Goal: Task Accomplishment & Management: Use online tool/utility

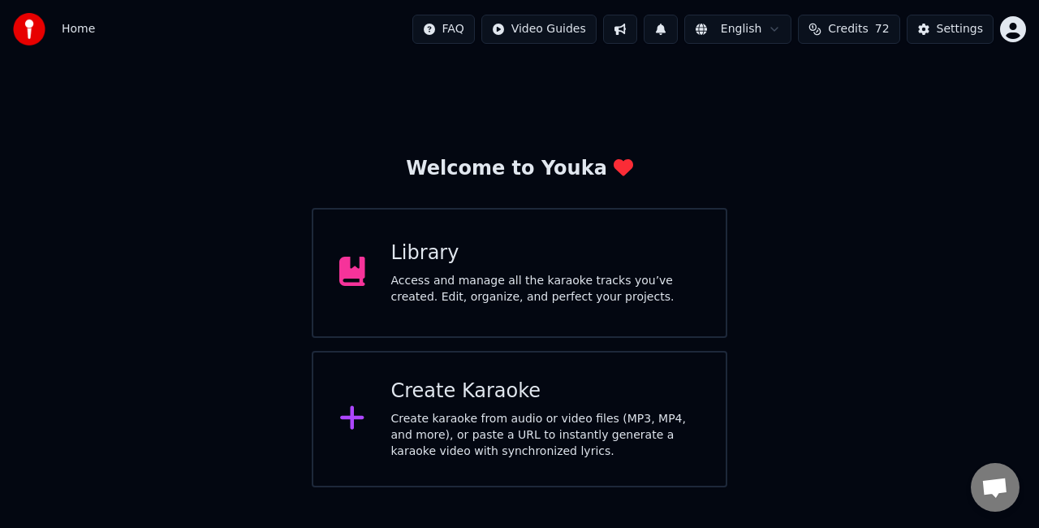
click at [549, 274] on div "Access and manage all the karaoke tracks you’ve created. Edit, organize, and pe…" at bounding box center [545, 289] width 309 height 32
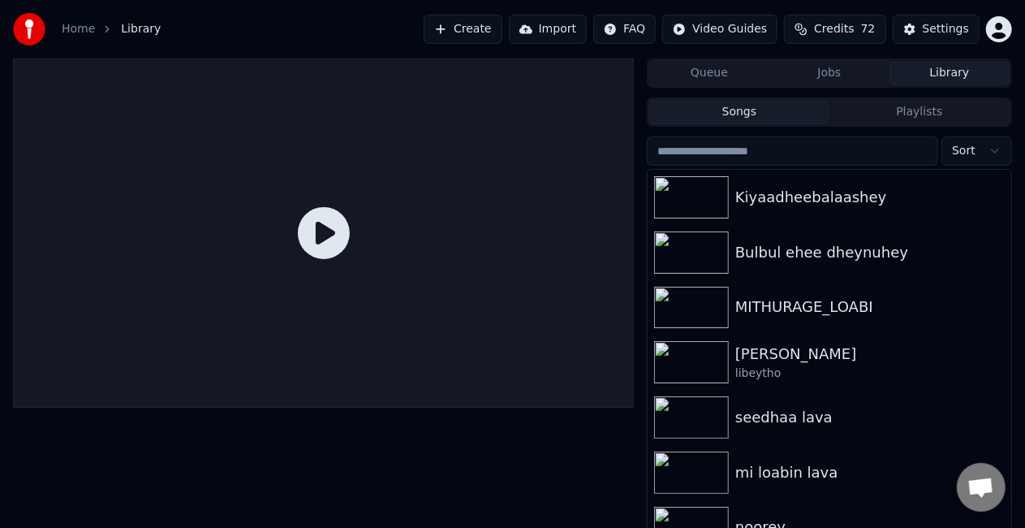
click at [485, 32] on button "Create" at bounding box center [463, 29] width 79 height 29
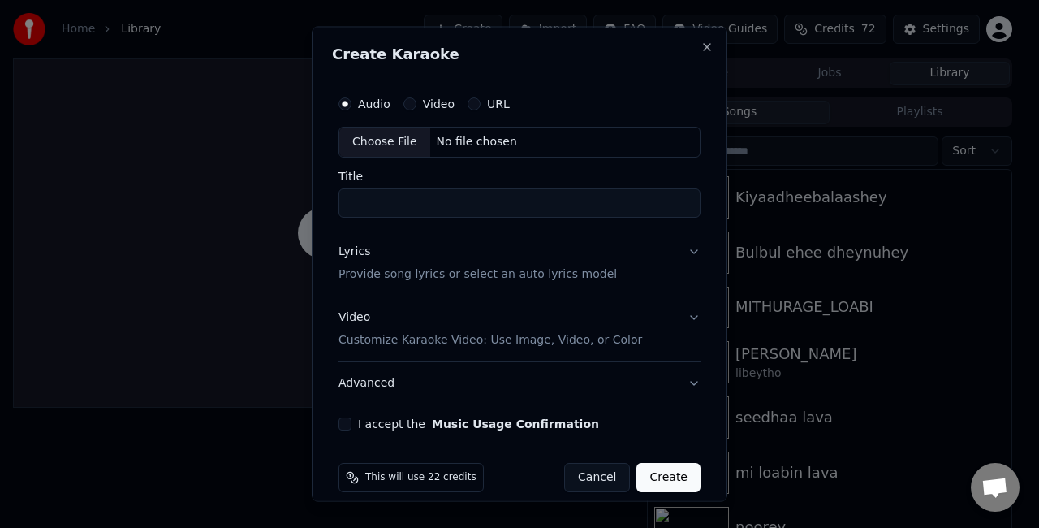
click at [394, 134] on div "Choose File" at bounding box center [384, 141] width 91 height 29
type input "**********"
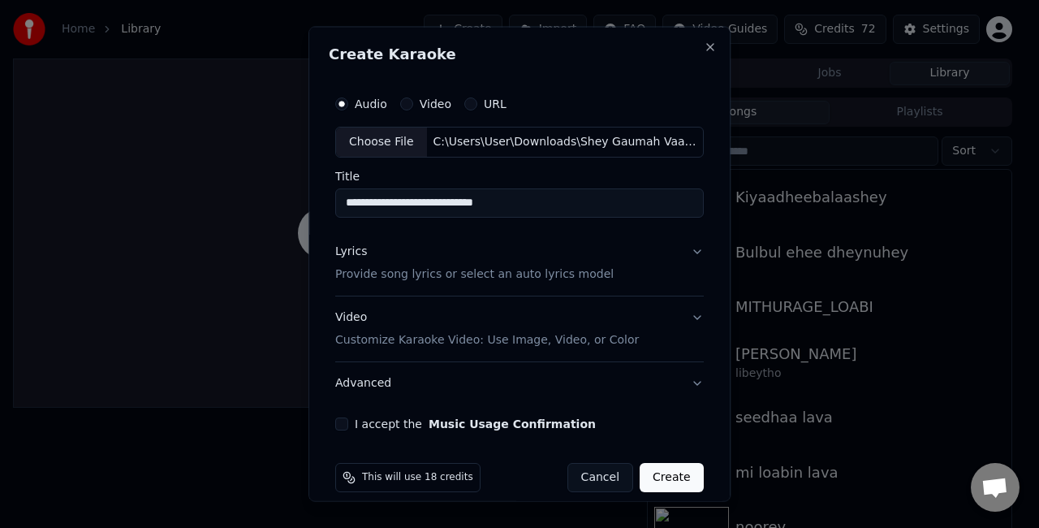
click at [411, 274] on p "Provide song lyrics or select an auto lyrics model" at bounding box center [474, 273] width 278 height 16
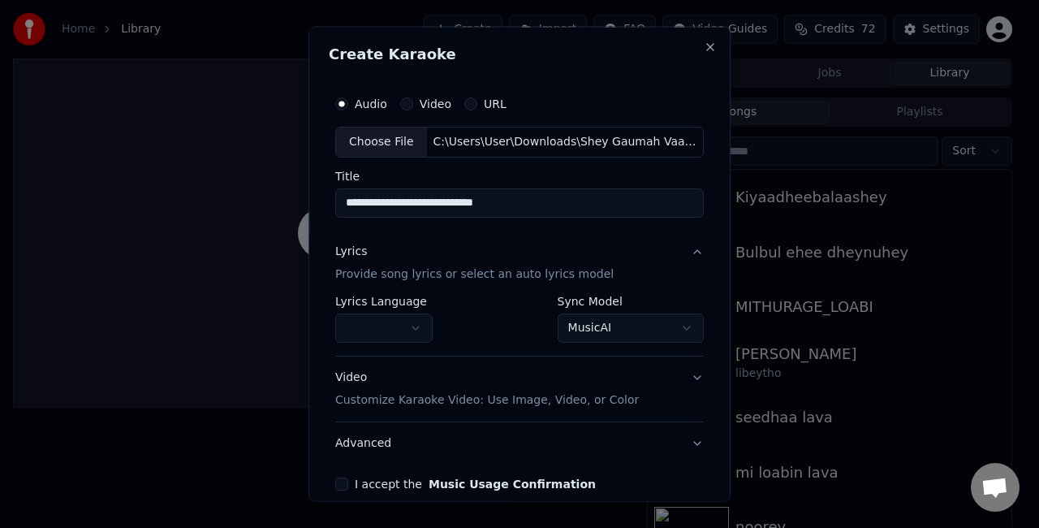
click at [603, 325] on body "**********" at bounding box center [512, 264] width 1025 height 528
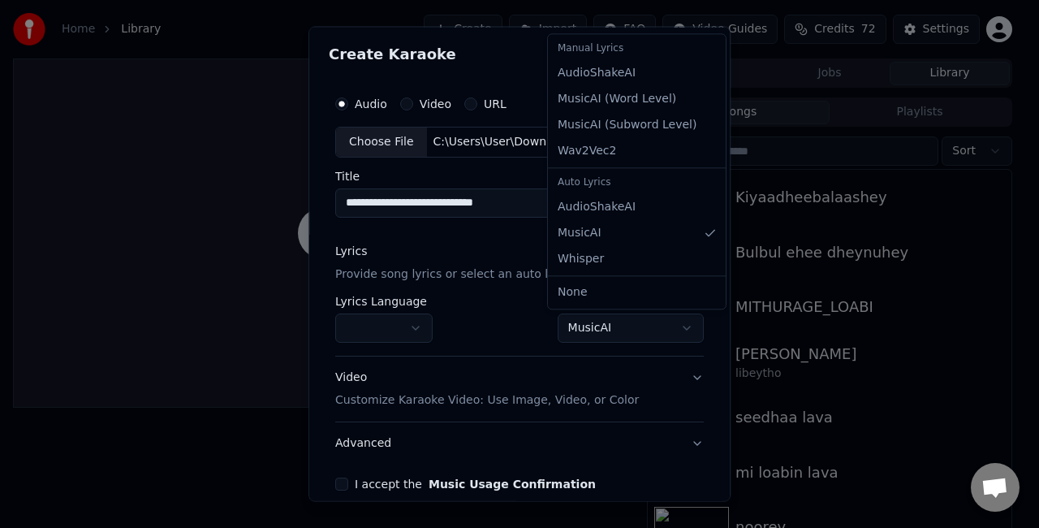
select select "**********"
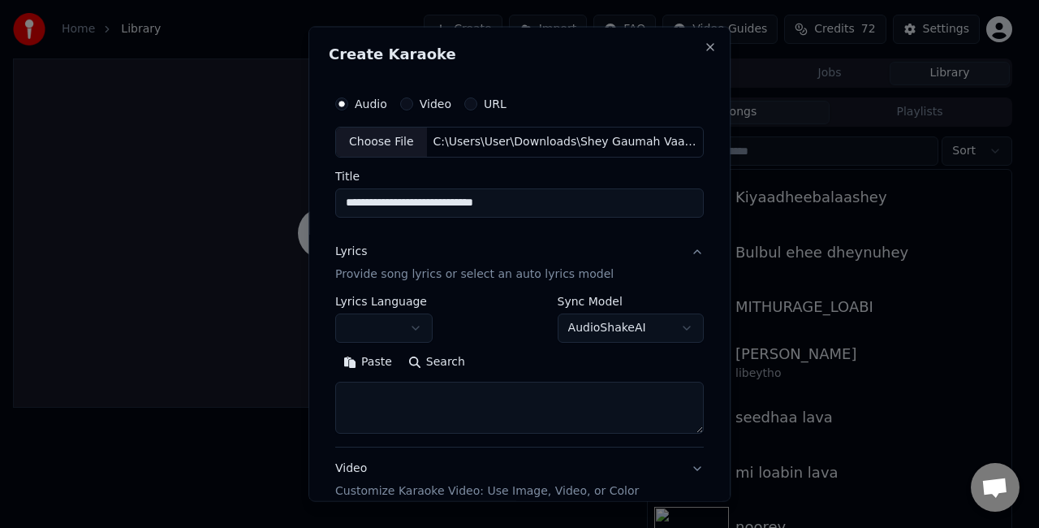
click at [383, 401] on textarea at bounding box center [519, 407] width 368 height 52
click at [346, 361] on button "Paste" at bounding box center [367, 361] width 65 height 26
select select "**"
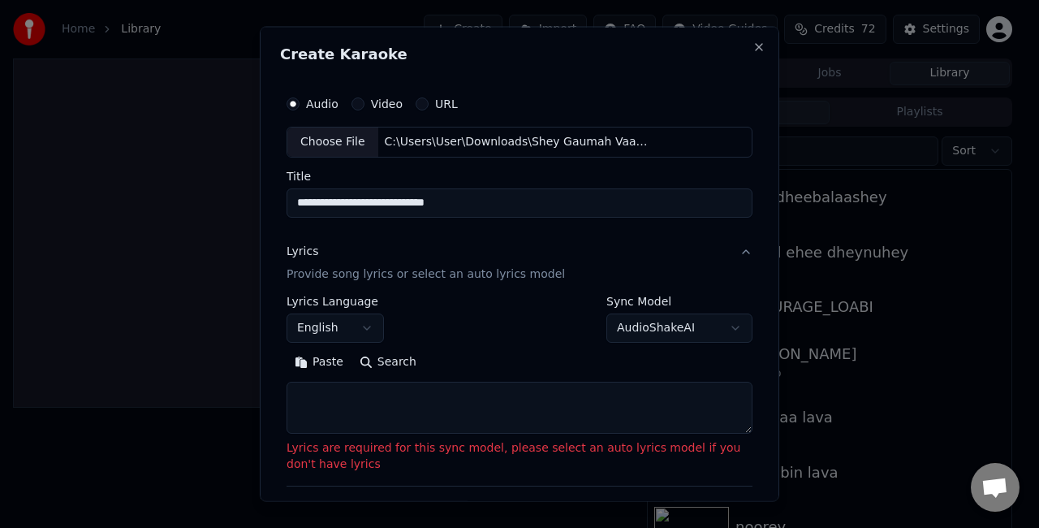
click at [575, 62] on div "Create Karaoke" at bounding box center [519, 57] width 479 height 21
click at [485, 414] on textarea at bounding box center [519, 407] width 466 height 52
click at [307, 368] on button "Paste" at bounding box center [318, 361] width 65 height 26
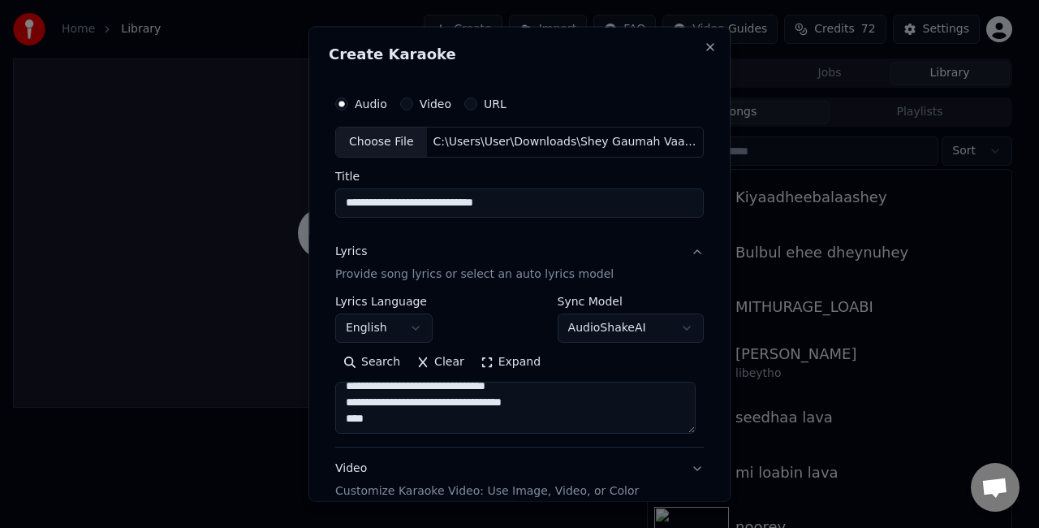
scroll to position [188, 0]
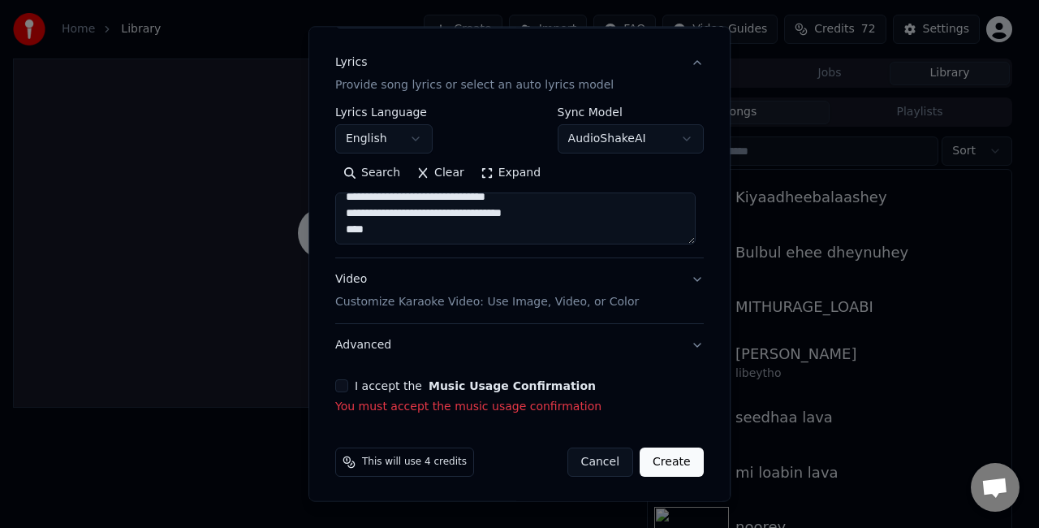
click at [689, 274] on button "Video Customize Karaoke Video: Use Image, Video, or Color" at bounding box center [519, 290] width 368 height 65
type textarea "**********"
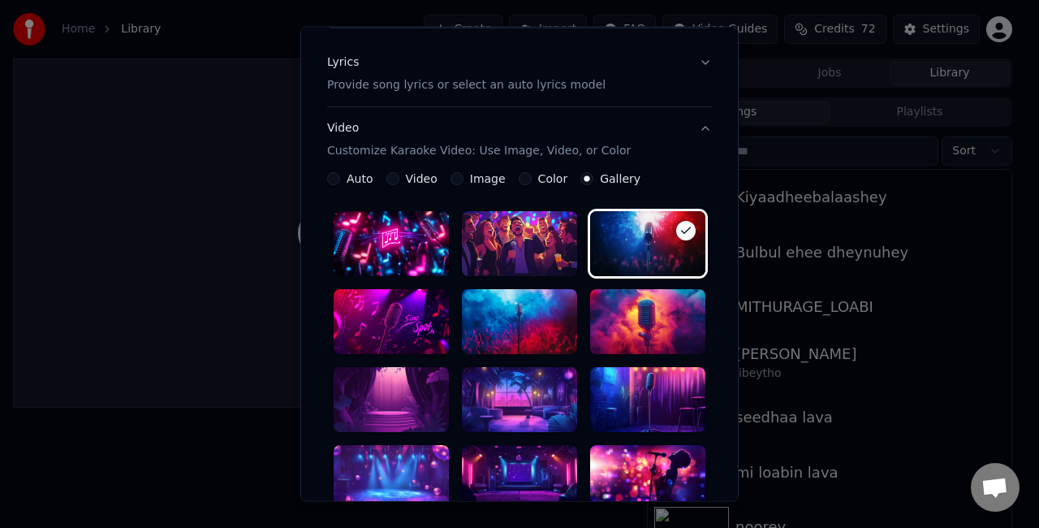
click at [520, 405] on div at bounding box center [519, 399] width 115 height 65
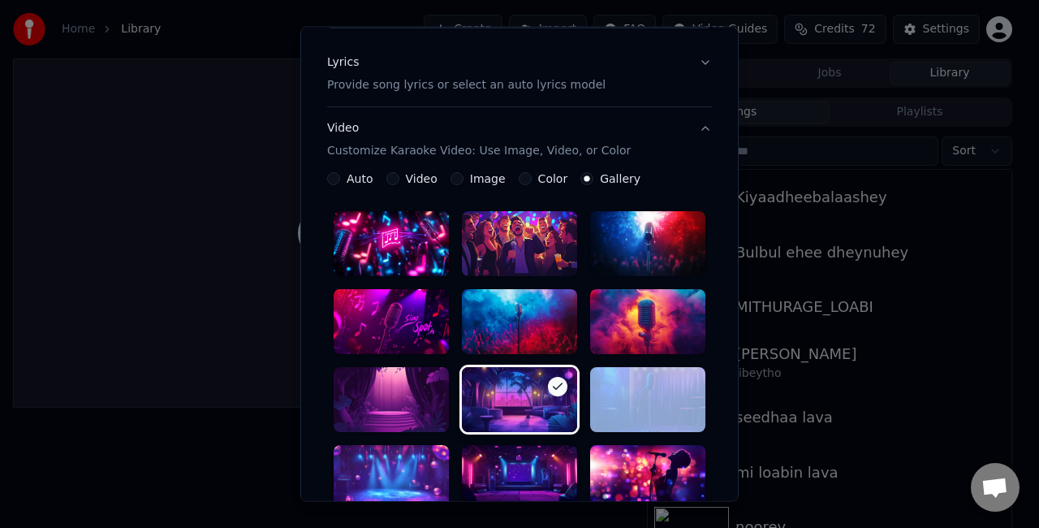
click at [520, 405] on div at bounding box center [519, 399] width 115 height 65
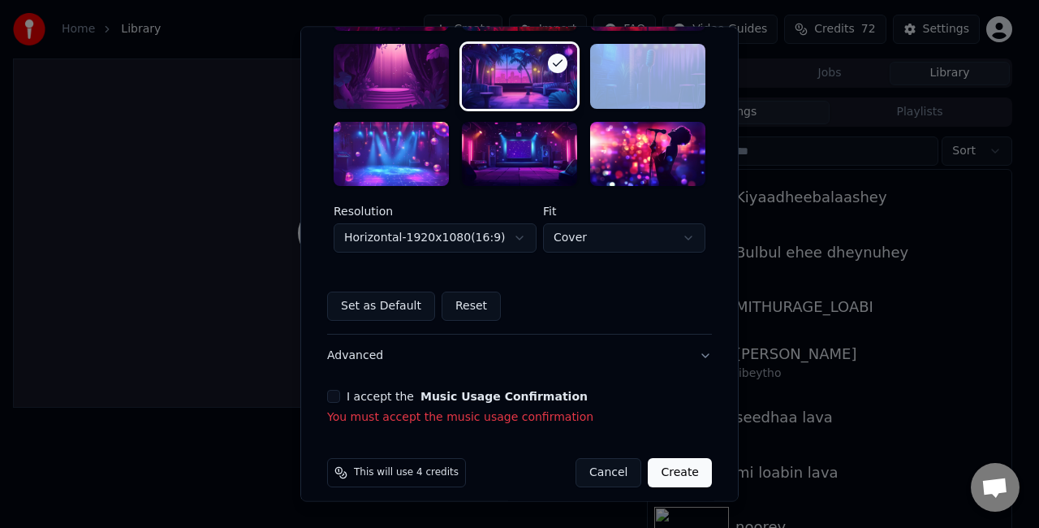
scroll to position [513, 0]
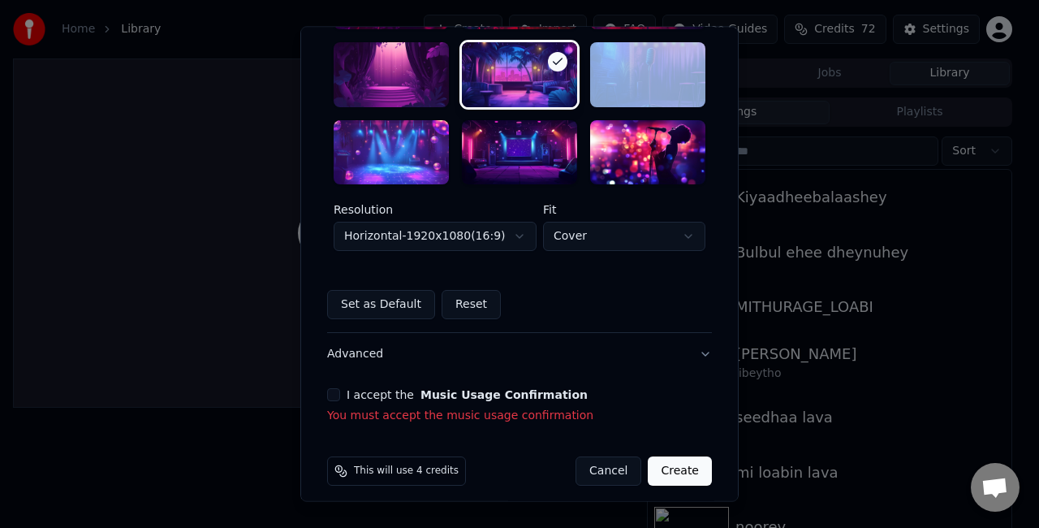
click at [400, 233] on body "**********" at bounding box center [512, 264] width 1025 height 528
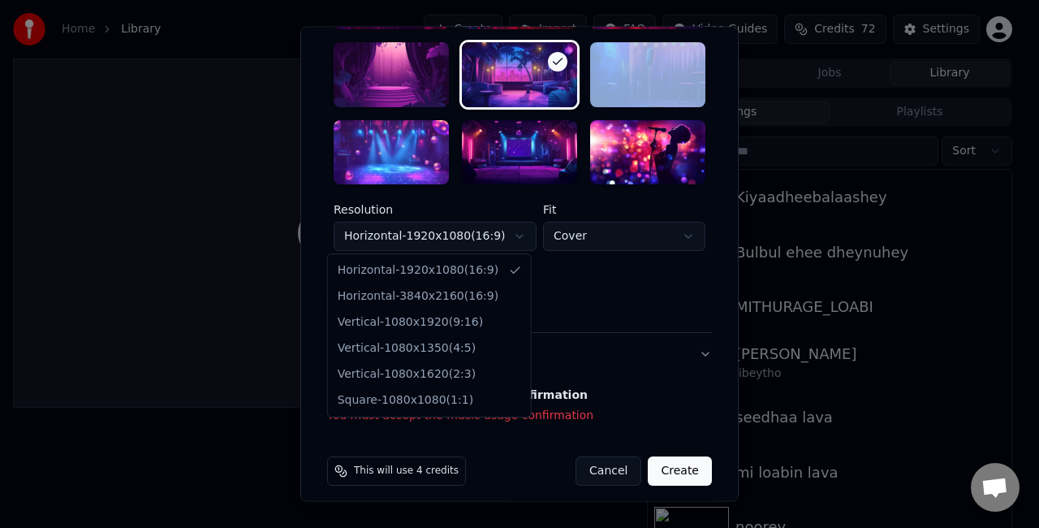
select select "*********"
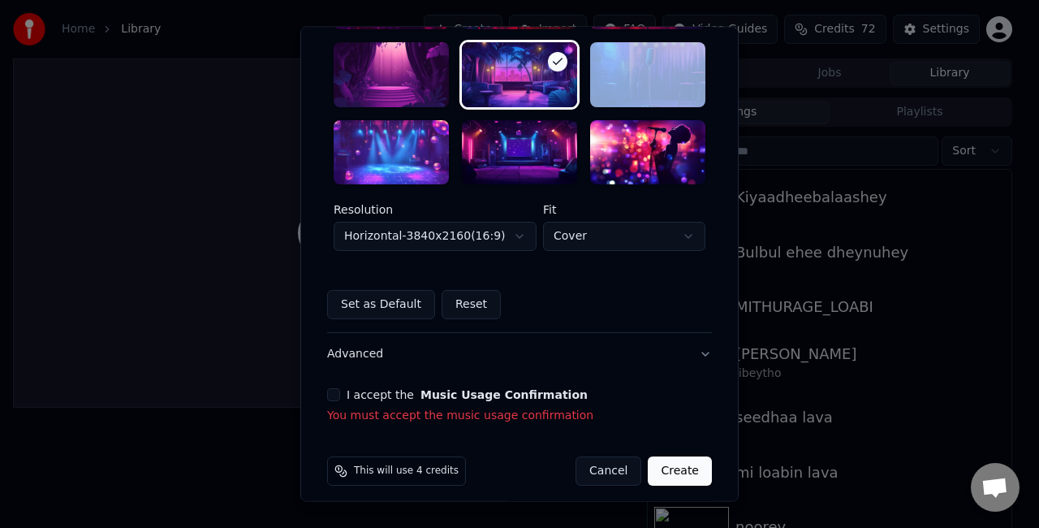
click at [567, 236] on body "**********" at bounding box center [512, 264] width 1025 height 528
select select "****"
click at [327, 393] on button "I accept the Music Usage Confirmation" at bounding box center [333, 395] width 13 height 13
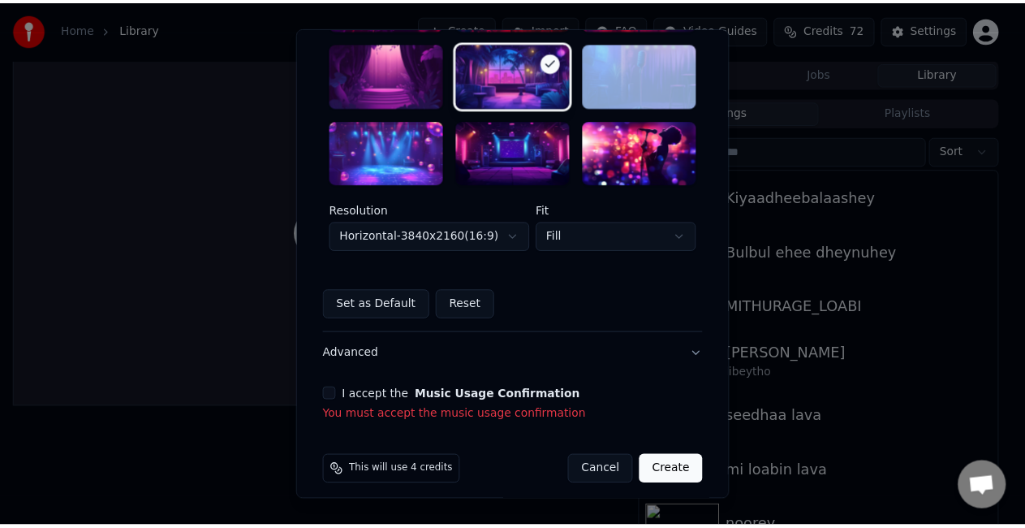
scroll to position [500, 0]
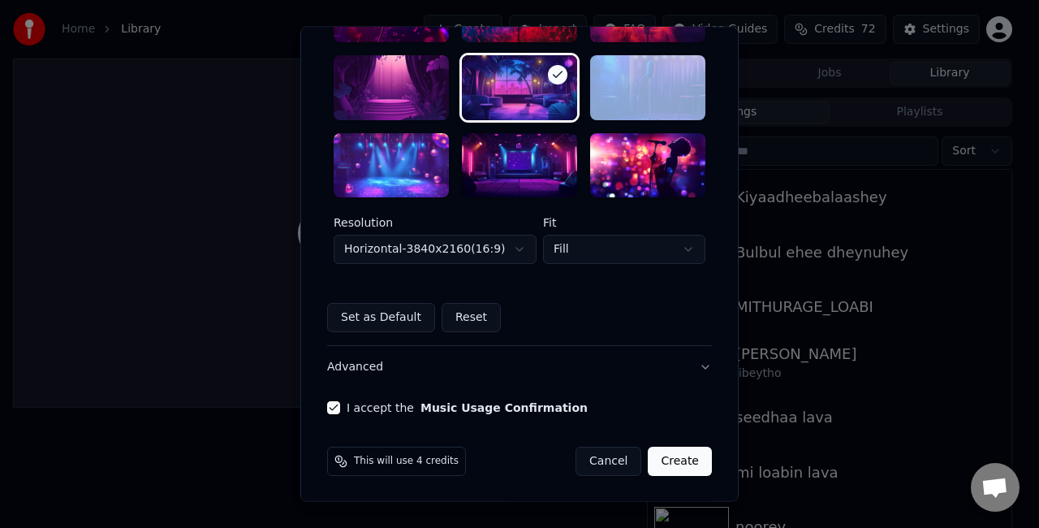
click at [669, 454] on button "Create" at bounding box center [680, 461] width 64 height 29
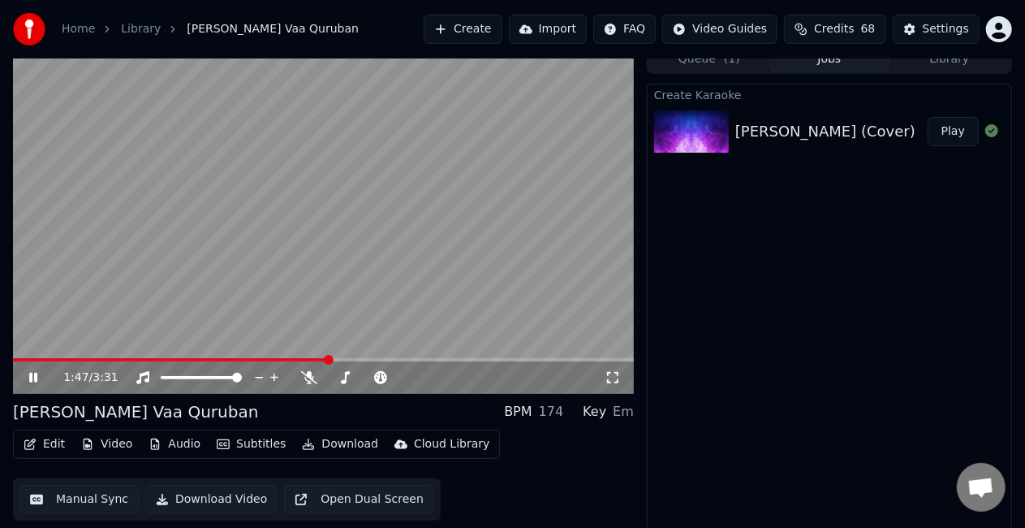
scroll to position [18, 0]
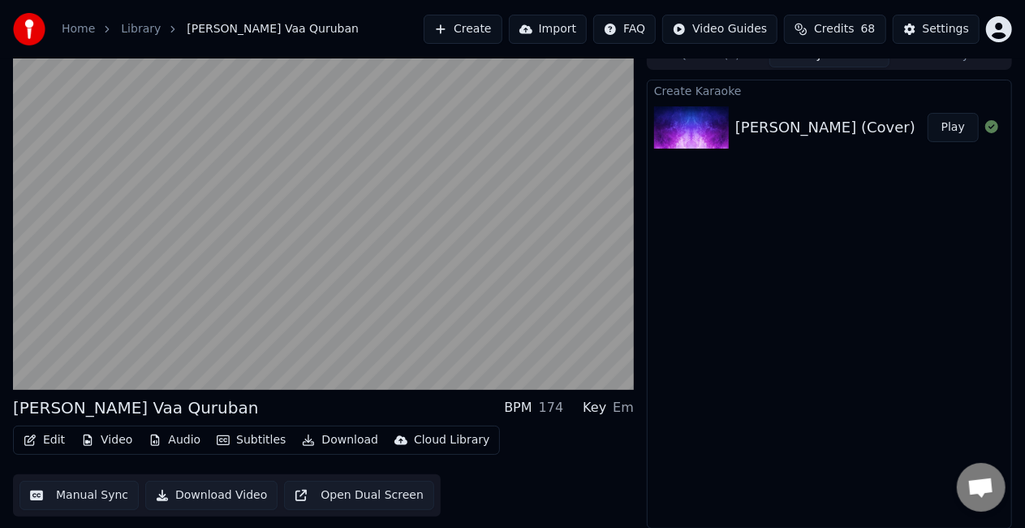
click at [70, 492] on button "Manual Sync" at bounding box center [78, 494] width 119 height 29
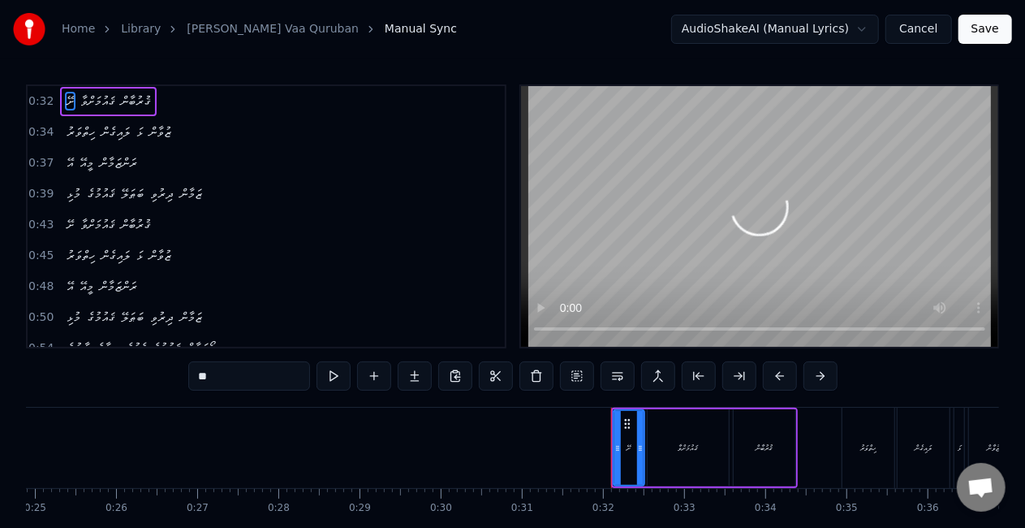
scroll to position [0, 2524]
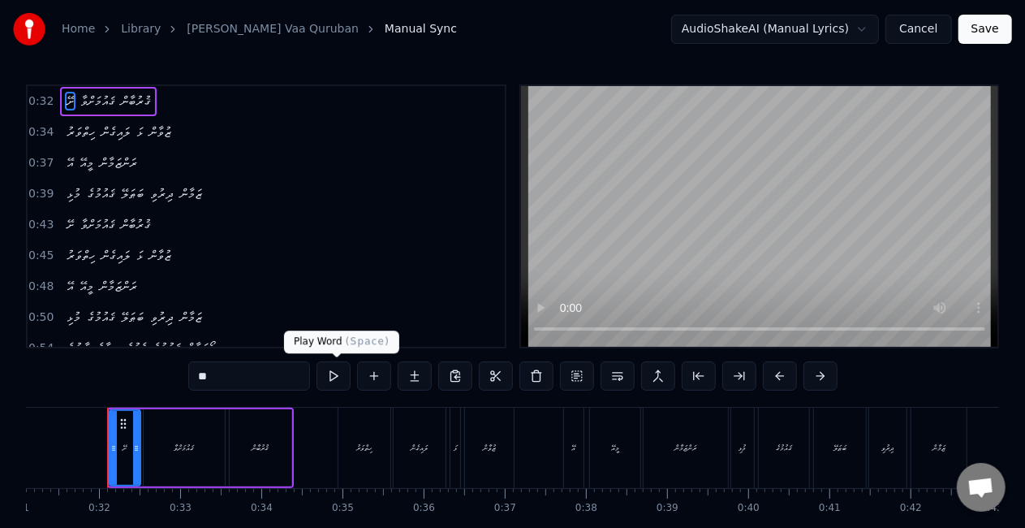
click at [325, 375] on button at bounding box center [334, 375] width 34 height 29
click at [327, 372] on button at bounding box center [334, 375] width 34 height 29
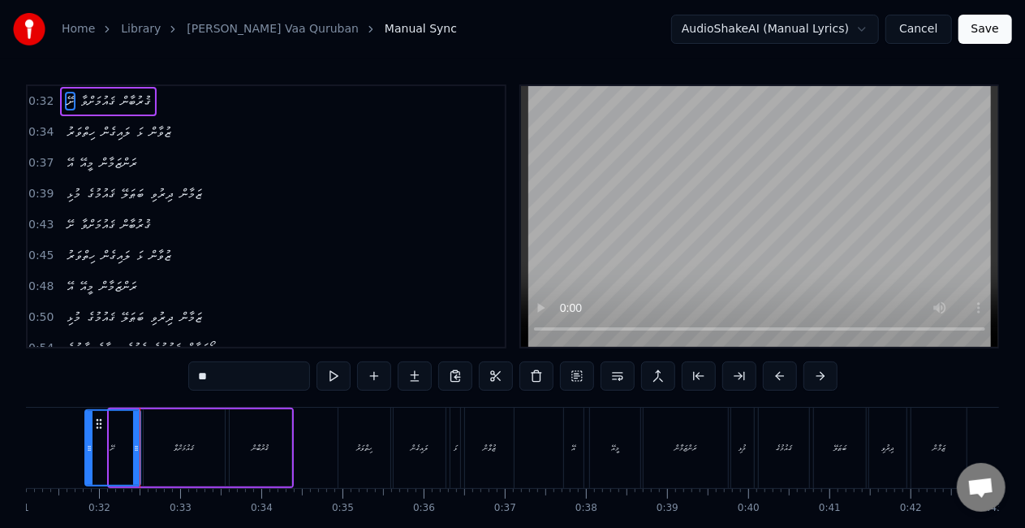
drag, startPoint x: 112, startPoint y: 452, endPoint x: 88, endPoint y: 453, distance: 24.4
click at [88, 453] on icon at bounding box center [89, 447] width 6 height 13
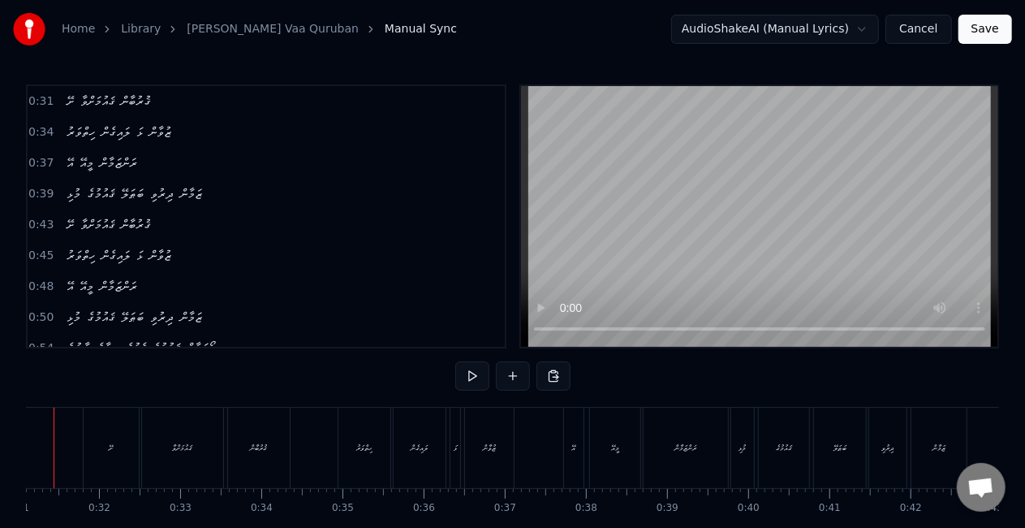
scroll to position [0, 2470]
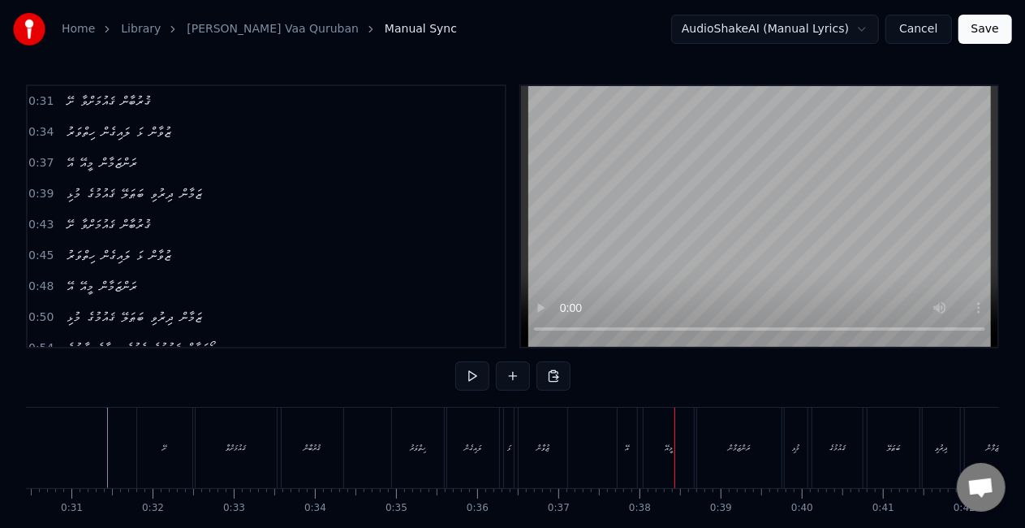
click at [552, 446] on div "ޒުވާން" at bounding box center [543, 447] width 49 height 80
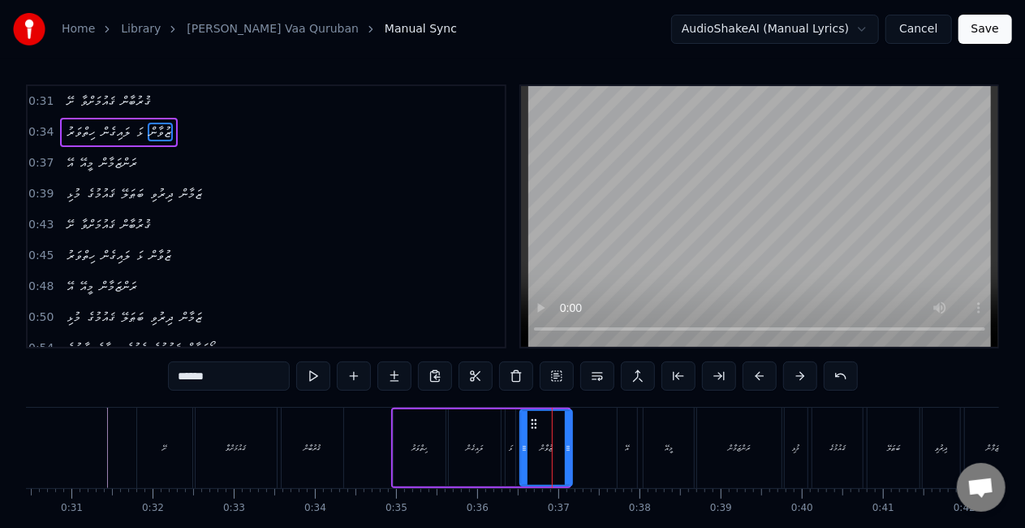
click at [571, 453] on icon at bounding box center [568, 447] width 6 height 13
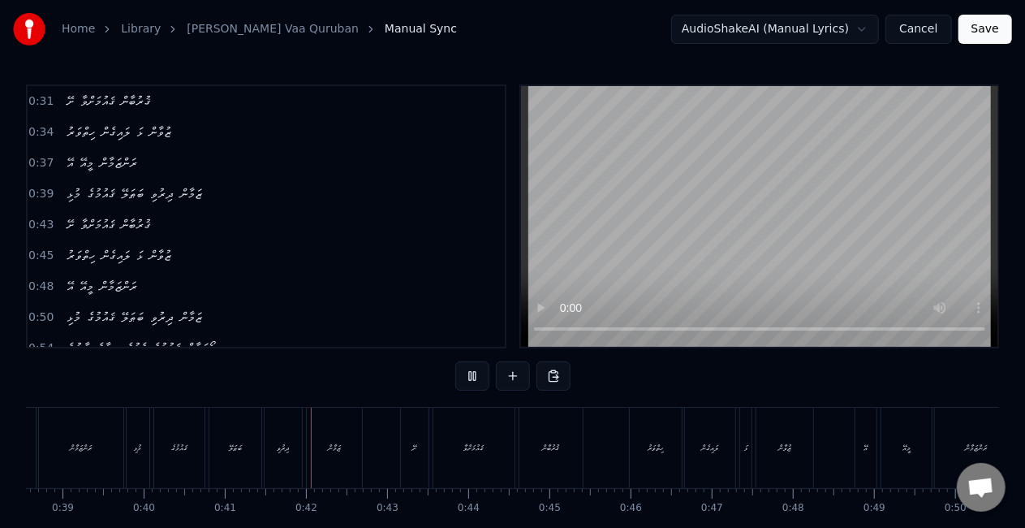
scroll to position [0, 3287]
click at [130, 463] on div "ދިރުވި" at bounding box center [124, 447] width 37 height 80
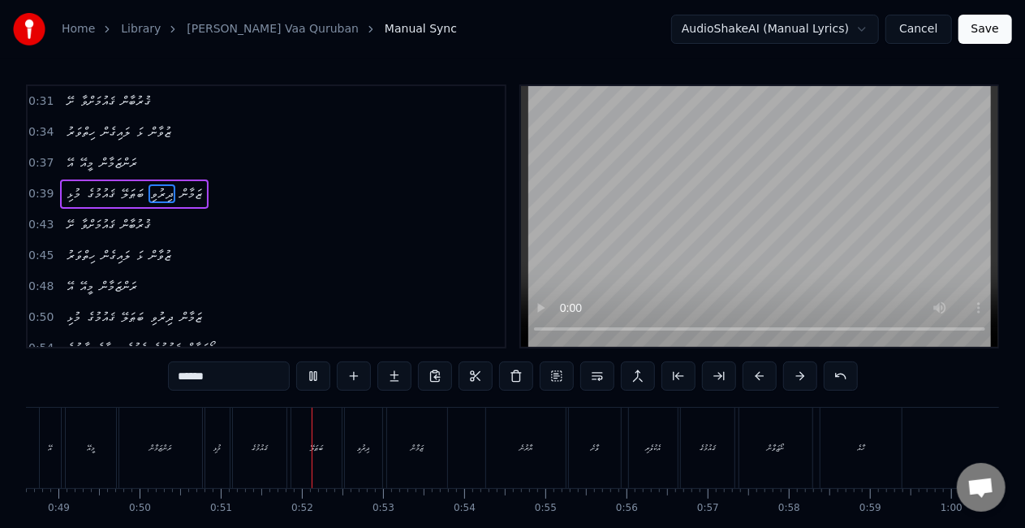
scroll to position [0, 4102]
click at [708, 446] on div "ހާއެ" at bounding box center [703, 447] width 81 height 80
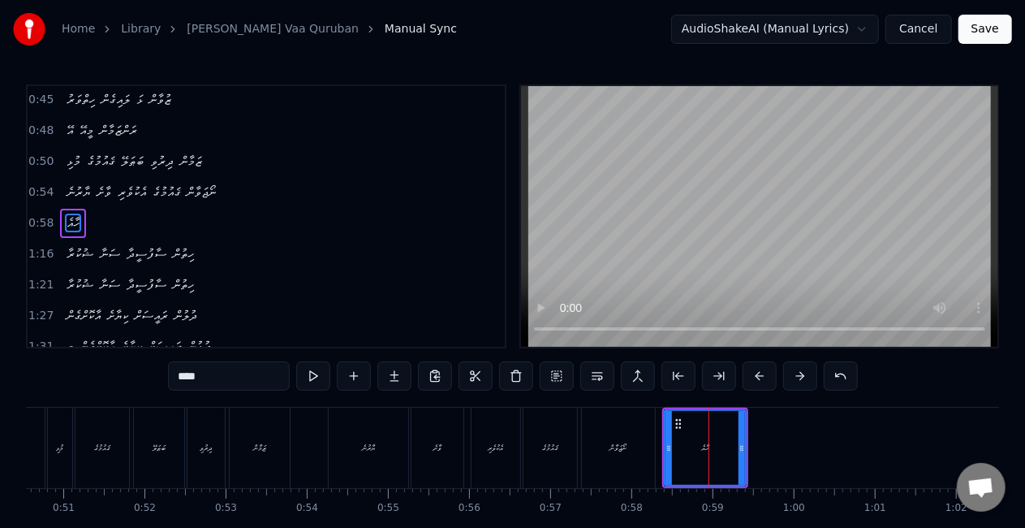
scroll to position [157, 0]
click at [661, 445] on icon at bounding box center [663, 447] width 6 height 13
click at [661, 438] on div at bounding box center [663, 448] width 6 height 74
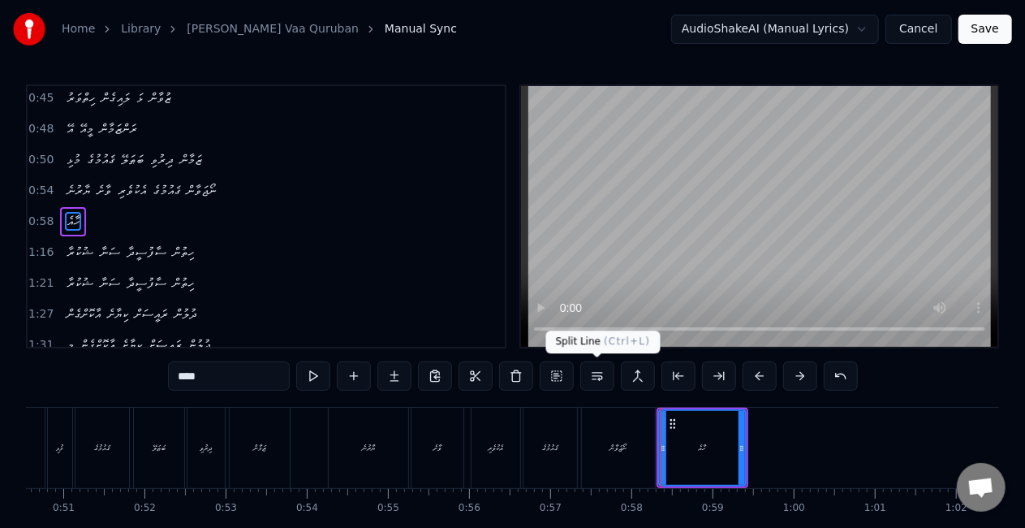
click at [596, 375] on button at bounding box center [597, 375] width 34 height 29
click at [631, 425] on div "ނޯޖަވާން" at bounding box center [618, 447] width 73 height 80
type input "********"
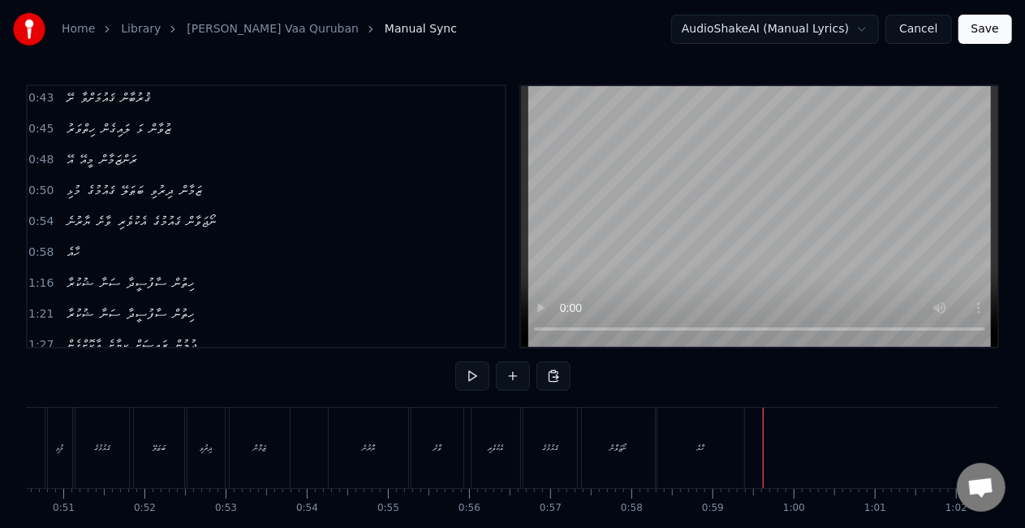
click at [627, 451] on div "ނޯޖަވާން" at bounding box center [618, 447] width 17 height 12
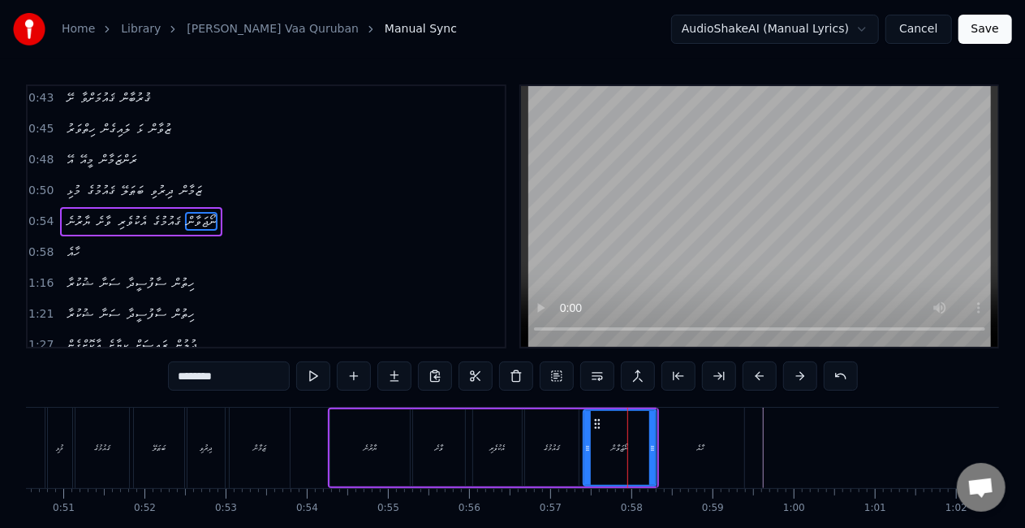
click at [679, 446] on div "ހާއެ" at bounding box center [700, 447] width 87 height 80
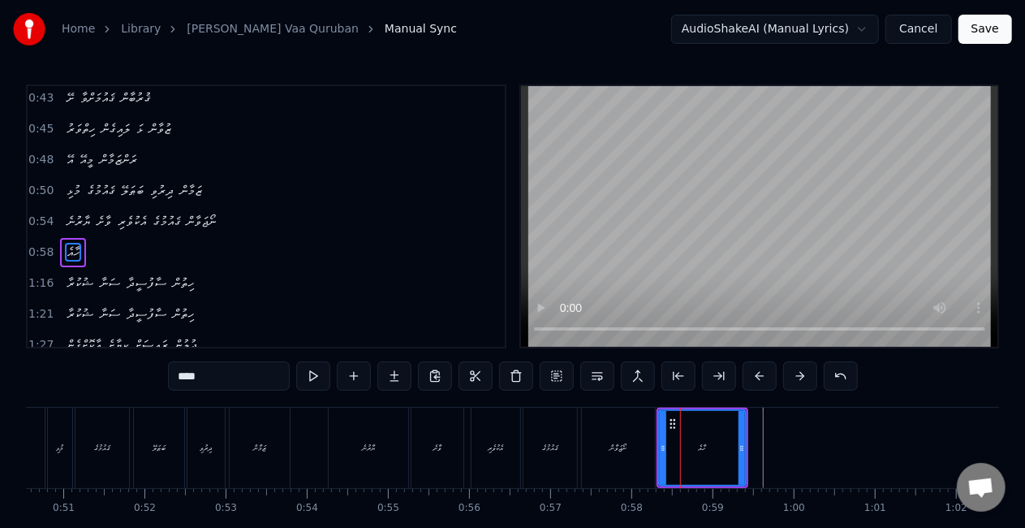
scroll to position [157, 0]
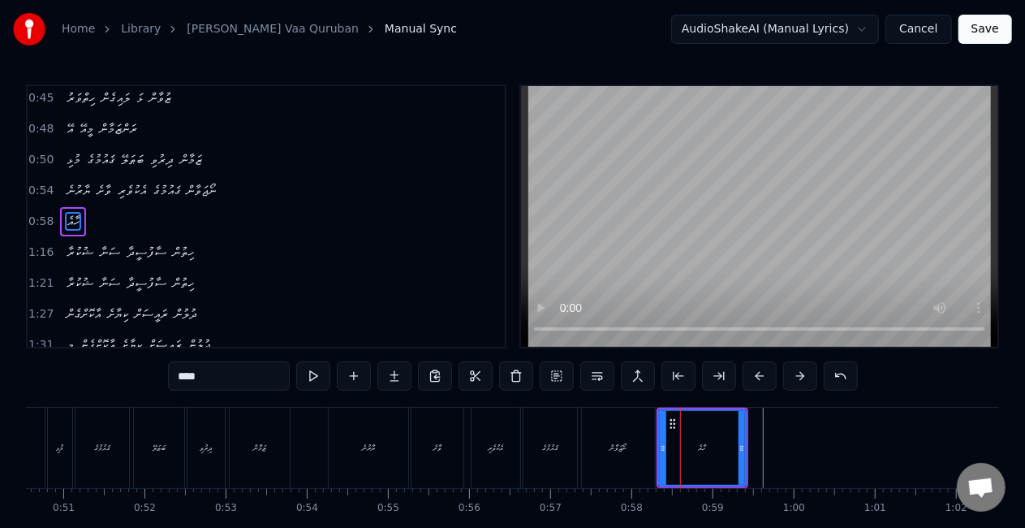
click at [650, 440] on div "ނޯޖަވާން" at bounding box center [618, 447] width 73 height 80
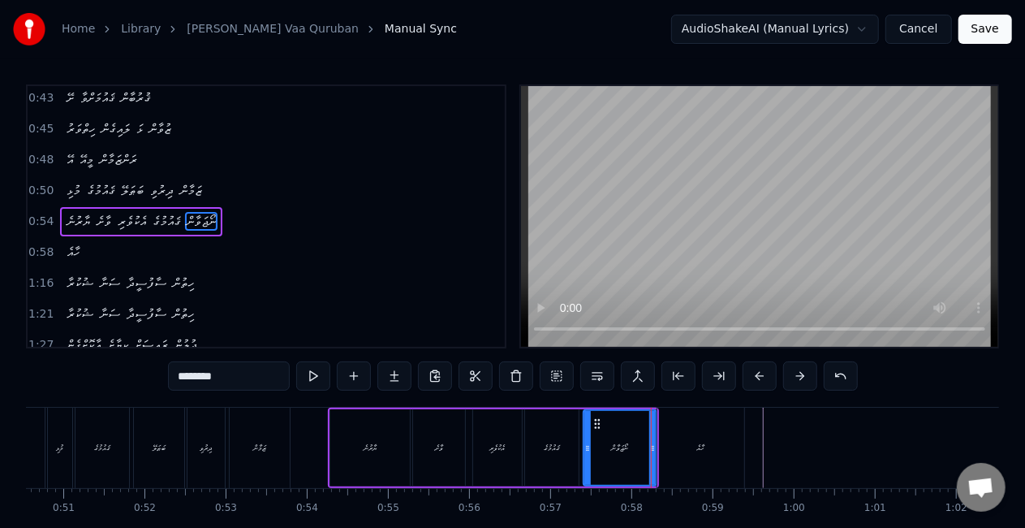
click at [685, 438] on div "ހާއެ" at bounding box center [700, 447] width 87 height 80
type input "****"
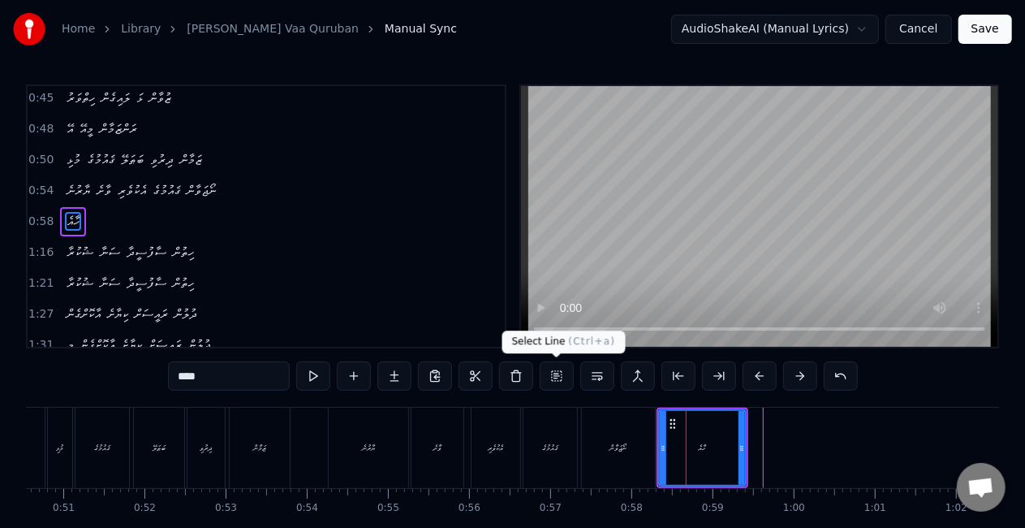
click at [553, 370] on button at bounding box center [557, 375] width 34 height 29
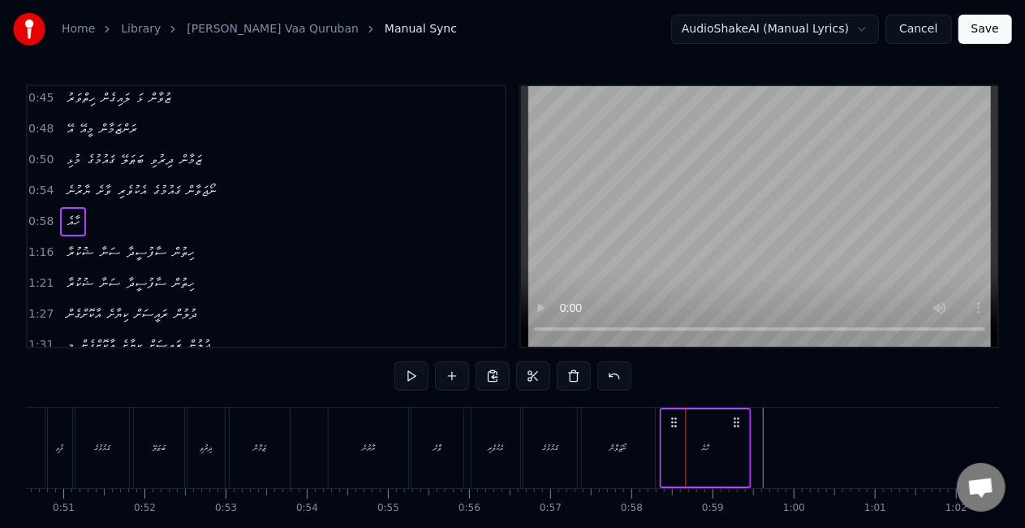
click at [674, 421] on icon at bounding box center [674, 422] width 13 height 13
click at [747, 435] on div "ހާއެ" at bounding box center [705, 447] width 87 height 77
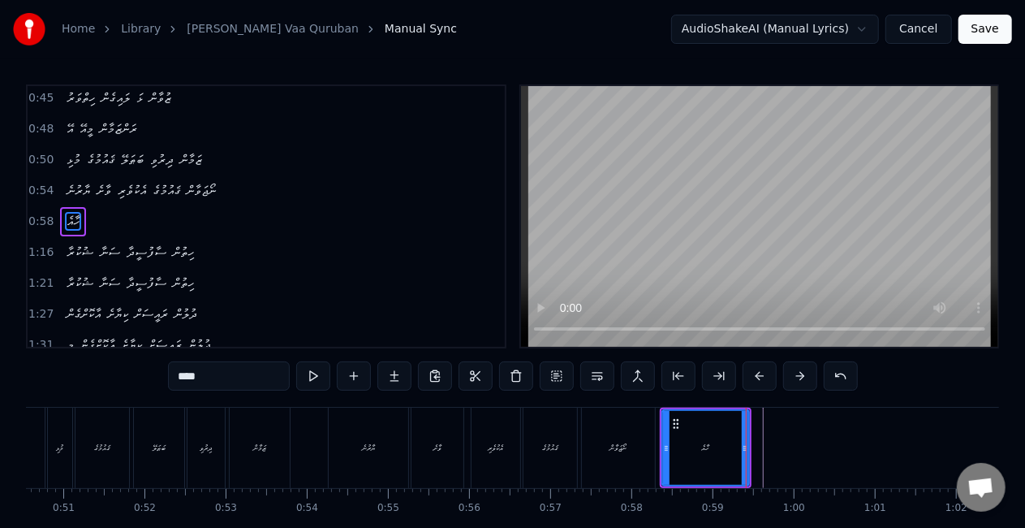
click at [623, 437] on div "ނޯޖަވާން" at bounding box center [618, 447] width 73 height 80
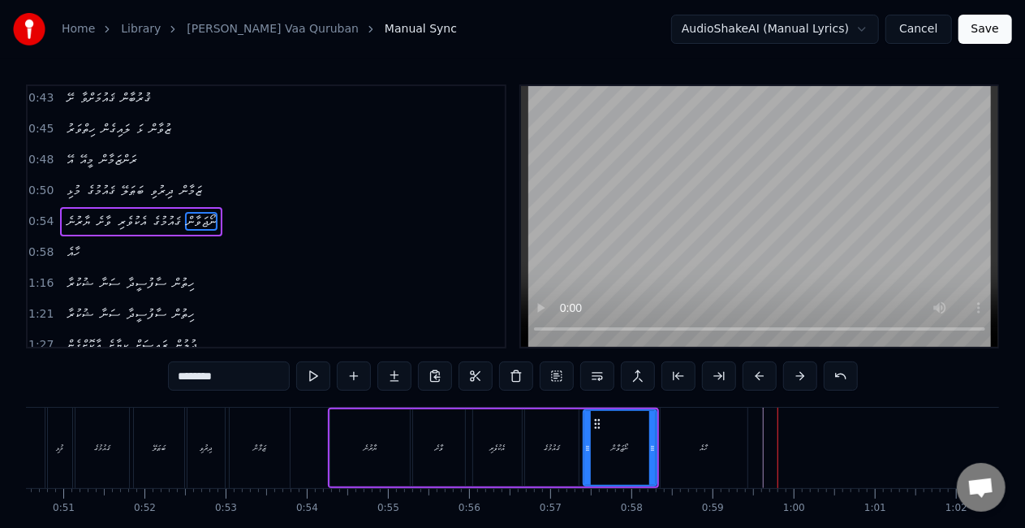
click at [690, 439] on div "ހާއެ" at bounding box center [704, 447] width 87 height 80
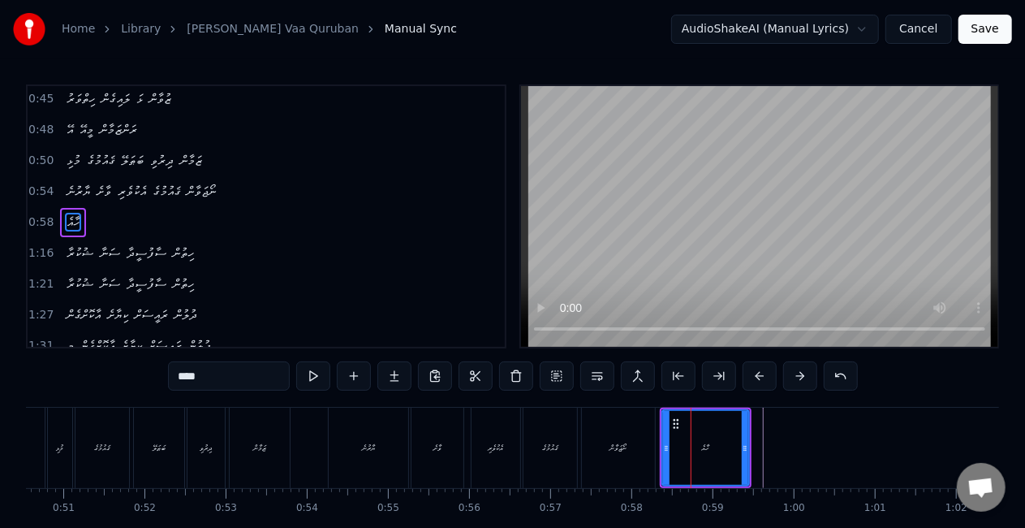
scroll to position [157, 0]
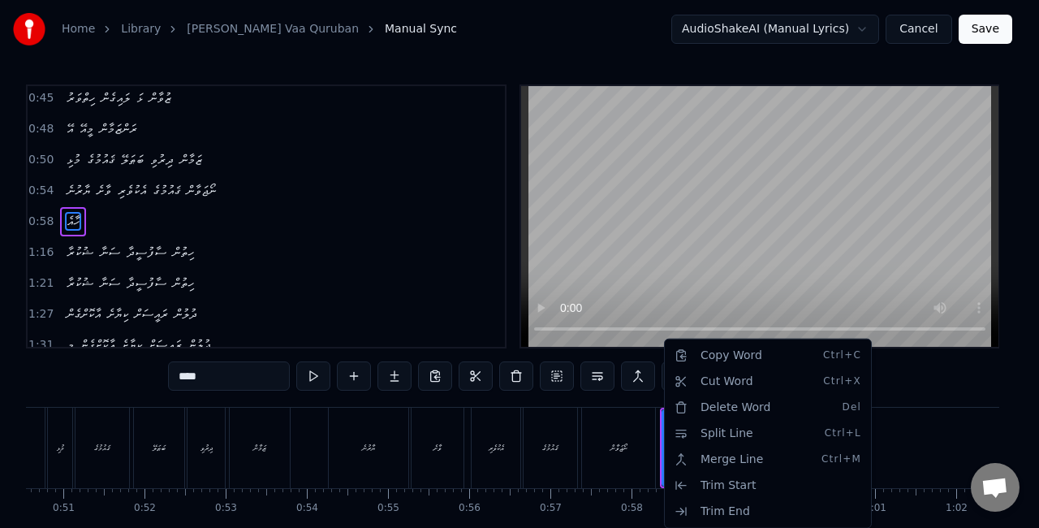
click at [640, 422] on html "Home Library Shey Gaumah Vaa Quruban Manual Sync AudioShakeAI (Manual Lyrics) C…" at bounding box center [519, 298] width 1039 height 597
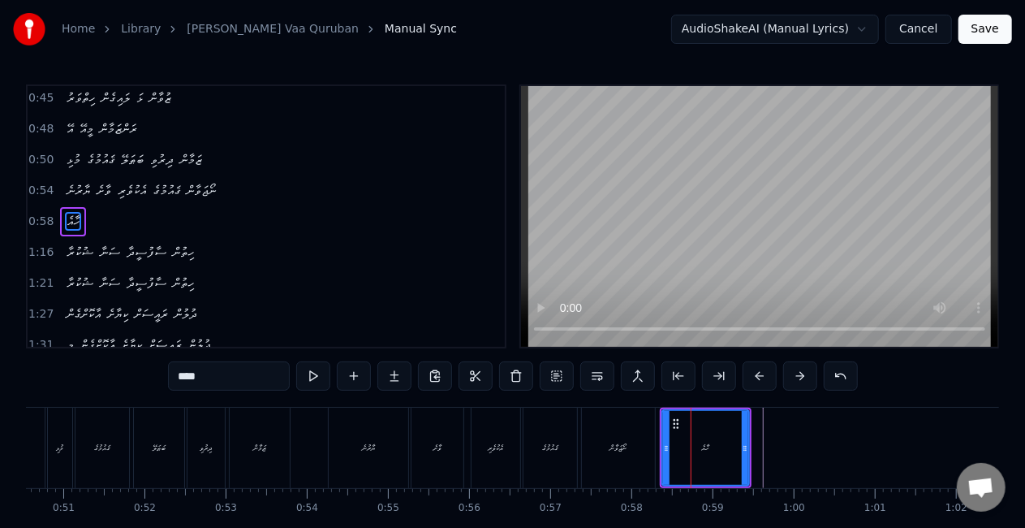
click at [669, 430] on div "ހާއެ" at bounding box center [705, 448] width 85 height 74
click at [480, 368] on button at bounding box center [476, 375] width 34 height 29
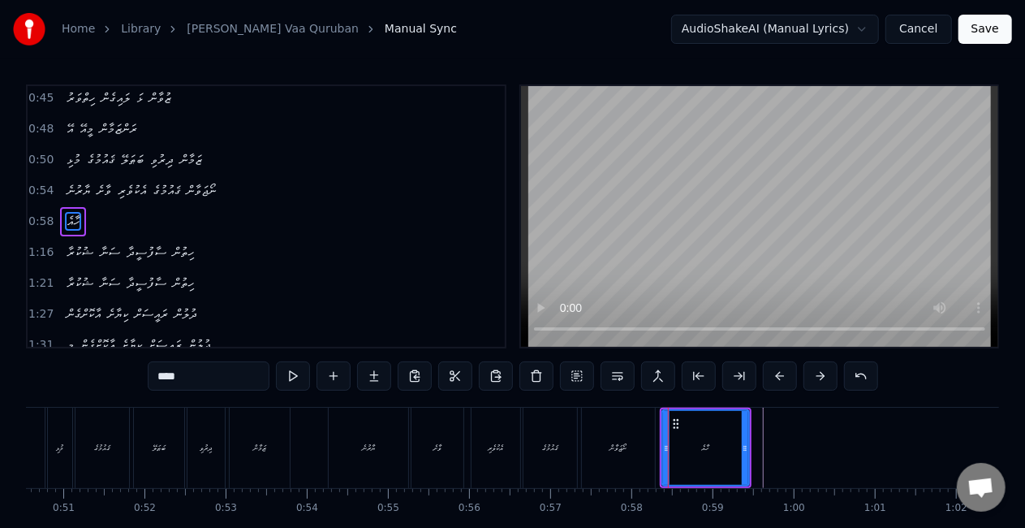
click at [666, 441] on icon at bounding box center [666, 447] width 6 height 13
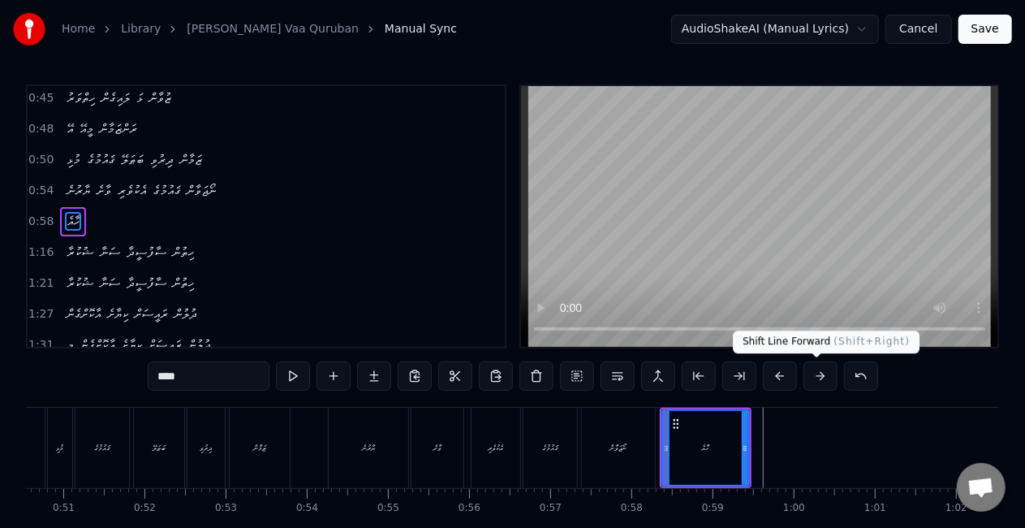
click at [813, 368] on button at bounding box center [820, 375] width 34 height 29
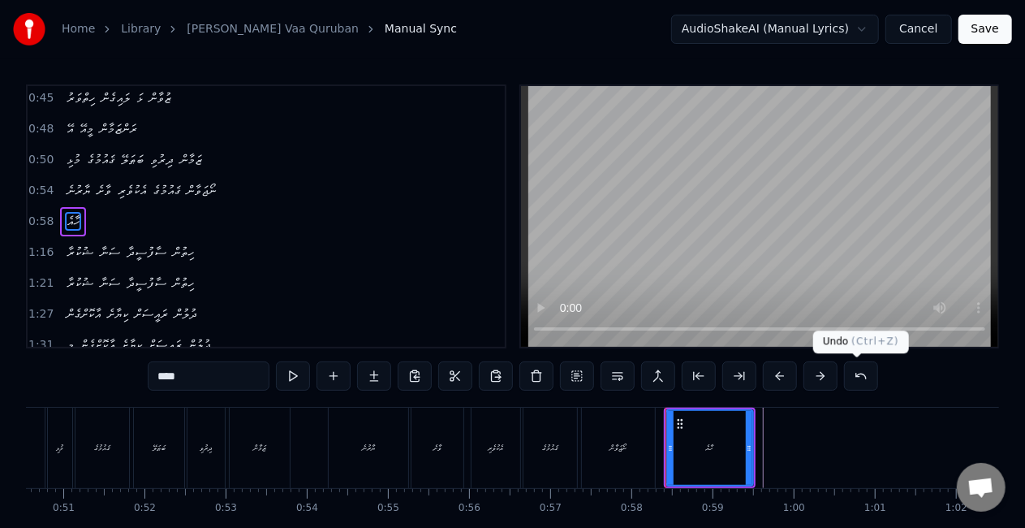
click at [846, 373] on button at bounding box center [861, 375] width 34 height 29
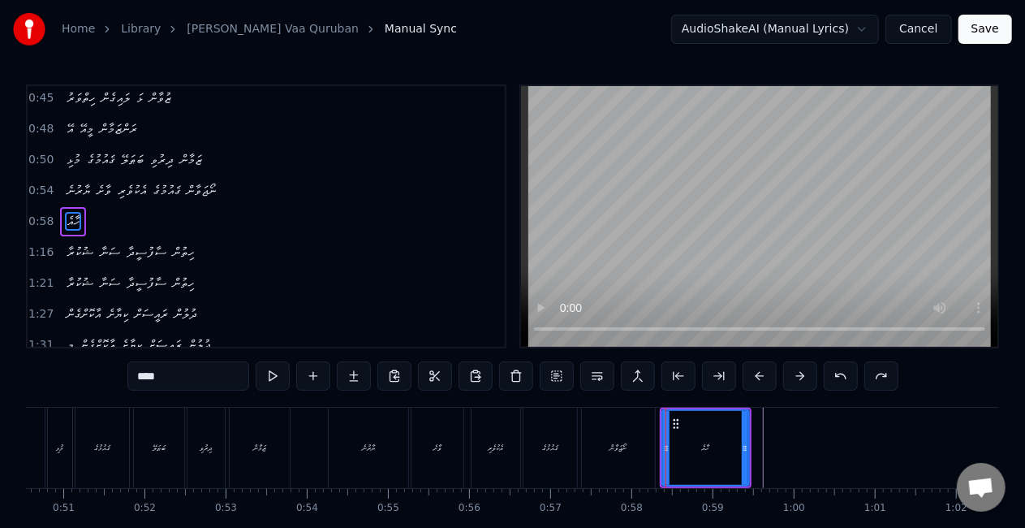
click at [834, 373] on button at bounding box center [841, 375] width 34 height 29
click at [653, 430] on div "ނޯޖަވާން" at bounding box center [618, 447] width 73 height 80
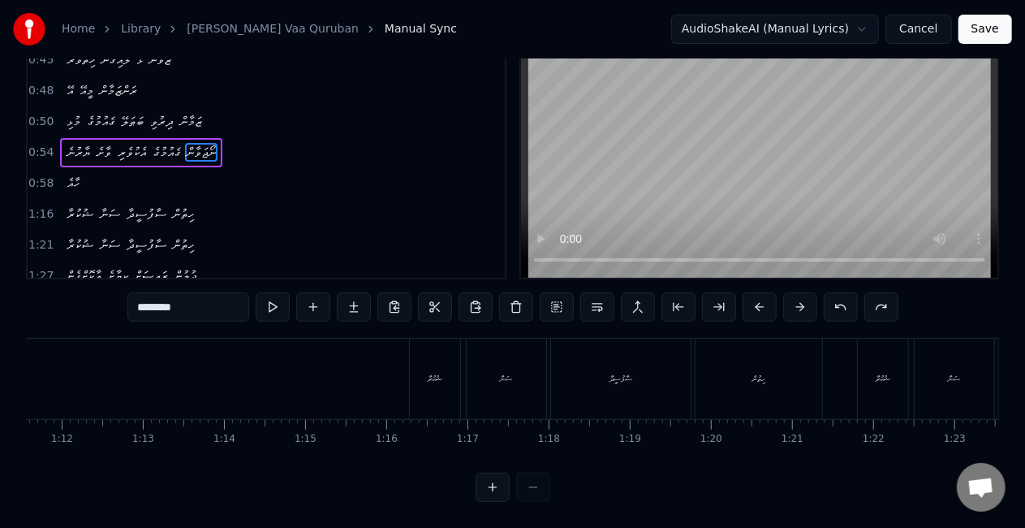
scroll to position [0, 5798]
click at [419, 393] on div "ޝުކުރާ" at bounding box center [445, 378] width 52 height 80
type input "******"
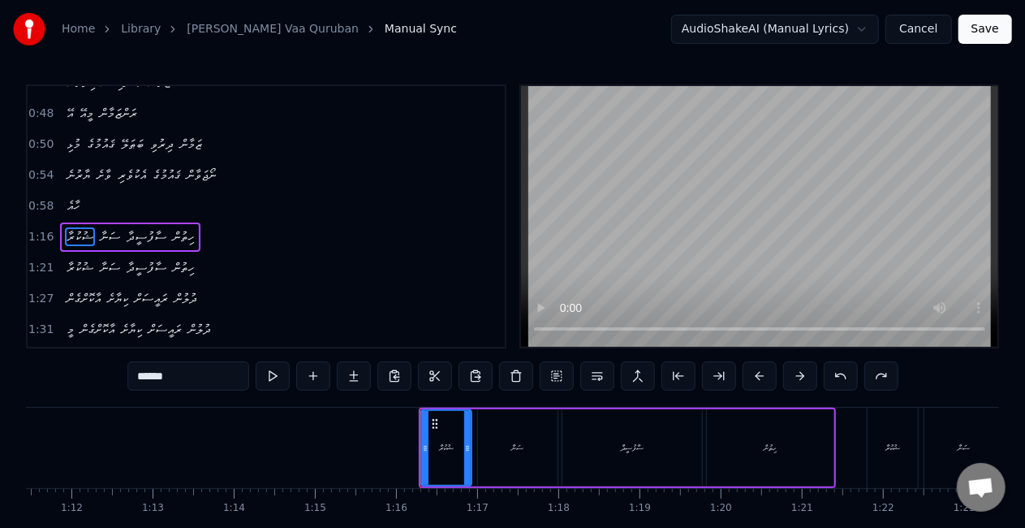
scroll to position [187, 0]
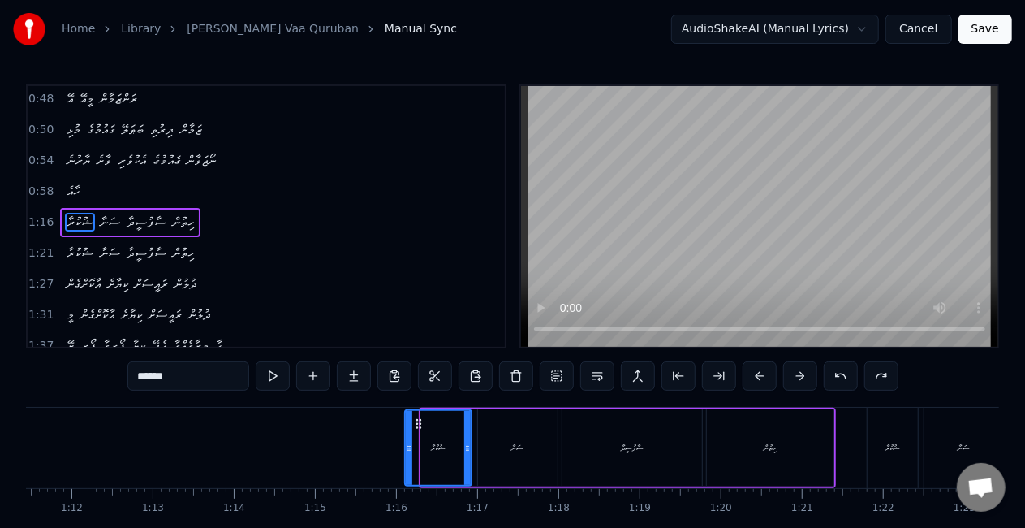
drag, startPoint x: 422, startPoint y: 453, endPoint x: 406, endPoint y: 451, distance: 16.3
click at [406, 451] on icon at bounding box center [409, 447] width 6 height 13
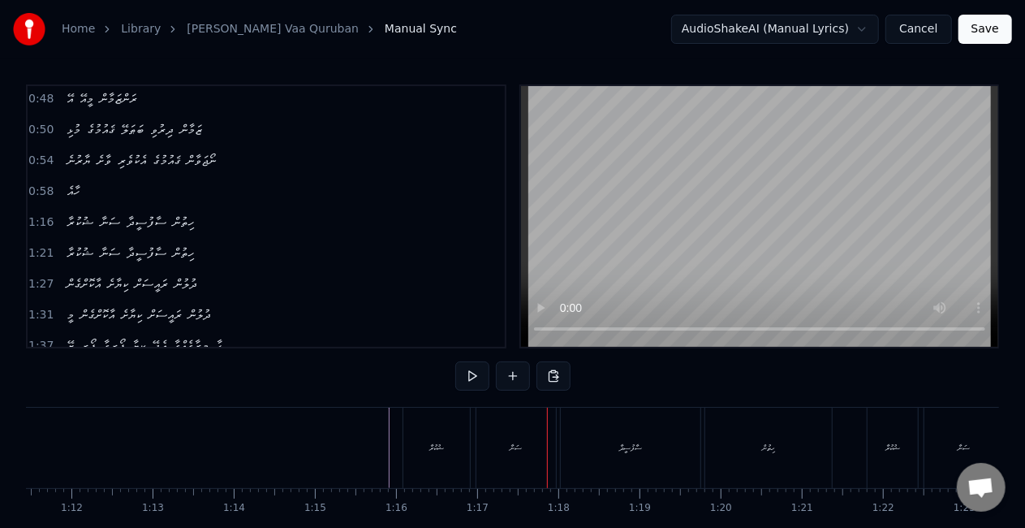
click at [519, 450] on div "ސަނާ" at bounding box center [516, 447] width 12 height 12
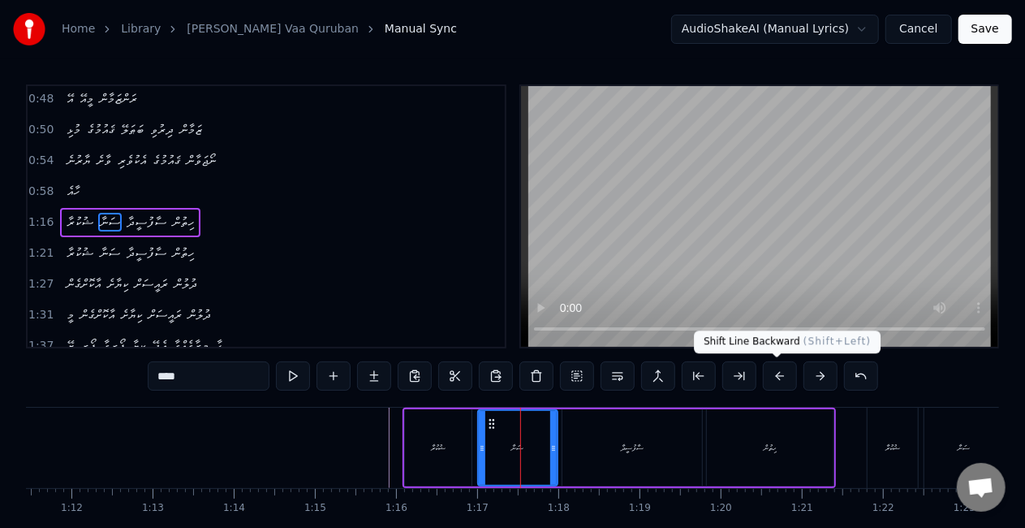
click at [775, 375] on button at bounding box center [780, 375] width 34 height 29
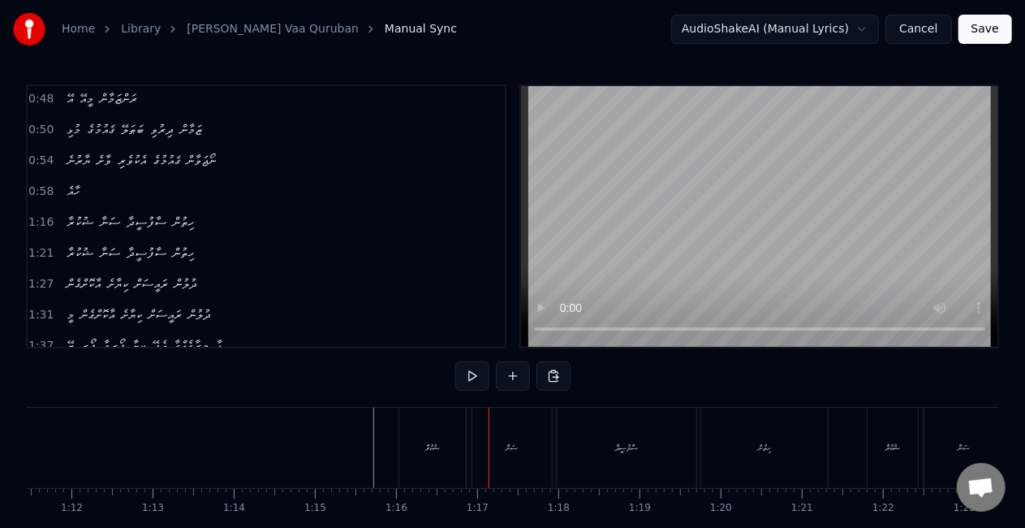
drag, startPoint x: 313, startPoint y: 431, endPoint x: 312, endPoint y: 423, distance: 8.2
click at [519, 317] on div at bounding box center [759, 216] width 480 height 264
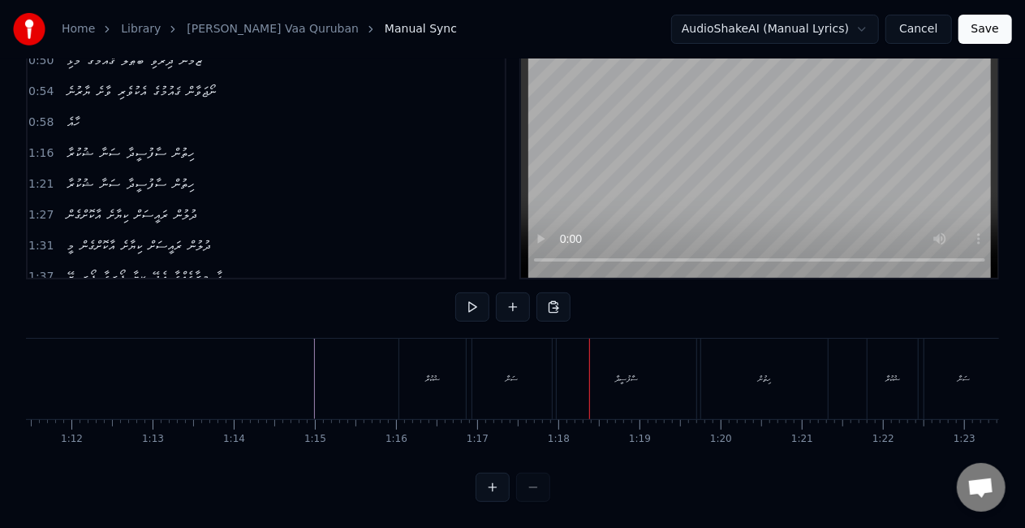
click at [454, 383] on div "ޝުކުރާ" at bounding box center [432, 378] width 67 height 80
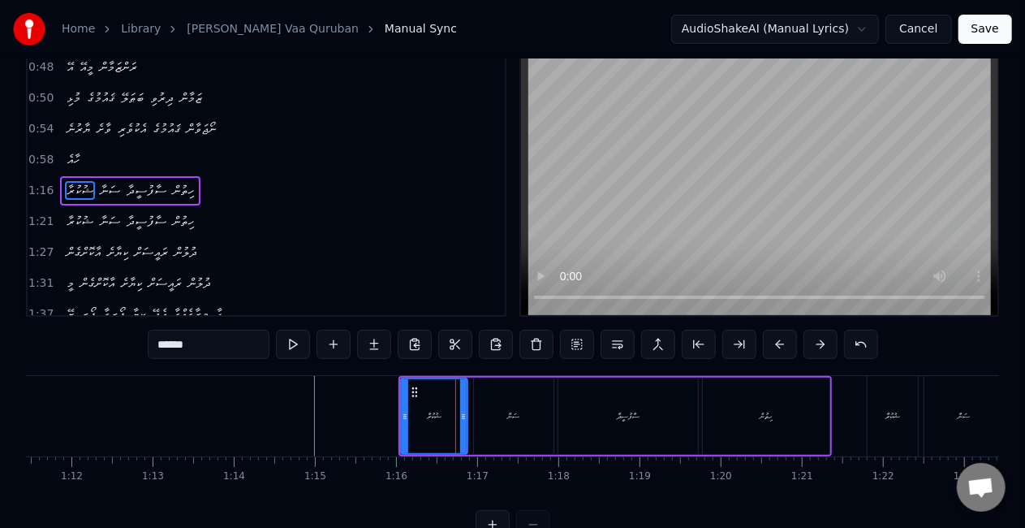
scroll to position [0, 0]
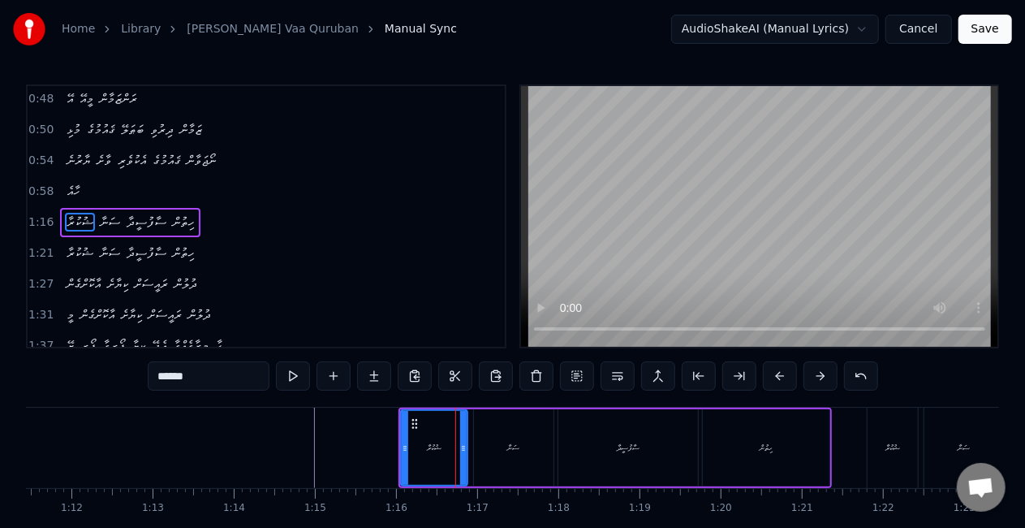
click at [501, 449] on div "ސަނާ" at bounding box center [514, 447] width 80 height 77
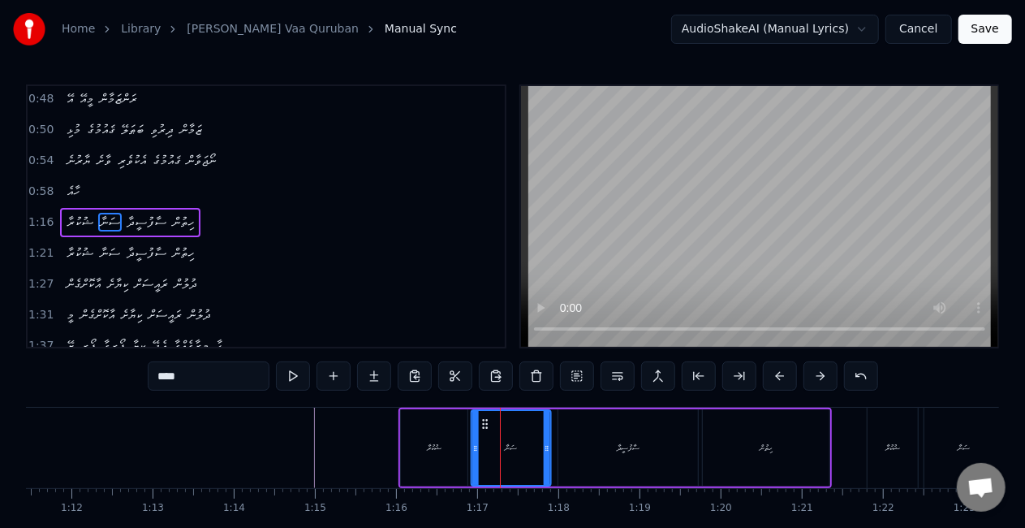
click at [485, 424] on icon at bounding box center [485, 423] width 13 height 13
click at [452, 440] on div "ޝުކުރާ" at bounding box center [434, 447] width 67 height 77
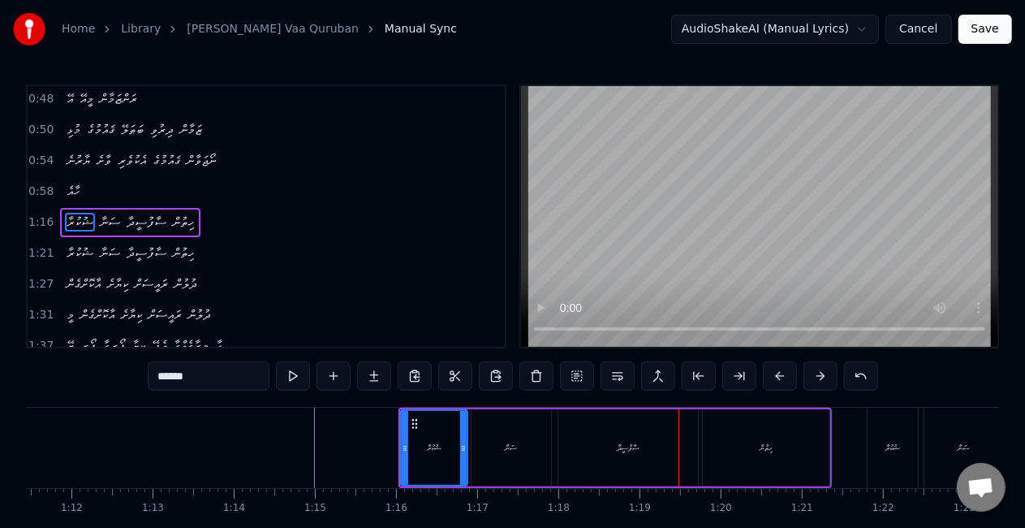
click at [656, 452] on div "ސާފުސީދާ" at bounding box center [628, 447] width 140 height 77
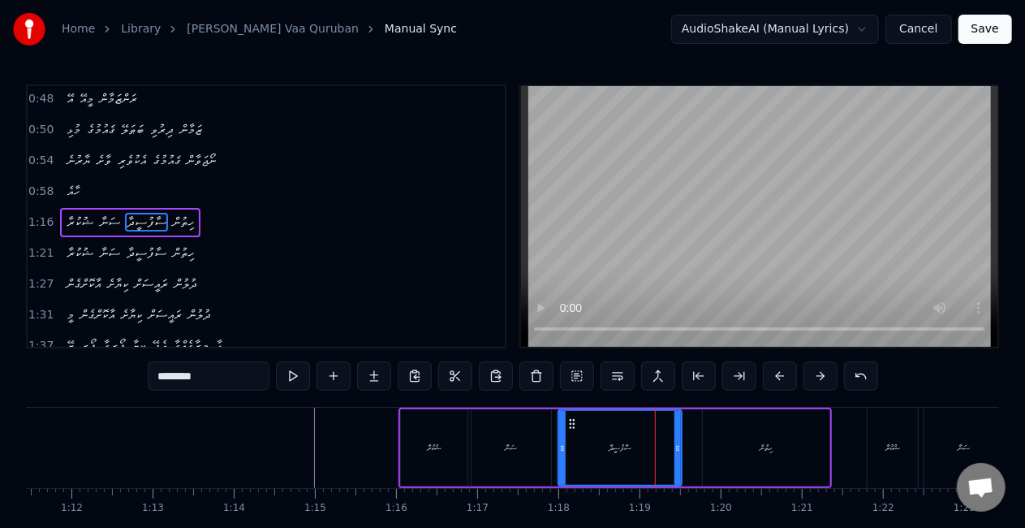
drag, startPoint x: 692, startPoint y: 459, endPoint x: 677, endPoint y: 455, distance: 15.9
click at [677, 455] on div at bounding box center [677, 448] width 6 height 74
click at [566, 452] on div "ސާފުސީދާ" at bounding box center [620, 448] width 122 height 74
click at [878, 459] on div "ޝުކުރާ" at bounding box center [893, 447] width 50 height 80
type input "******"
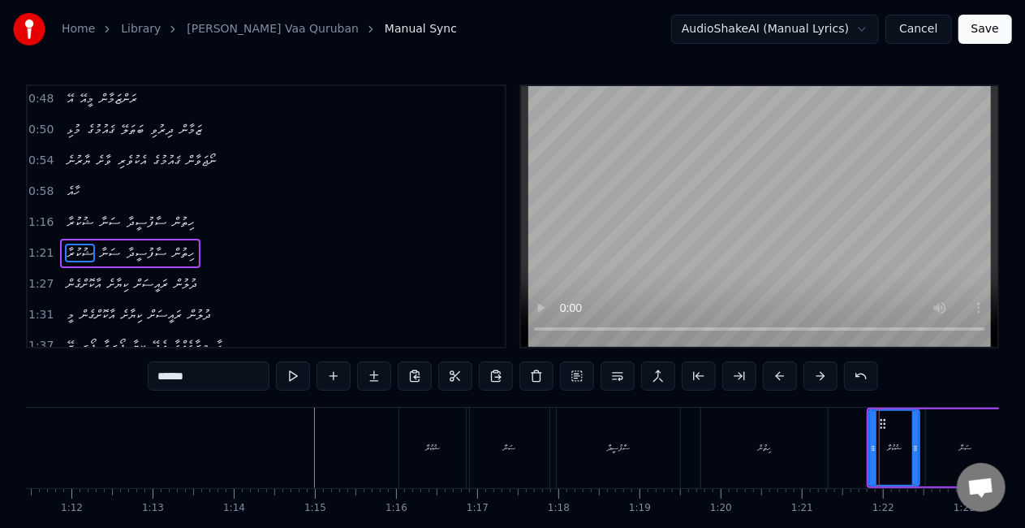
scroll to position [218, 0]
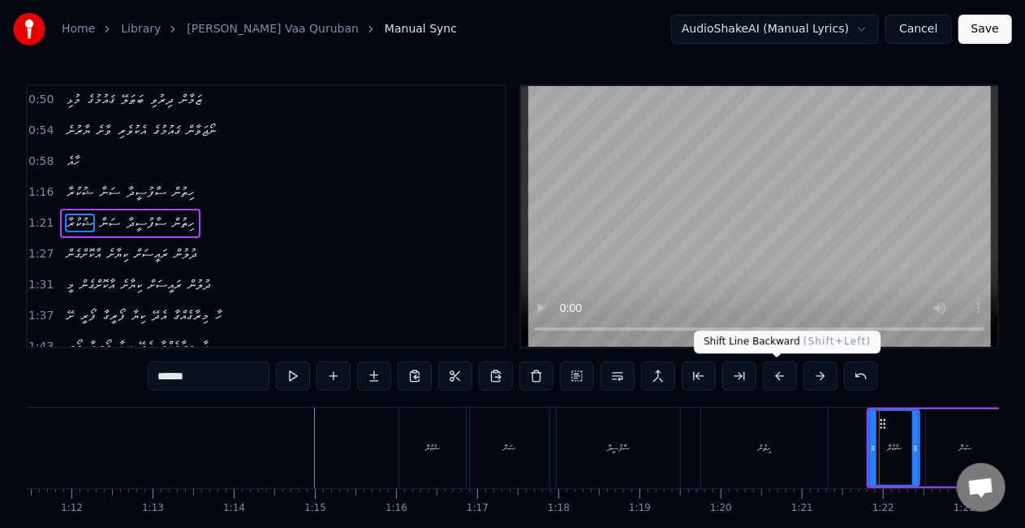
click at [772, 377] on button at bounding box center [780, 375] width 34 height 29
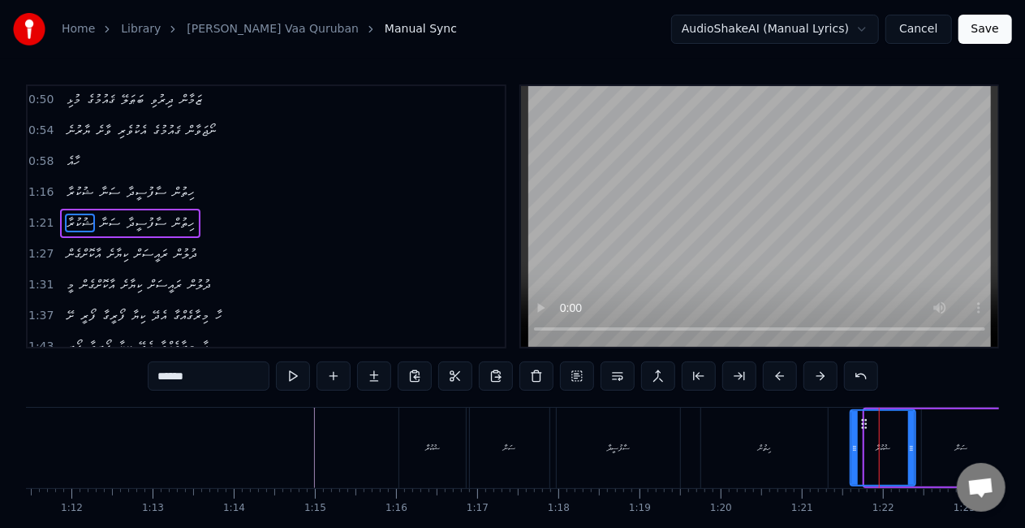
drag, startPoint x: 868, startPoint y: 454, endPoint x: 854, endPoint y: 452, distance: 14.8
click at [854, 452] on div at bounding box center [854, 448] width 6 height 74
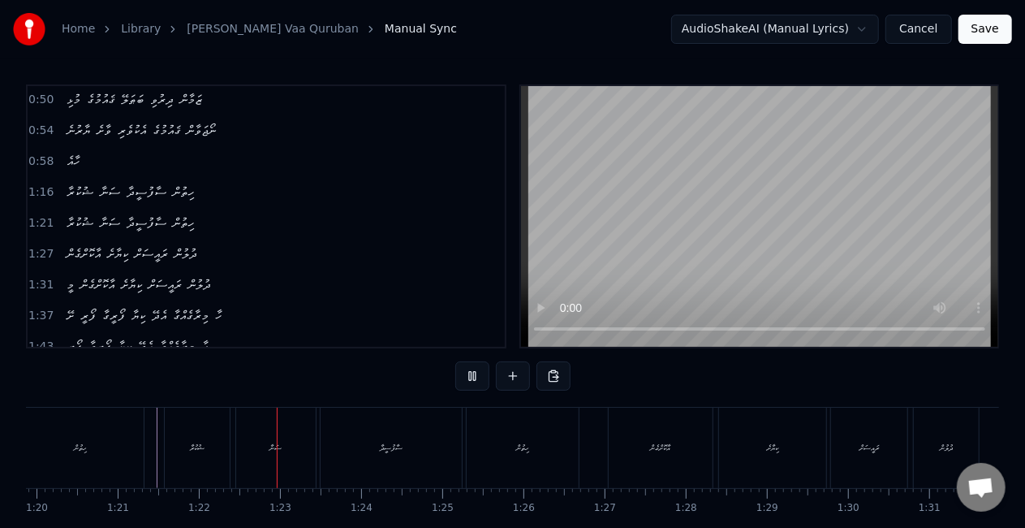
scroll to position [0, 6614]
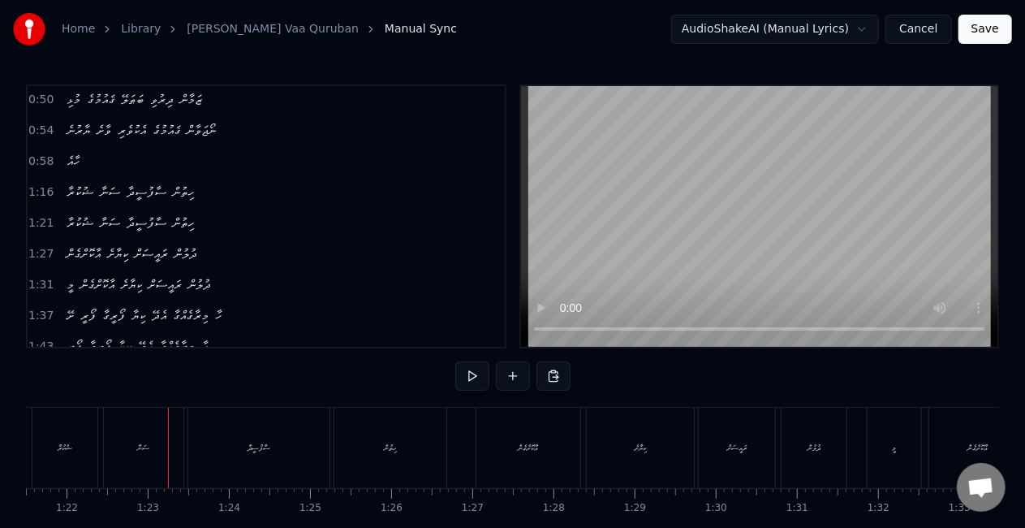
click at [145, 436] on div "ސަނާ" at bounding box center [144, 447] width 80 height 80
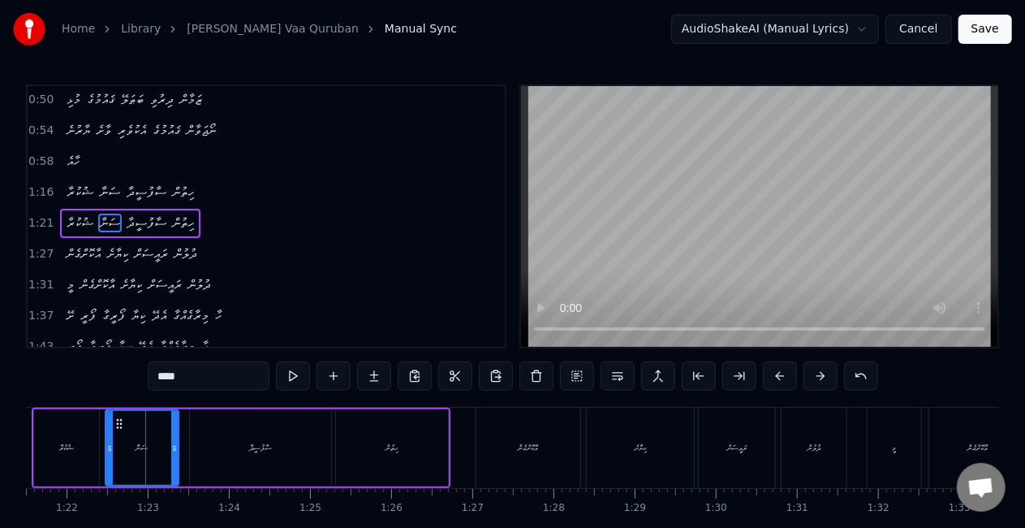
drag, startPoint x: 180, startPoint y: 463, endPoint x: 172, endPoint y: 463, distance: 8.2
click at [172, 463] on div at bounding box center [174, 448] width 6 height 74
click at [118, 450] on div "ސަނާ" at bounding box center [141, 448] width 70 height 74
click at [268, 463] on div "ސާފުސީދާ" at bounding box center [260, 447] width 141 height 77
type input "********"
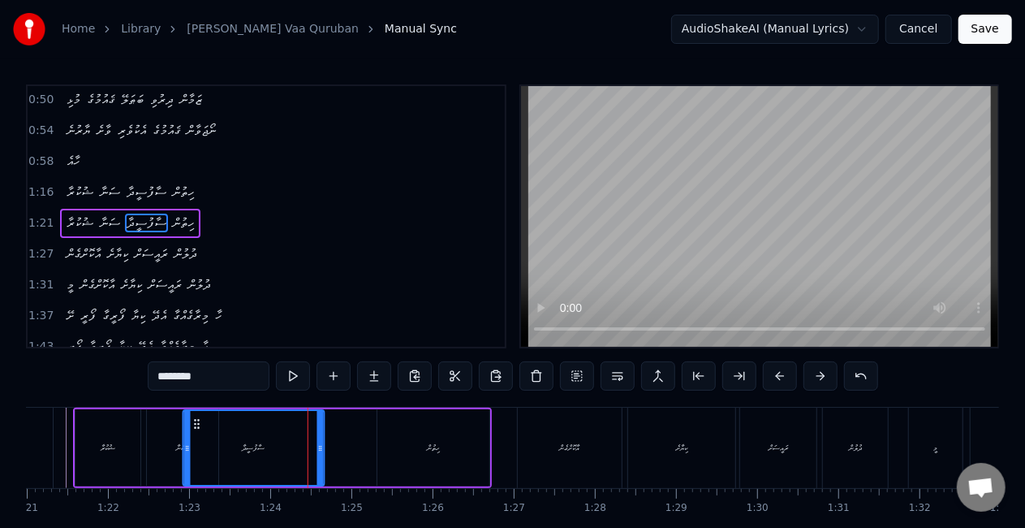
scroll to position [0, 6541]
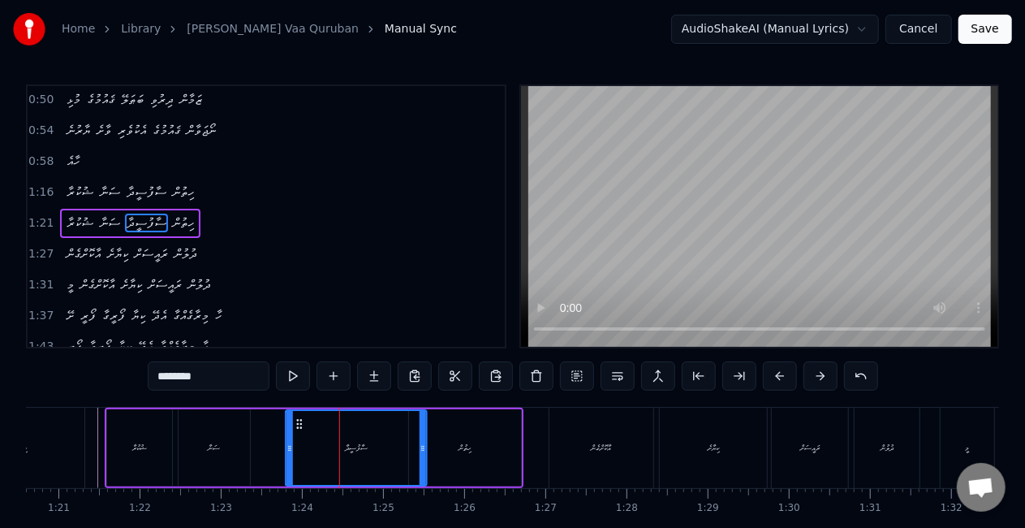
drag, startPoint x: 204, startPoint y: 424, endPoint x: 299, endPoint y: 416, distance: 95.3
click at [299, 416] on div "ސާފުސީދާ" at bounding box center [356, 448] width 140 height 74
click at [277, 441] on div "ޝުކުރާ ސަނާ ސާފުސީދާ ހިތުން" at bounding box center [314, 447] width 419 height 80
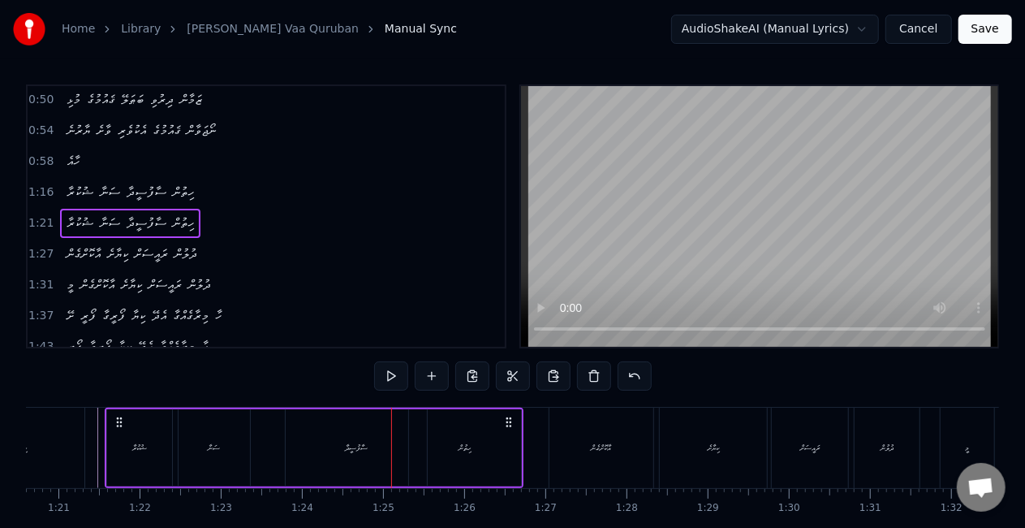
click at [309, 470] on div "ސާފުސީދާ" at bounding box center [356, 447] width 141 height 77
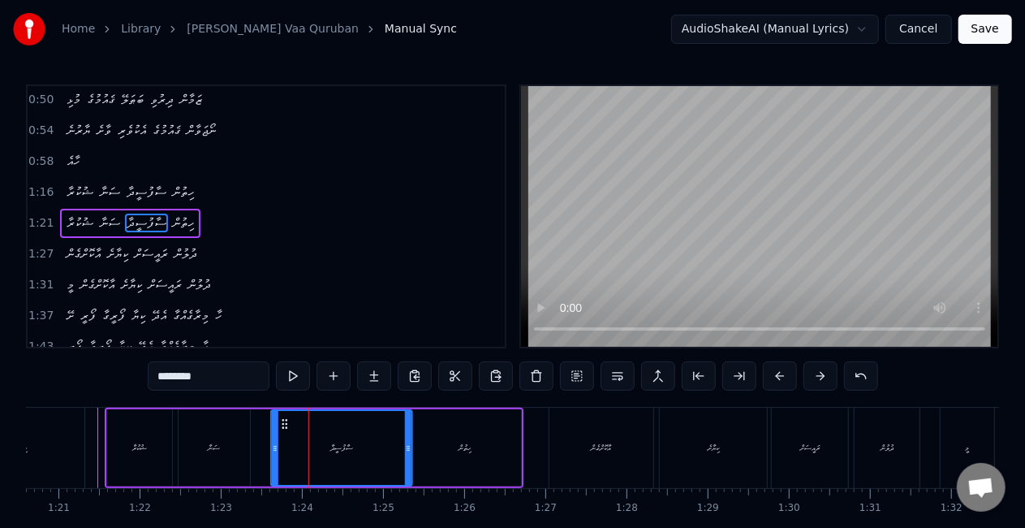
drag, startPoint x: 298, startPoint y: 426, endPoint x: 285, endPoint y: 422, distance: 13.6
click at [285, 422] on icon at bounding box center [284, 423] width 13 height 13
click at [247, 453] on div "ސަނާ" at bounding box center [214, 447] width 71 height 77
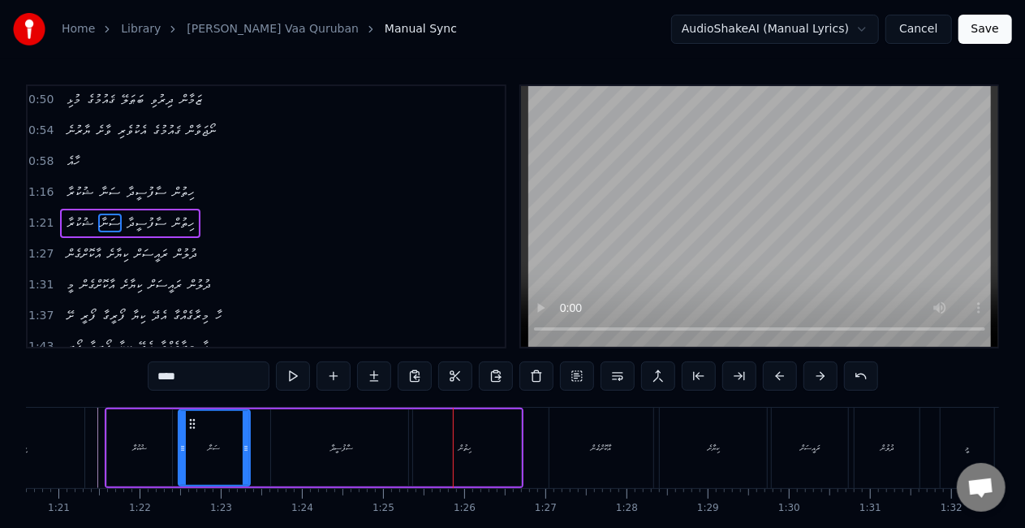
click at [374, 457] on div "ސާފުސީދާ" at bounding box center [341, 447] width 141 height 77
type input "********"
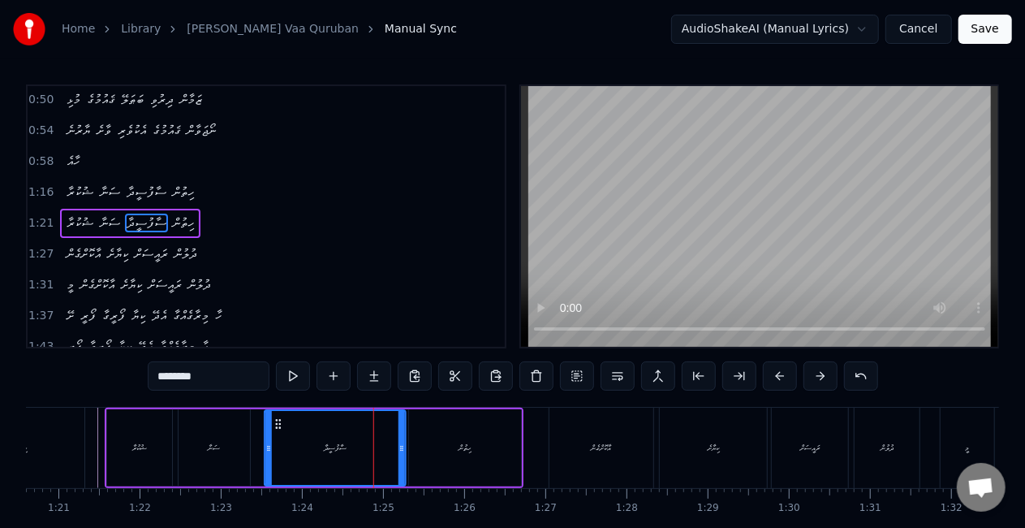
click at [279, 422] on icon at bounding box center [278, 423] width 13 height 13
click at [261, 437] on div "ޝުކުރާ ސަނާ ސާފުސީދާ ހިތުން" at bounding box center [314, 447] width 419 height 80
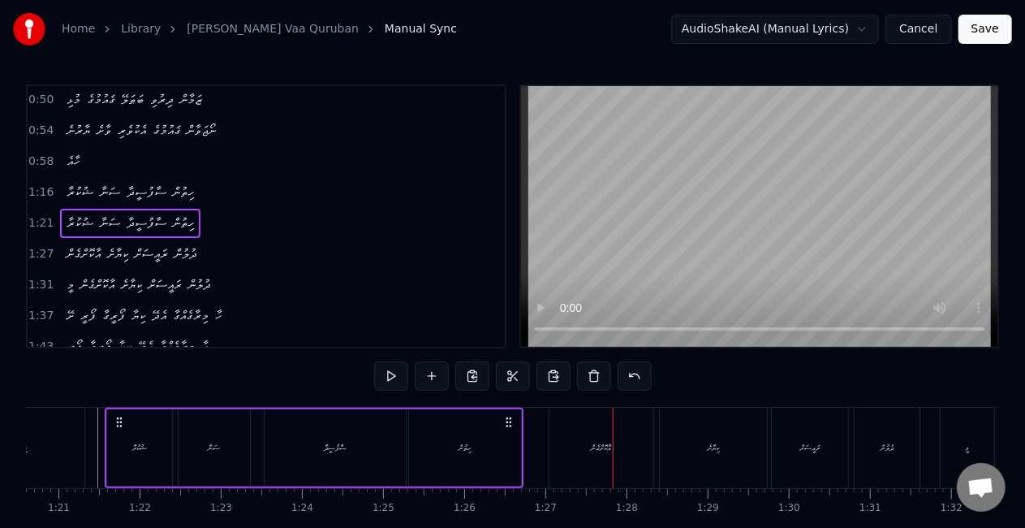
click at [585, 433] on div "އާކޮށްގެން" at bounding box center [601, 447] width 104 height 80
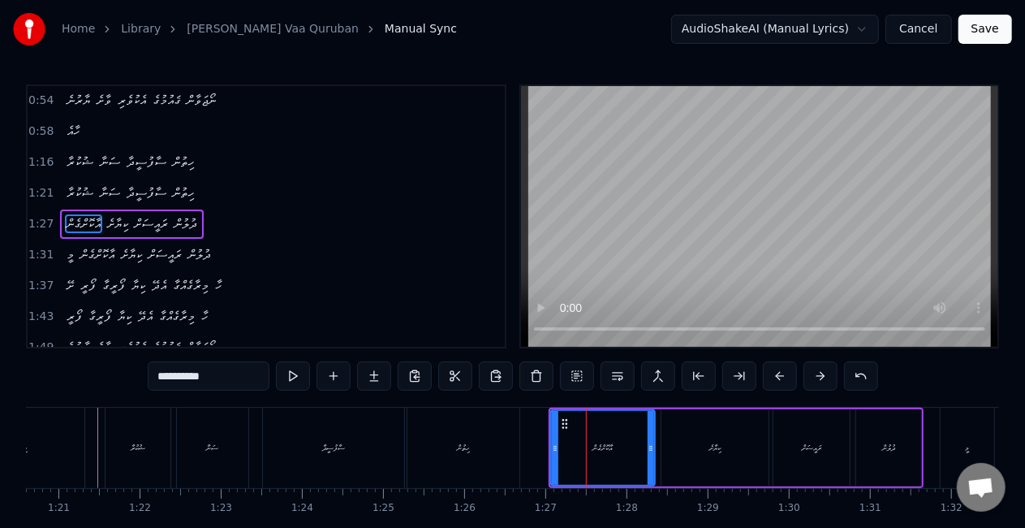
scroll to position [248, 0]
click at [771, 372] on button at bounding box center [780, 375] width 34 height 29
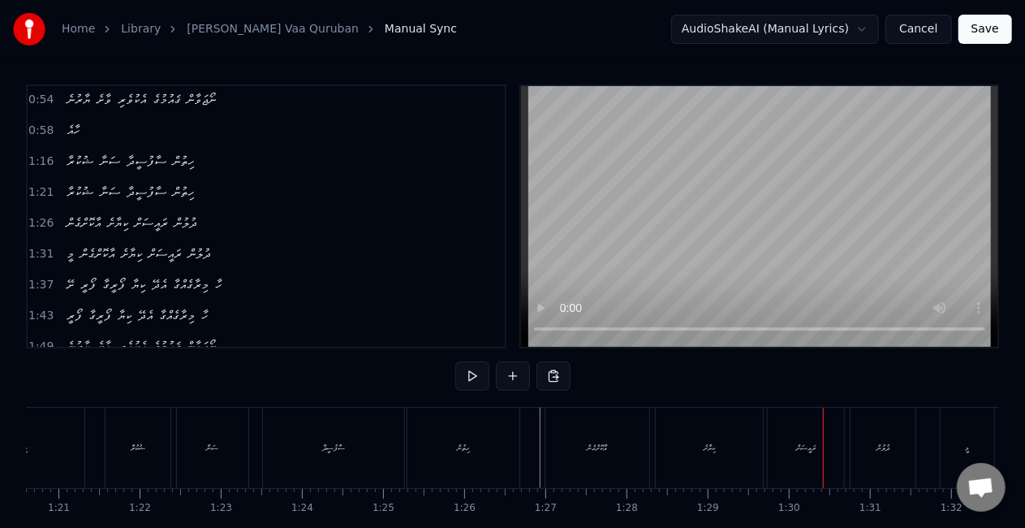
click at [675, 443] on div "ކިޔާށެ" at bounding box center [709, 447] width 107 height 80
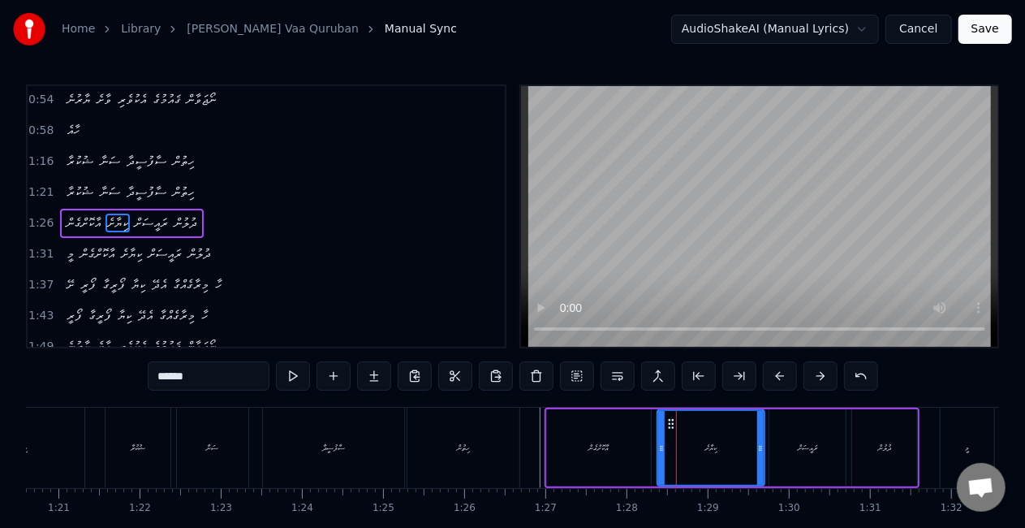
click at [790, 450] on div "ރައީސަށް" at bounding box center [807, 447] width 76 height 77
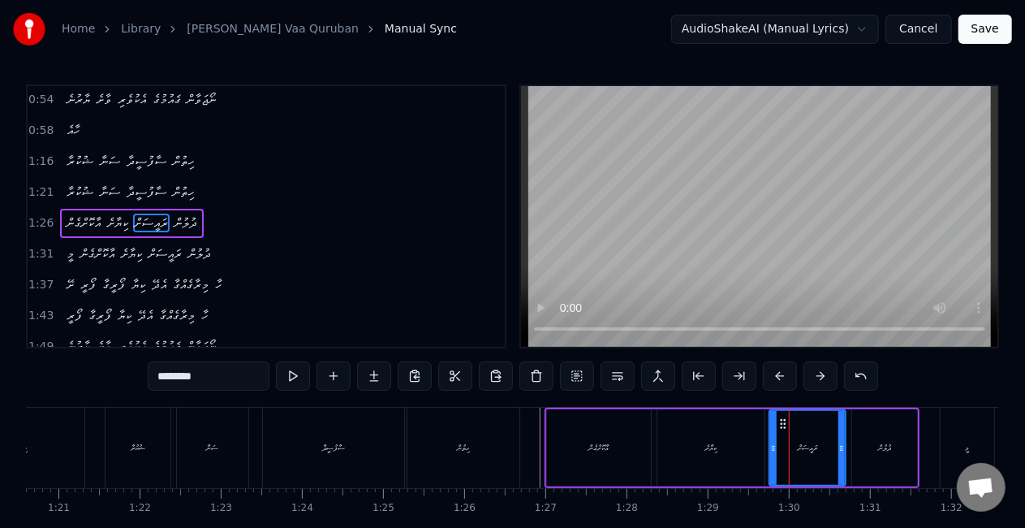
click at [751, 454] on div "ކިޔާށެ" at bounding box center [710, 447] width 107 height 77
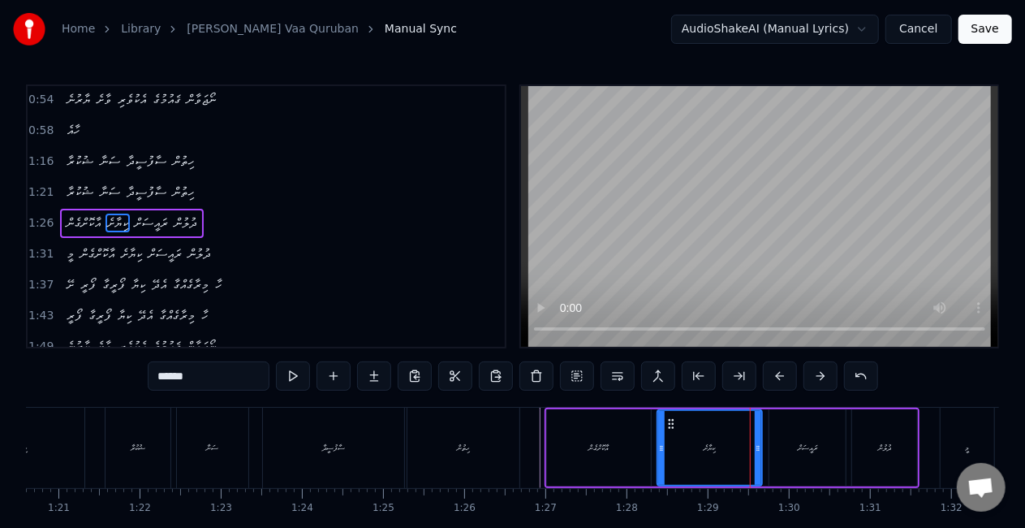
click at [755, 454] on div at bounding box center [758, 448] width 6 height 74
click at [784, 453] on div "ރައީސަށް" at bounding box center [807, 447] width 76 height 77
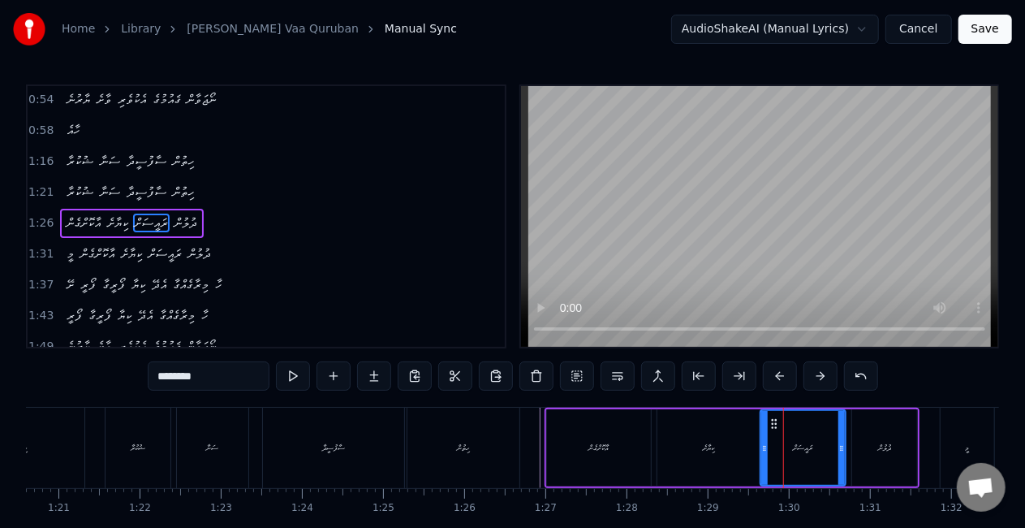
drag, startPoint x: 771, startPoint y: 442, endPoint x: 762, endPoint y: 441, distance: 9.0
click at [762, 441] on icon at bounding box center [764, 447] width 6 height 13
click at [774, 446] on div "ރައީސަށް" at bounding box center [803, 448] width 84 height 74
click at [559, 446] on div "އާކޮށްގެން" at bounding box center [599, 447] width 104 height 77
type input "**********"
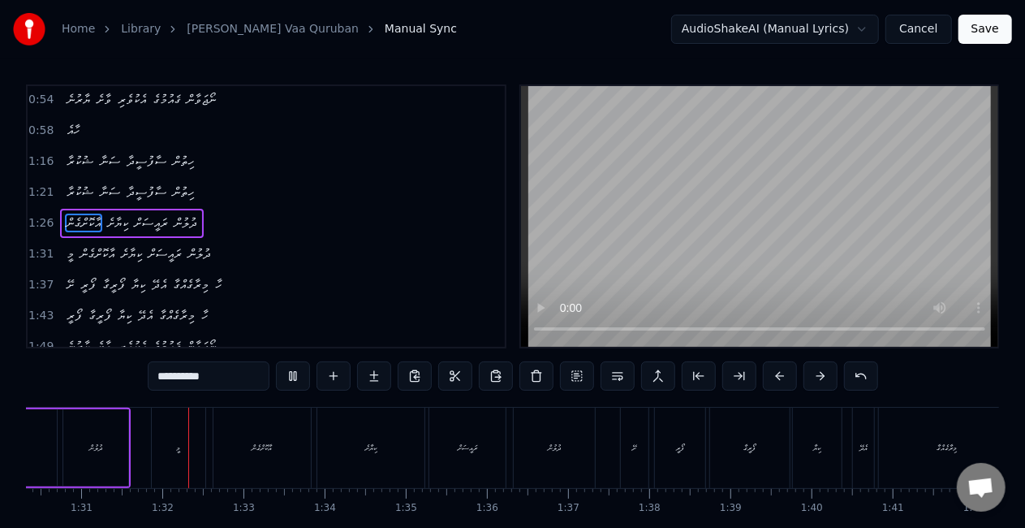
scroll to position [0, 7354]
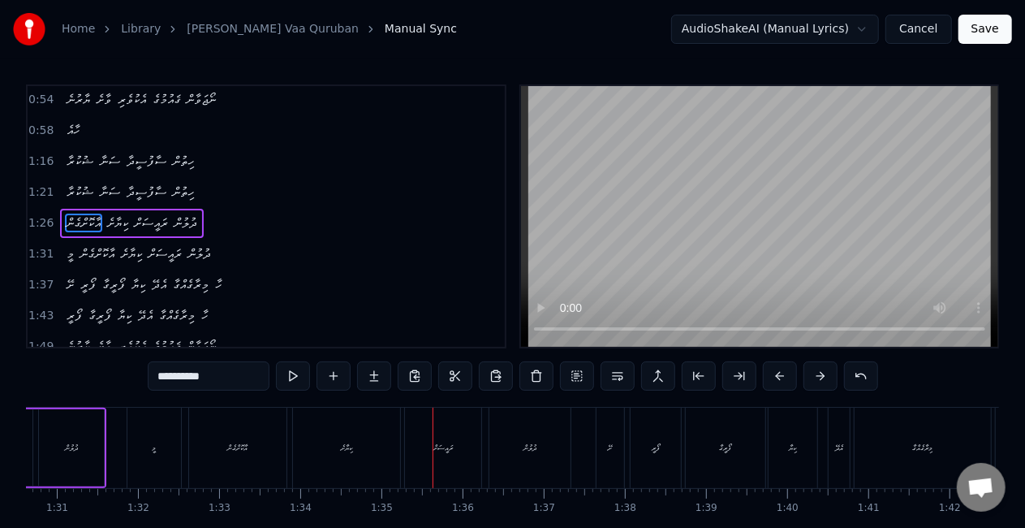
click at [228, 450] on div "އާކޮށްގެން" at bounding box center [238, 447] width 20 height 12
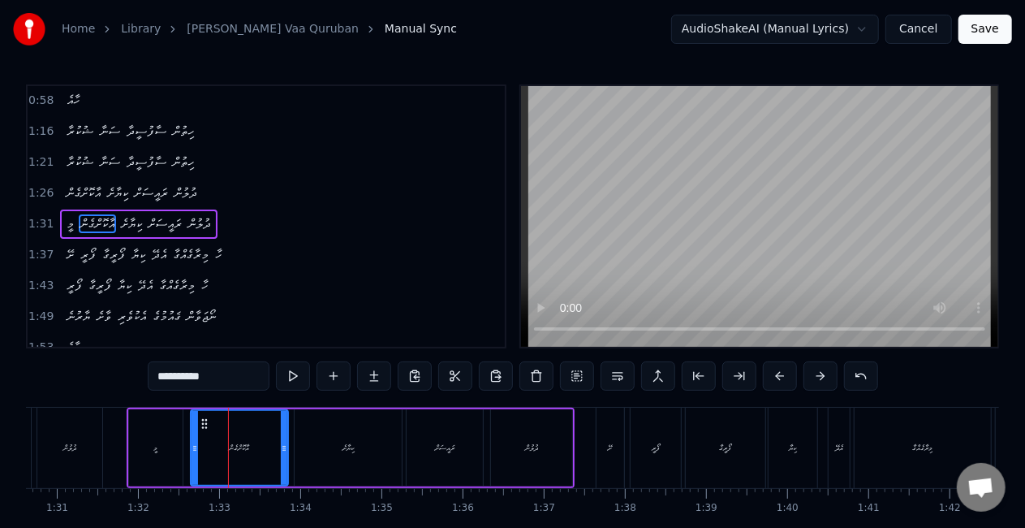
click at [224, 451] on div "އާކޮށްގެން" at bounding box center [240, 448] width 96 height 74
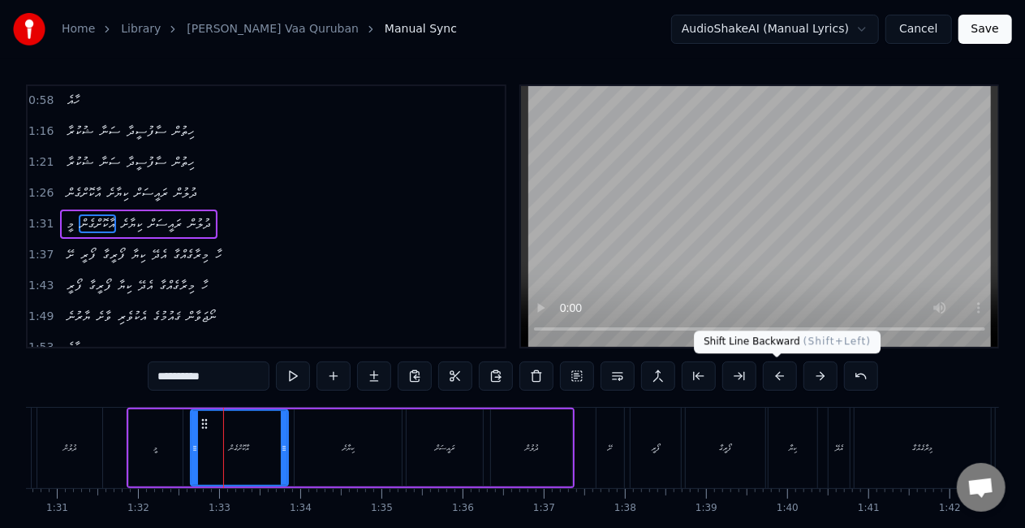
click at [764, 374] on button at bounding box center [780, 375] width 34 height 29
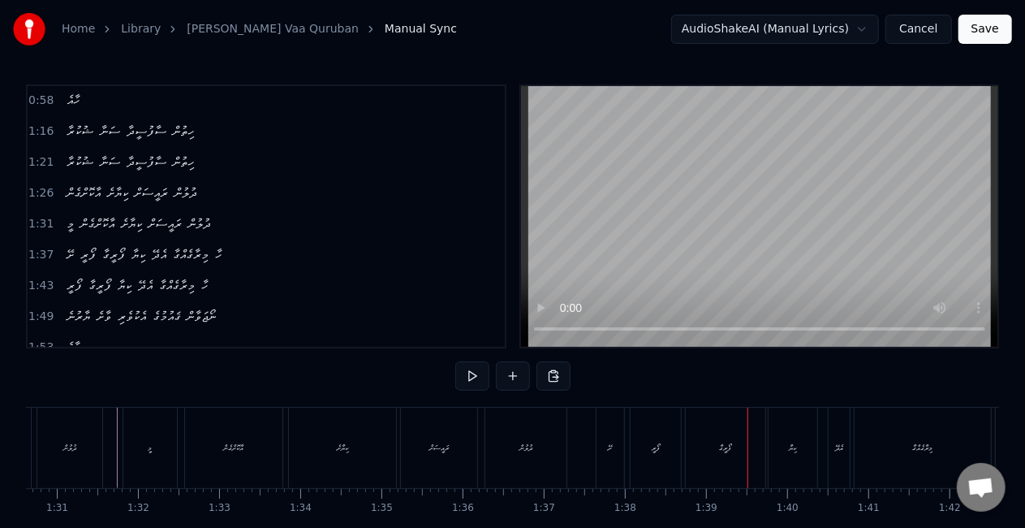
click at [613, 436] on div "ށޭ" at bounding box center [611, 447] width 28 height 80
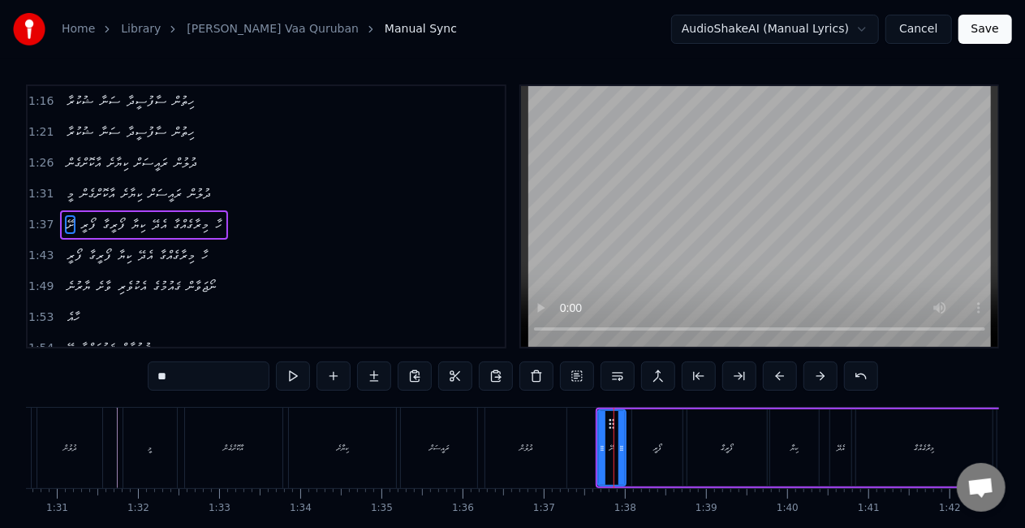
scroll to position [308, 0]
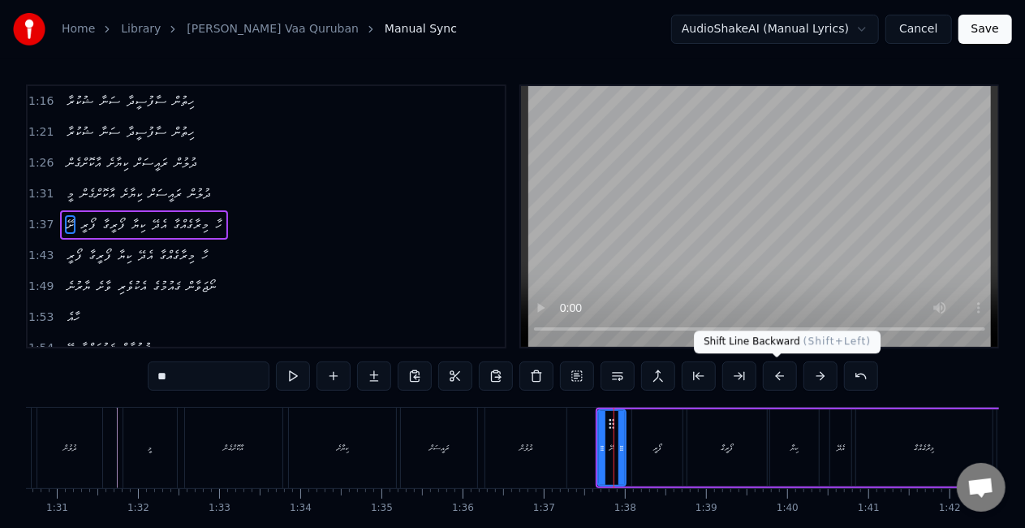
click at [775, 373] on button at bounding box center [780, 375] width 34 height 29
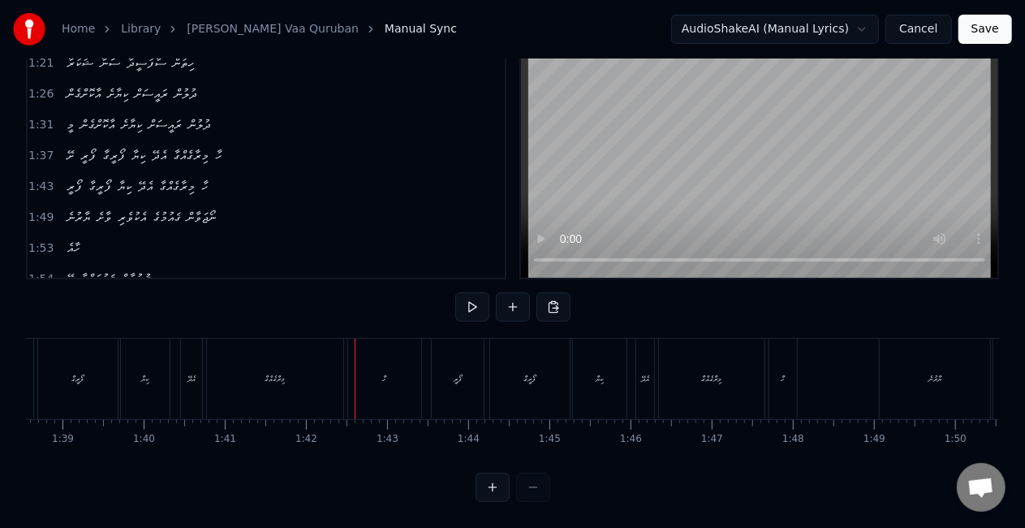
scroll to position [0, 7988]
click at [651, 373] on div "އެދޭ" at bounding box center [655, 379] width 8 height 12
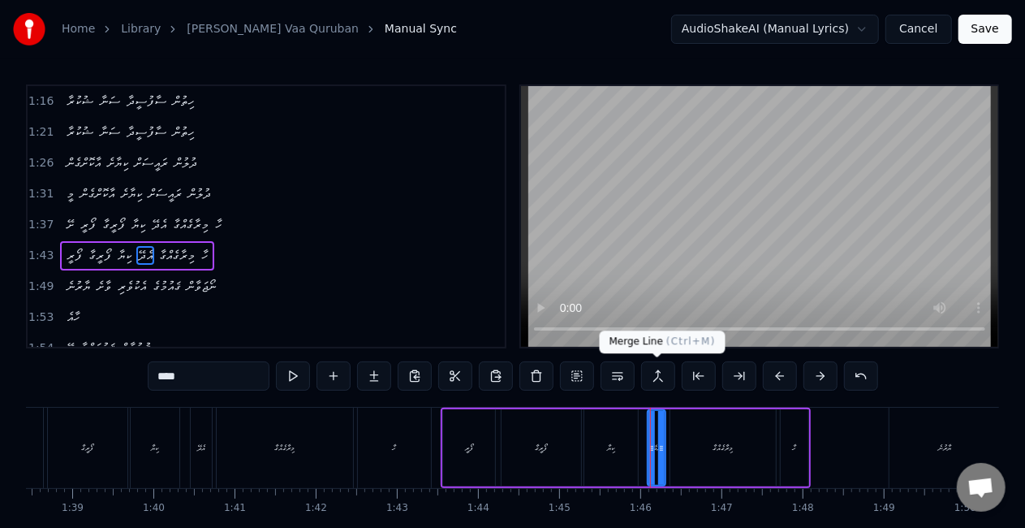
scroll to position [339, 0]
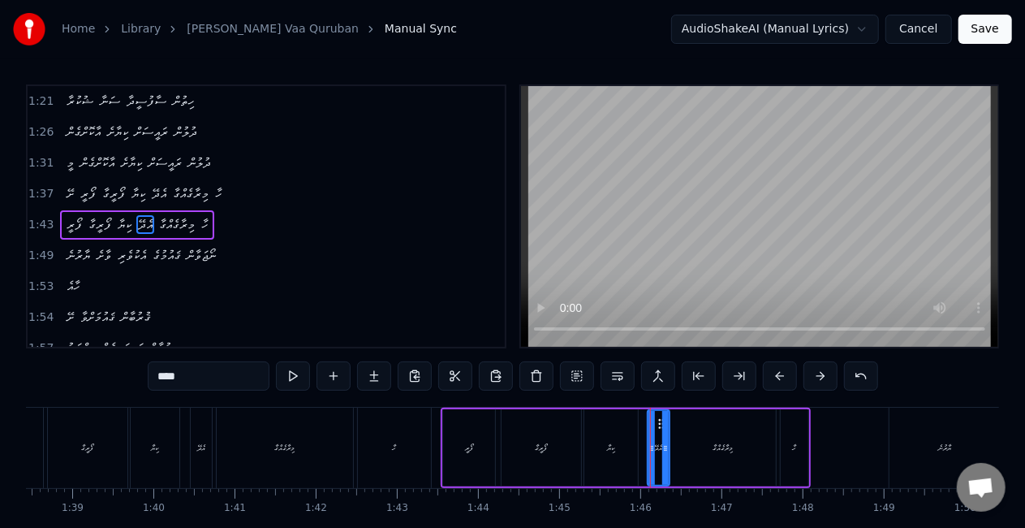
click at [667, 445] on icon at bounding box center [665, 447] width 6 height 13
click at [646, 450] on icon at bounding box center [648, 447] width 6 height 13
click at [669, 450] on div "އެދޭ" at bounding box center [656, 447] width 29 height 77
click at [670, 448] on icon at bounding box center [673, 447] width 6 height 13
click at [446, 442] on div "ފޯރީ" at bounding box center [469, 447] width 52 height 77
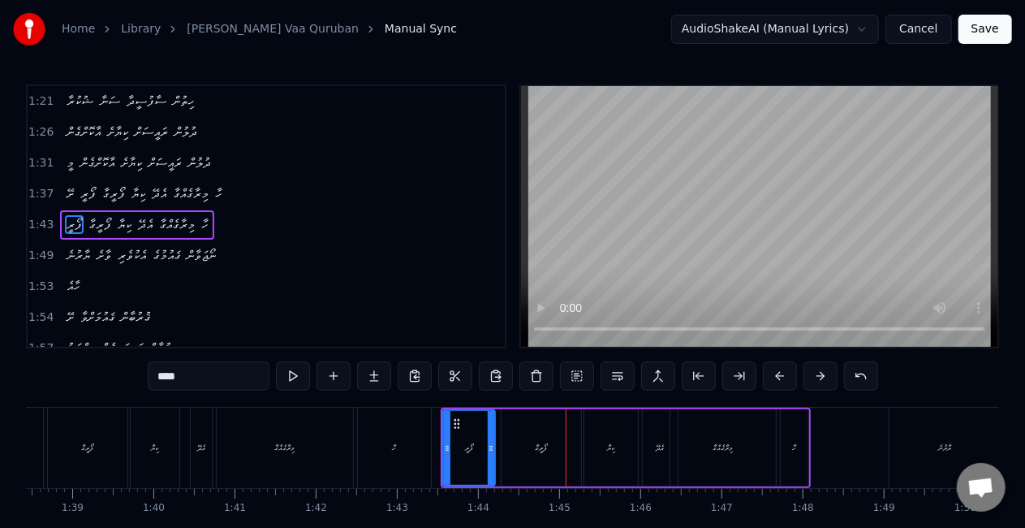
click at [540, 424] on div "ފޯރީގާ" at bounding box center [542, 447] width 80 height 77
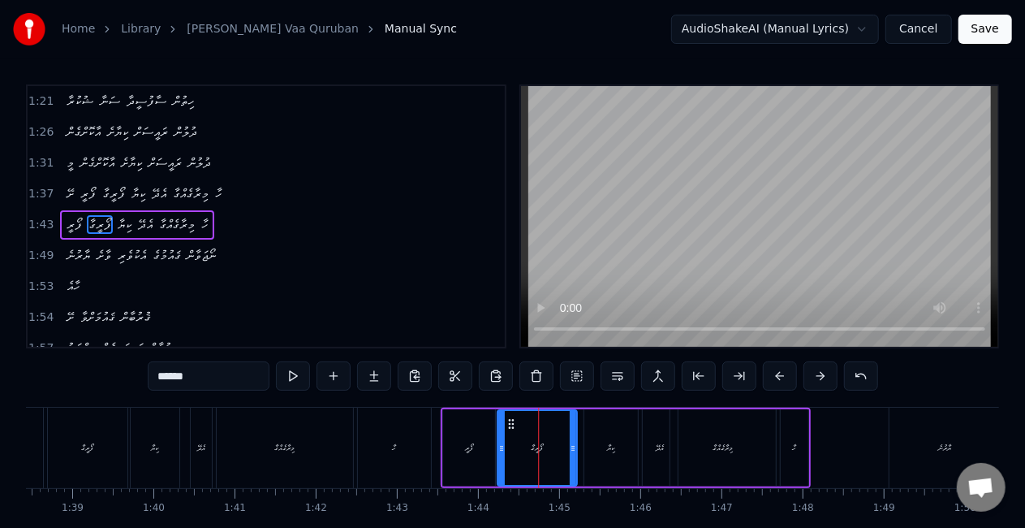
click at [512, 422] on icon at bounding box center [511, 423] width 13 height 13
click at [592, 440] on div "ކިޔާ" at bounding box center [611, 447] width 54 height 77
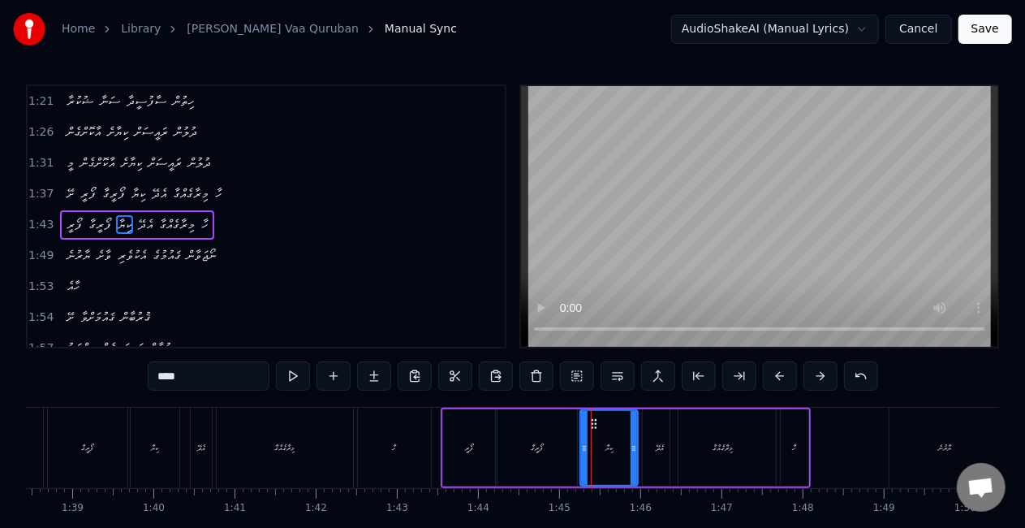
click at [583, 446] on icon at bounding box center [584, 447] width 6 height 13
click at [447, 448] on div "ފޯރީ" at bounding box center [469, 447] width 52 height 77
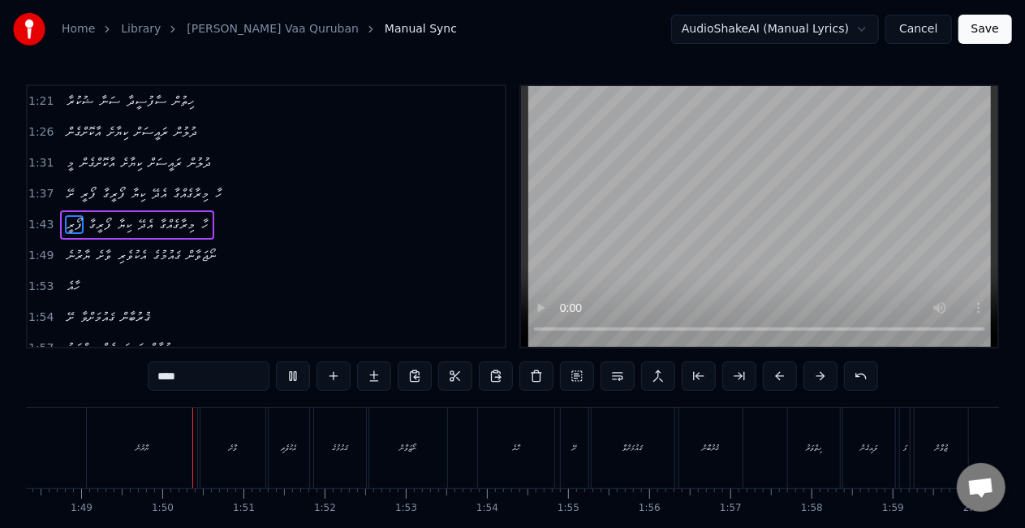
scroll to position [0, 8820]
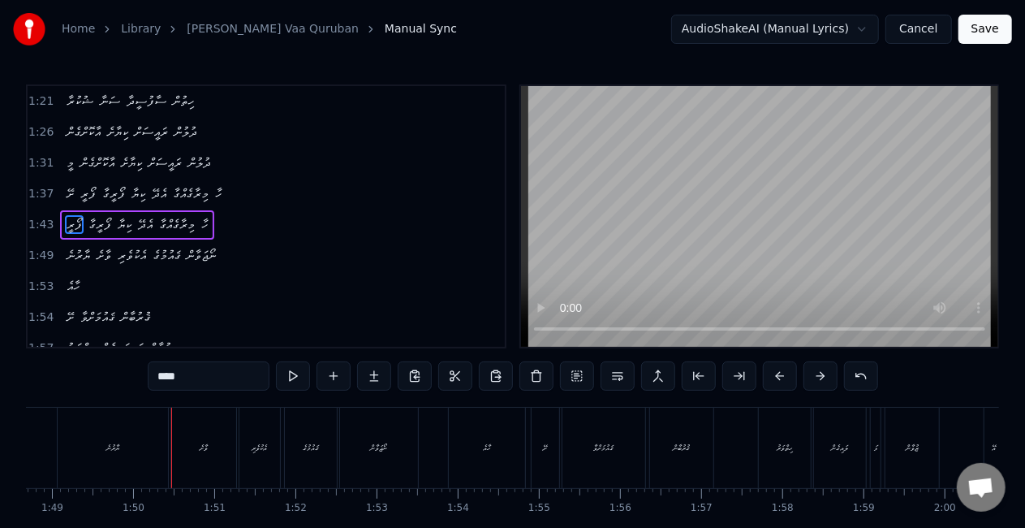
click at [138, 443] on div "ޔާރުނެ" at bounding box center [113, 447] width 110 height 80
type input "******"
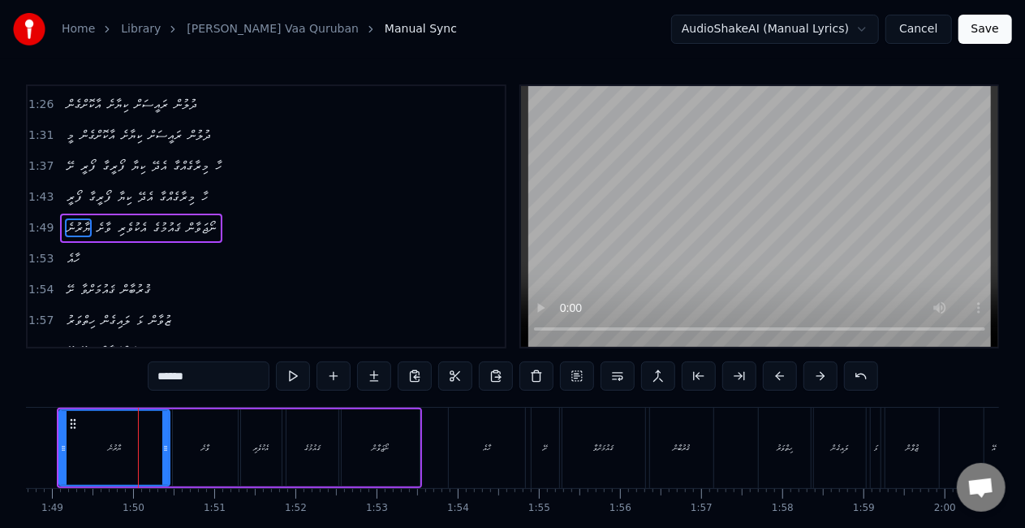
scroll to position [369, 0]
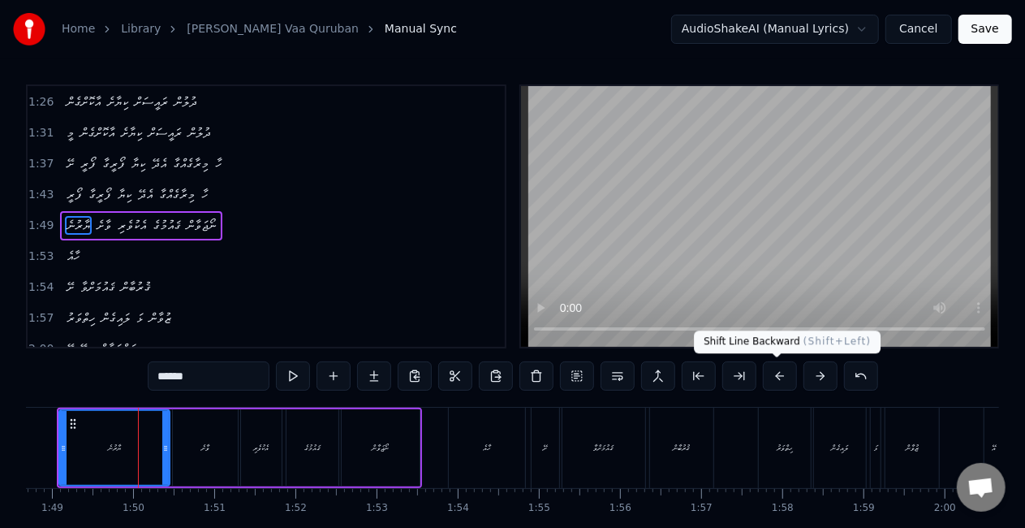
click at [777, 377] on button at bounding box center [780, 375] width 34 height 29
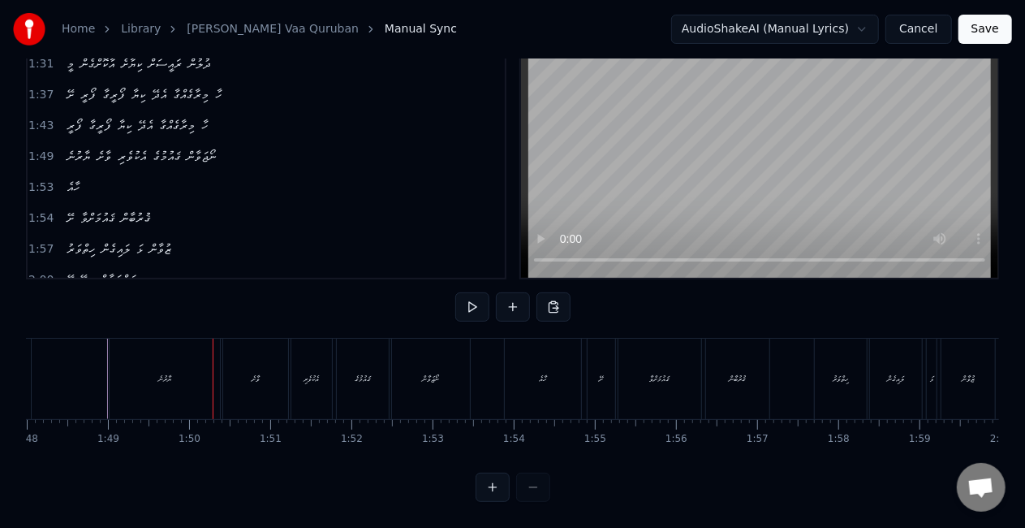
scroll to position [0, 8440]
click at [476, 393] on div "ޔާރުނެ" at bounding box center [489, 378] width 110 height 80
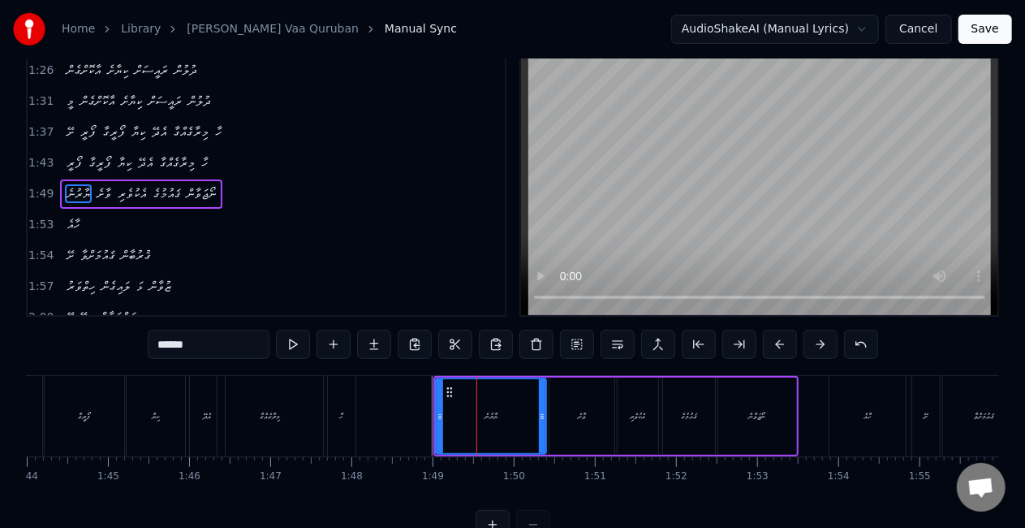
scroll to position [0, 0]
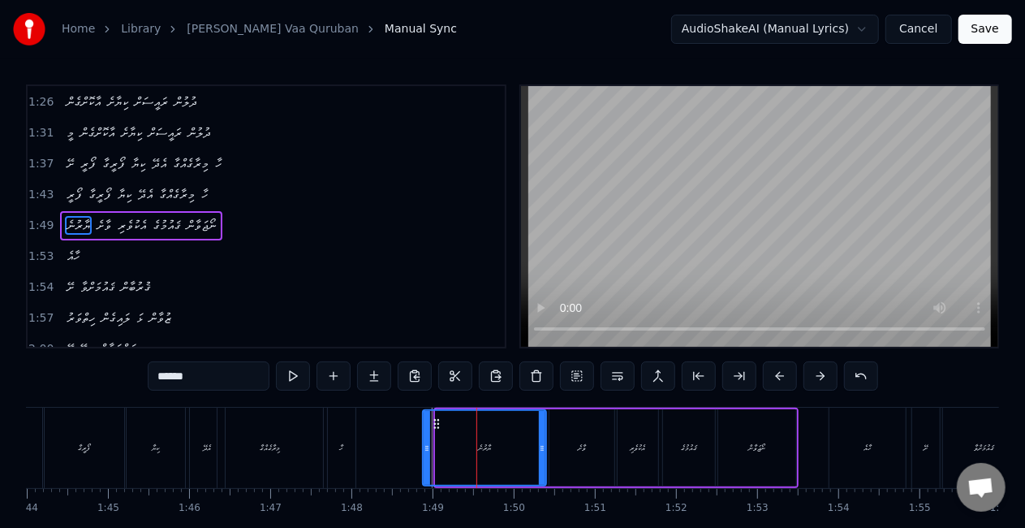
drag, startPoint x: 439, startPoint y: 441, endPoint x: 426, endPoint y: 437, distance: 13.4
click at [426, 437] on div at bounding box center [427, 448] width 6 height 74
click at [412, 435] on div at bounding box center [175, 447] width 17179 height 80
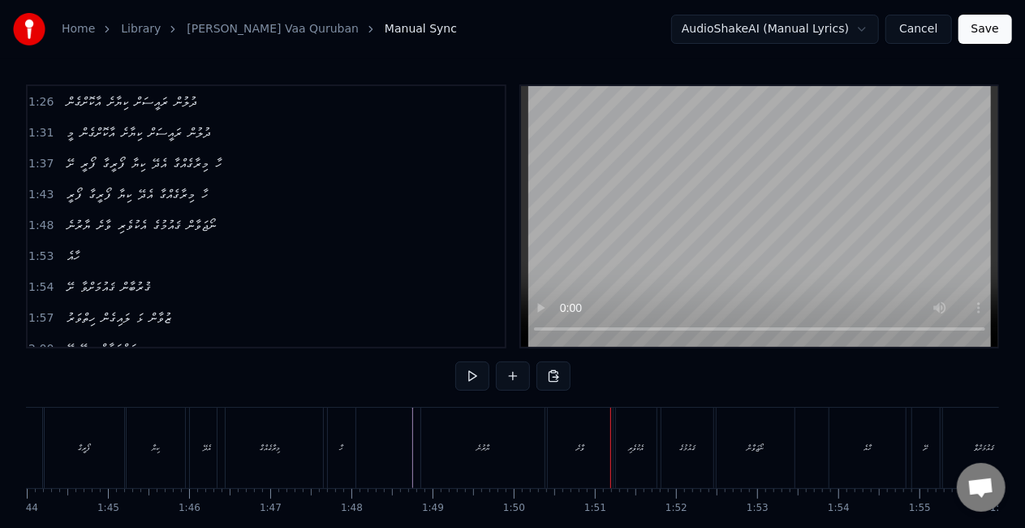
click at [555, 446] on div "ވާށެ" at bounding box center [580, 447] width 65 height 80
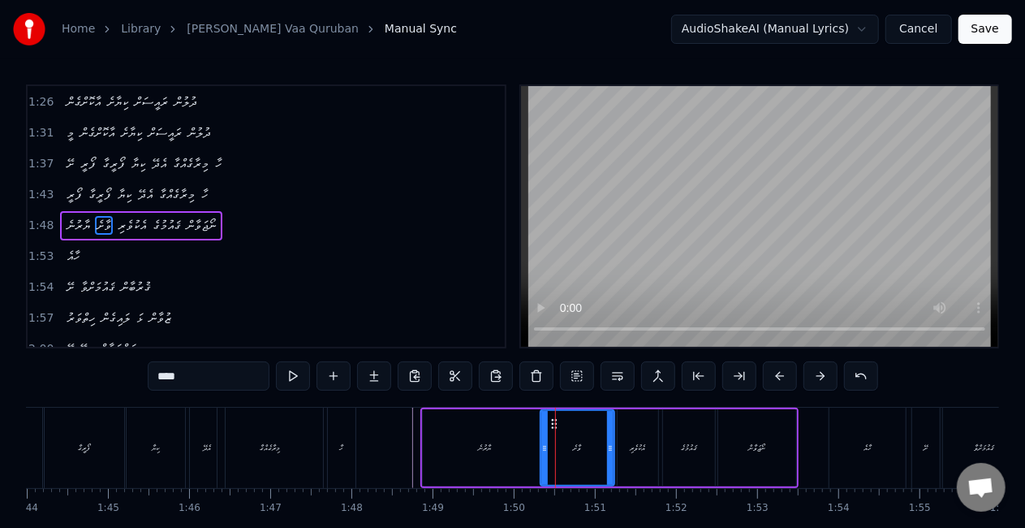
drag, startPoint x: 552, startPoint y: 440, endPoint x: 541, endPoint y: 437, distance: 11.0
click at [542, 437] on div at bounding box center [544, 448] width 6 height 74
click at [472, 447] on div "ޔާރުނެ" at bounding box center [484, 447] width 123 height 77
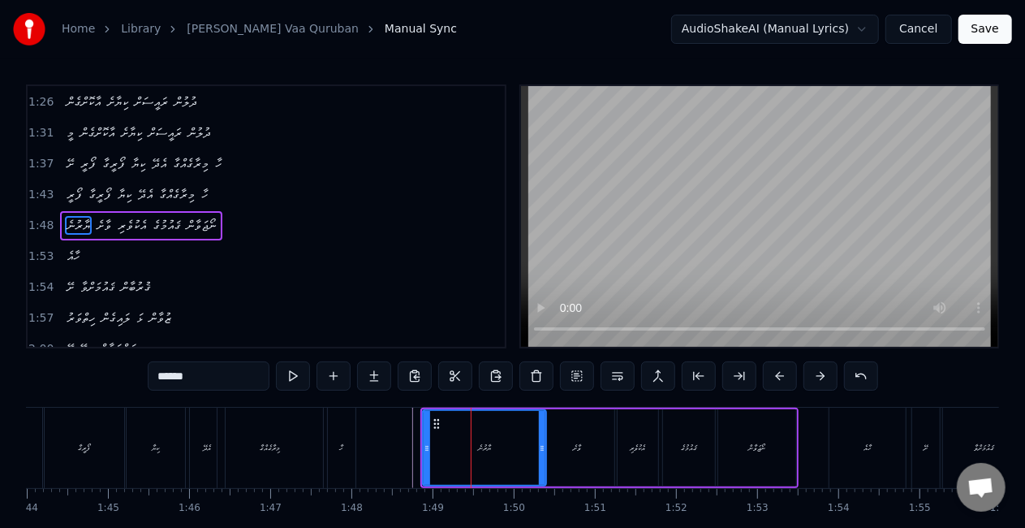
click at [434, 448] on div "ޔާރުނެ" at bounding box center [485, 448] width 122 height 74
click at [571, 424] on div "ވާށެ" at bounding box center [577, 447] width 75 height 77
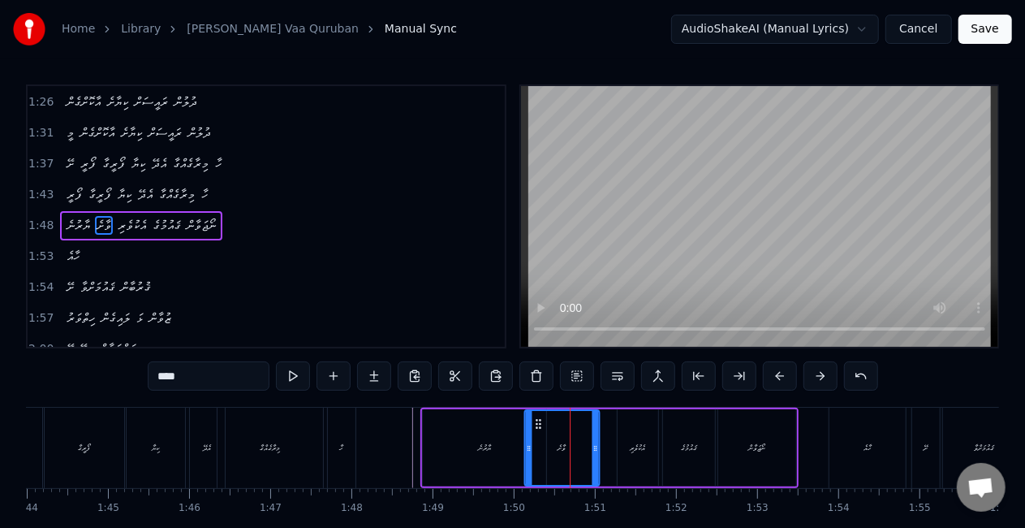
drag, startPoint x: 552, startPoint y: 425, endPoint x: 536, endPoint y: 426, distance: 15.4
click at [536, 426] on icon at bounding box center [538, 423] width 13 height 13
click at [431, 464] on div "ޔާރުނެ" at bounding box center [484, 447] width 123 height 77
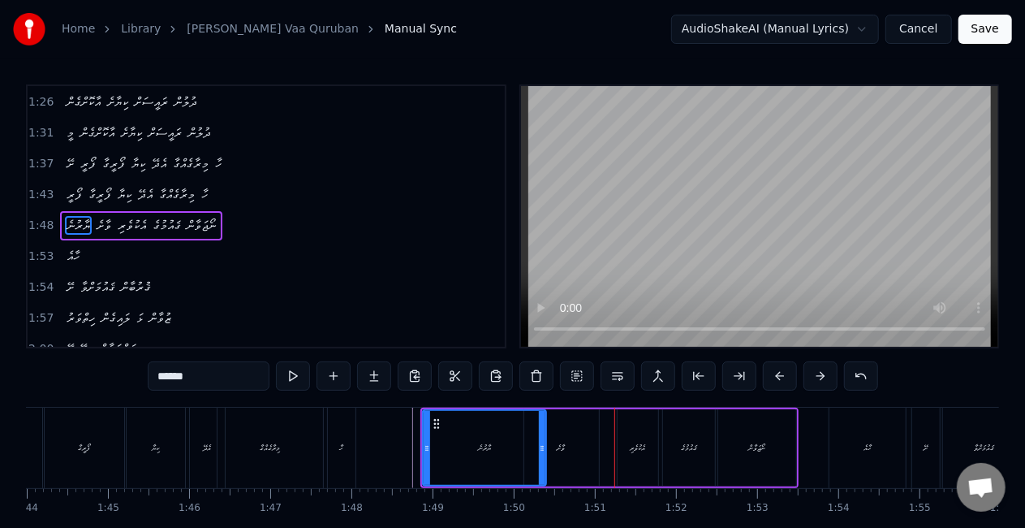
click at [551, 432] on div "ވާށެ" at bounding box center [561, 447] width 75 height 77
type input "****"
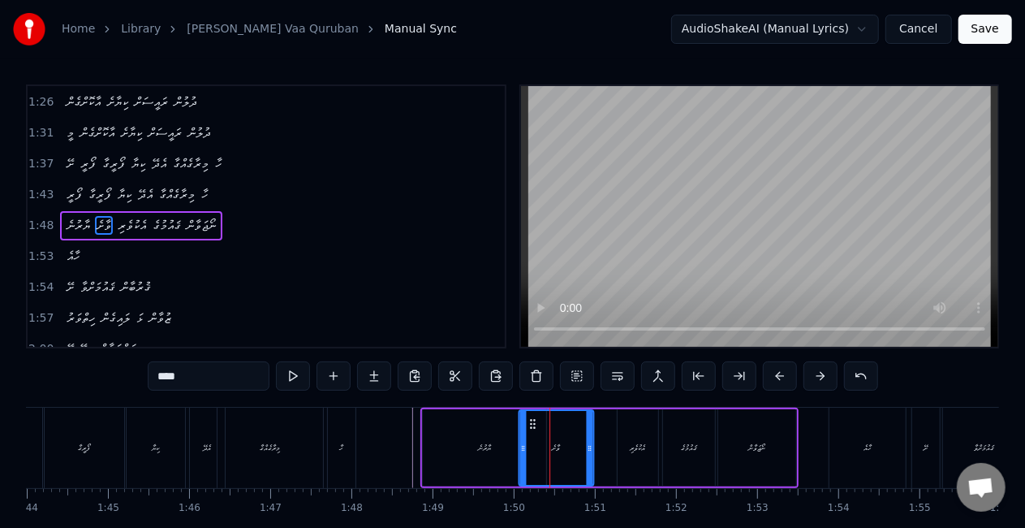
click at [533, 423] on circle at bounding box center [533, 423] width 1 height 1
click at [522, 438] on div at bounding box center [522, 448] width 6 height 74
click at [406, 441] on div at bounding box center [175, 447] width 17179 height 80
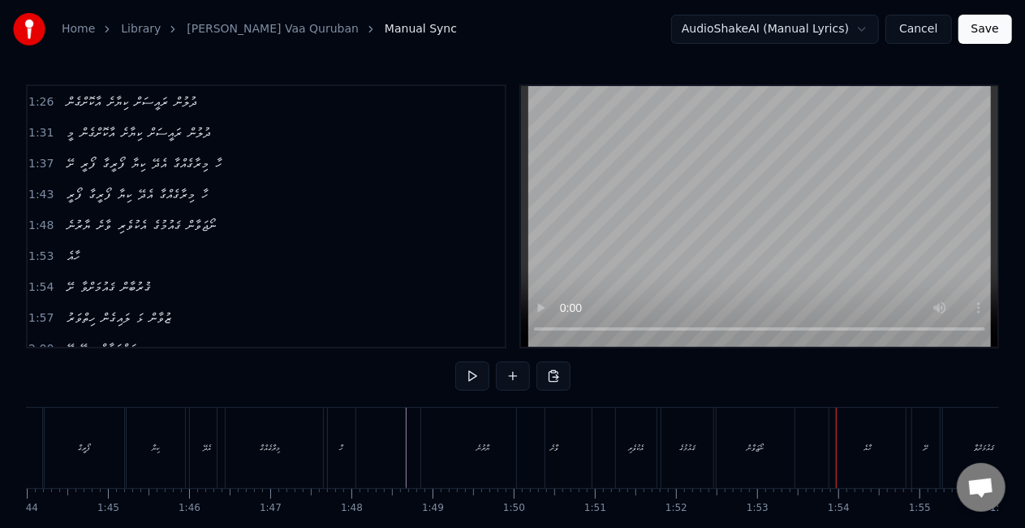
click at [634, 429] on div "އެކުވެރި" at bounding box center [636, 447] width 41 height 80
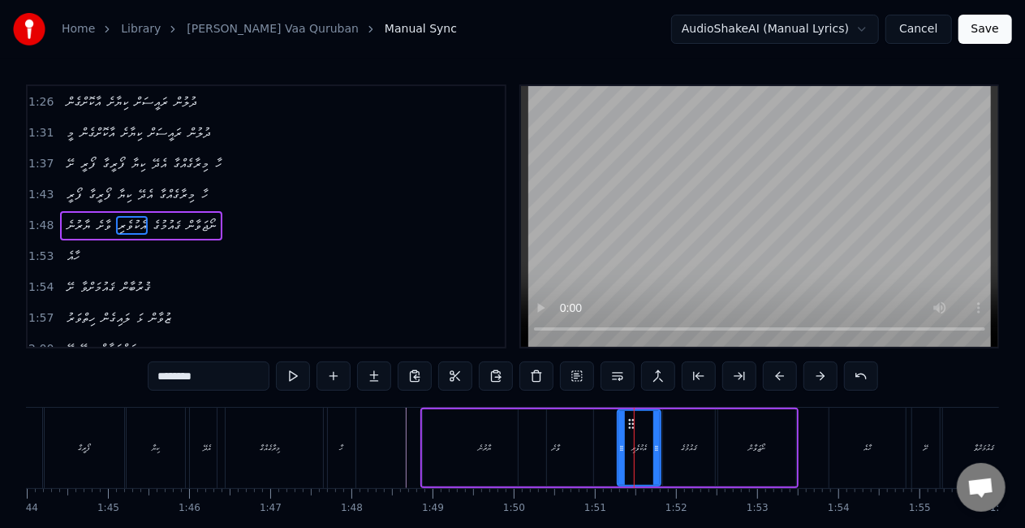
click at [657, 447] on icon at bounding box center [656, 447] width 6 height 13
click at [618, 453] on icon at bounding box center [620, 447] width 6 height 13
click at [614, 446] on div "ޔާރުނެ ވާށެ އެކުވެރި ޤައުމުގެ ނޯޖަވާން" at bounding box center [609, 447] width 378 height 80
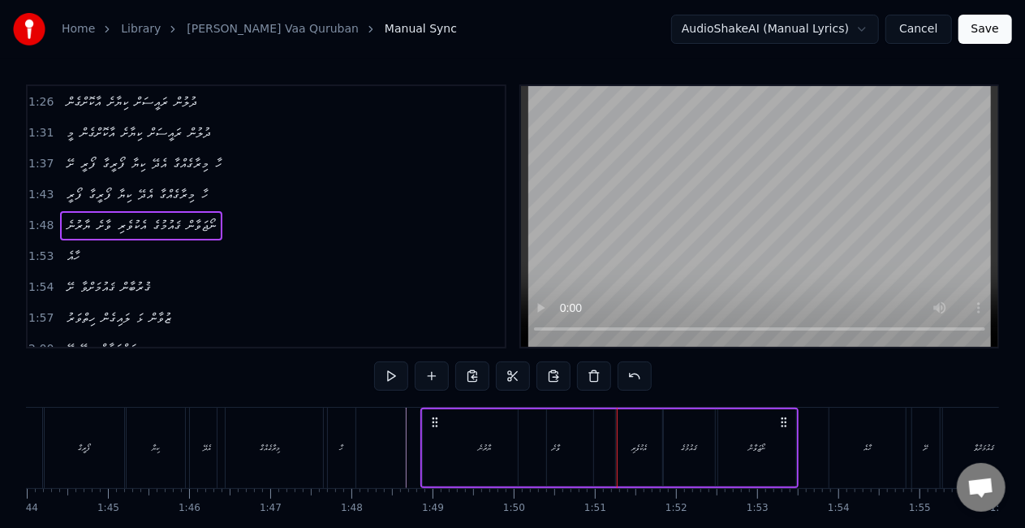
click at [422, 434] on div "ޔާރުނެ" at bounding box center [484, 447] width 125 height 77
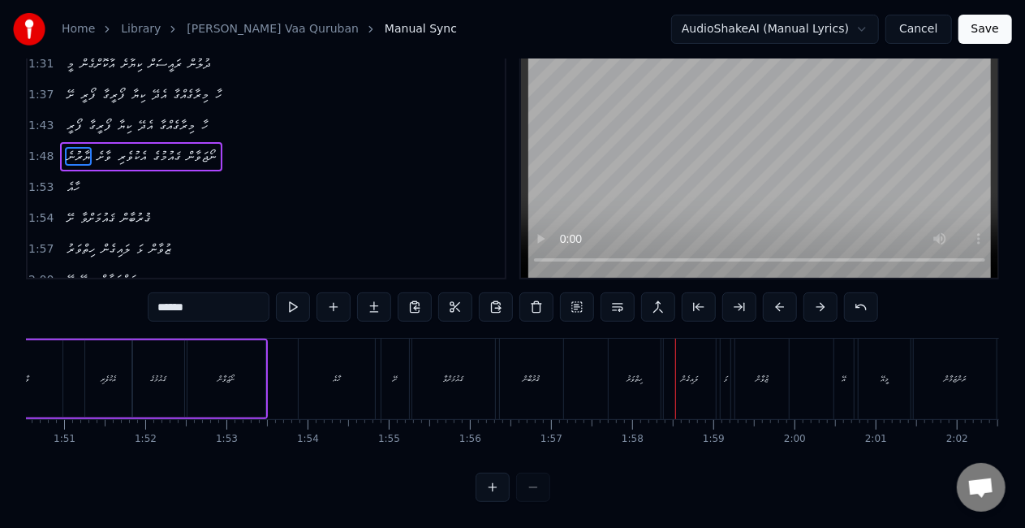
scroll to position [0, 8911]
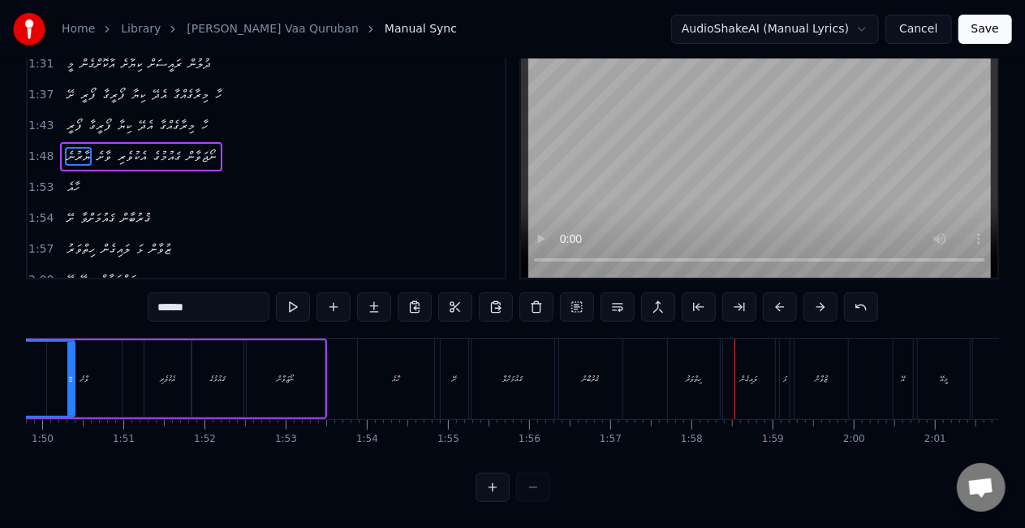
click at [368, 366] on div "ހާއެ" at bounding box center [396, 378] width 76 height 80
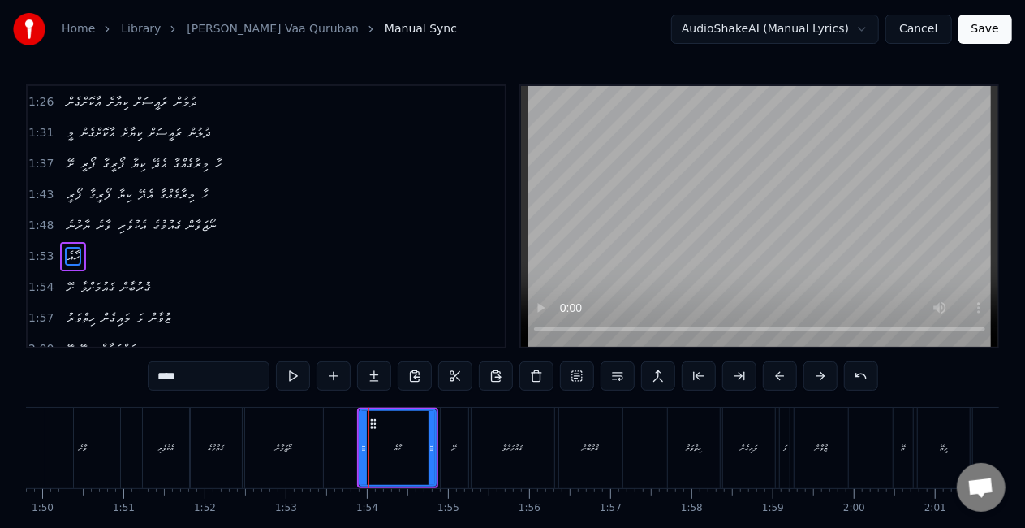
scroll to position [399, 0]
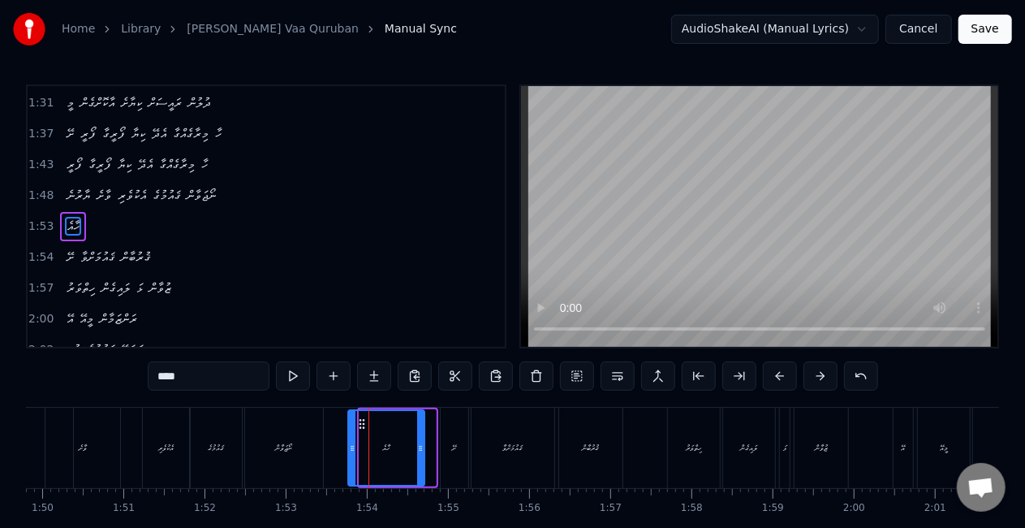
drag, startPoint x: 370, startPoint y: 420, endPoint x: 359, endPoint y: 419, distance: 11.4
click at [359, 419] on icon at bounding box center [361, 423] width 13 height 13
click at [321, 446] on div "ނޯޖަވާން" at bounding box center [284, 447] width 80 height 80
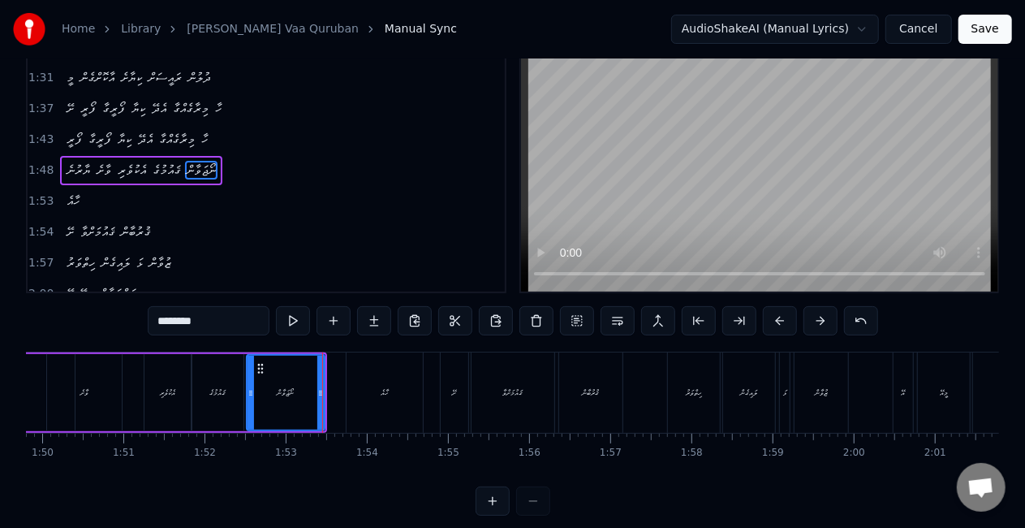
scroll to position [81, 0]
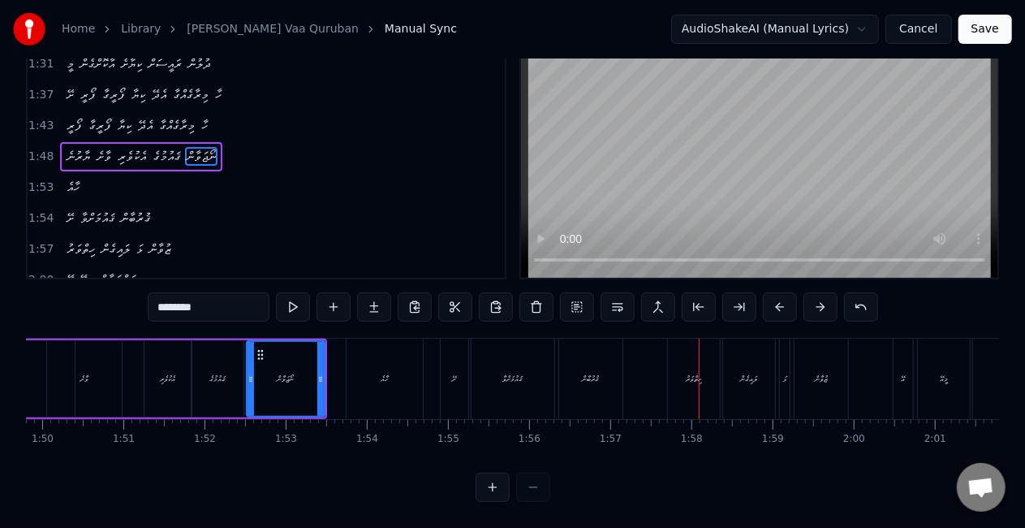
click at [394, 367] on div "ހާއެ" at bounding box center [385, 378] width 76 height 80
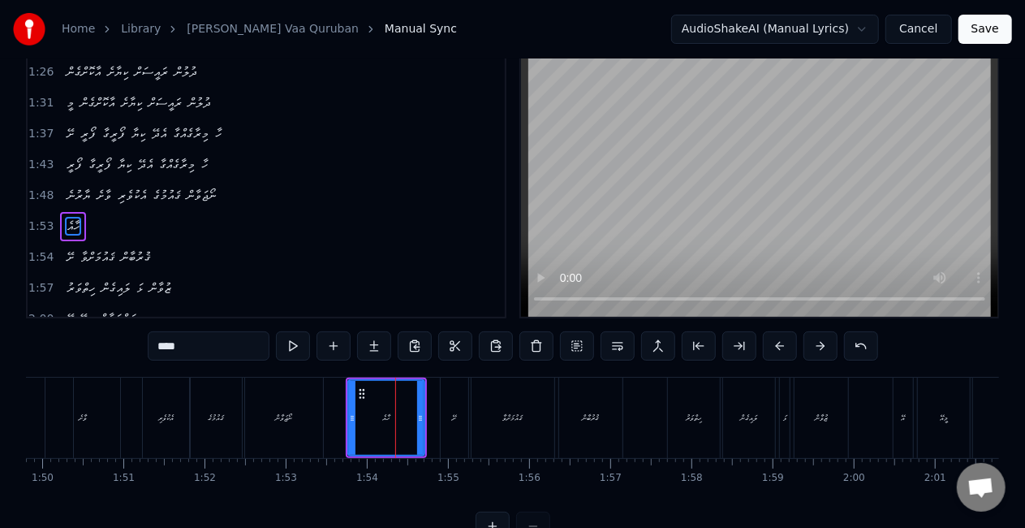
scroll to position [0, 0]
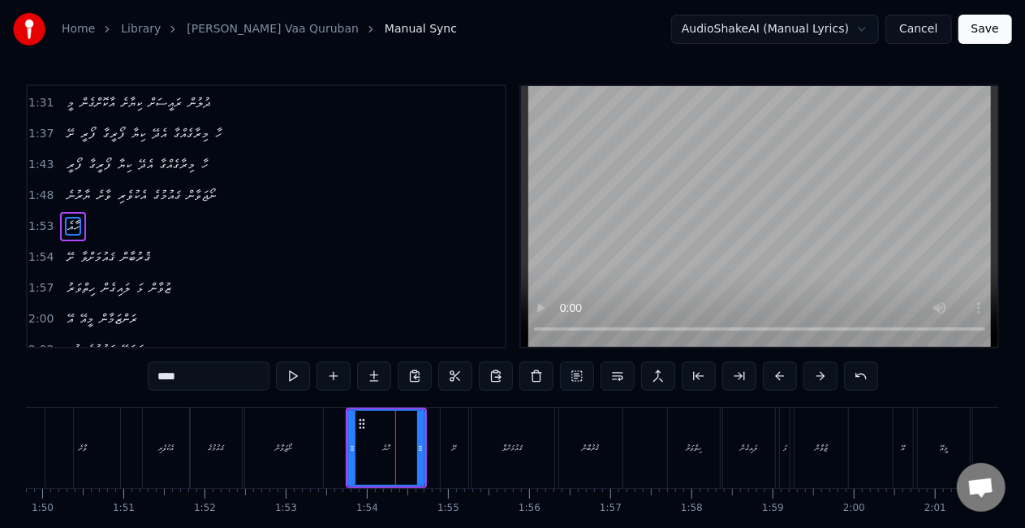
click at [449, 440] on div "ށޭ" at bounding box center [455, 447] width 28 height 80
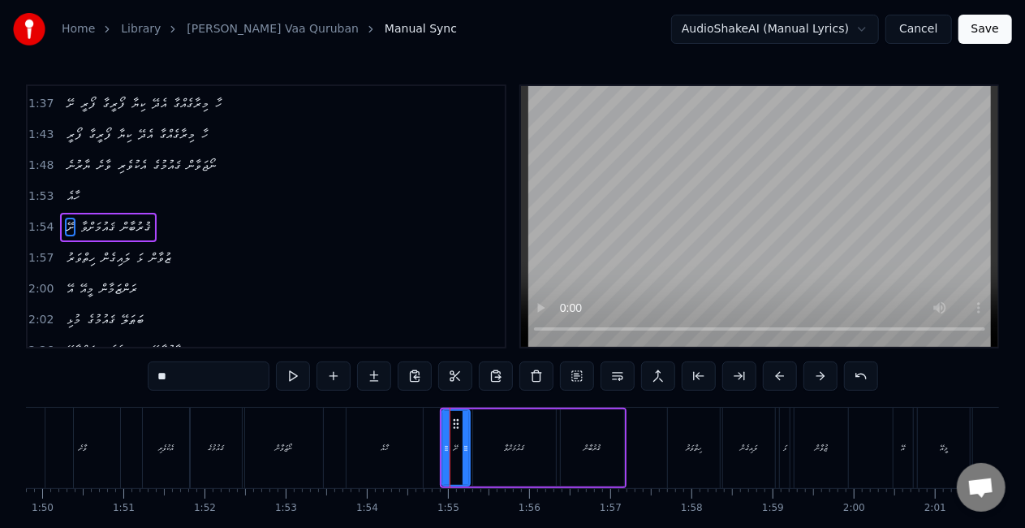
scroll to position [430, 0]
drag, startPoint x: 445, startPoint y: 456, endPoint x: 435, endPoint y: 454, distance: 9.9
click at [435, 454] on div at bounding box center [436, 448] width 6 height 74
click at [368, 453] on div "ހާއެ" at bounding box center [385, 447] width 76 height 80
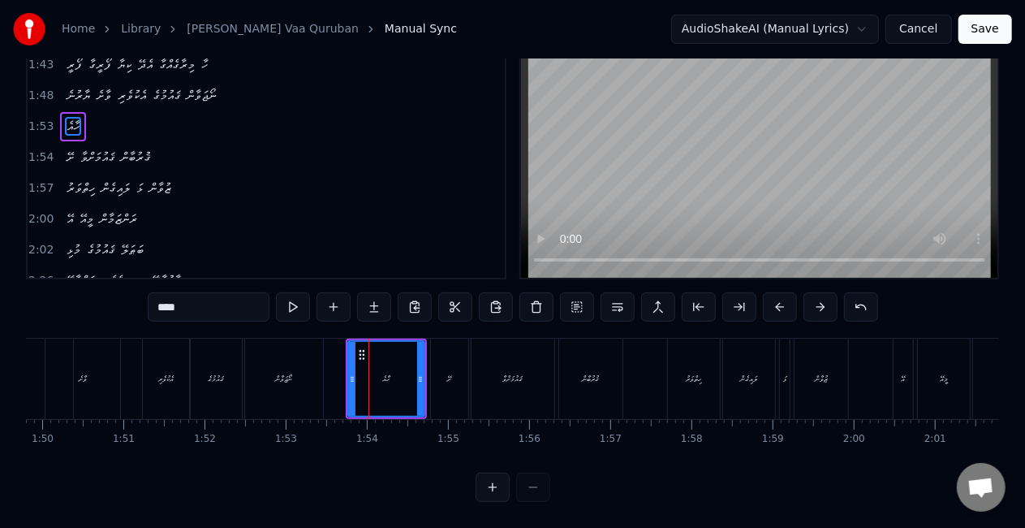
scroll to position [83, 0]
click at [670, 369] on div "ހިތްވަރު" at bounding box center [694, 378] width 52 height 80
type input "********"
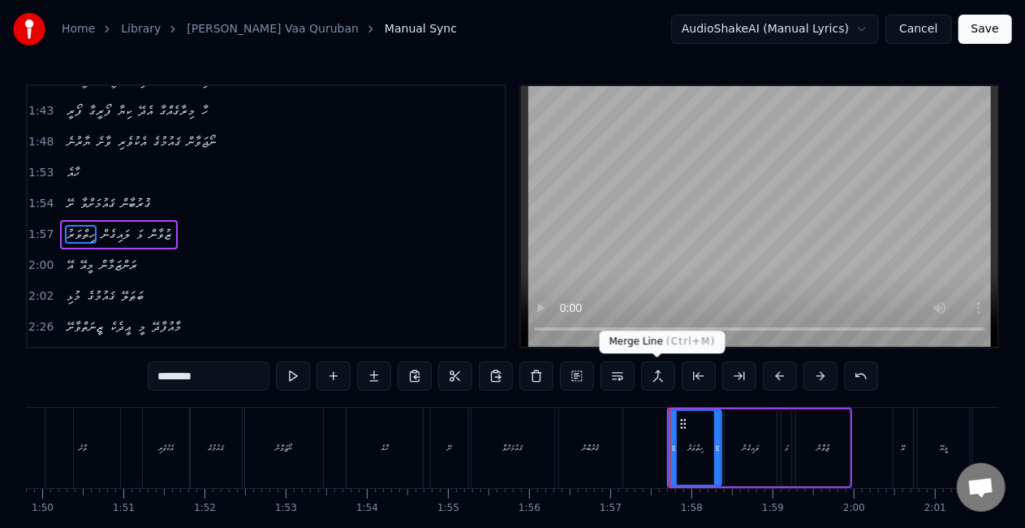
scroll to position [460, 0]
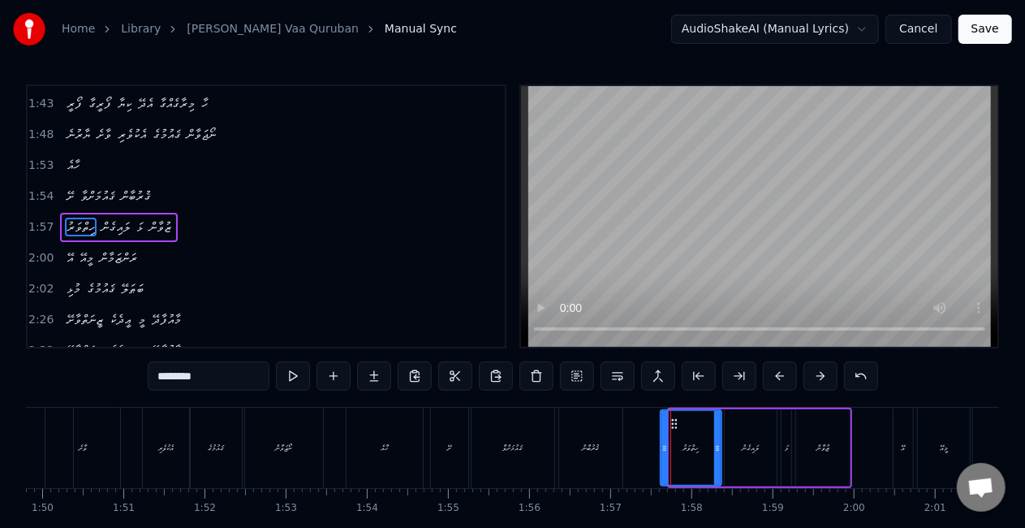
drag, startPoint x: 674, startPoint y: 459, endPoint x: 664, endPoint y: 454, distance: 10.9
click at [664, 456] on div at bounding box center [664, 448] width 6 height 74
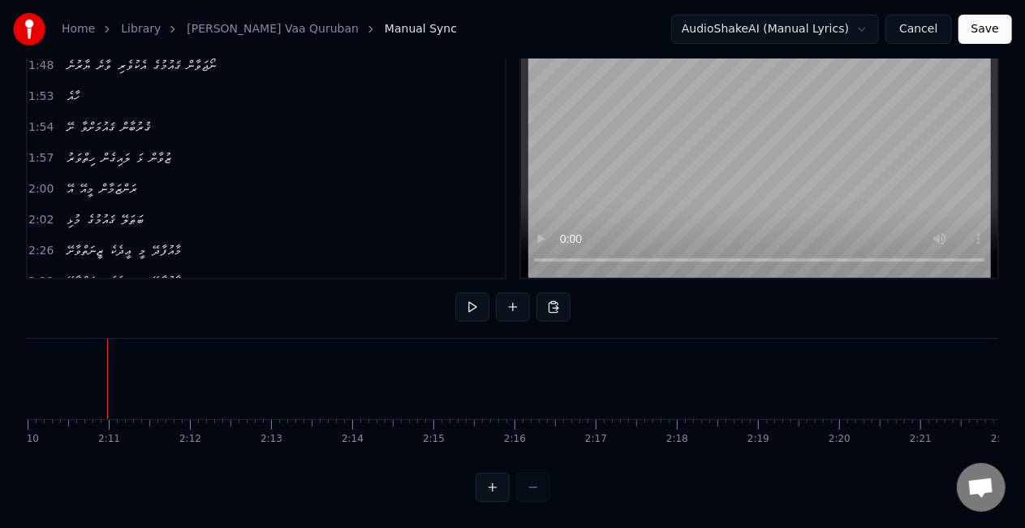
scroll to position [0, 11108]
click at [846, 394] on div "ޒީނަތްވާށޭ" at bounding box center [890, 378] width 138 height 80
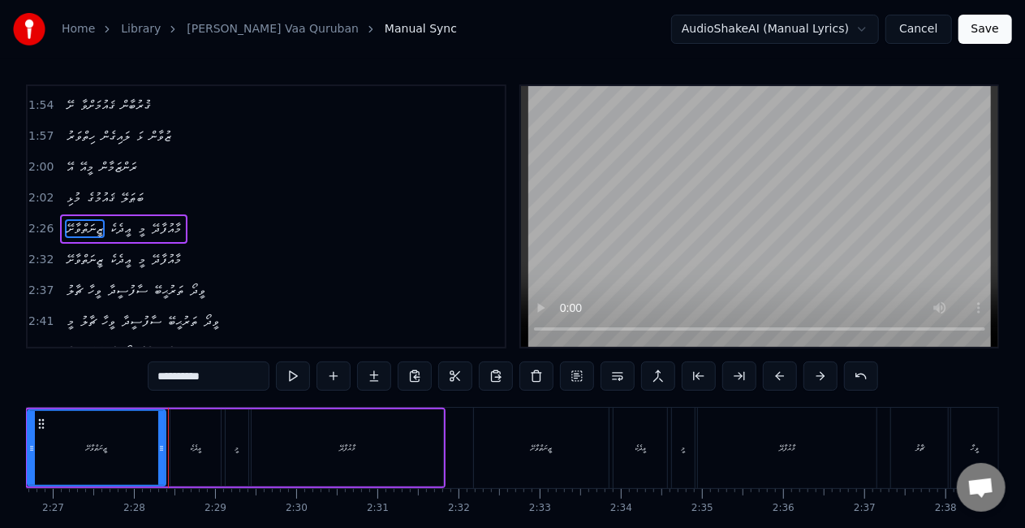
scroll to position [0, 11930]
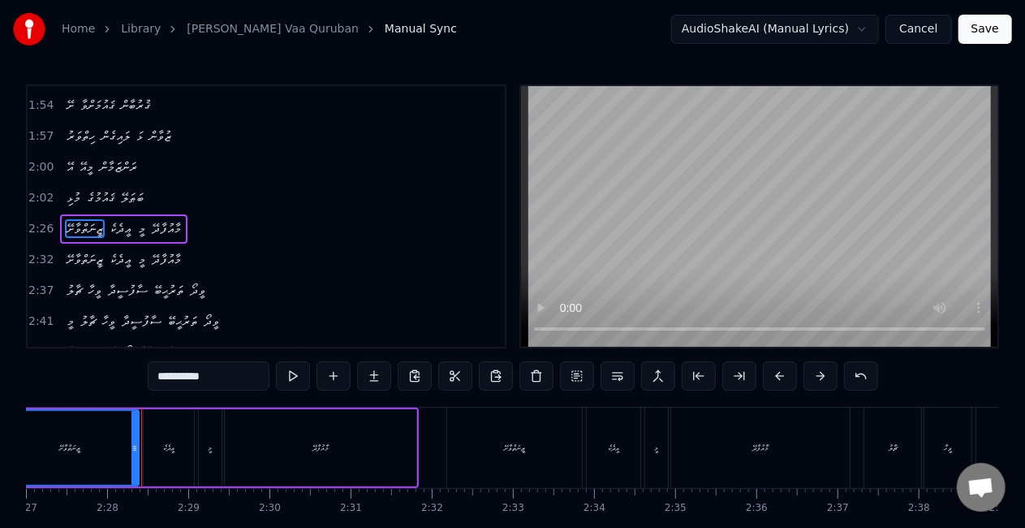
click at [94, 453] on div "ޒީނަތްވާށޭ" at bounding box center [70, 448] width 136 height 74
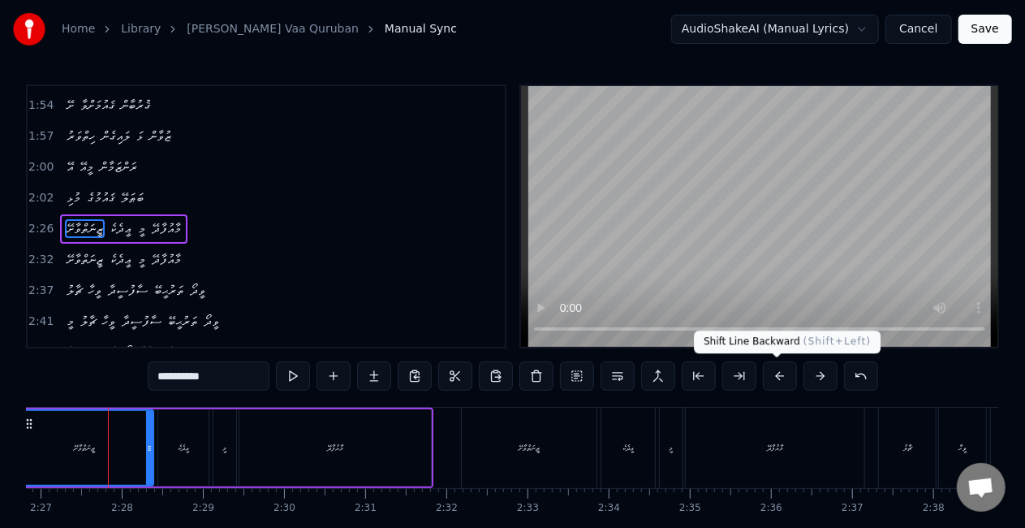
click at [773, 373] on button at bounding box center [780, 375] width 34 height 29
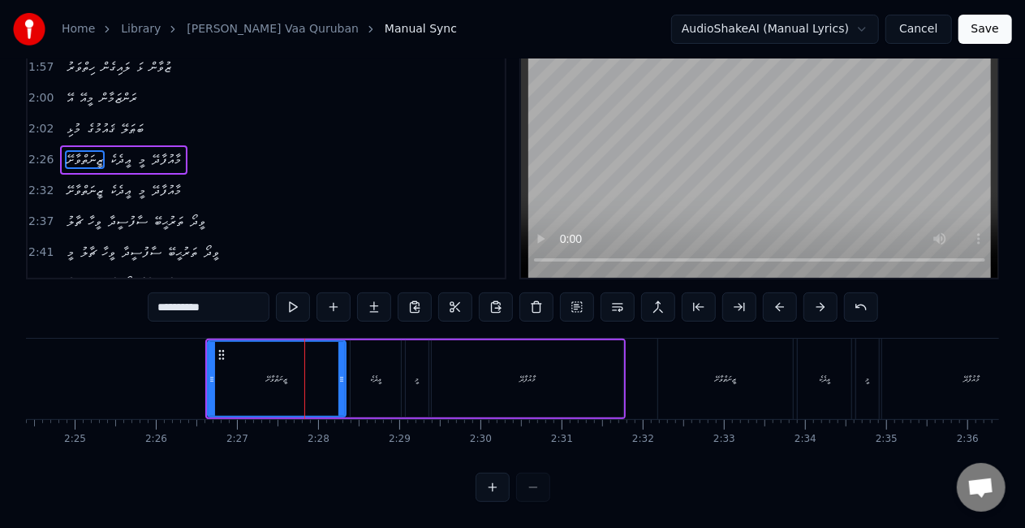
scroll to position [0, 11641]
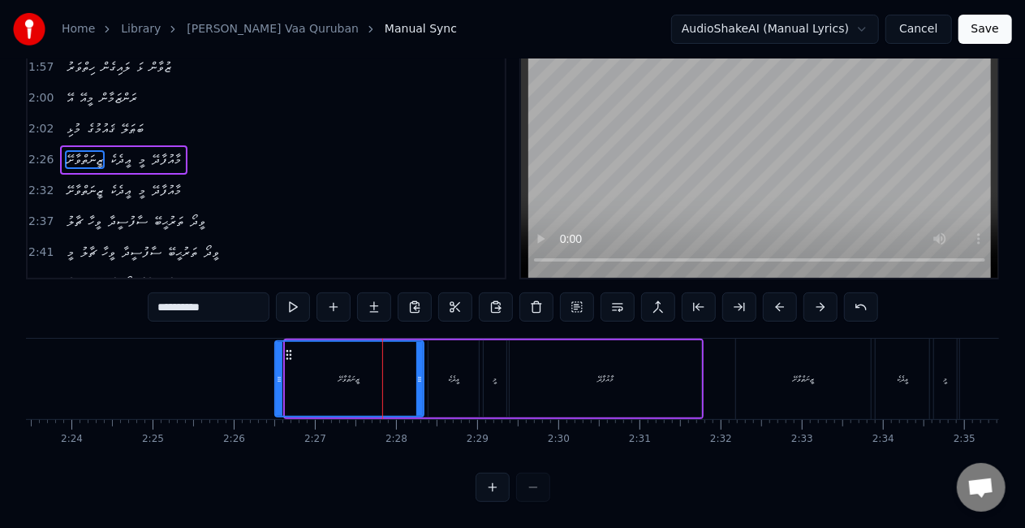
drag, startPoint x: 289, startPoint y: 380, endPoint x: 274, endPoint y: 378, distance: 14.7
click at [278, 378] on div at bounding box center [279, 379] width 6 height 74
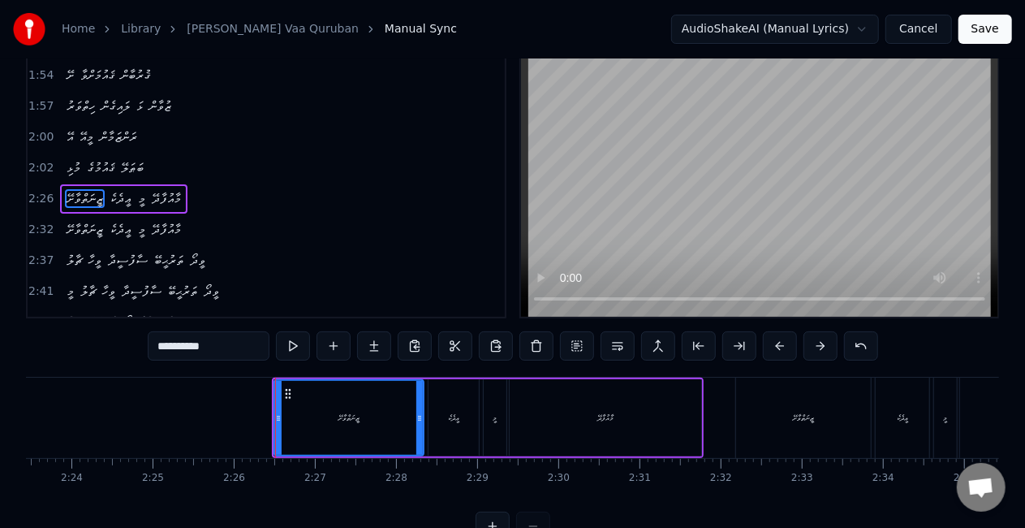
scroll to position [0, 0]
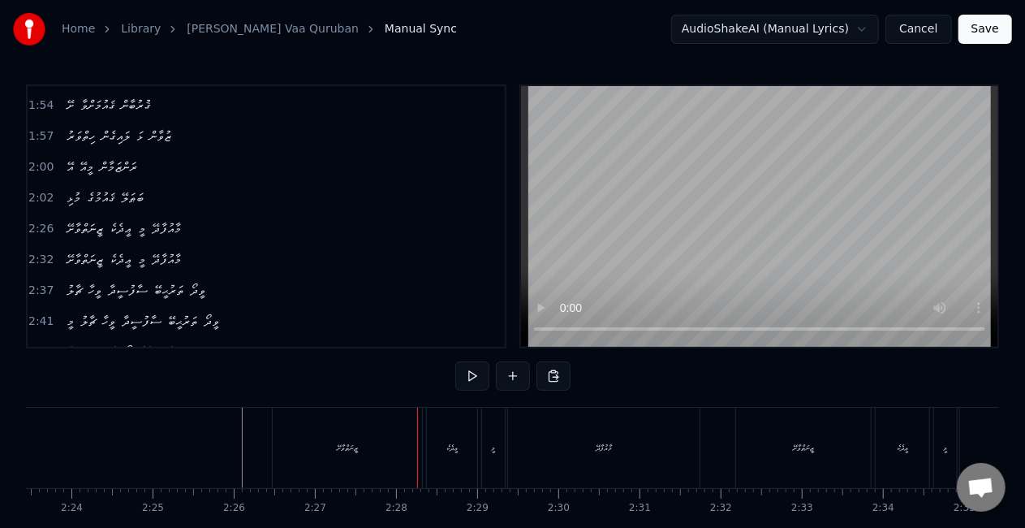
drag, startPoint x: 382, startPoint y: 451, endPoint x: 399, endPoint y: 462, distance: 20.0
click at [384, 452] on div "ޒީނަތްވާށޭ" at bounding box center [347, 447] width 149 height 80
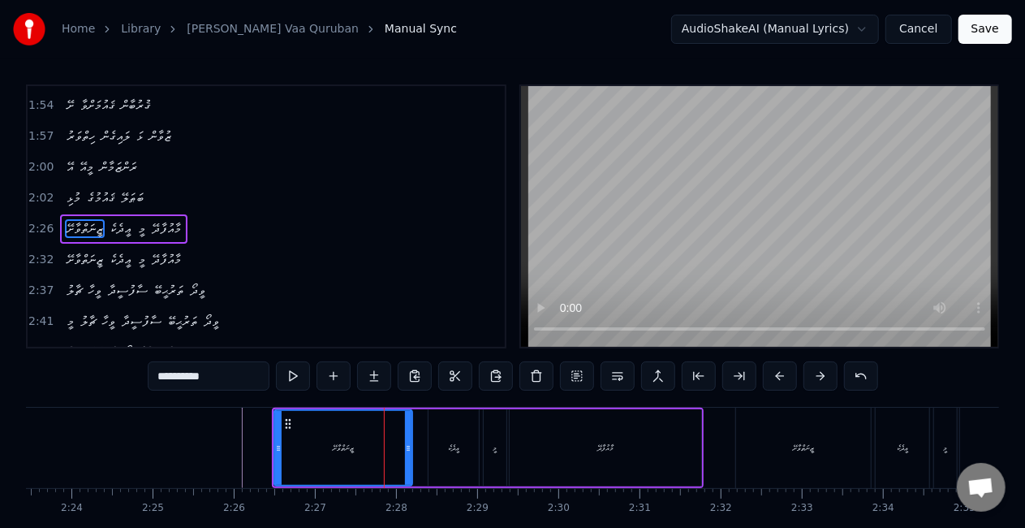
drag, startPoint x: 417, startPoint y: 454, endPoint x: 406, endPoint y: 452, distance: 11.5
click at [406, 452] on div at bounding box center [408, 448] width 6 height 74
click at [298, 448] on div "ޒީނަތްވާށޭ" at bounding box center [343, 448] width 136 height 74
drag, startPoint x: 411, startPoint y: 450, endPoint x: 403, endPoint y: 450, distance: 8.2
click at [403, 450] on icon at bounding box center [401, 447] width 6 height 13
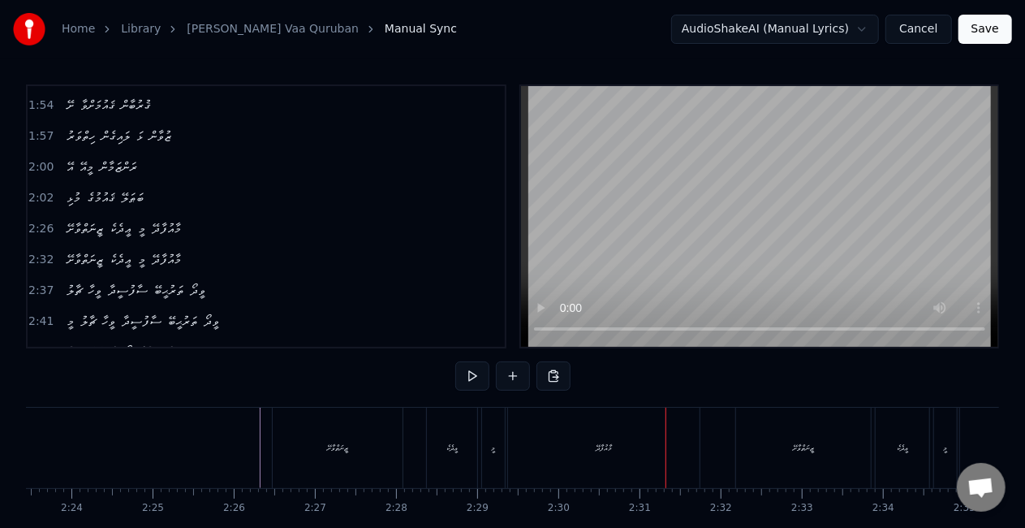
click at [609, 457] on div "މާއުފާދޭ" at bounding box center [604, 447] width 192 height 80
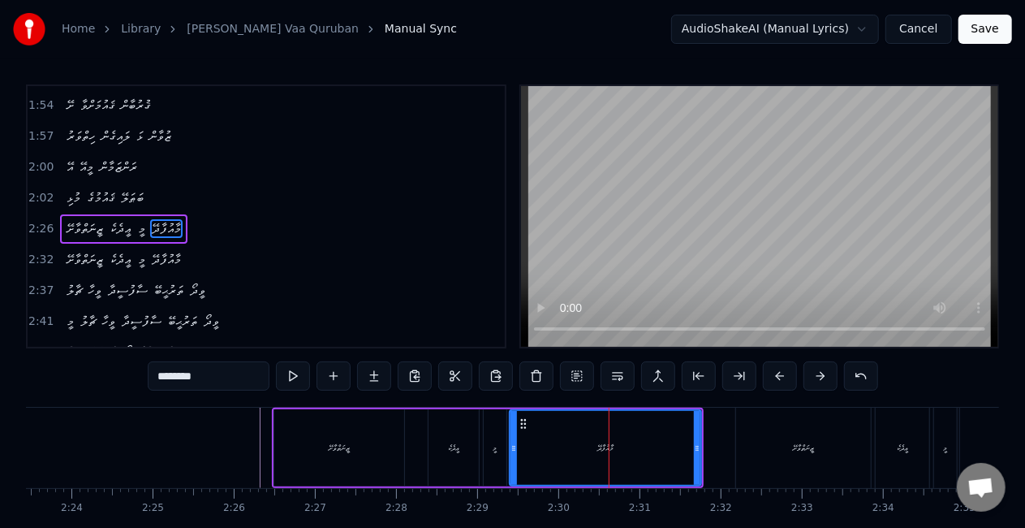
click at [454, 453] on div "ޢީދެކެ" at bounding box center [454, 447] width 50 height 77
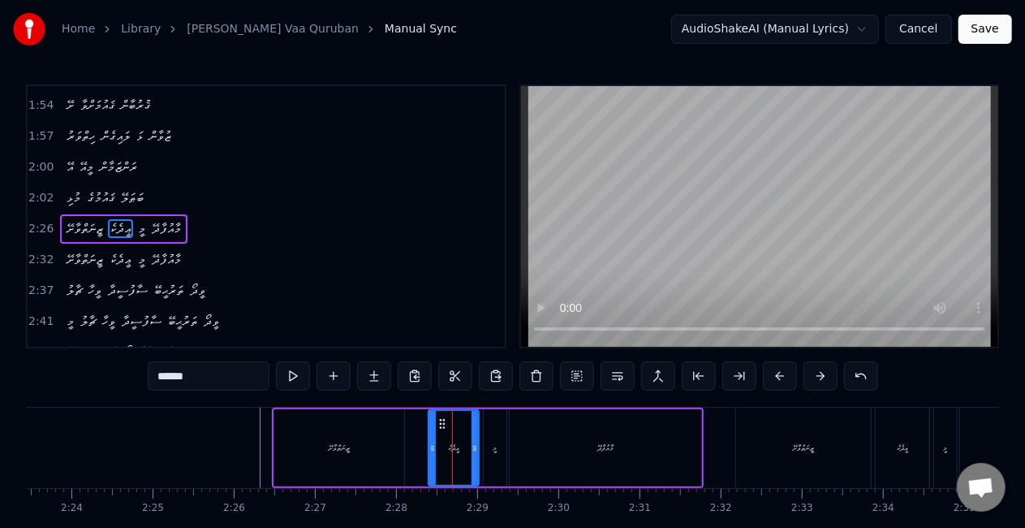
click at [490, 454] on div "މީ" at bounding box center [495, 447] width 23 height 77
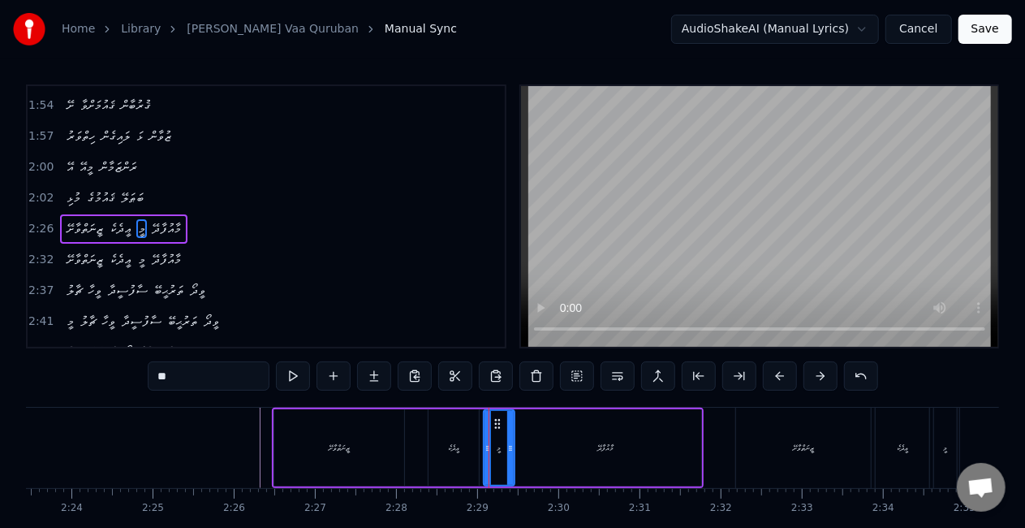
drag, startPoint x: 502, startPoint y: 453, endPoint x: 510, endPoint y: 454, distance: 8.2
click at [510, 454] on div at bounding box center [510, 448] width 6 height 74
click at [492, 448] on div "މީ" at bounding box center [499, 448] width 29 height 74
click at [529, 427] on div "މާއުފާދޭ" at bounding box center [606, 447] width 192 height 77
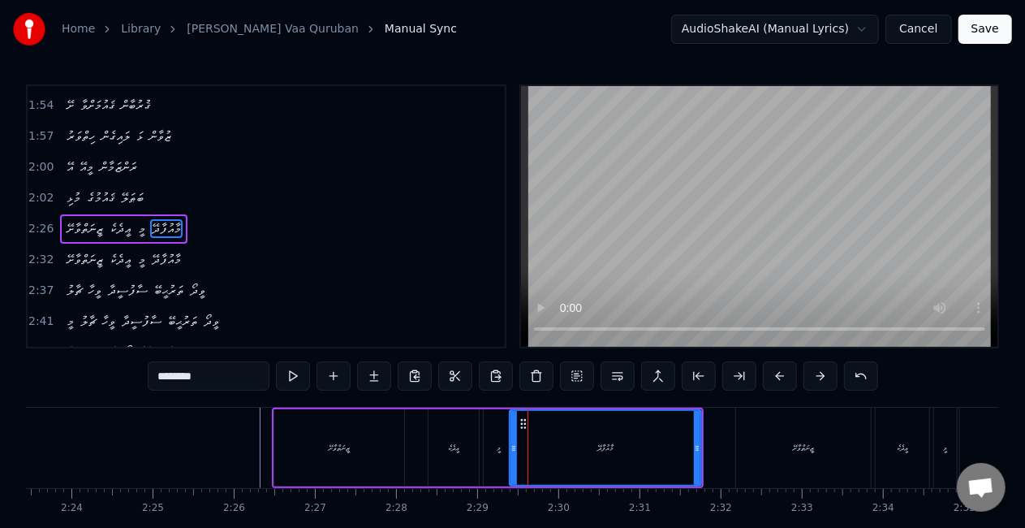
click at [502, 451] on div "މީ" at bounding box center [499, 447] width 31 height 77
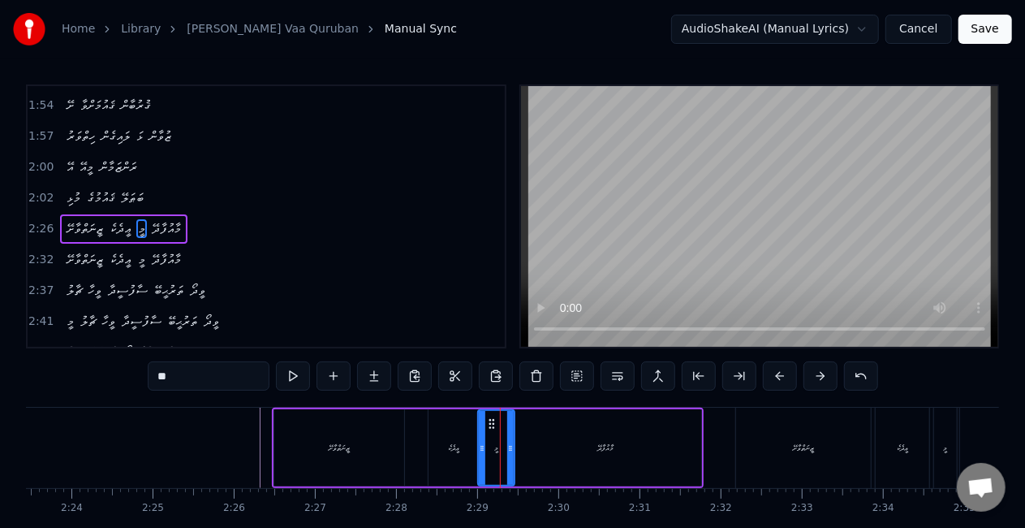
click at [480, 452] on div at bounding box center [482, 448] width 6 height 74
click at [448, 452] on div "ޢީދެކެ" at bounding box center [453, 447] width 11 height 12
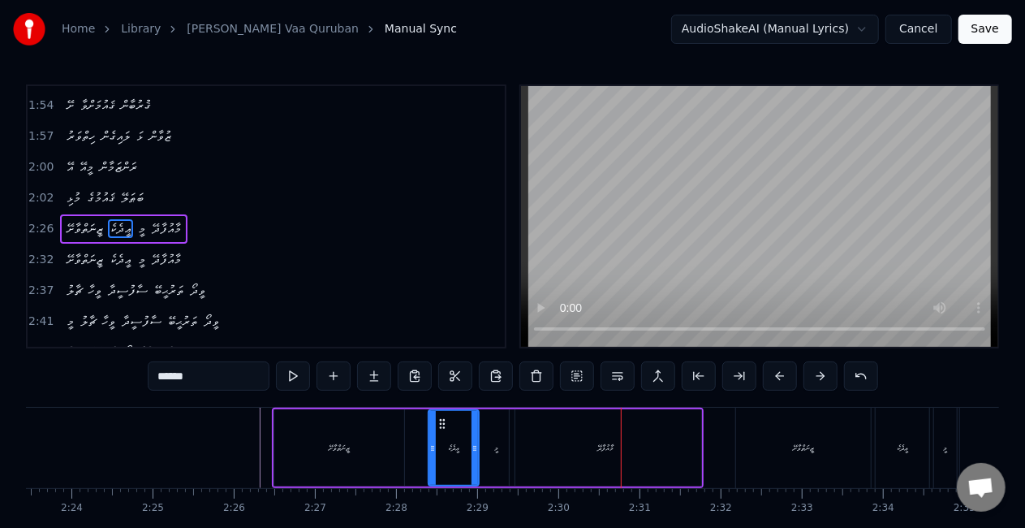
click at [625, 437] on div "މާއުފާދޭ" at bounding box center [606, 447] width 192 height 77
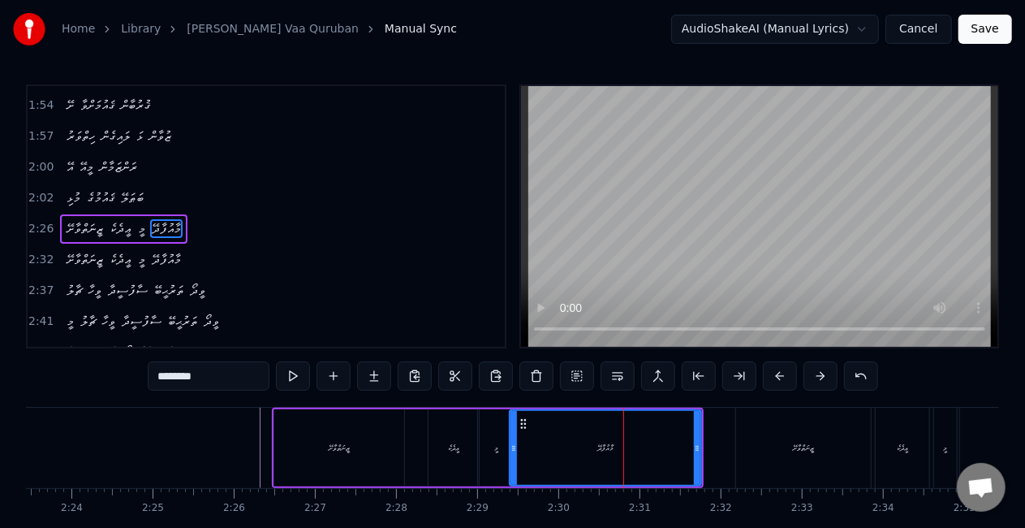
click at [506, 454] on div "މީ" at bounding box center [496, 447] width 37 height 77
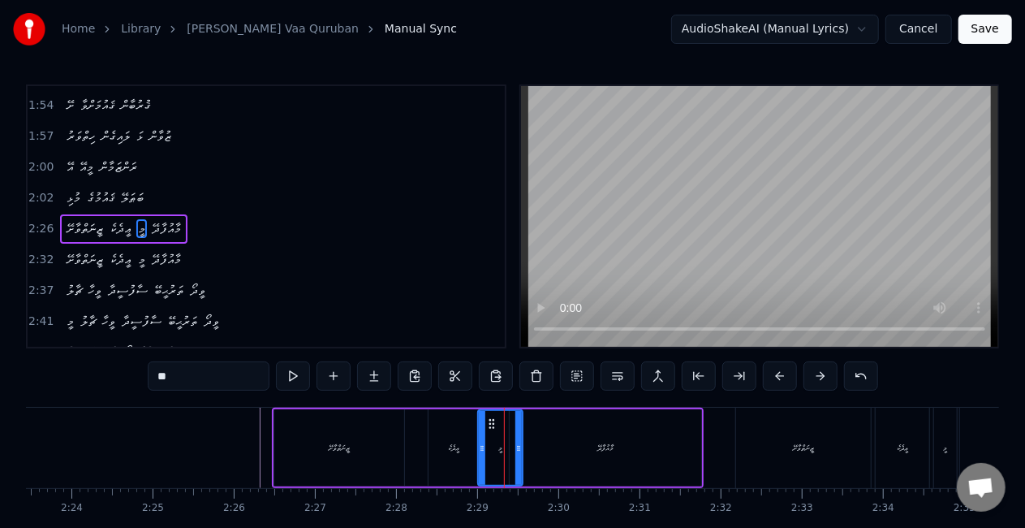
click at [518, 453] on icon at bounding box center [518, 447] width 6 height 13
click at [492, 453] on div "މީ" at bounding box center [500, 448] width 43 height 74
click at [303, 372] on button at bounding box center [293, 375] width 34 height 29
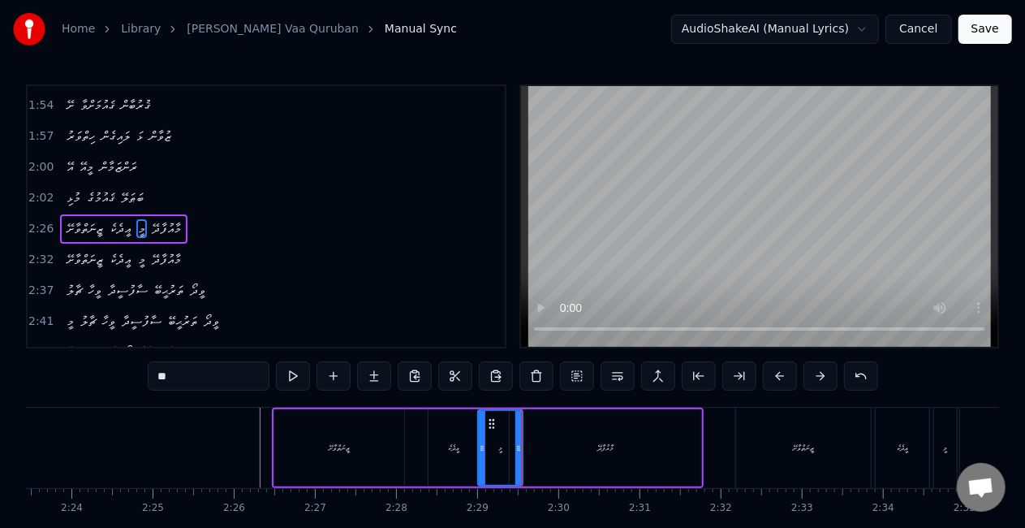
click at [541, 450] on div "މާއުފާދޭ" at bounding box center [606, 447] width 192 height 77
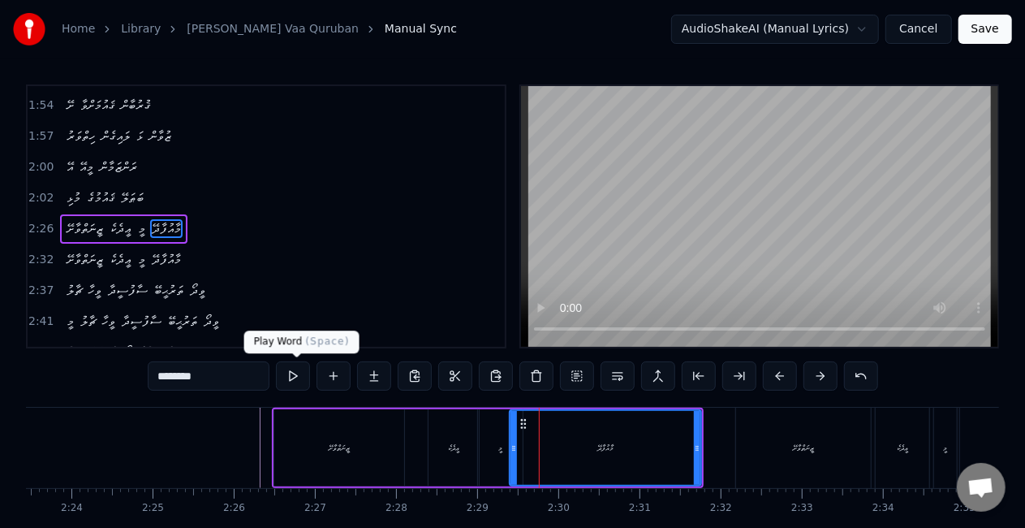
click at [288, 381] on button at bounding box center [293, 375] width 34 height 29
click at [289, 379] on button at bounding box center [293, 375] width 34 height 29
click at [497, 461] on div "މީ" at bounding box center [500, 447] width 45 height 77
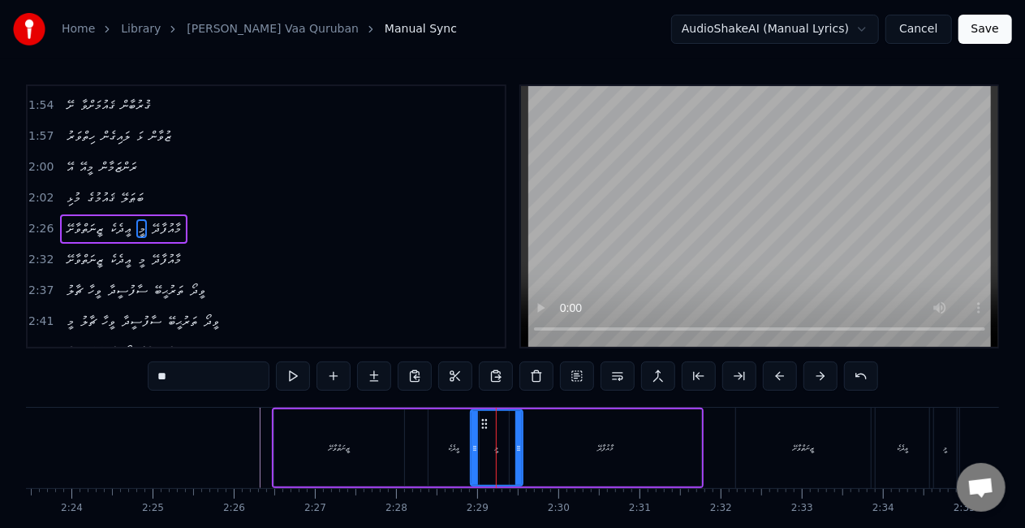
click at [475, 456] on div at bounding box center [475, 448] width 6 height 74
click at [513, 450] on icon at bounding box center [512, 447] width 6 height 13
click at [448, 443] on div "ޢީދެކެ" at bounding box center [453, 447] width 11 height 12
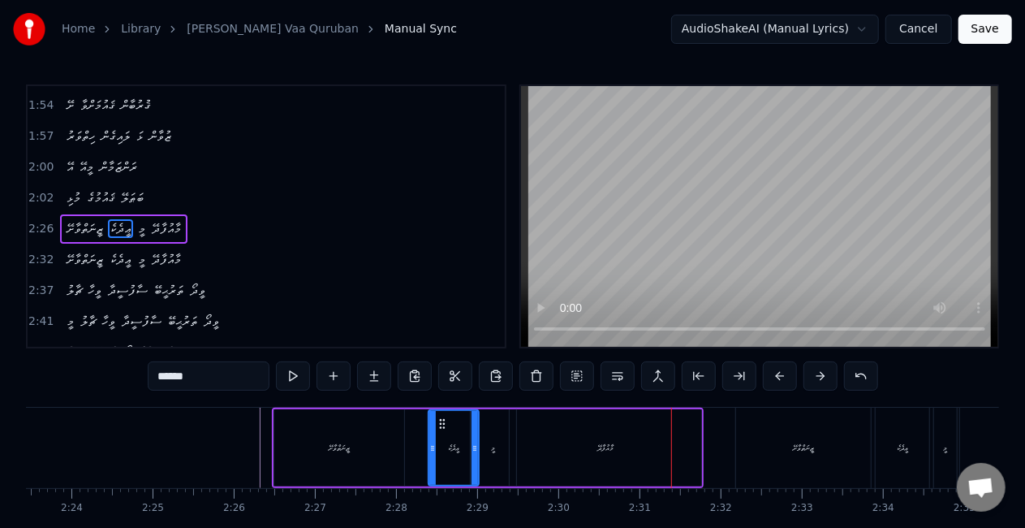
click at [628, 431] on div "މާއުފާދޭ" at bounding box center [606, 447] width 192 height 77
type input "********"
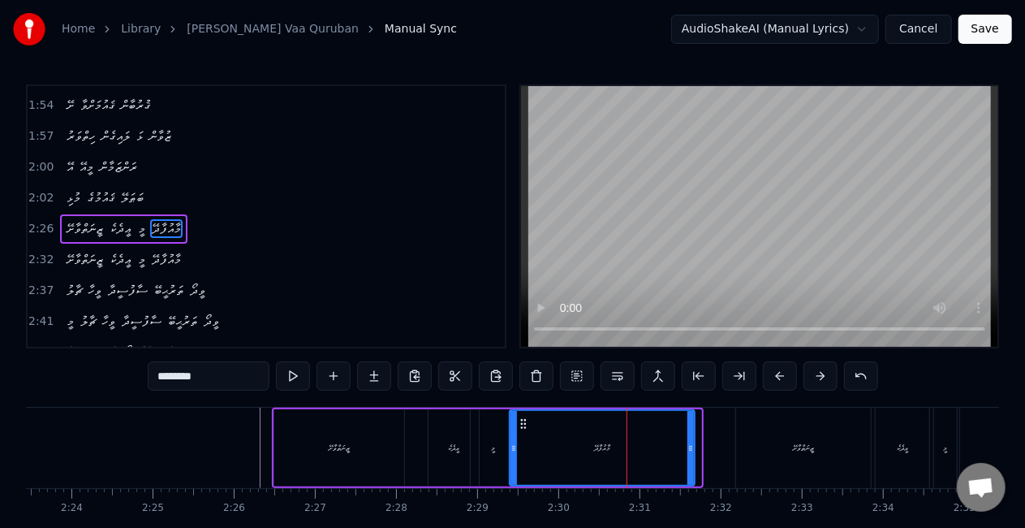
drag, startPoint x: 700, startPoint y: 457, endPoint x: 675, endPoint y: 450, distance: 25.2
click at [687, 450] on div at bounding box center [690, 448] width 6 height 74
click at [555, 446] on div "މާއުފާދޭ" at bounding box center [593, 448] width 166 height 74
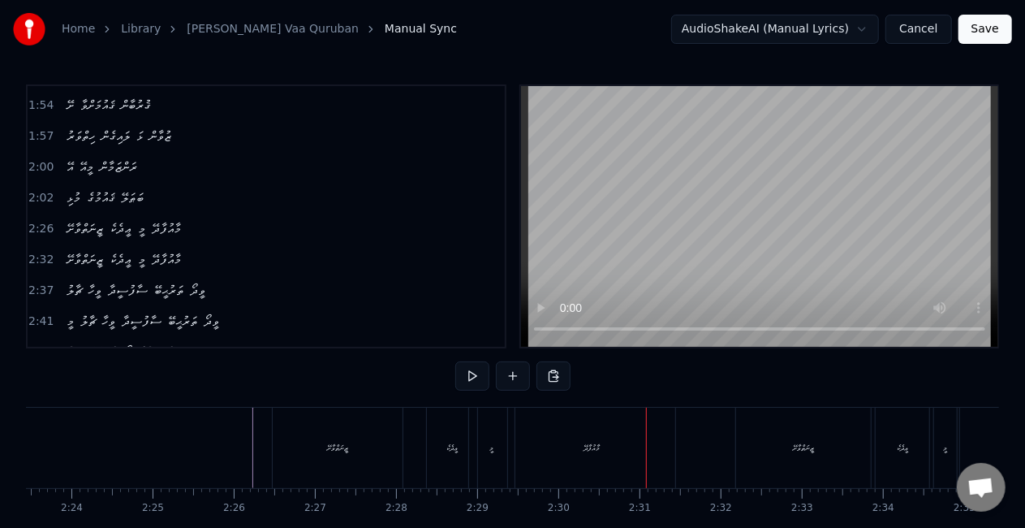
click at [635, 446] on div "މާއުފާދޭ" at bounding box center [591, 447] width 167 height 80
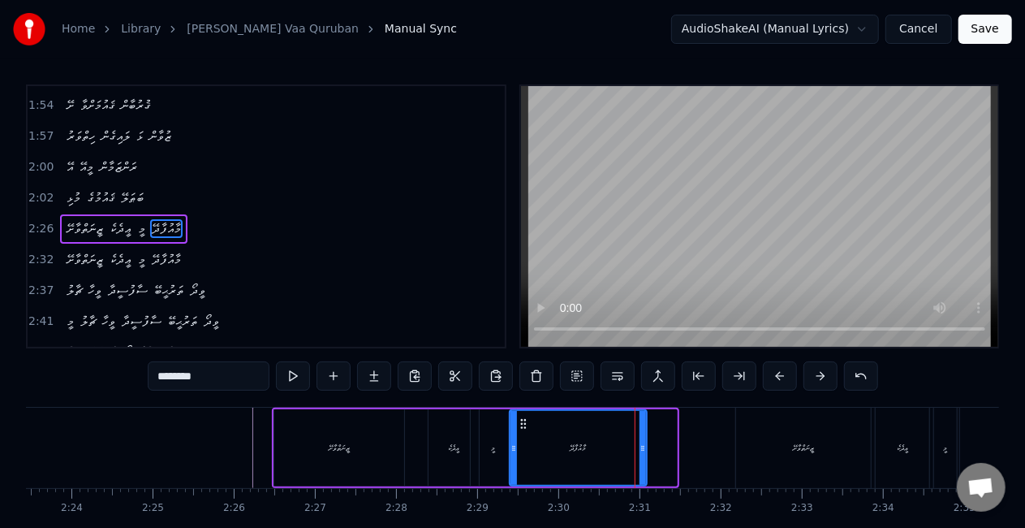
drag, startPoint x: 670, startPoint y: 454, endPoint x: 640, endPoint y: 451, distance: 30.1
click at [640, 451] on div at bounding box center [643, 448] width 6 height 74
click at [534, 437] on div "މާއުފާދޭ" at bounding box center [578, 448] width 136 height 74
click at [641, 458] on div at bounding box center [639, 448] width 6 height 74
click at [245, 370] on input "********" at bounding box center [209, 375] width 122 height 29
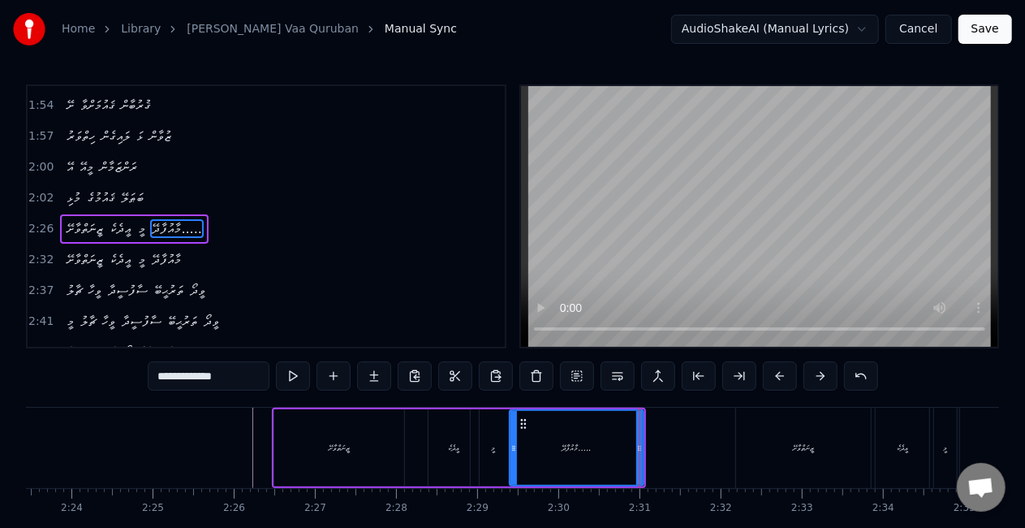
type input "**********"
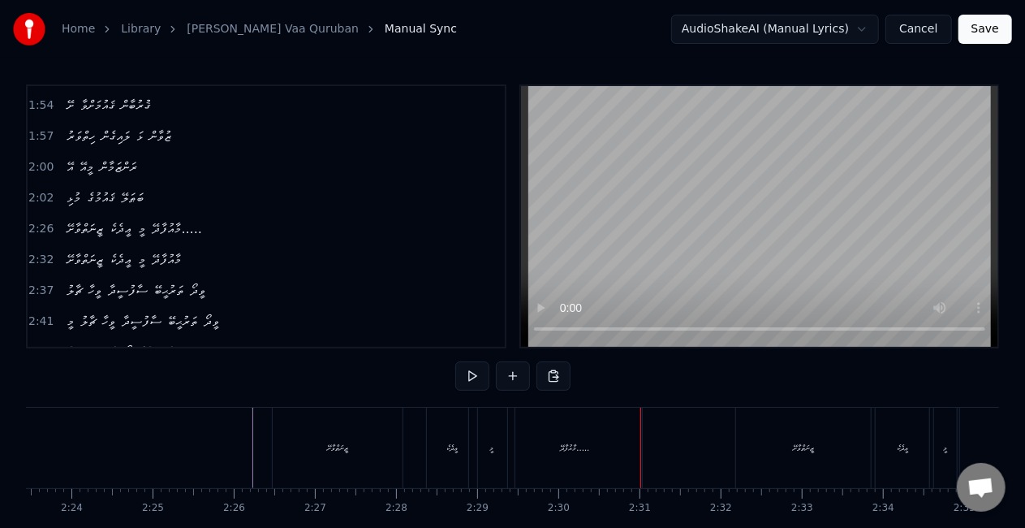
click at [566, 443] on div "މާއުފާދޭ....." at bounding box center [575, 447] width 29 height 12
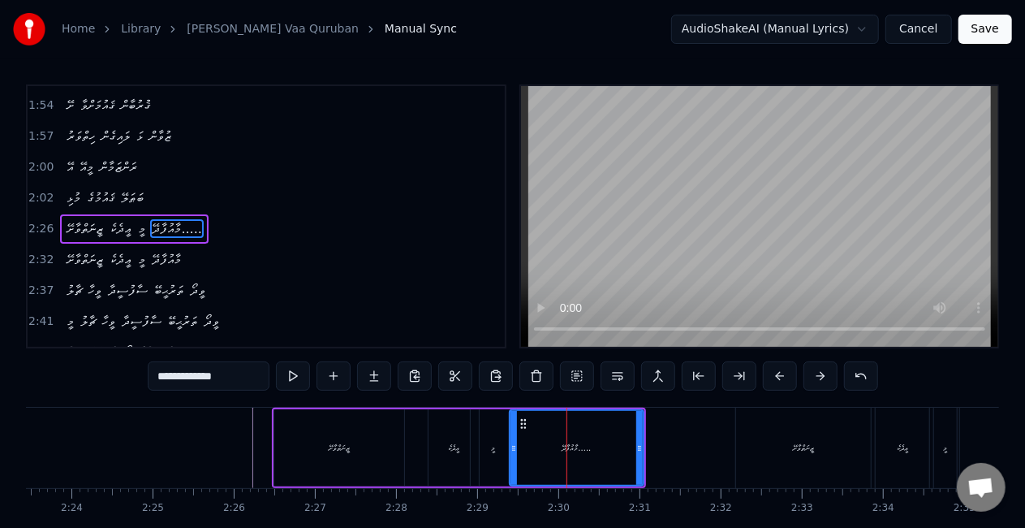
click at [523, 439] on div "މާއުފާދޭ....." at bounding box center [576, 448] width 132 height 74
drag, startPoint x: 641, startPoint y: 450, endPoint x: 657, endPoint y: 452, distance: 16.4
click at [657, 452] on icon at bounding box center [656, 447] width 6 height 13
click at [521, 446] on div "މާއުފާދޭ....." at bounding box center [584, 448] width 149 height 74
drag, startPoint x: 658, startPoint y: 441, endPoint x: 684, endPoint y: 445, distance: 26.2
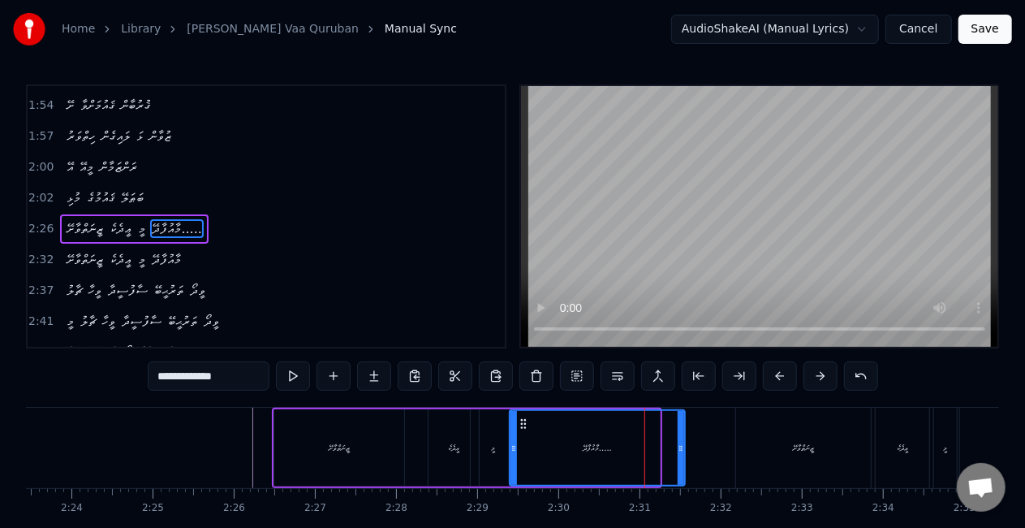
click at [684, 445] on icon at bounding box center [681, 447] width 6 height 13
click at [521, 433] on div "މާއުފާދޭ....." at bounding box center [597, 448] width 174 height 74
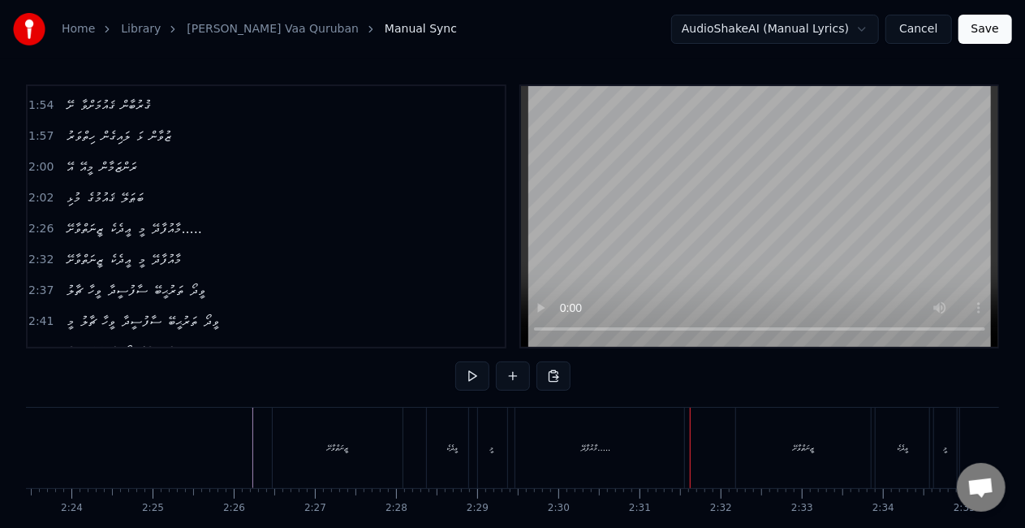
click at [656, 451] on div "މާއުފާދޭ....." at bounding box center [596, 447] width 176 height 80
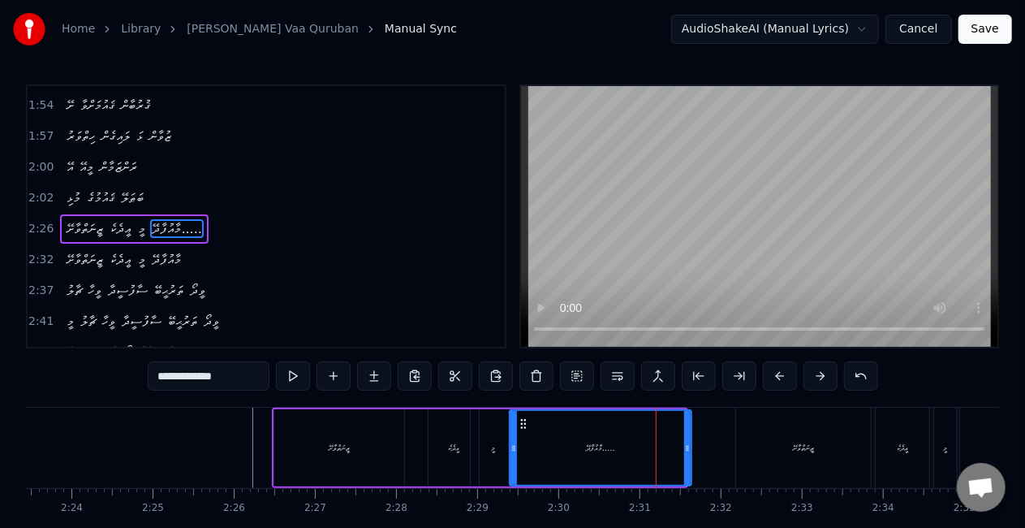
click at [687, 451] on icon at bounding box center [687, 447] width 6 height 13
click at [537, 448] on div "މާއުފާދޭ....." at bounding box center [600, 448] width 180 height 74
click at [524, 433] on div "މާއުފާދޭ....." at bounding box center [600, 448] width 180 height 74
drag, startPoint x: 772, startPoint y: 474, endPoint x: 770, endPoint y: 433, distance: 41.4
click at [770, 467] on div "ޒީނަތްވާށޭ" at bounding box center [803, 447] width 135 height 80
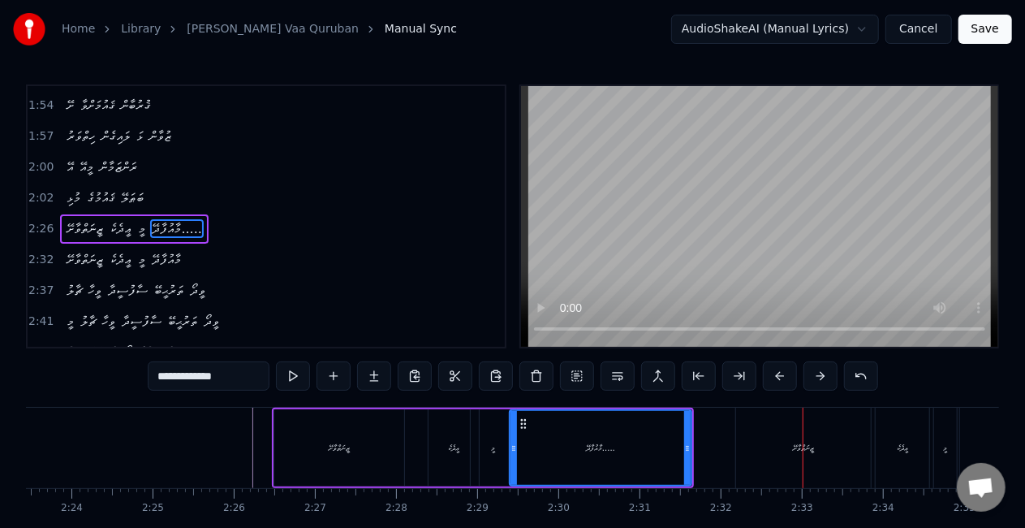
type input "**********"
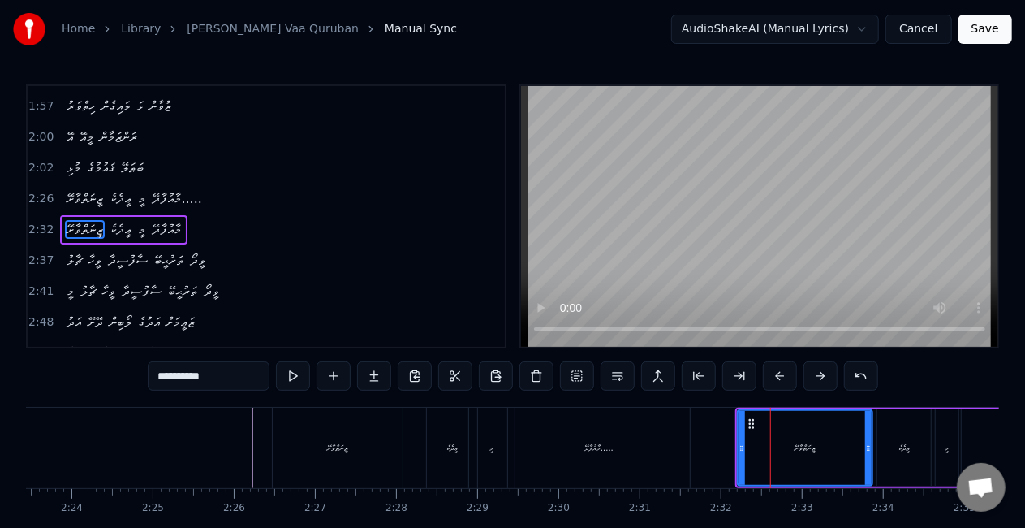
scroll to position [581, 0]
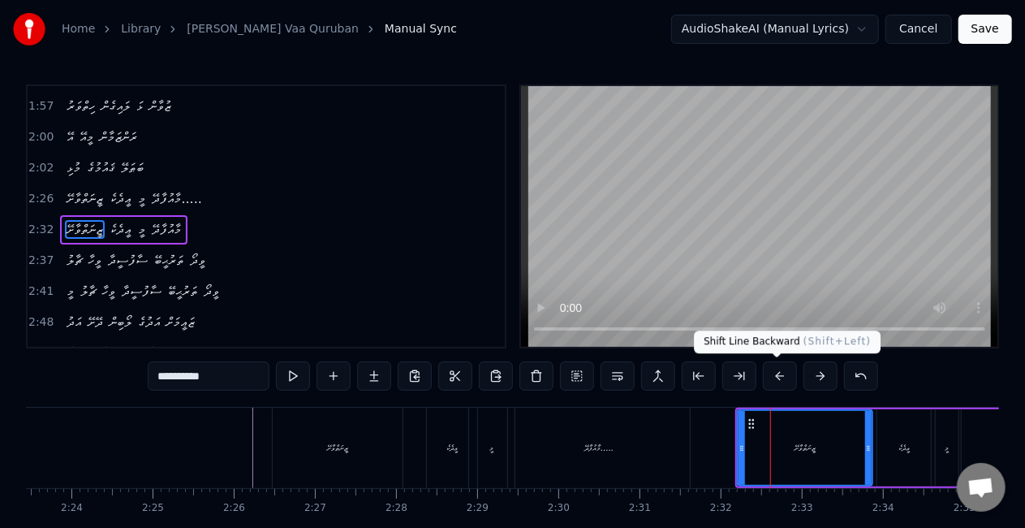
click at [784, 378] on button at bounding box center [780, 375] width 34 height 29
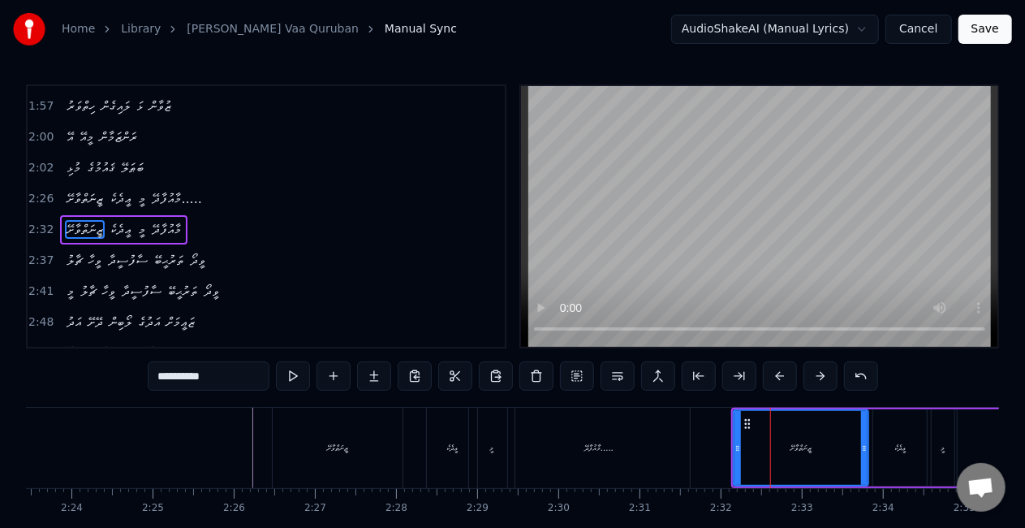
click at [782, 371] on button at bounding box center [780, 375] width 34 height 29
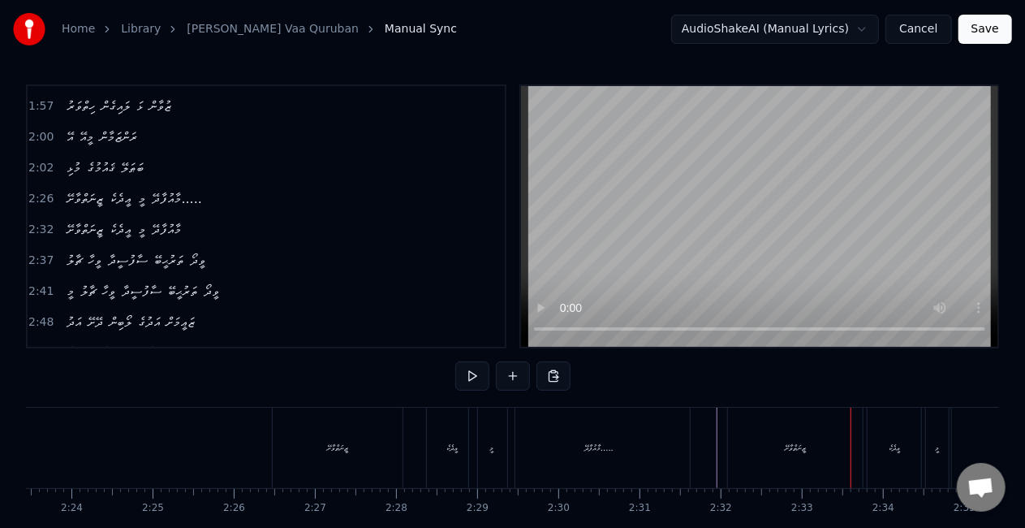
click at [737, 461] on div "ޒީނަތްވާށޭ" at bounding box center [795, 447] width 135 height 80
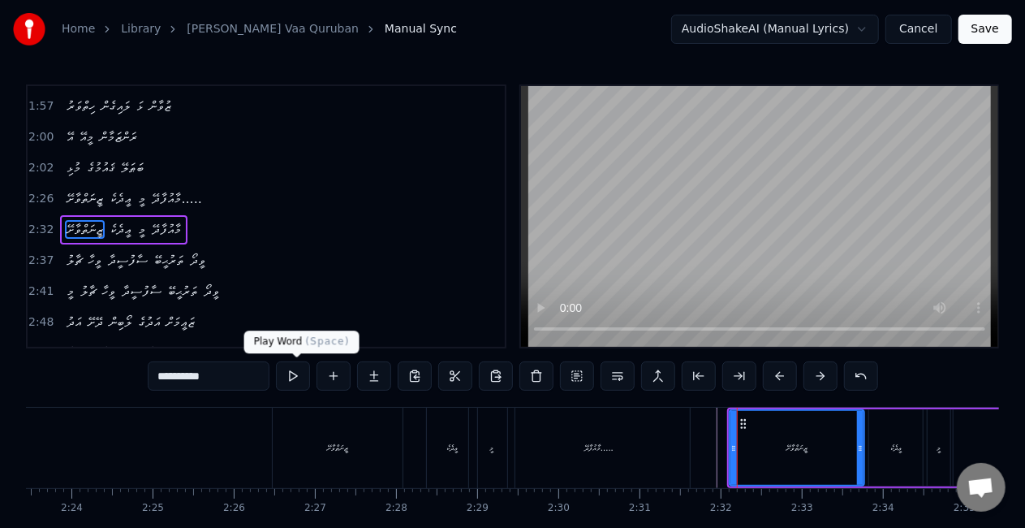
click at [304, 378] on button at bounding box center [293, 375] width 34 height 29
click at [304, 376] on button at bounding box center [293, 375] width 34 height 29
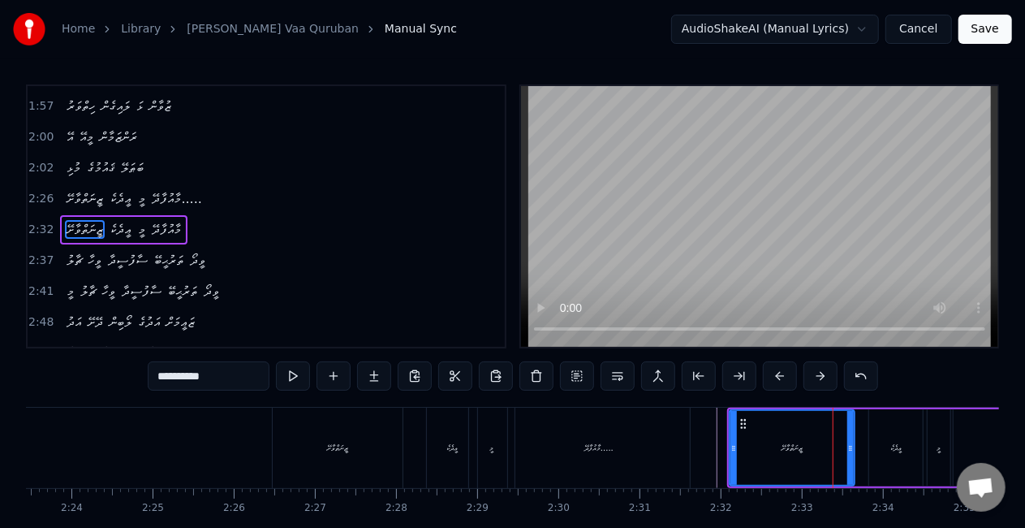
drag, startPoint x: 859, startPoint y: 454, endPoint x: 848, endPoint y: 450, distance: 11.6
click at [849, 450] on div at bounding box center [850, 448] width 6 height 74
click at [729, 441] on div "ޒީނަތްވާށޭ" at bounding box center [792, 447] width 127 height 77
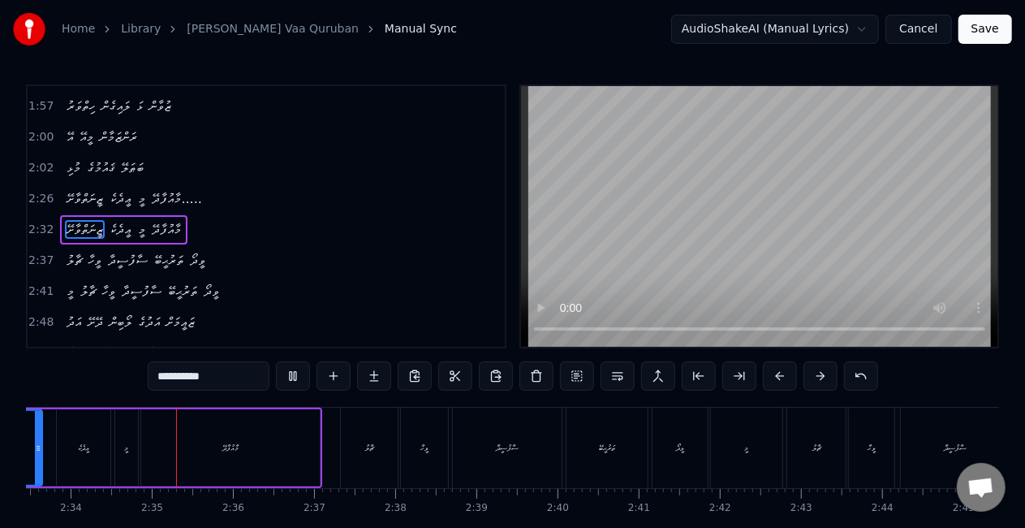
scroll to position [0, 12472]
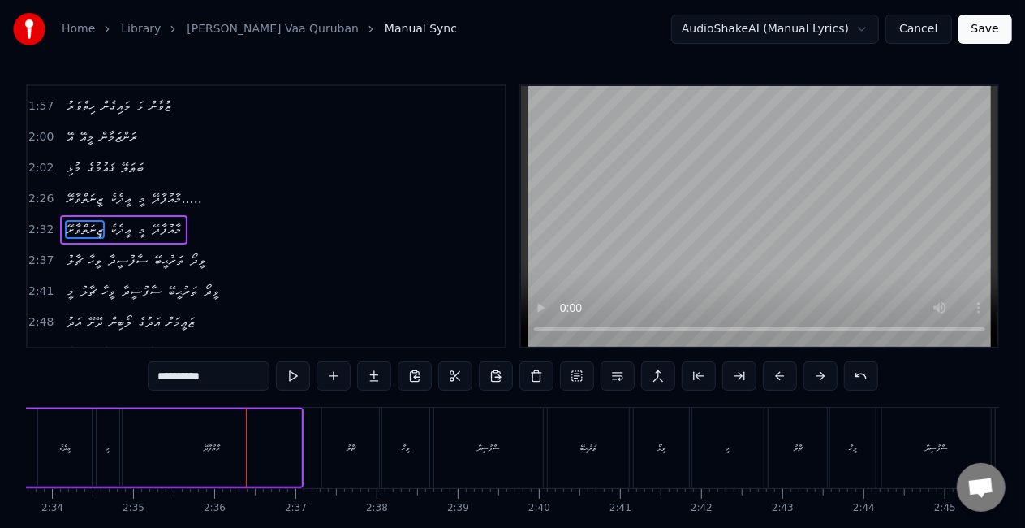
click at [215, 453] on div "މާއުފާދޭ" at bounding box center [212, 447] width 16 height 12
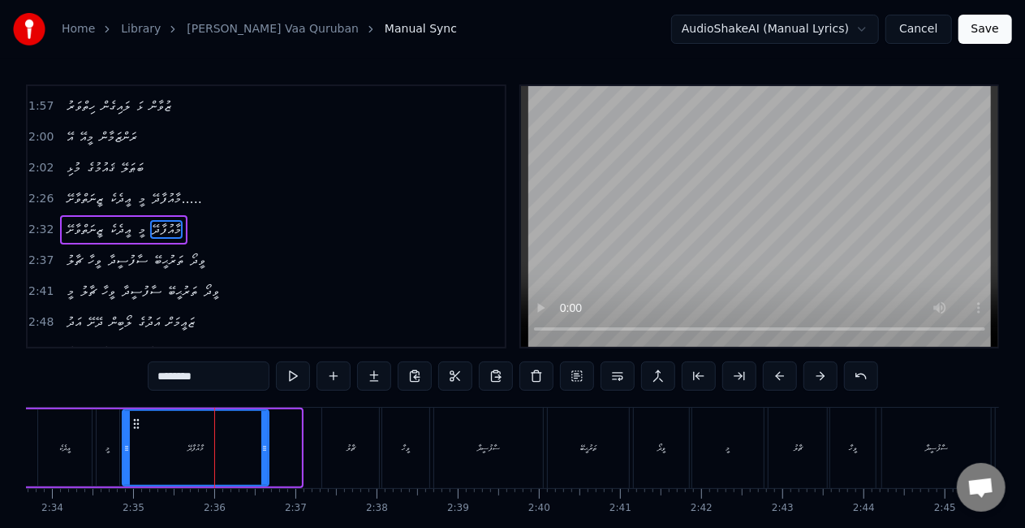
drag, startPoint x: 296, startPoint y: 457, endPoint x: 265, endPoint y: 444, distance: 34.2
click at [265, 444] on div at bounding box center [264, 448] width 6 height 74
click at [218, 373] on input "********" at bounding box center [209, 375] width 122 height 29
click at [269, 451] on icon at bounding box center [266, 447] width 6 height 13
click at [131, 451] on div "މާއުފާދޭ....." at bounding box center [198, 448] width 150 height 74
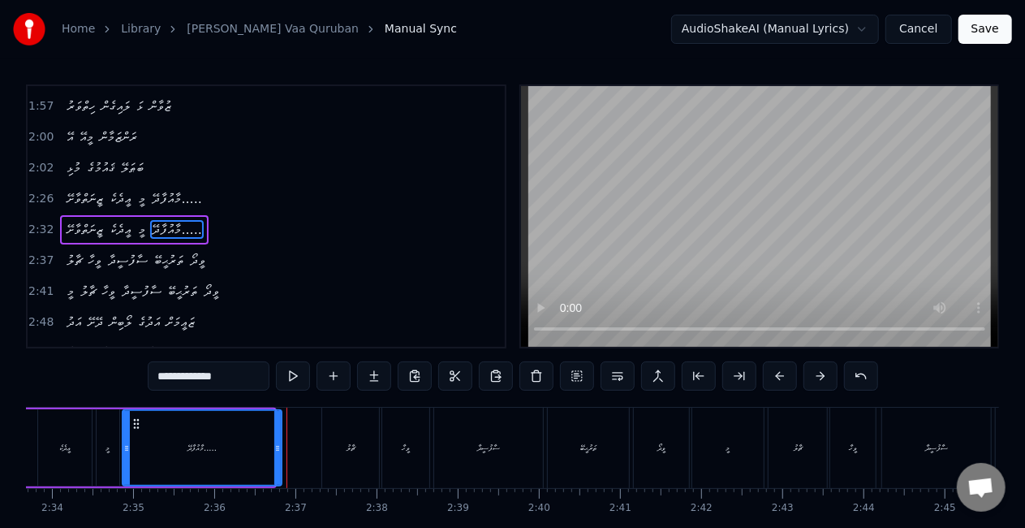
click at [278, 446] on icon at bounding box center [277, 447] width 6 height 13
click at [292, 380] on button at bounding box center [293, 375] width 34 height 29
drag, startPoint x: 278, startPoint y: 445, endPoint x: 287, endPoint y: 450, distance: 10.2
click at [286, 450] on icon at bounding box center [283, 447] width 6 height 13
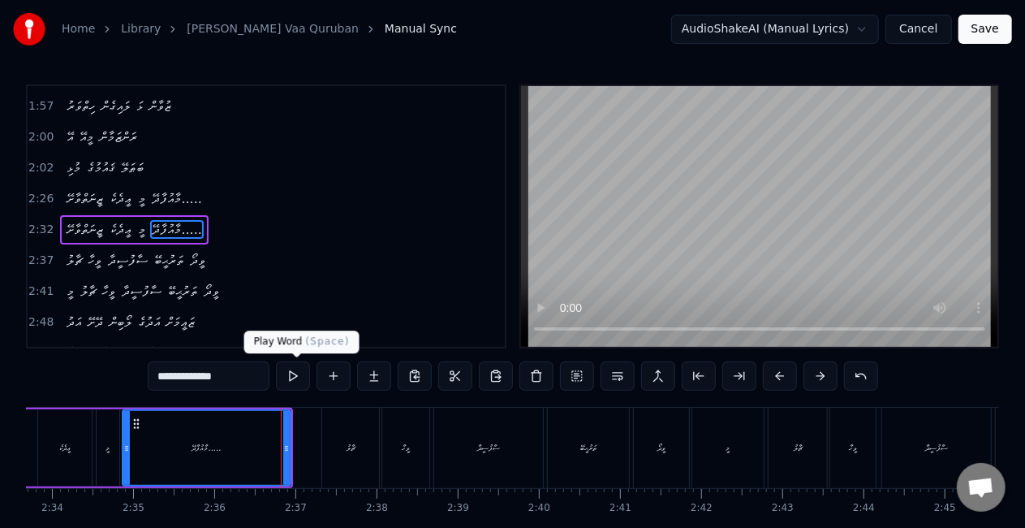
click at [299, 375] on button at bounding box center [293, 375] width 34 height 29
click at [243, 377] on input "**********" at bounding box center [209, 375] width 122 height 29
click at [145, 441] on div "މާއުފާދޭ..." at bounding box center [206, 448] width 166 height 74
click at [342, 446] on div "ޗާލު" at bounding box center [350, 447] width 57 height 80
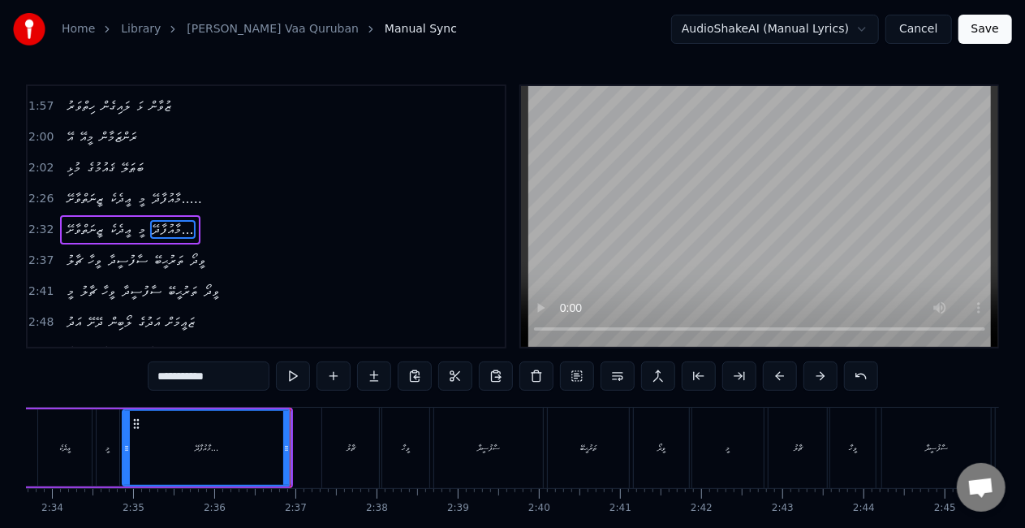
type input "****"
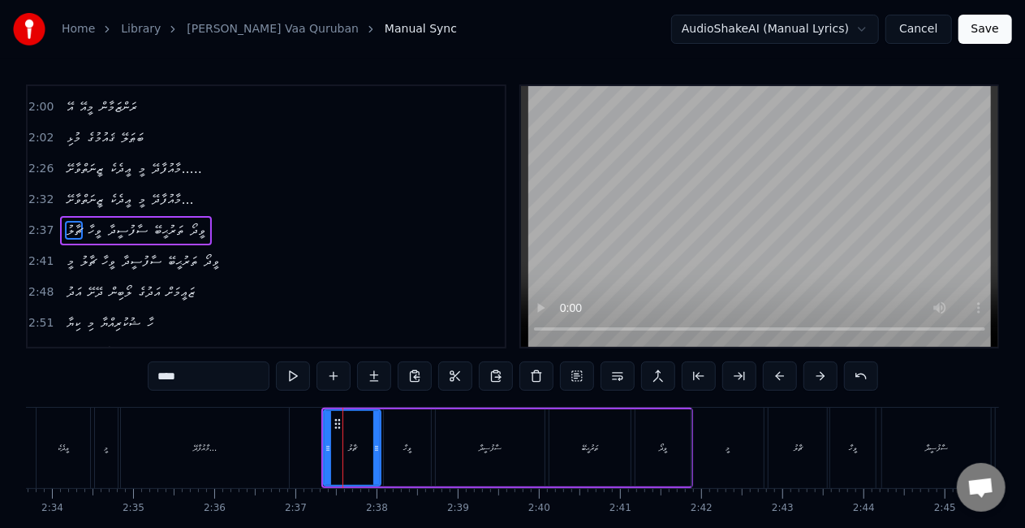
scroll to position [612, 0]
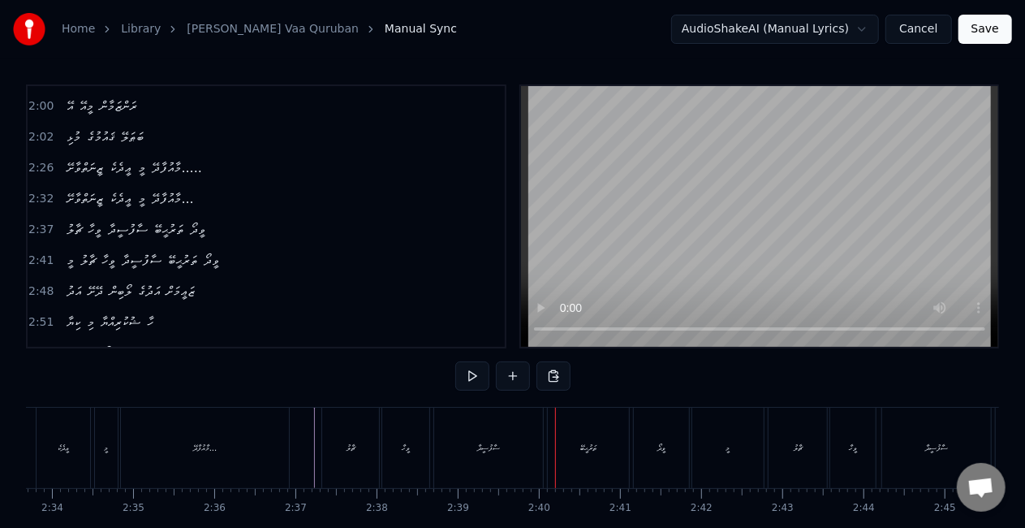
click at [522, 438] on div "ސާފުސީދާ" at bounding box center [488, 447] width 109 height 80
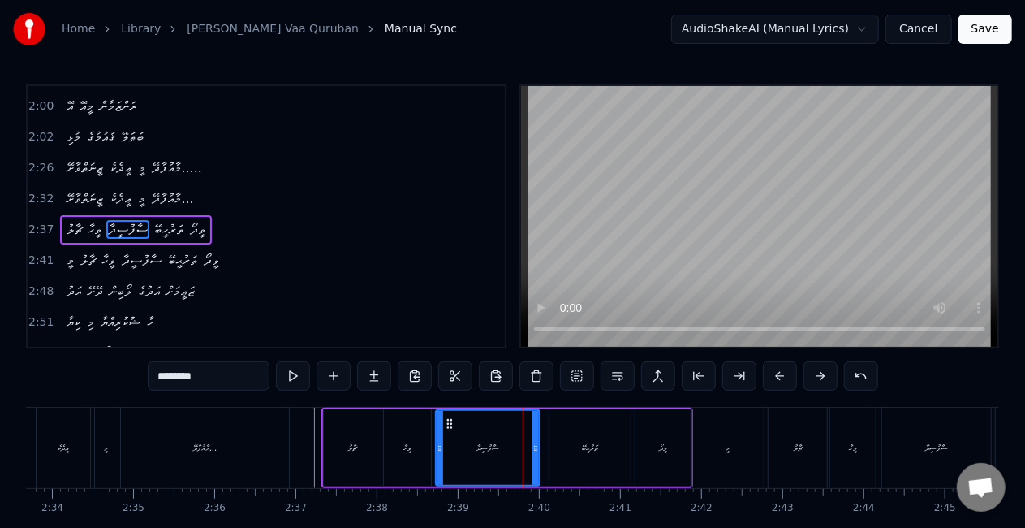
click at [532, 440] on div at bounding box center [535, 448] width 6 height 74
click at [428, 432] on div "ވީހާ" at bounding box center [407, 447] width 47 height 77
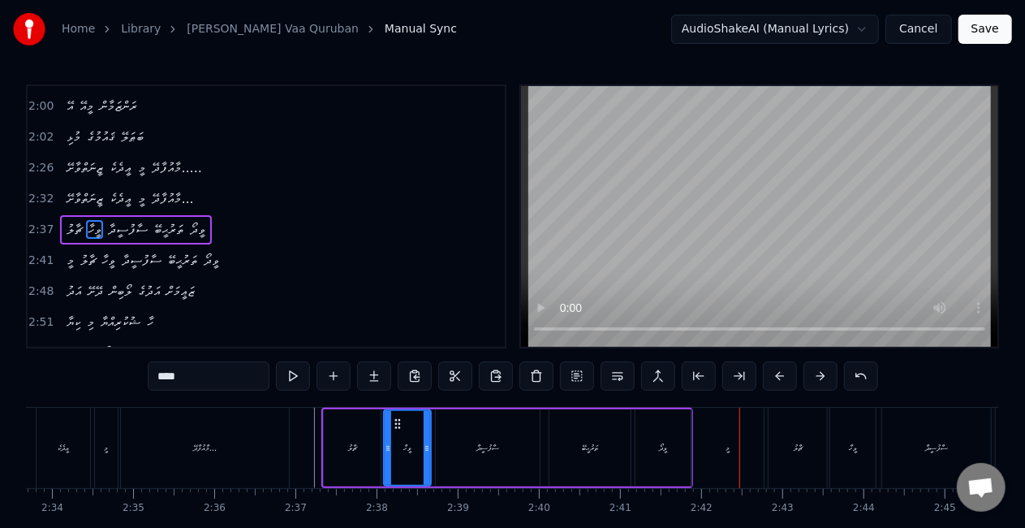
click at [655, 462] on div "ވީދޯ" at bounding box center [662, 447] width 55 height 77
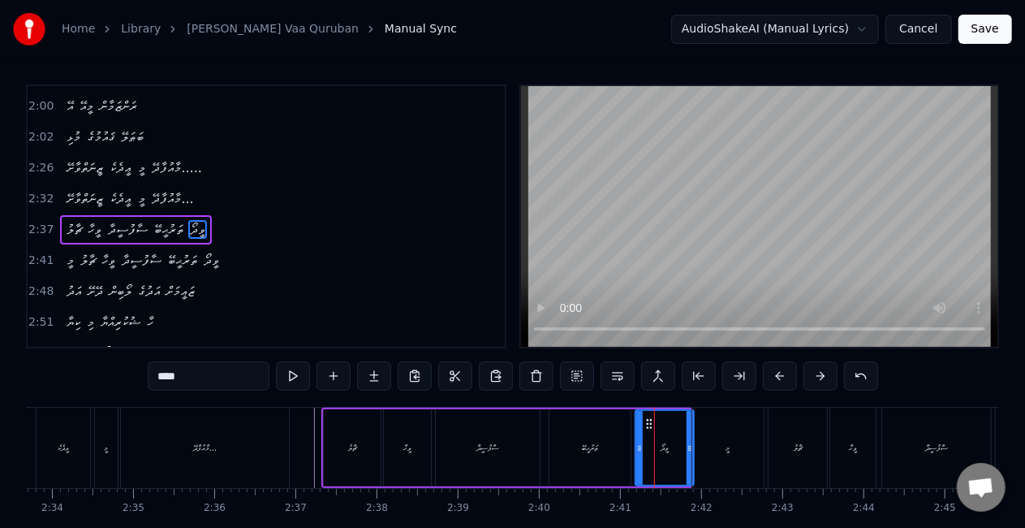
click at [689, 448] on icon at bounding box center [690, 447] width 6 height 13
drag, startPoint x: 724, startPoint y: 440, endPoint x: 646, endPoint y: 429, distance: 78.7
click at [724, 438] on div "މީ" at bounding box center [727, 447] width 71 height 80
type input "**"
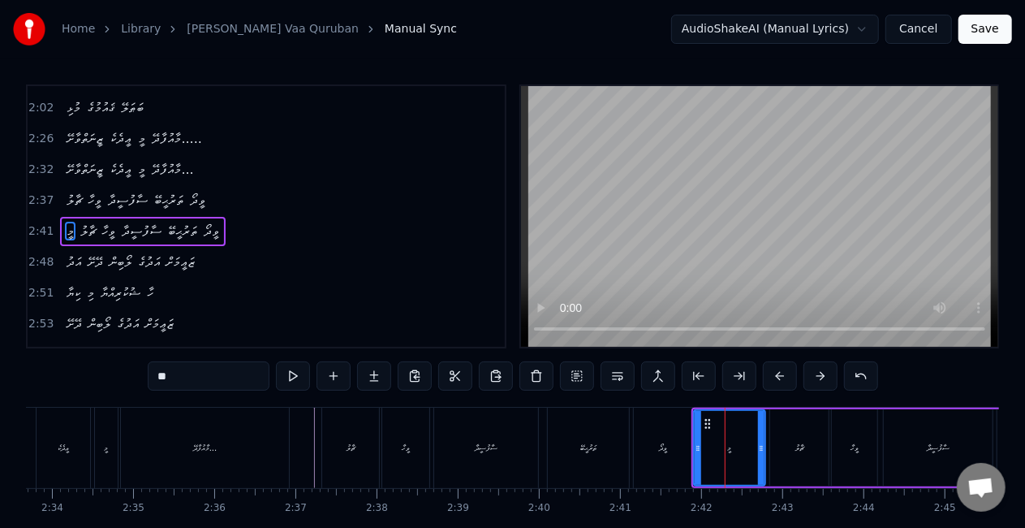
scroll to position [642, 0]
click at [631, 441] on div "ޗާލު ވީހާ ސާފުސީދާ ތަރުޙީބޭ ވީދޯ" at bounding box center [508, 447] width 375 height 80
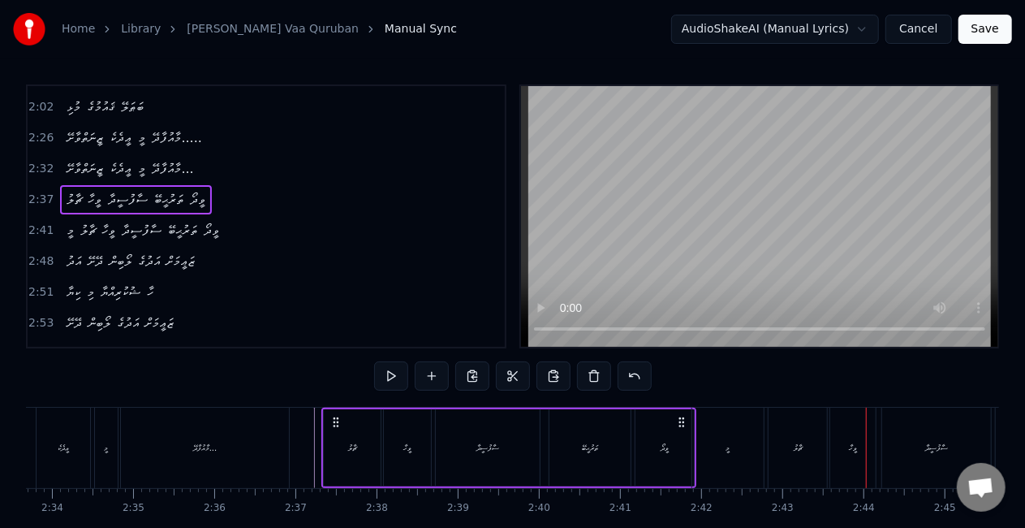
click at [656, 448] on div "ވީދޯ" at bounding box center [664, 447] width 58 height 77
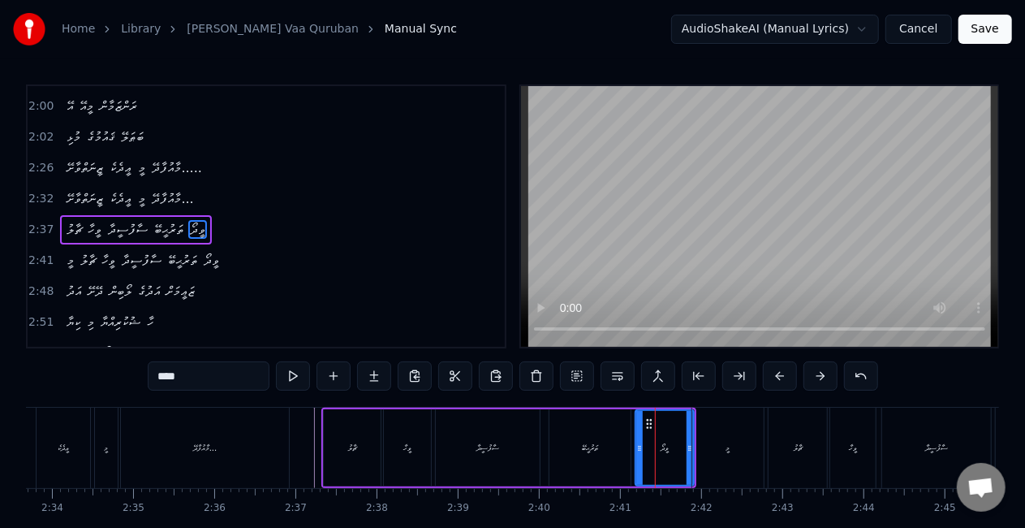
click at [716, 451] on div "މީ" at bounding box center [727, 447] width 71 height 80
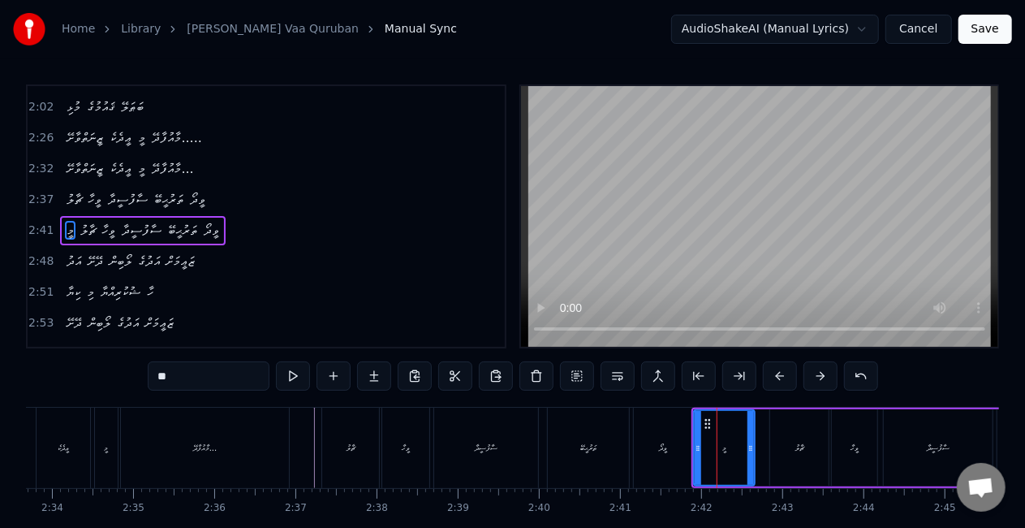
drag, startPoint x: 760, startPoint y: 447, endPoint x: 745, endPoint y: 444, distance: 15.0
click at [747, 444] on icon at bounding box center [750, 447] width 6 height 13
click at [653, 444] on div "ވީދޯ" at bounding box center [663, 447] width 58 height 80
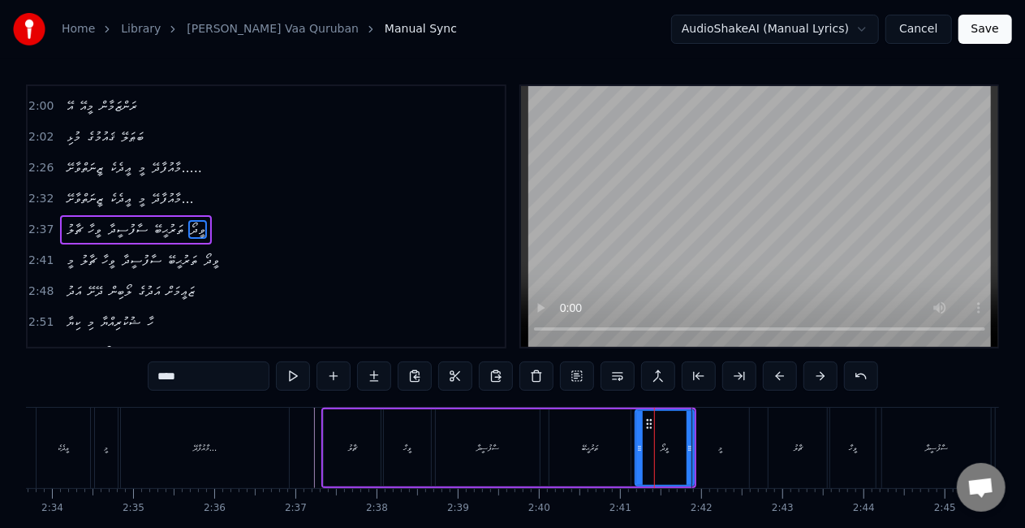
click at [713, 438] on div "މީ" at bounding box center [720, 447] width 57 height 80
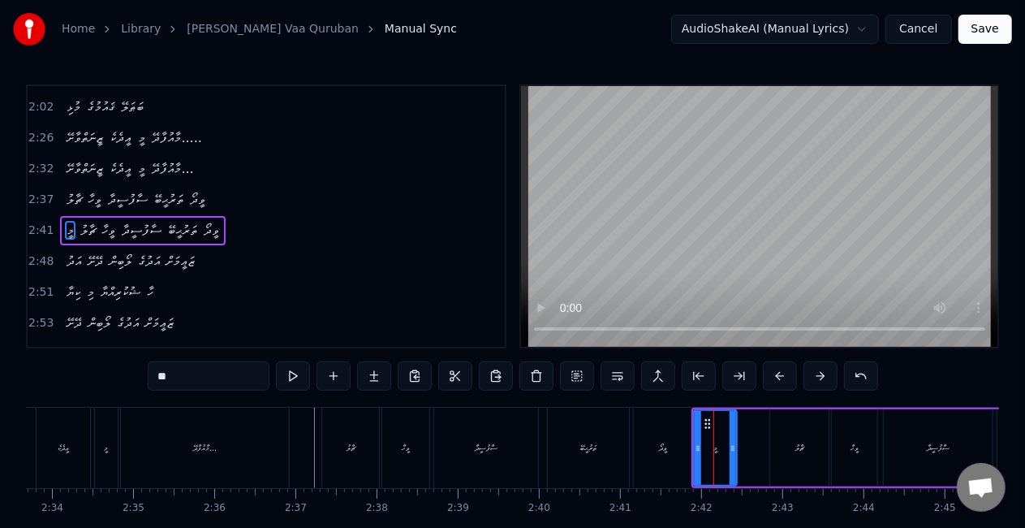
drag, startPoint x: 744, startPoint y: 449, endPoint x: 730, endPoint y: 448, distance: 13.8
click at [730, 448] on icon at bounding box center [733, 447] width 6 height 13
click at [664, 451] on div "ވީދޯ" at bounding box center [663, 447] width 8 height 12
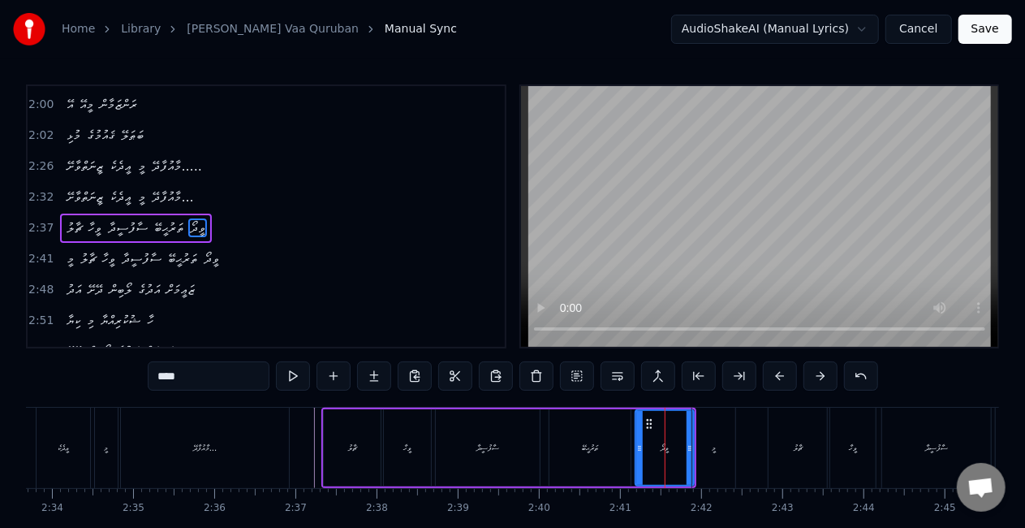
scroll to position [612, 0]
click at [697, 438] on div "މީ" at bounding box center [713, 447] width 43 height 80
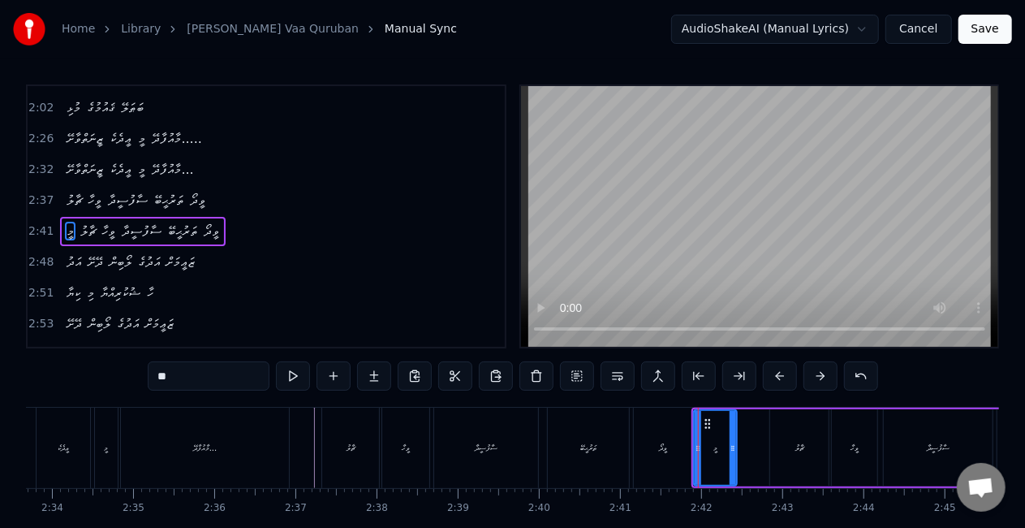
scroll to position [642, 0]
click at [714, 437] on div "މީ" at bounding box center [715, 448] width 41 height 74
click at [672, 446] on div "ވީދޯ" at bounding box center [663, 447] width 58 height 80
type input "****"
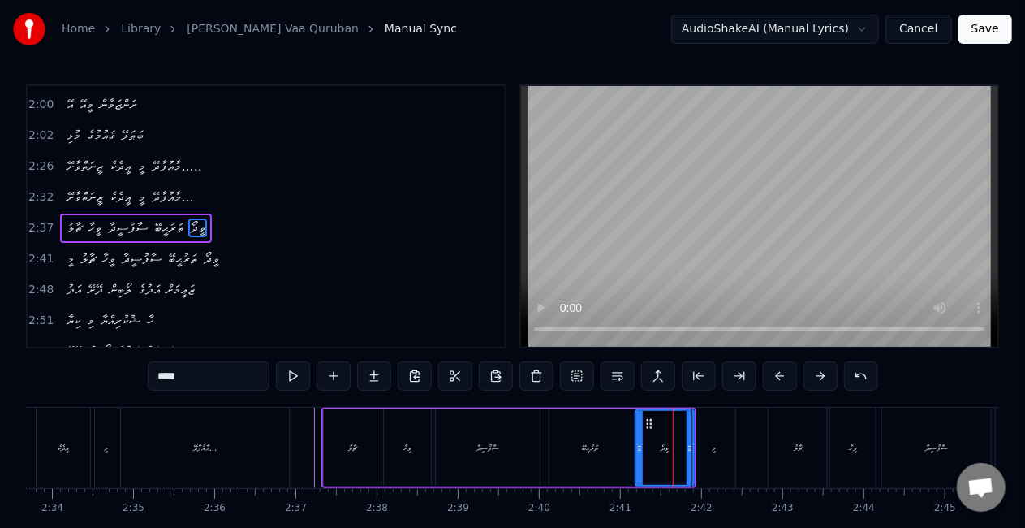
scroll to position [612, 0]
drag, startPoint x: 689, startPoint y: 450, endPoint x: 698, endPoint y: 450, distance: 8.9
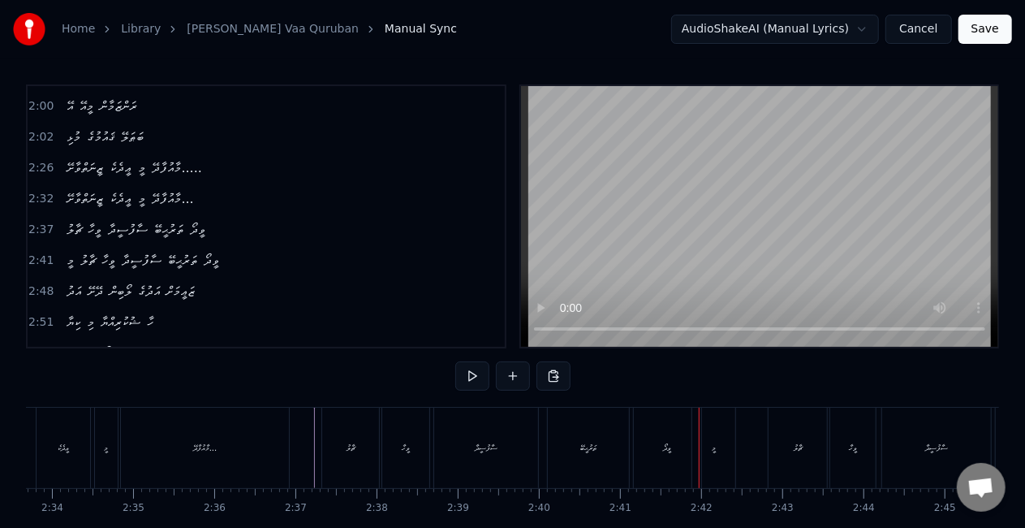
click at [668, 447] on div "ވީދޯ" at bounding box center [668, 447] width 8 height 12
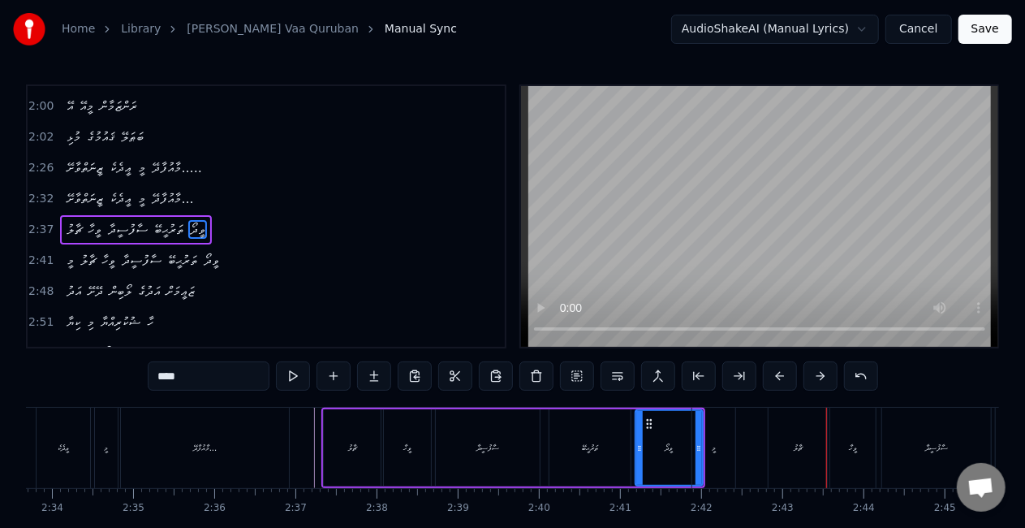
click at [712, 441] on div "މީ" at bounding box center [714, 447] width 4 height 12
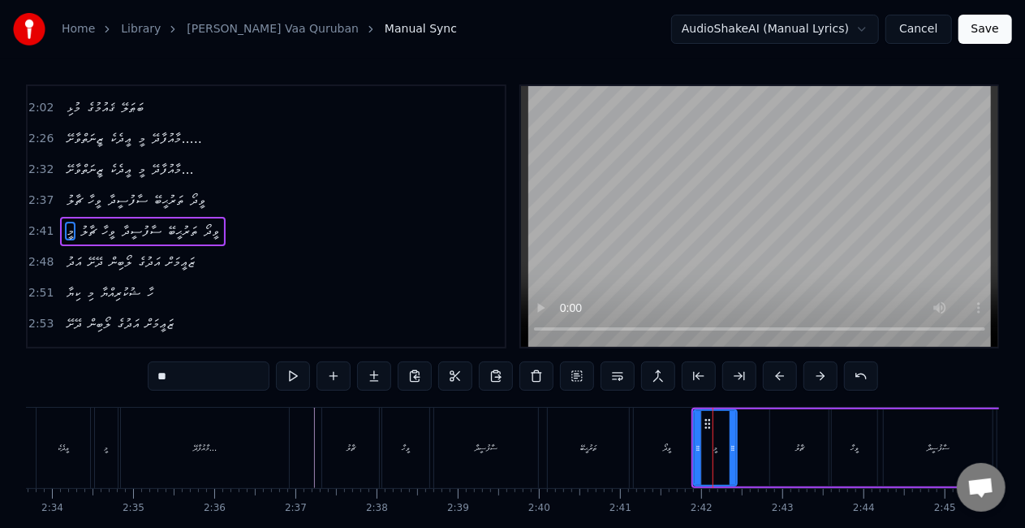
scroll to position [642, 0]
click at [717, 430] on div "މީ" at bounding box center [715, 448] width 41 height 74
click at [618, 369] on button at bounding box center [618, 375] width 34 height 29
click at [703, 429] on div "މީ" at bounding box center [715, 448] width 41 height 74
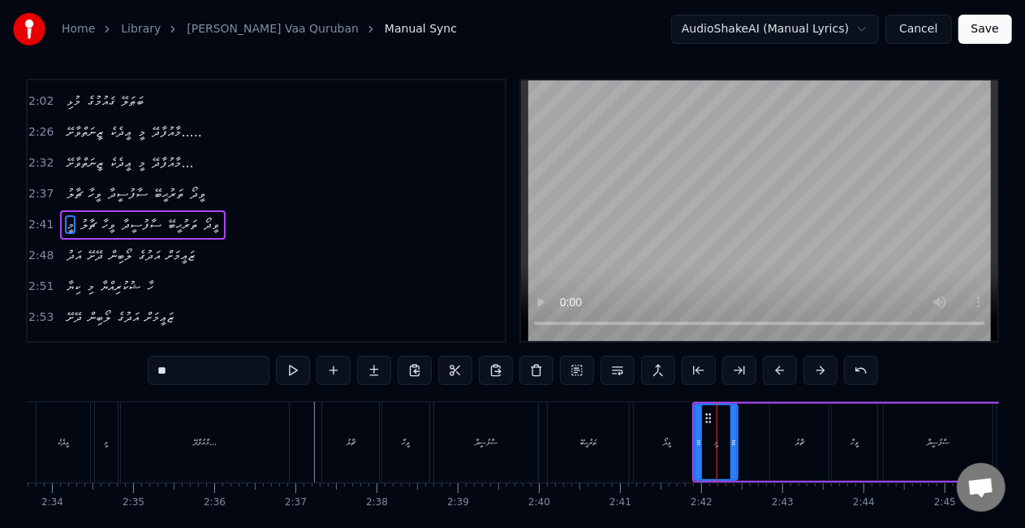
click at [678, 442] on div "ވީދޯ" at bounding box center [667, 442] width 67 height 80
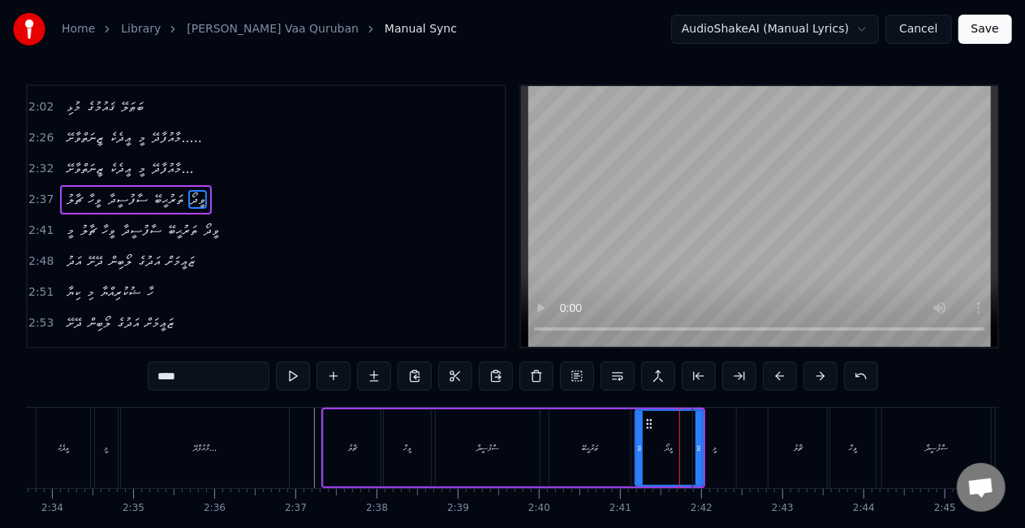
scroll to position [612, 0]
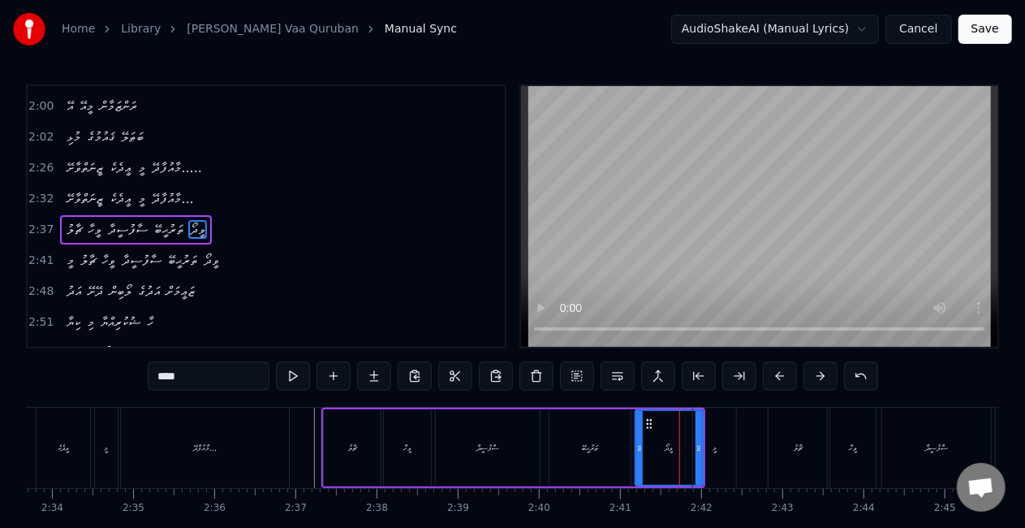
click at [659, 437] on div "ވީދޯ" at bounding box center [669, 448] width 66 height 74
click at [799, 437] on div "ޗާލު" at bounding box center [798, 447] width 58 height 80
type input "****"
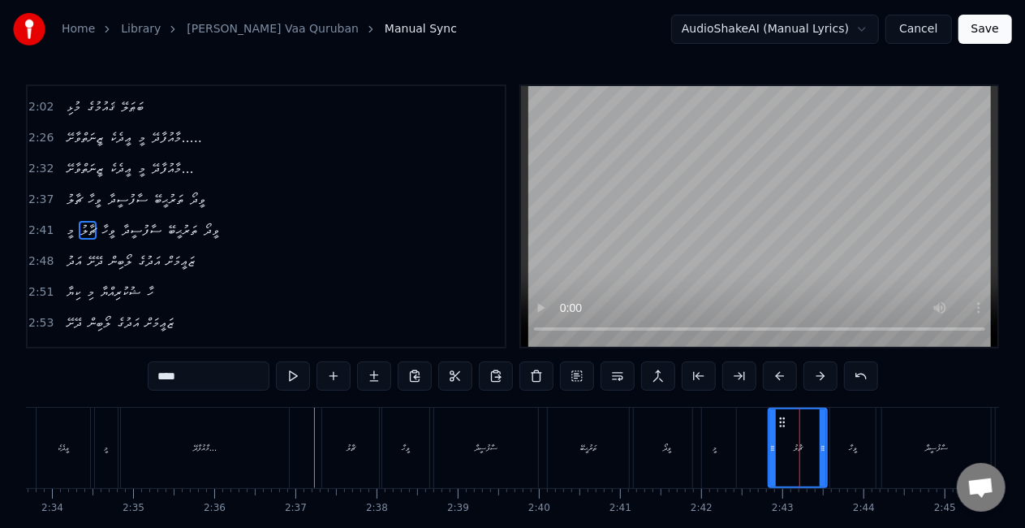
click at [752, 450] on div "މީ ޗާލު ވީހާ ސާފުސީދާ ތަރުޙީބޭ ވީދޯ" at bounding box center [921, 447] width 459 height 80
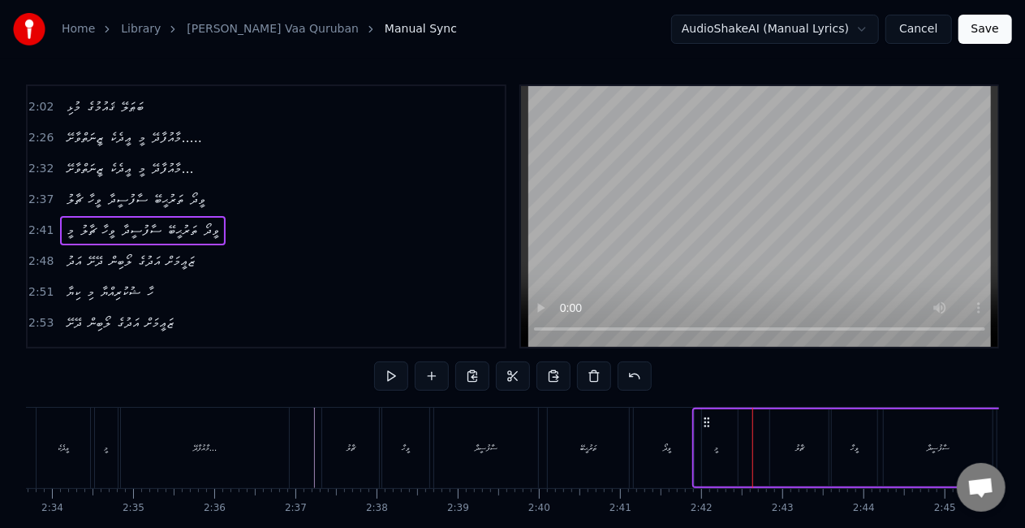
click at [727, 454] on div "މީ" at bounding box center [716, 447] width 43 height 77
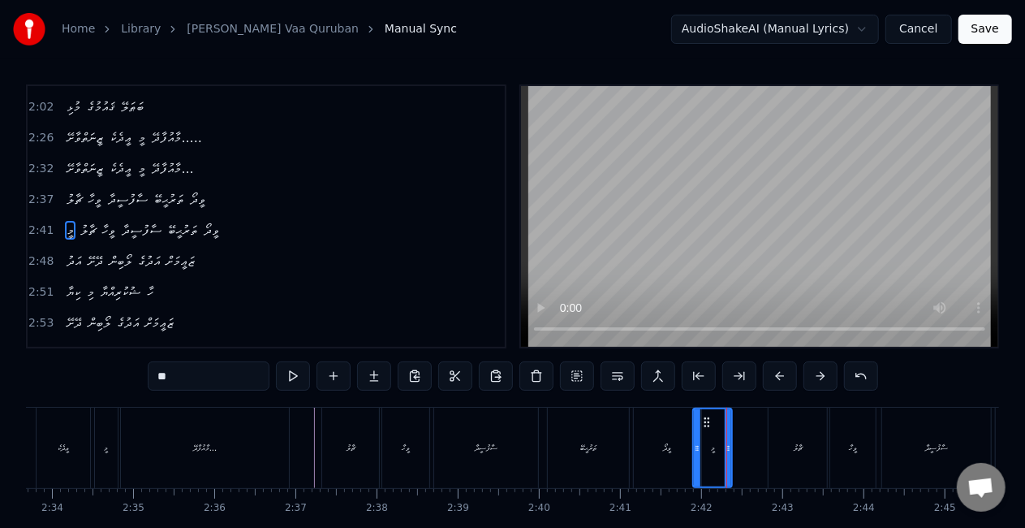
click at [729, 453] on div at bounding box center [728, 447] width 6 height 77
click at [701, 452] on div "މީ" at bounding box center [712, 447] width 37 height 77
click at [759, 450] on div "މީ ޗާލު ވީހާ ސާފުސީދާ ތަރުޙީބޭ ވީދޯ" at bounding box center [921, 447] width 459 height 80
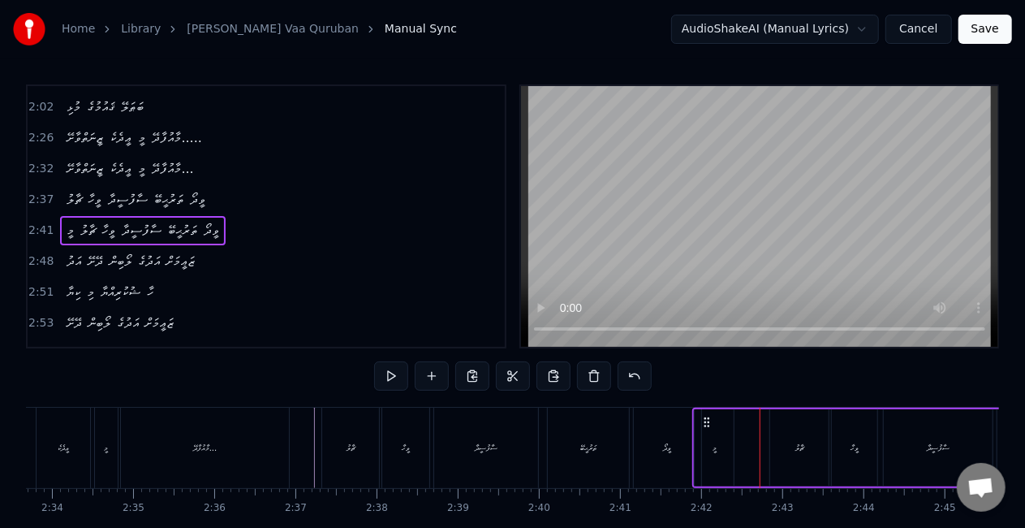
click at [787, 444] on div "ޗާލު" at bounding box center [799, 447] width 58 height 77
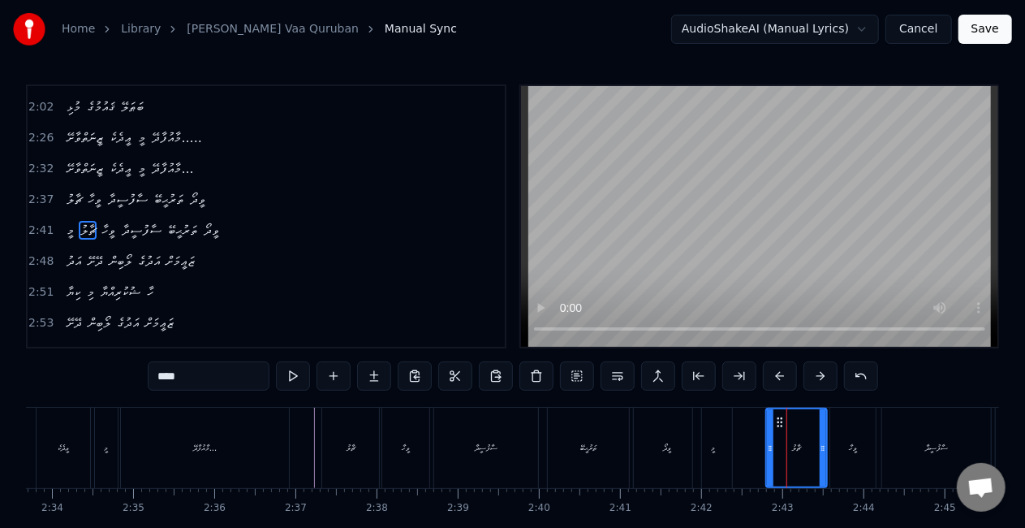
click at [768, 445] on icon at bounding box center [770, 447] width 6 height 13
click at [710, 455] on div "މީ" at bounding box center [712, 447] width 39 height 80
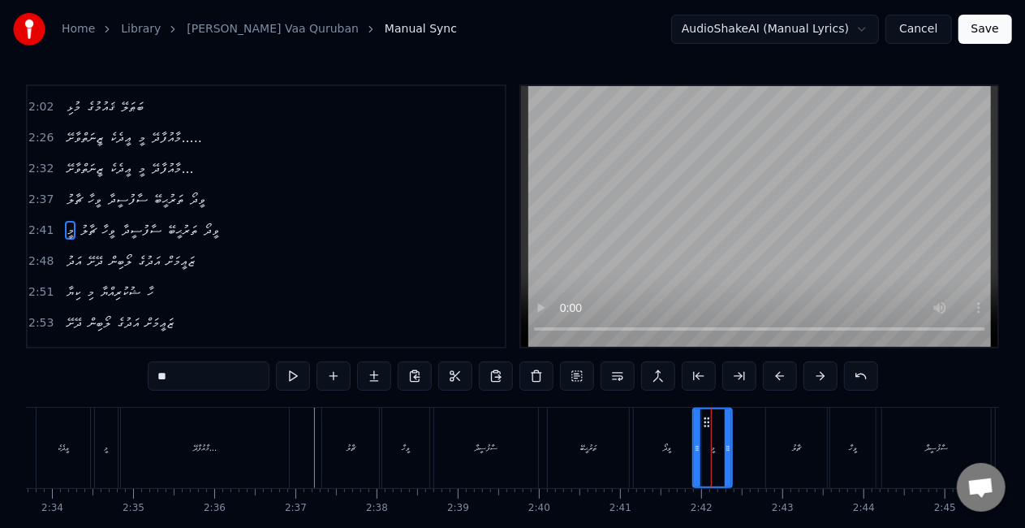
click at [660, 451] on div "ވީދޯ" at bounding box center [667, 447] width 67 height 80
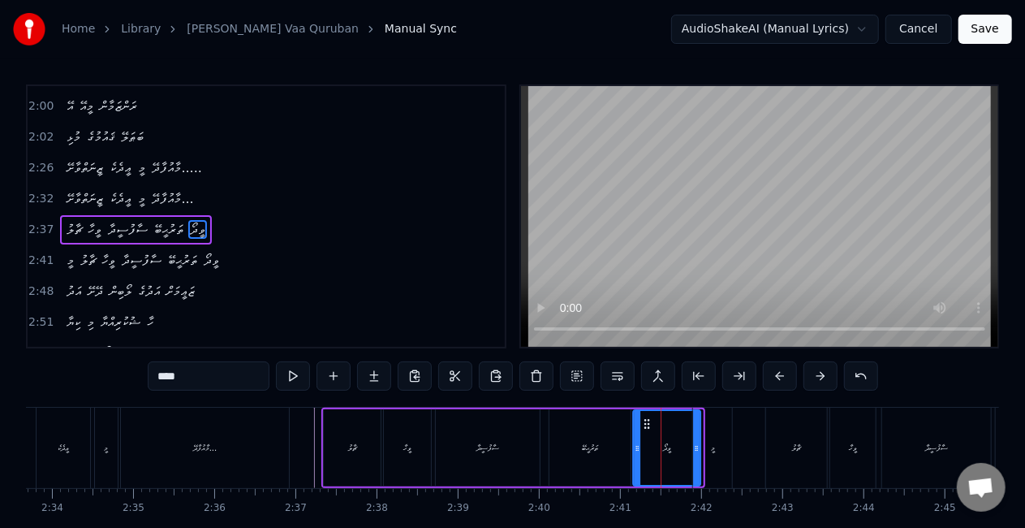
click at [644, 420] on icon at bounding box center [646, 423] width 13 height 13
click at [665, 446] on div "ވީދޯ" at bounding box center [667, 447] width 8 height 12
click at [716, 436] on div "މީ" at bounding box center [712, 447] width 39 height 80
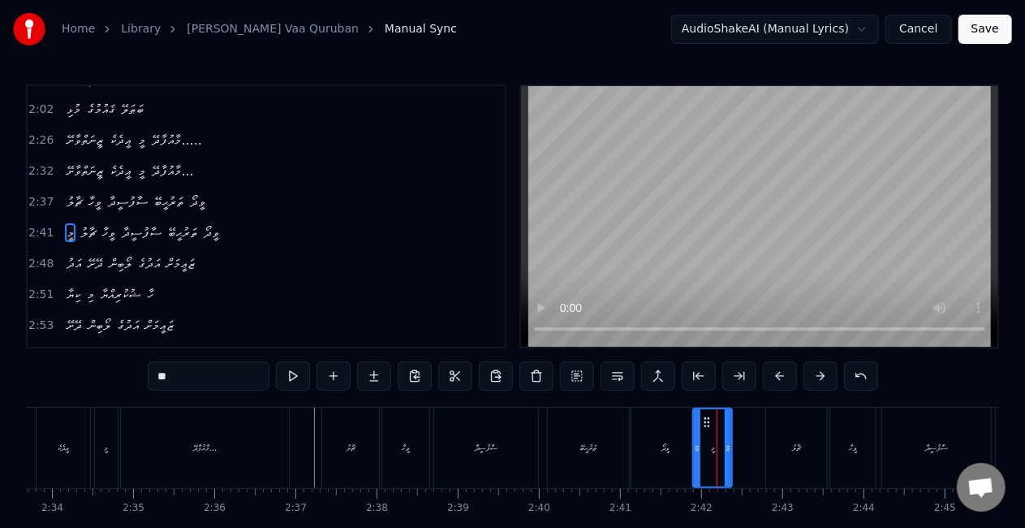
scroll to position [642, 0]
click at [791, 456] on div "ޗާލު" at bounding box center [796, 447] width 61 height 80
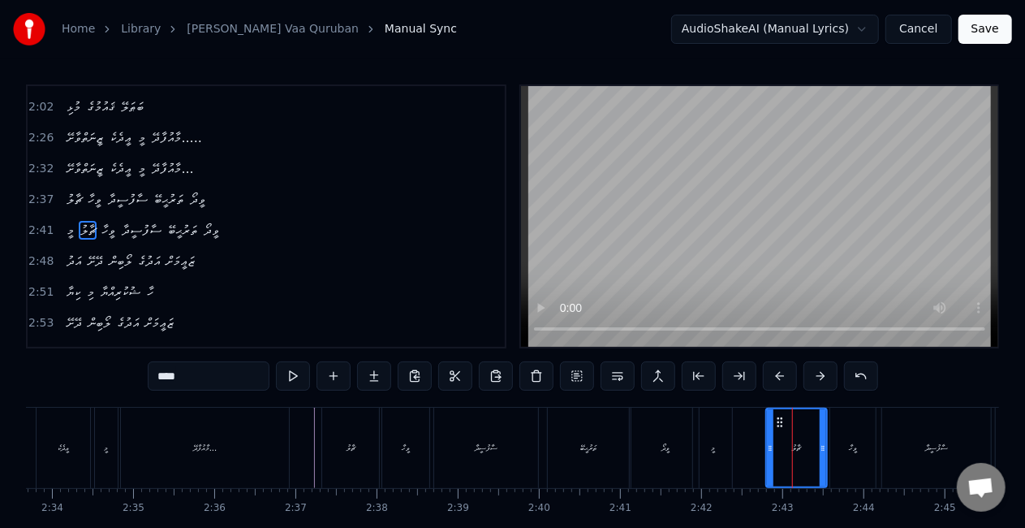
click at [717, 453] on div "މީ" at bounding box center [712, 447] width 39 height 80
type input "**"
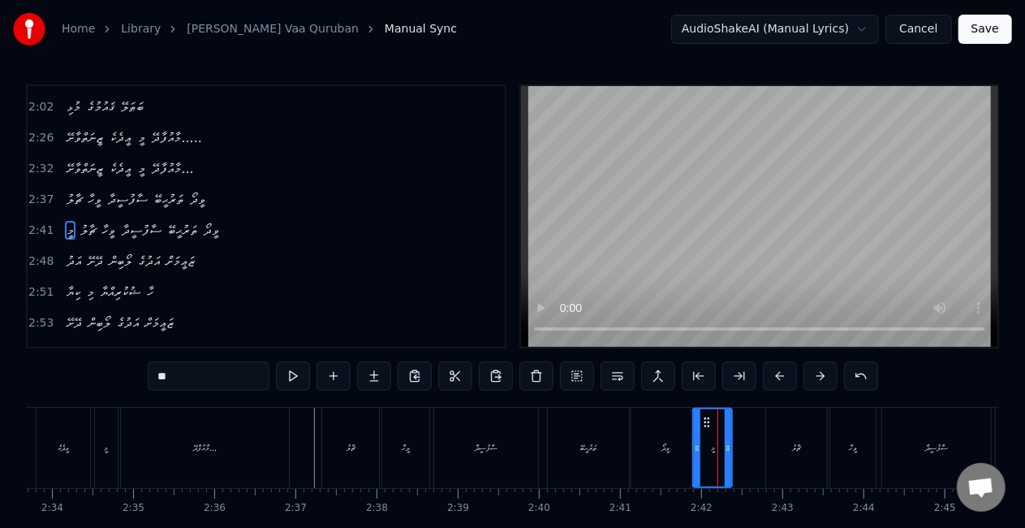
click at [756, 444] on div "މީ ޗާލު ވީހާ ސާފުސީދާ ތަރުޙީބޭ ވީދޯ" at bounding box center [921, 447] width 459 height 80
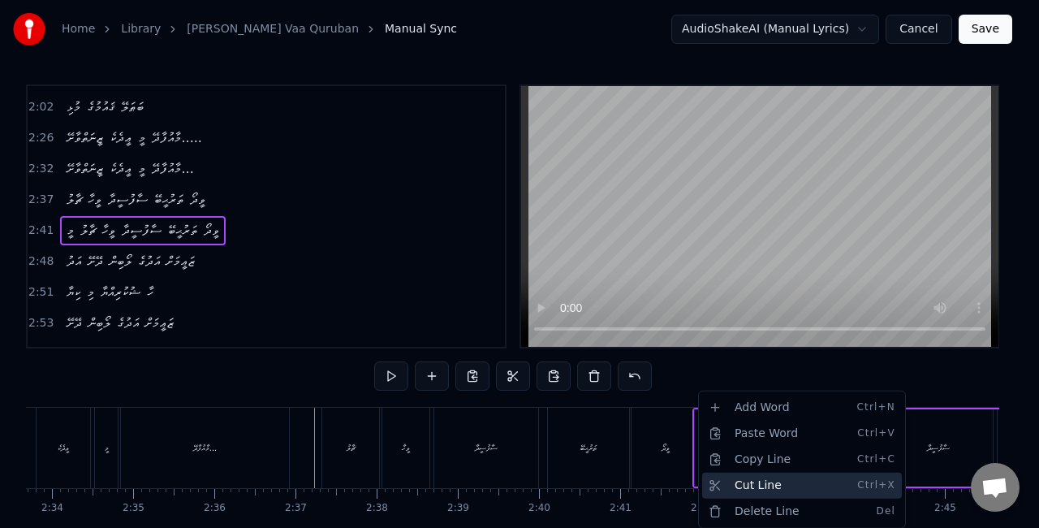
click at [709, 484] on div "Cut Line Ctrl+X" at bounding box center [802, 485] width 200 height 26
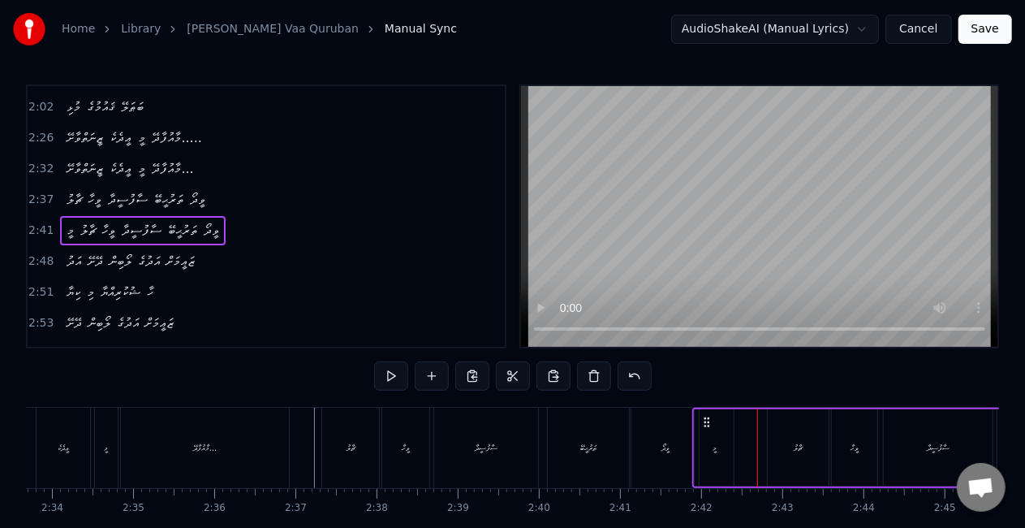
click at [699, 454] on div "މީ" at bounding box center [714, 447] width 39 height 77
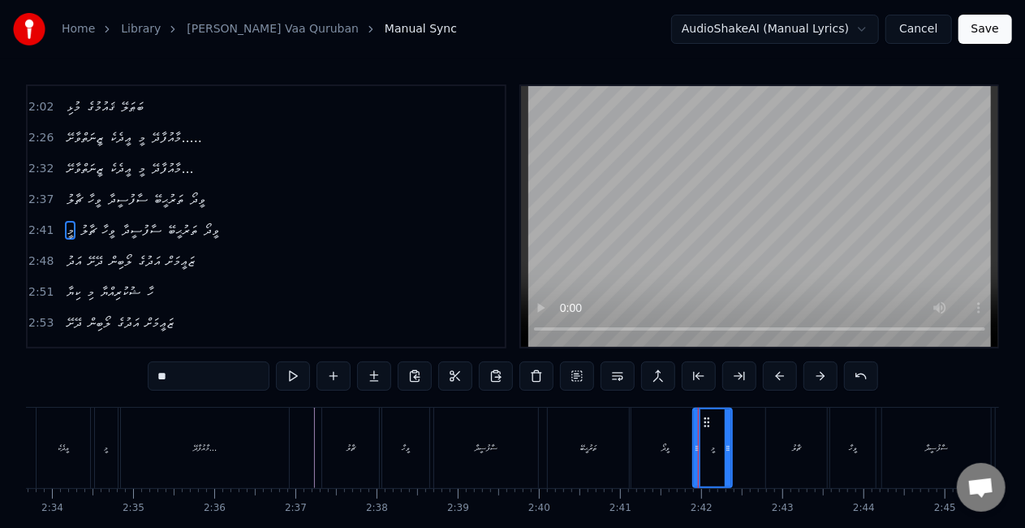
click at [674, 450] on div "ވީދޯ" at bounding box center [664, 447] width 67 height 80
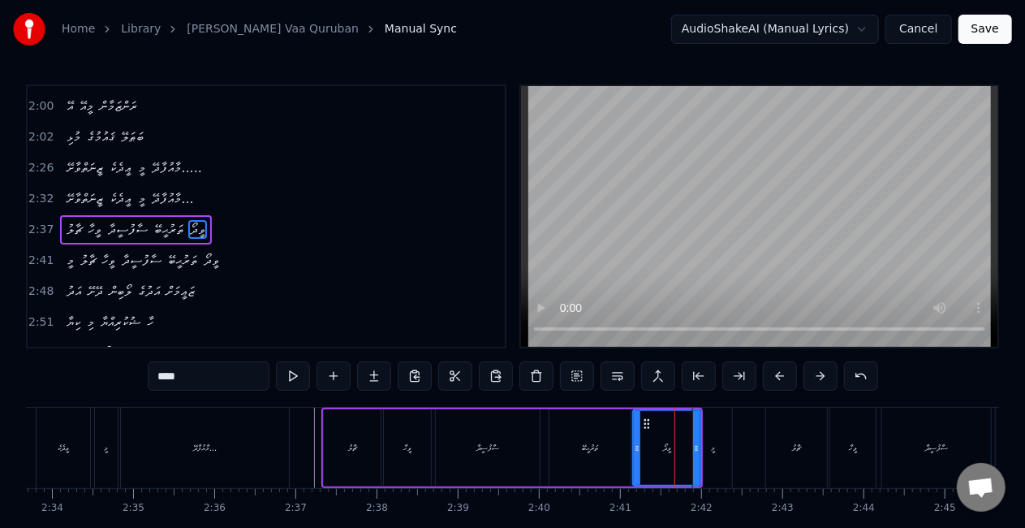
click at [678, 444] on div "ވީދޯ" at bounding box center [667, 448] width 66 height 74
click at [709, 441] on div "މީ" at bounding box center [712, 447] width 39 height 80
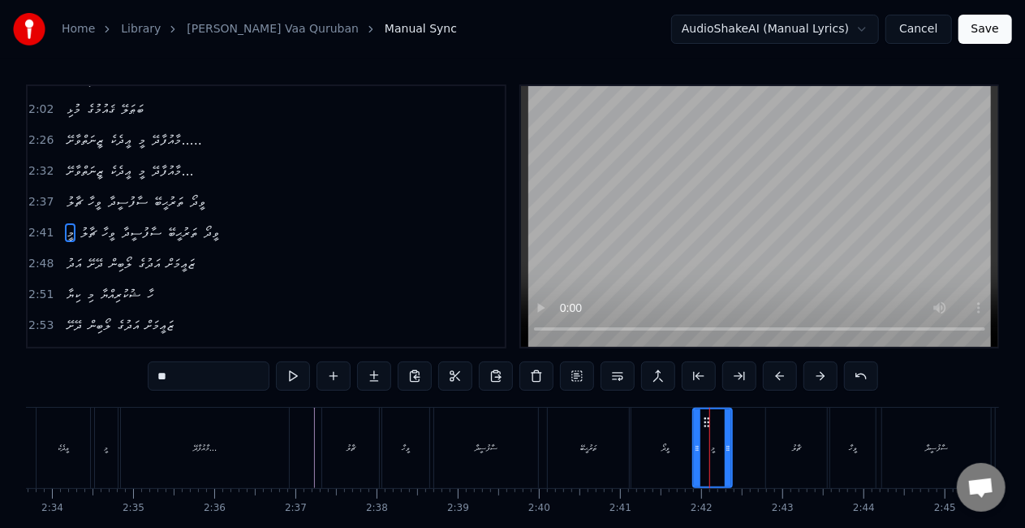
scroll to position [642, 0]
click at [704, 420] on icon at bounding box center [706, 422] width 13 height 13
click at [684, 421] on div "ވީދޯ" at bounding box center [664, 447] width 67 height 80
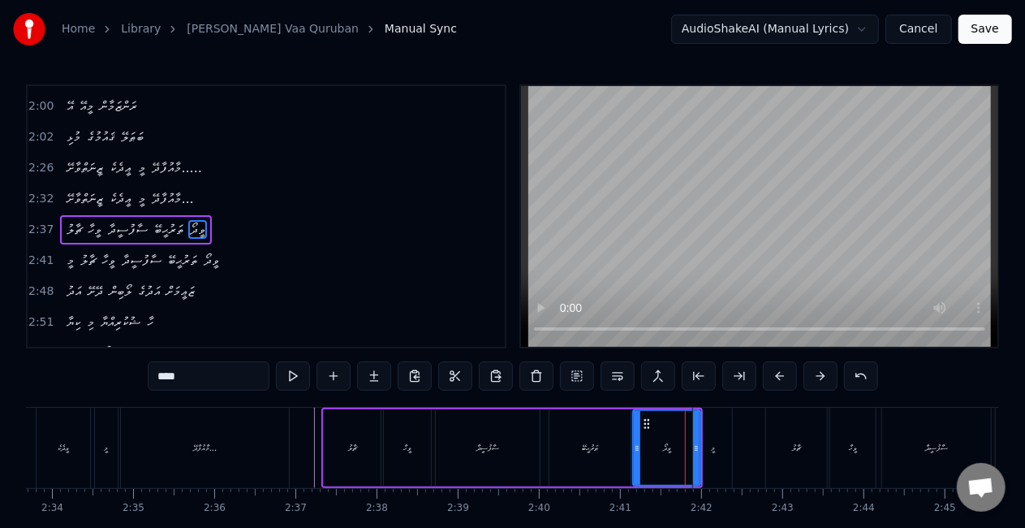
click at [704, 430] on div "މީ" at bounding box center [712, 447] width 39 height 80
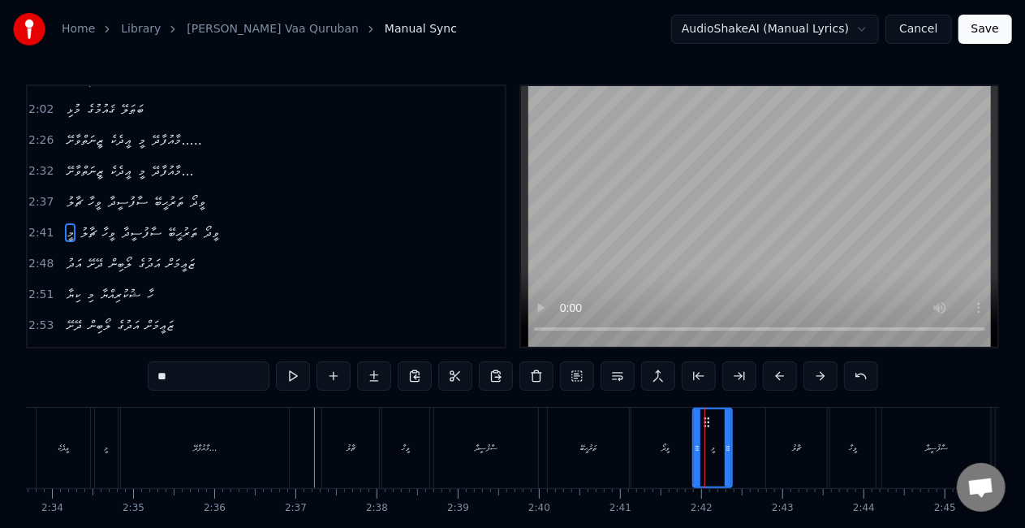
scroll to position [642, 0]
click at [653, 375] on button at bounding box center [658, 375] width 34 height 29
click at [654, 433] on div "ވީދޯ" at bounding box center [664, 447] width 67 height 80
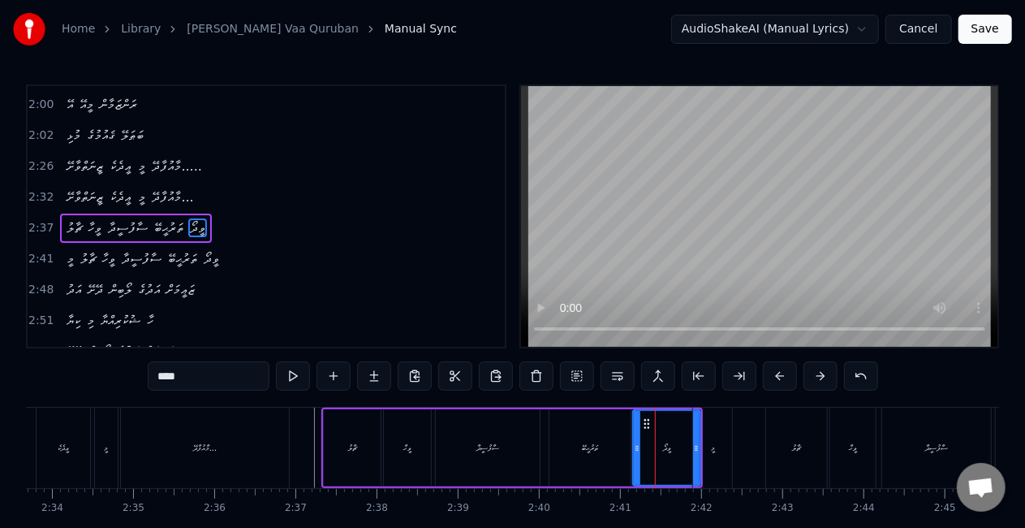
scroll to position [612, 0]
click at [725, 451] on div "މީ" at bounding box center [712, 447] width 39 height 80
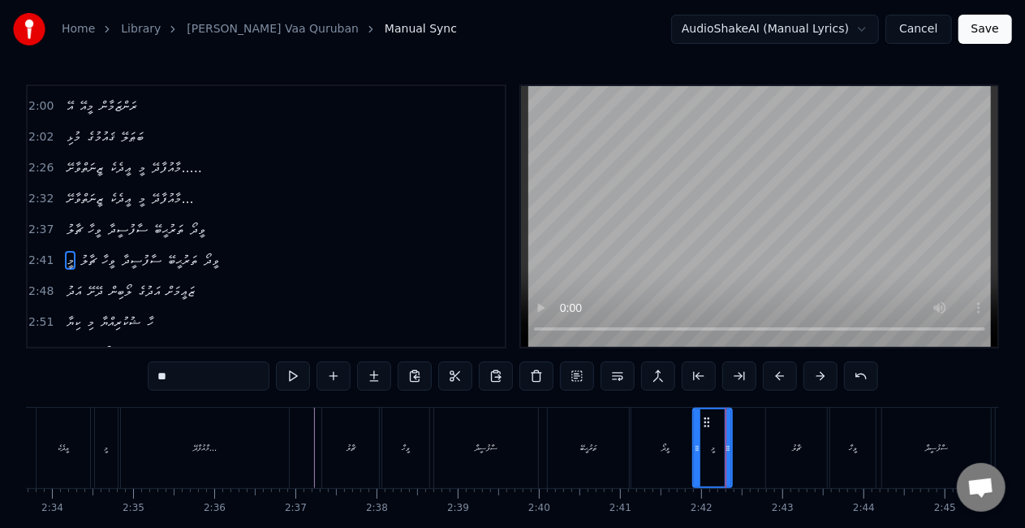
scroll to position [642, 0]
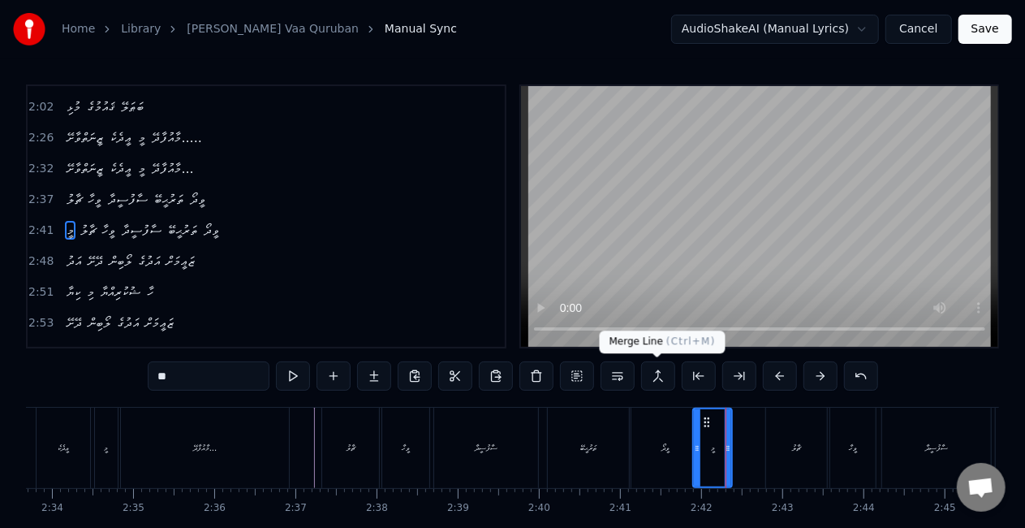
click at [659, 373] on button at bounding box center [658, 375] width 34 height 29
click at [652, 369] on button at bounding box center [658, 375] width 34 height 29
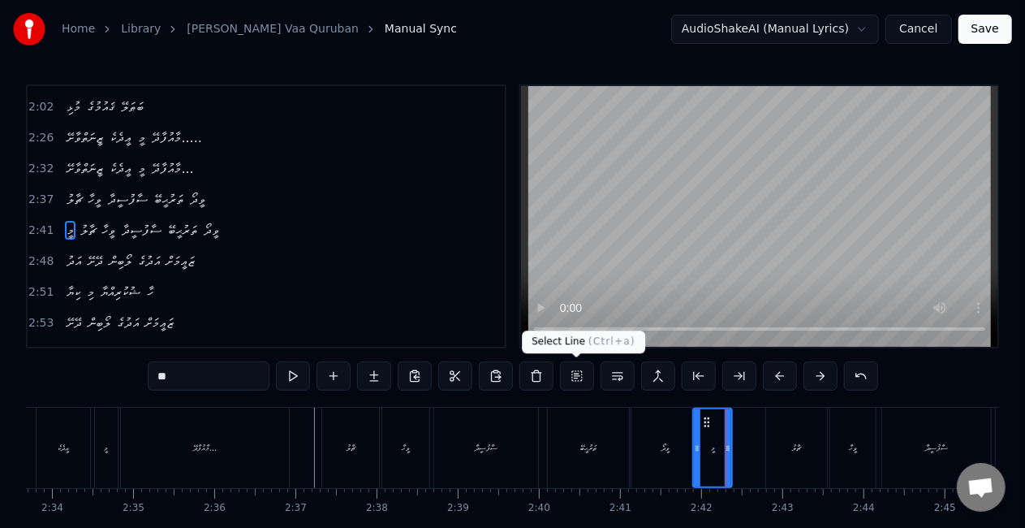
click at [572, 373] on button at bounding box center [577, 375] width 34 height 29
click at [581, 374] on button at bounding box center [577, 375] width 34 height 29
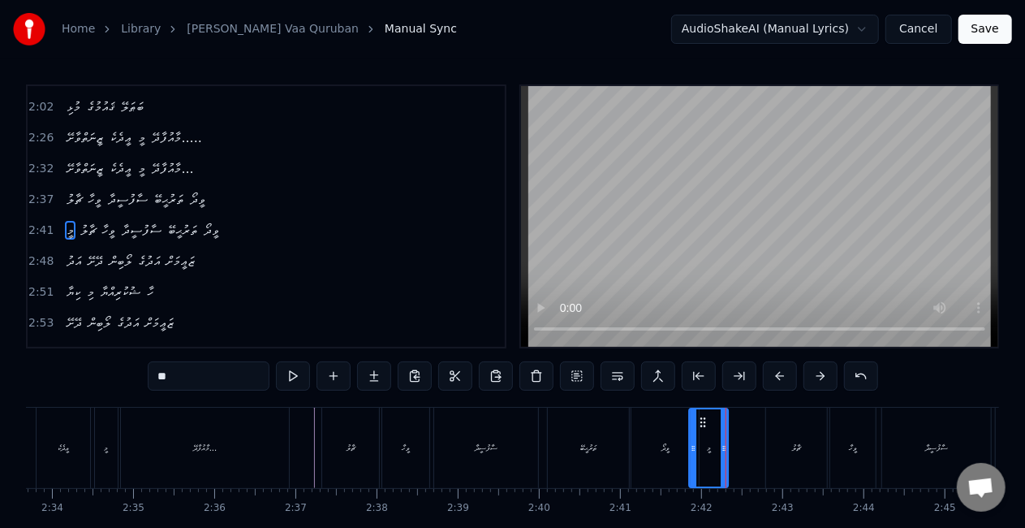
click at [702, 419] on icon at bounding box center [703, 422] width 13 height 13
click at [672, 430] on div "ވީދޯ" at bounding box center [664, 447] width 67 height 80
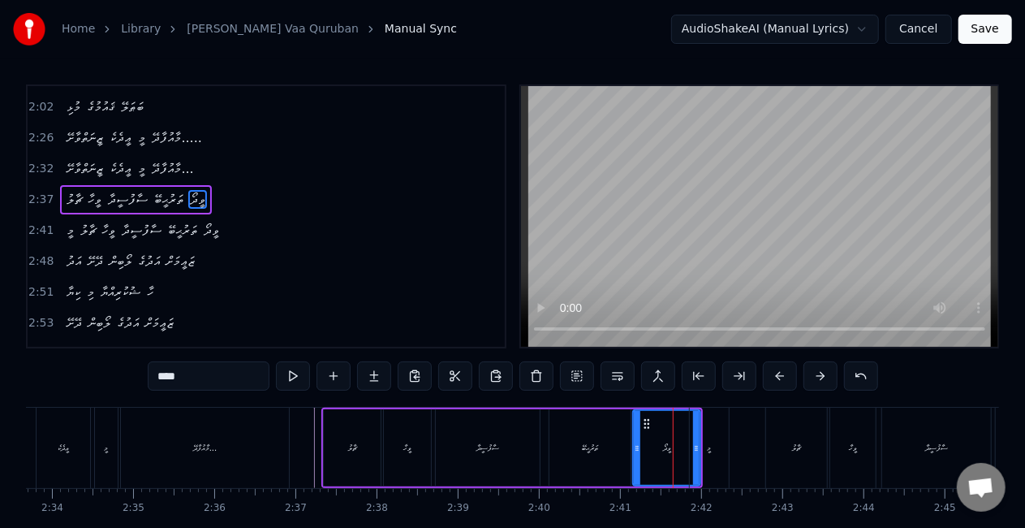
scroll to position [612, 0]
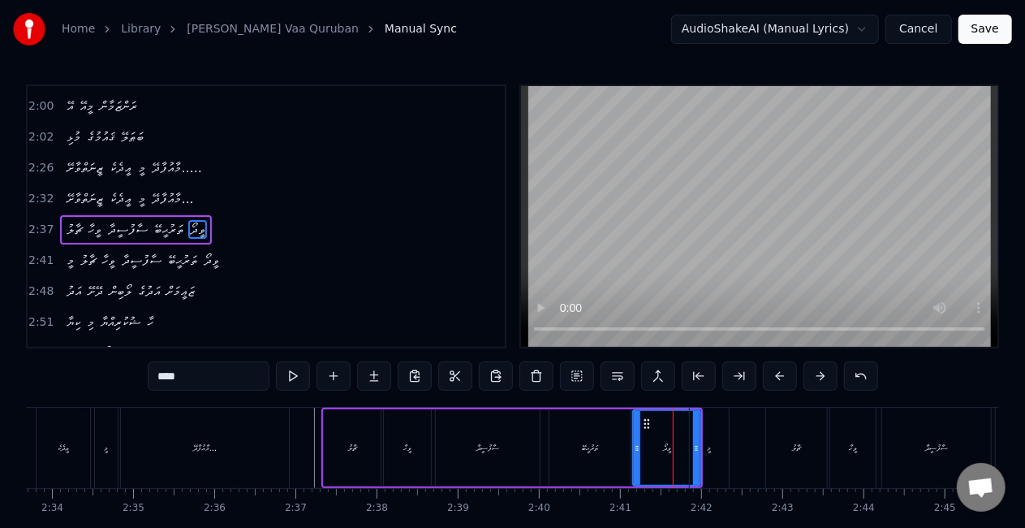
click at [704, 433] on div "މީ" at bounding box center [709, 447] width 39 height 80
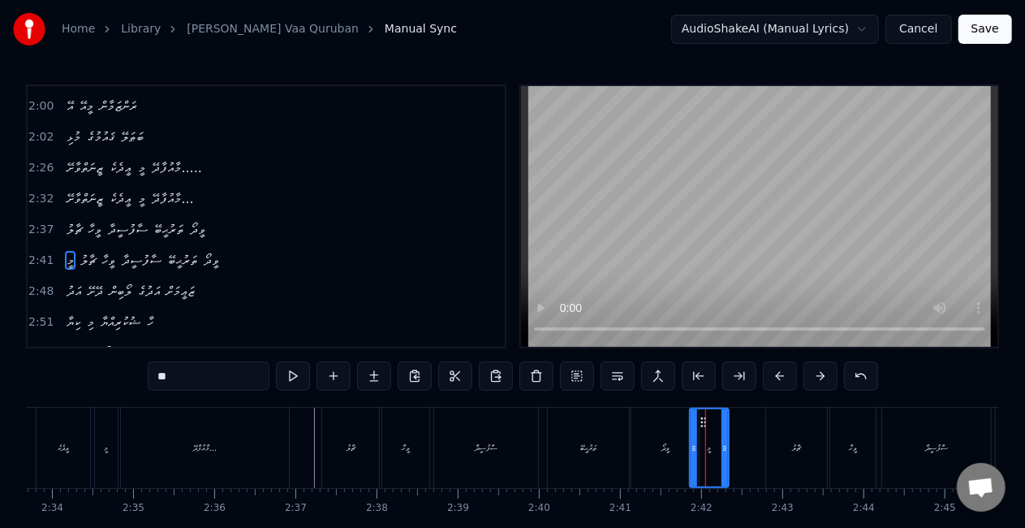
scroll to position [642, 0]
click at [665, 451] on div "ވީދޯ" at bounding box center [665, 447] width 8 height 12
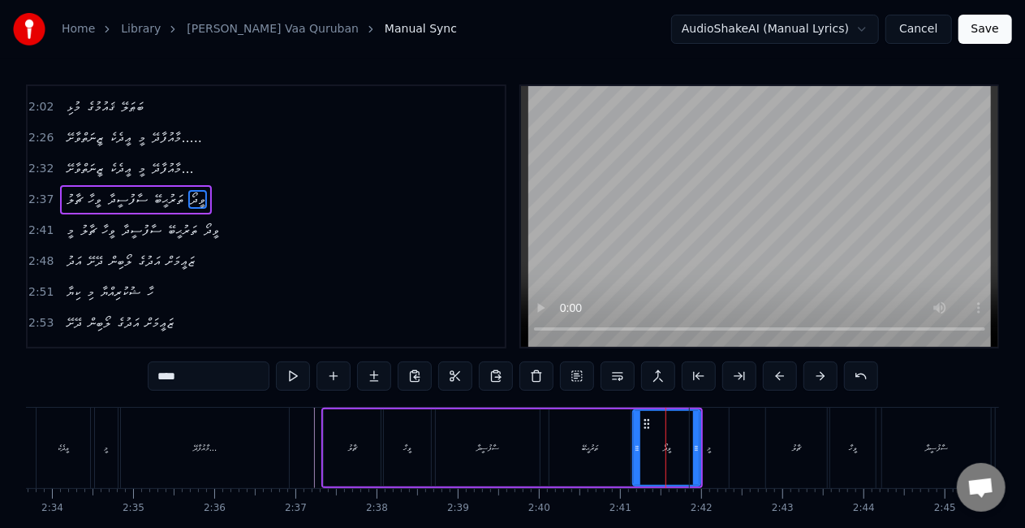
scroll to position [612, 0]
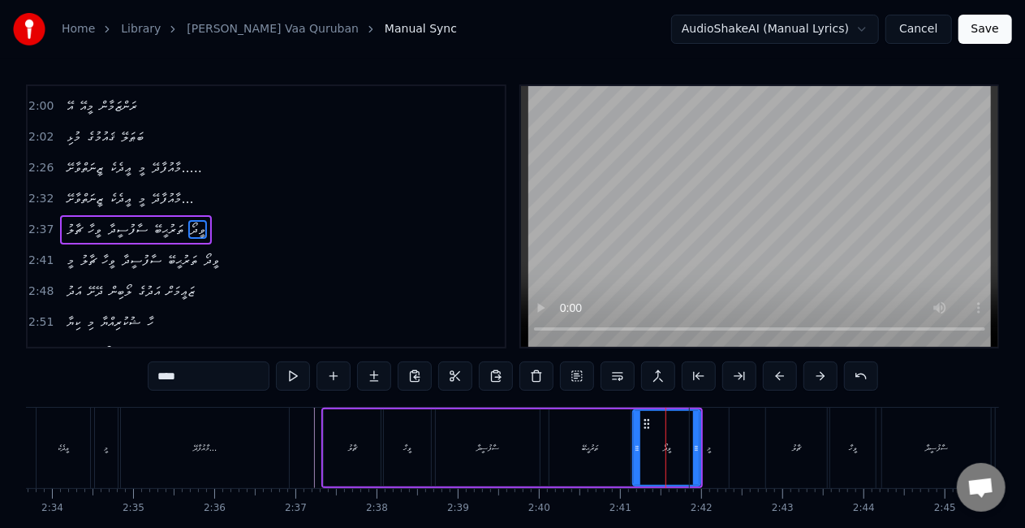
click at [162, 373] on input "****" at bounding box center [209, 375] width 122 height 29
type input "*"
click at [720, 459] on div "މީ" at bounding box center [709, 447] width 39 height 80
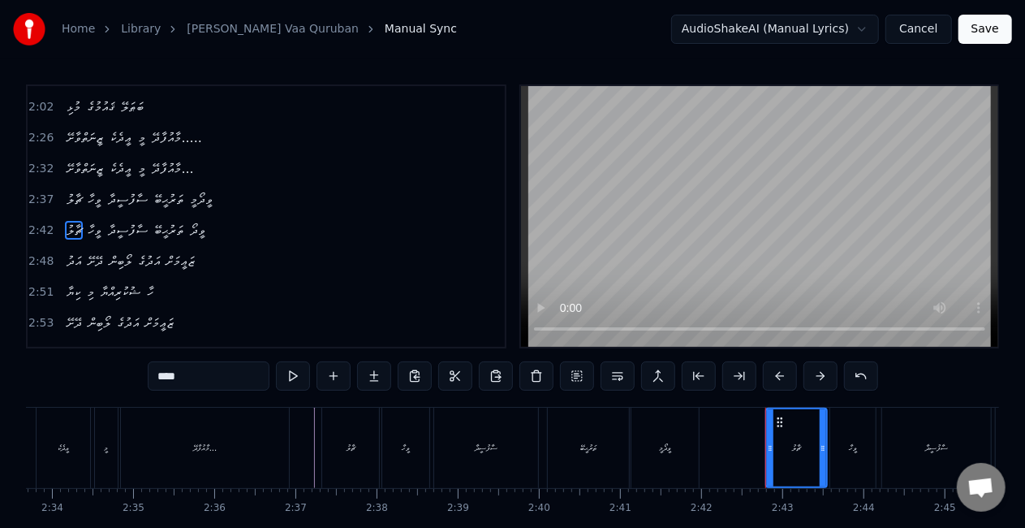
click at [673, 445] on div "ވީދޯމީ" at bounding box center [664, 447] width 67 height 80
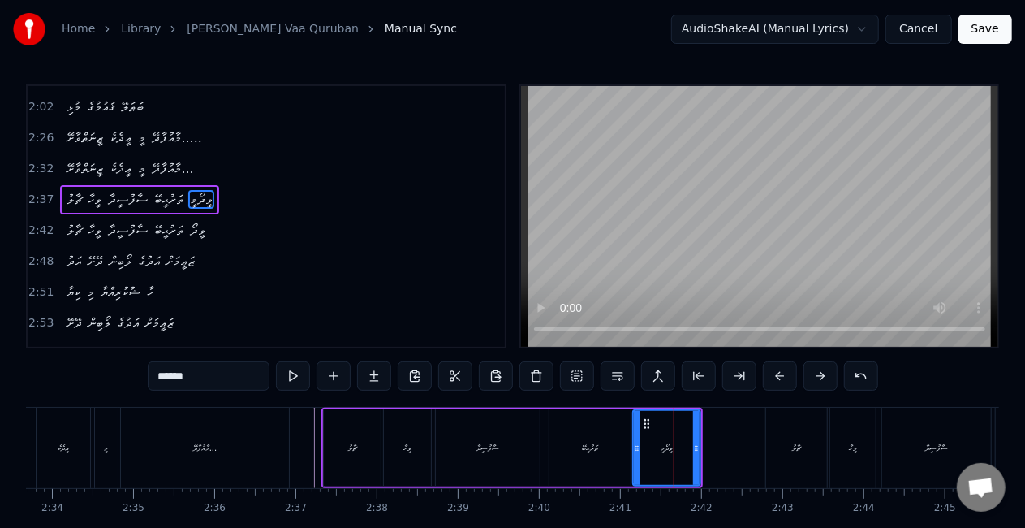
scroll to position [612, 0]
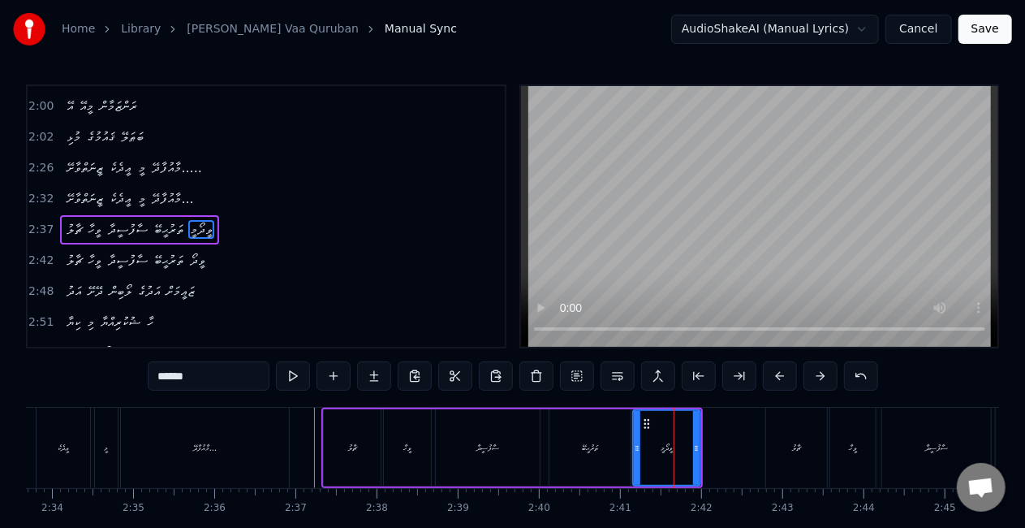
click at [401, 445] on div "ވީހާ" at bounding box center [407, 447] width 47 height 77
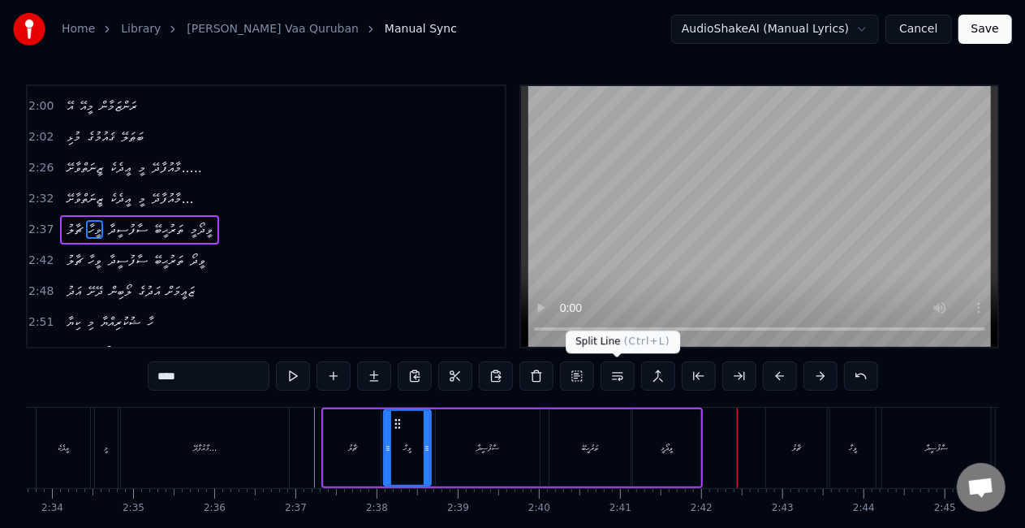
click at [665, 450] on div "ވީދޯމީ" at bounding box center [667, 447] width 12 height 12
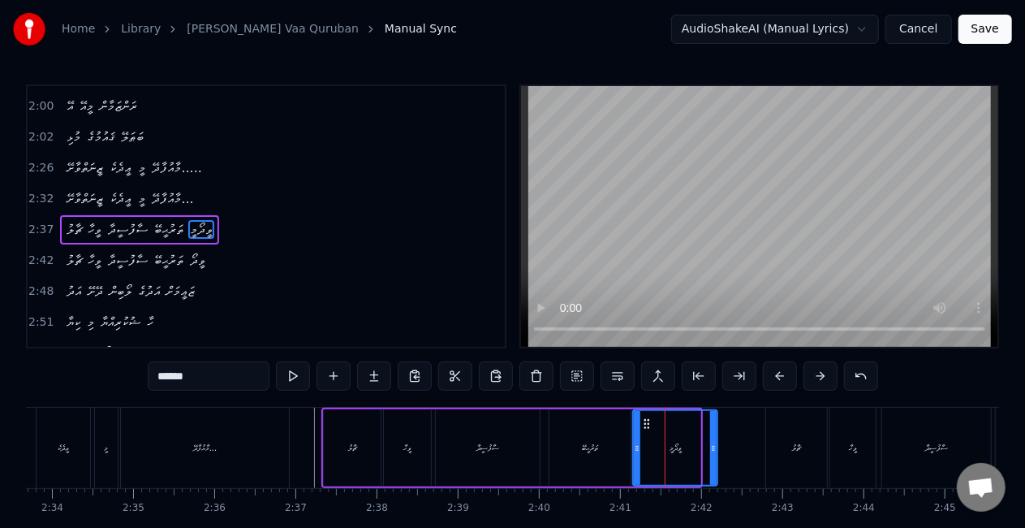
drag, startPoint x: 697, startPoint y: 448, endPoint x: 714, endPoint y: 449, distance: 17.1
click at [714, 449] on icon at bounding box center [713, 447] width 6 height 13
click at [640, 437] on div "ވީދޯމީ" at bounding box center [675, 448] width 83 height 74
click at [83, 448] on div "ޢީދެކެ" at bounding box center [64, 447] width 54 height 80
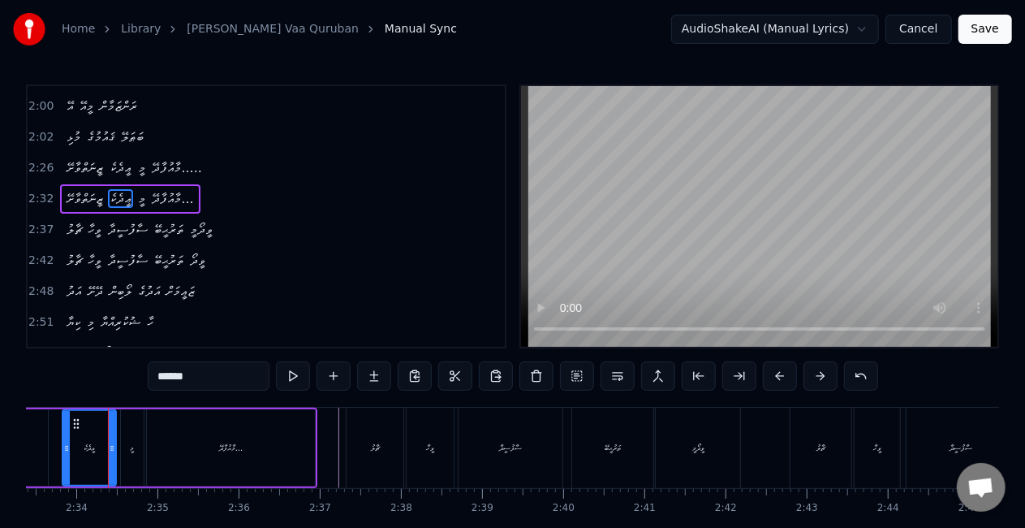
scroll to position [81, 0]
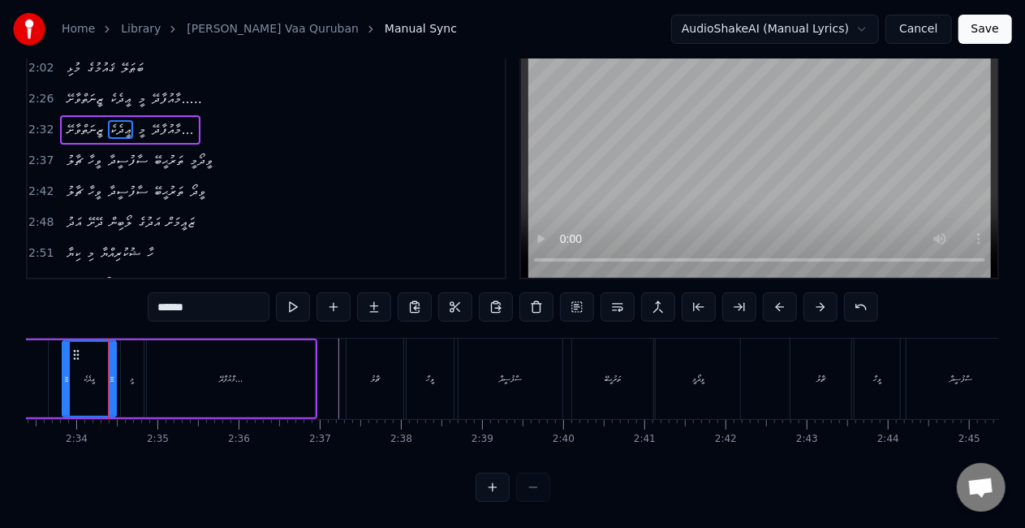
click at [357, 367] on div "ޗާލު" at bounding box center [375, 378] width 57 height 80
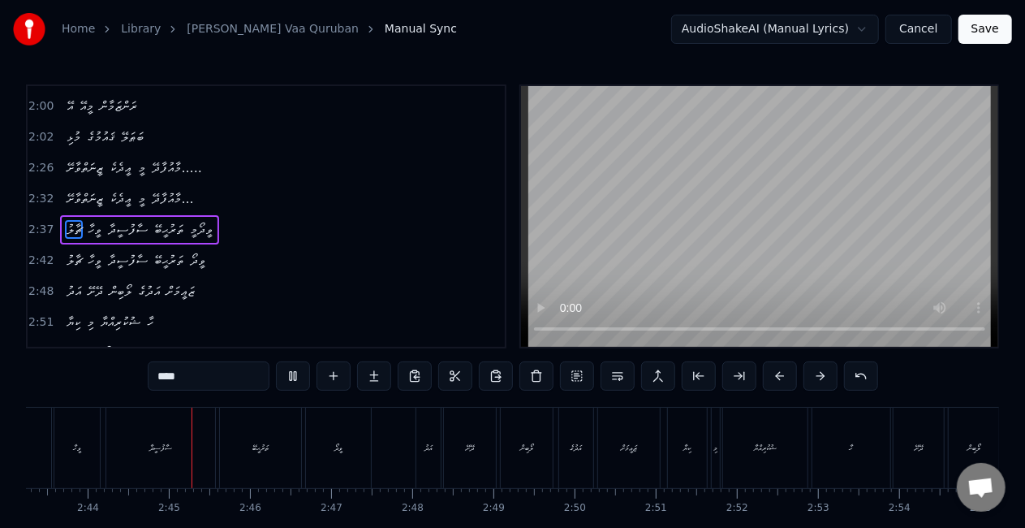
scroll to position [0, 13276]
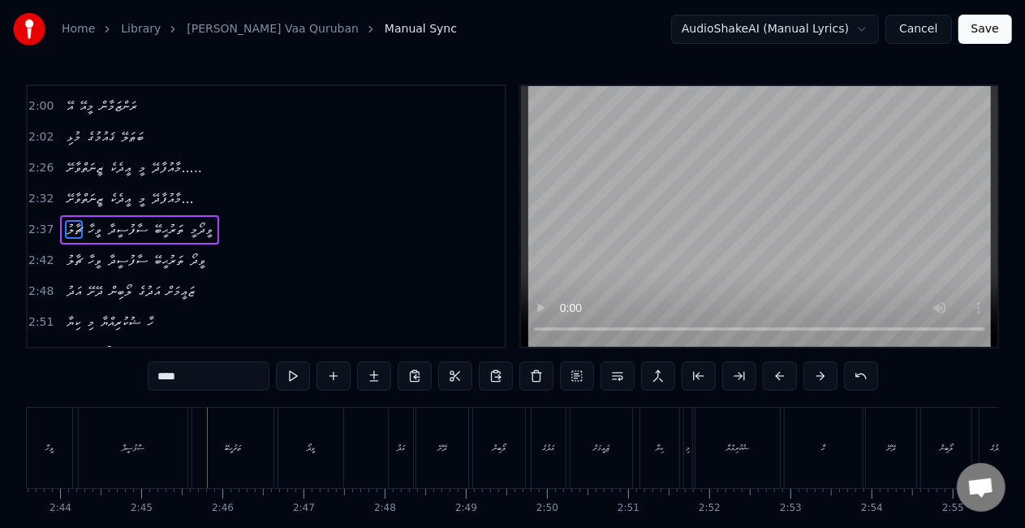
click at [85, 454] on div "ސާފުސީދާ" at bounding box center [133, 447] width 109 height 80
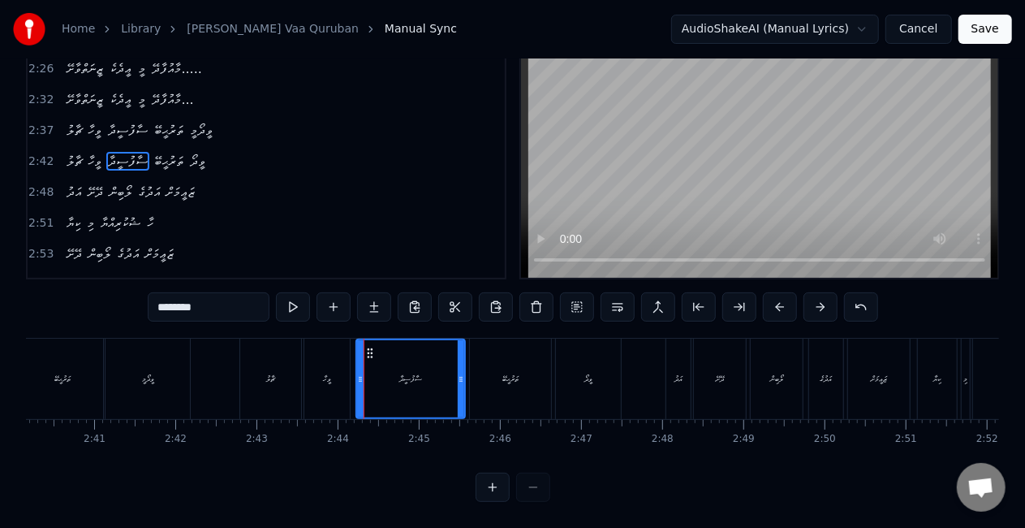
scroll to position [0, 12949]
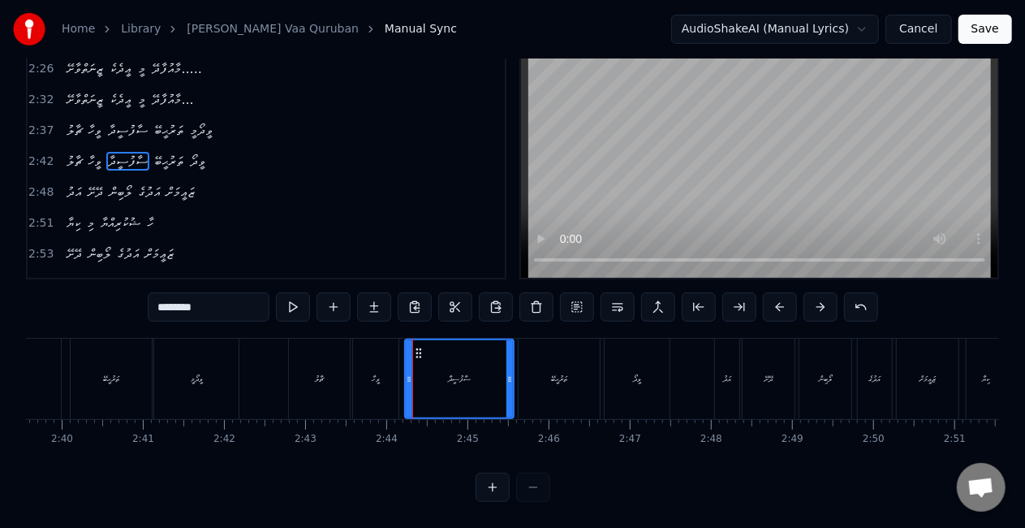
click at [549, 378] on div "ތަރުޙީބޭ" at bounding box center [559, 378] width 81 height 80
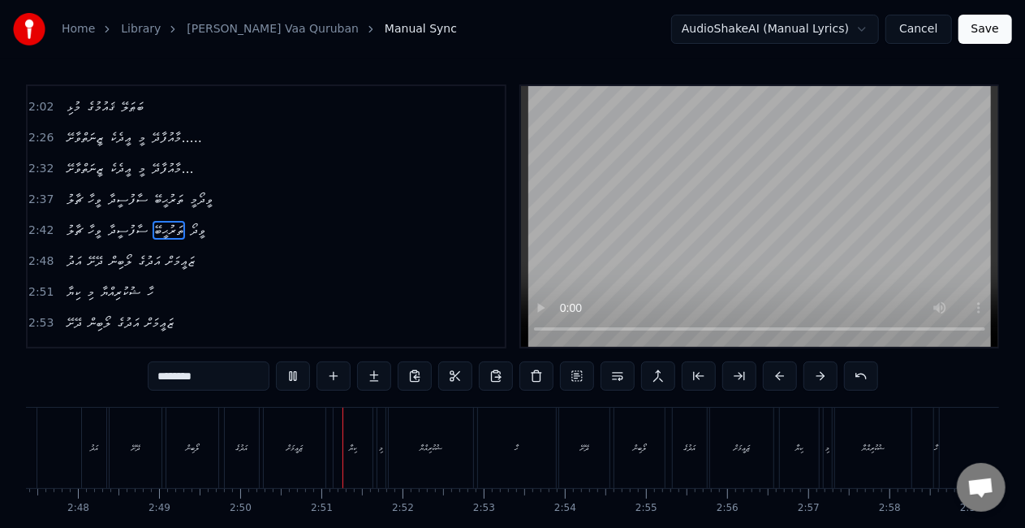
scroll to position [0, 13774]
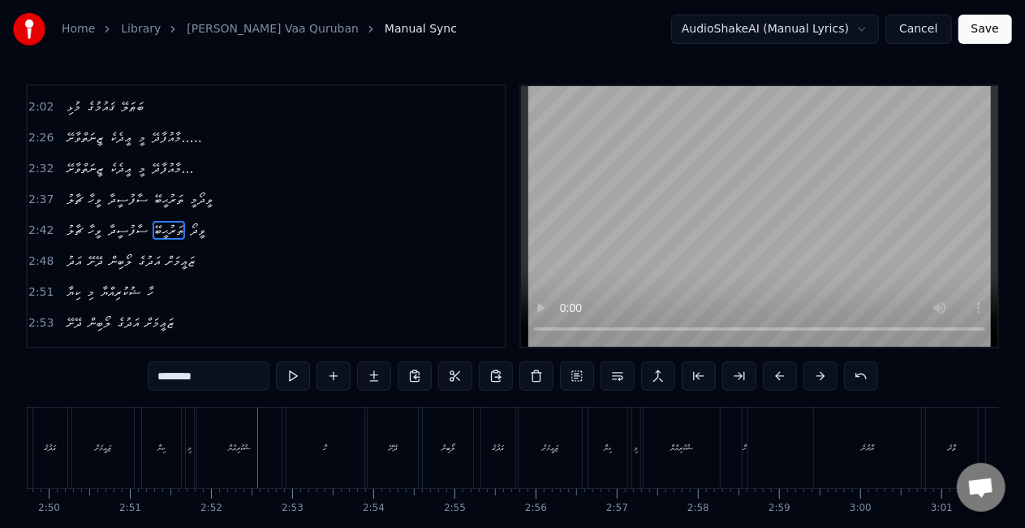
click at [232, 461] on div "ޝުކުރިއްޔާ" at bounding box center [239, 447] width 84 height 80
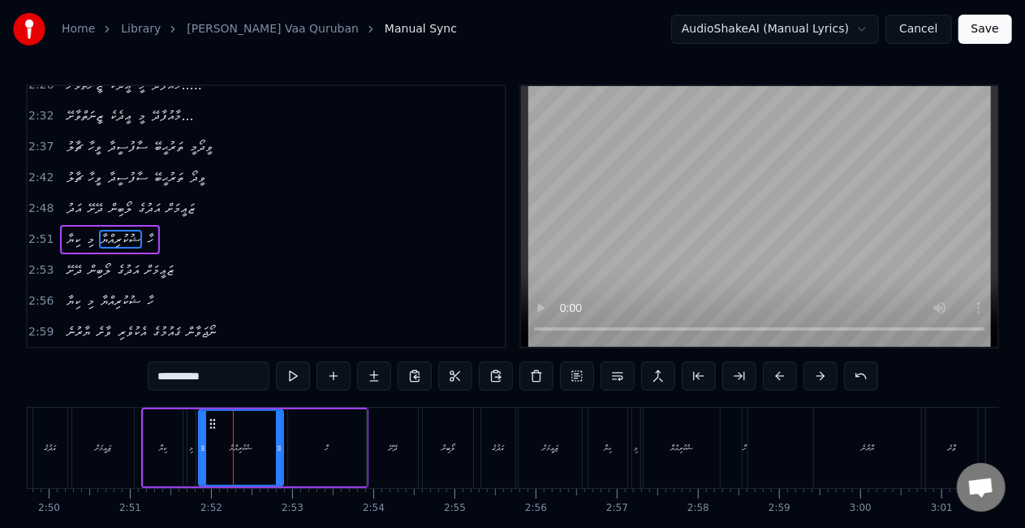
scroll to position [703, 0]
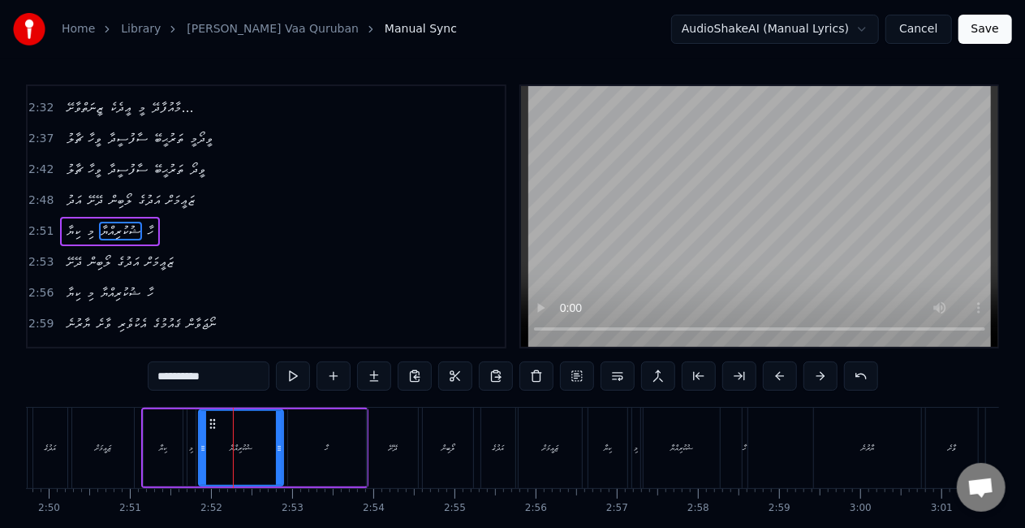
click at [120, 432] on div "ޒަޢީމަށް" at bounding box center [103, 447] width 62 height 80
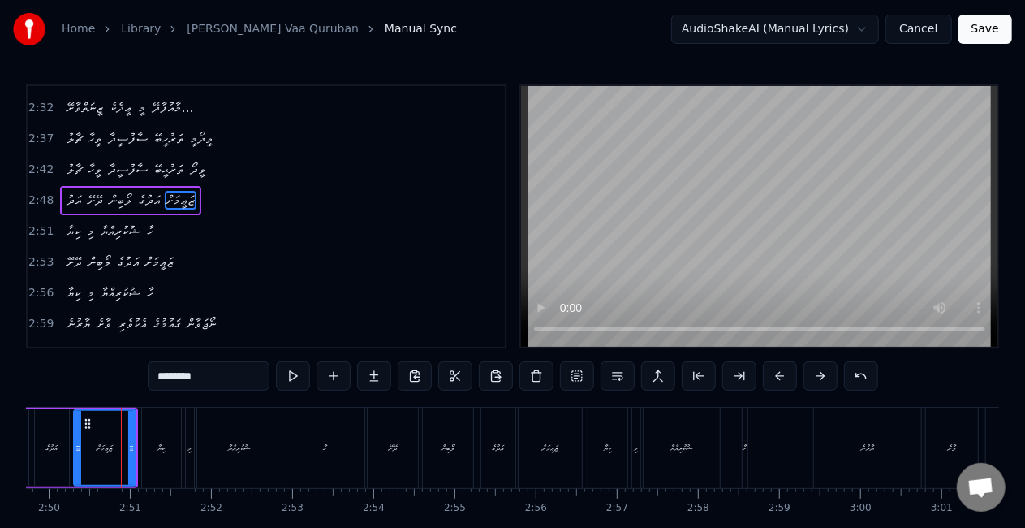
scroll to position [672, 0]
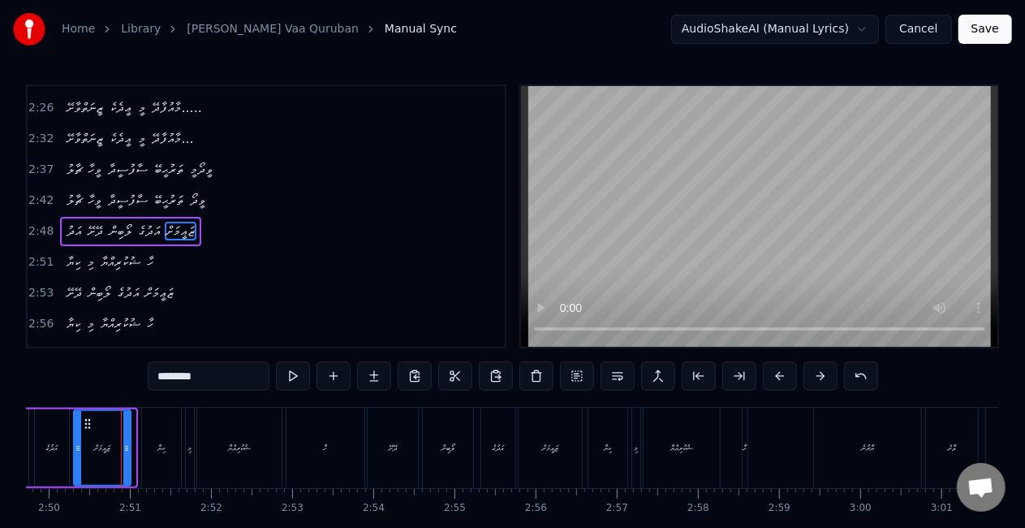
click at [125, 446] on icon at bounding box center [126, 447] width 6 height 13
click at [403, 442] on div "ދޭށޭ" at bounding box center [393, 447] width 50 height 80
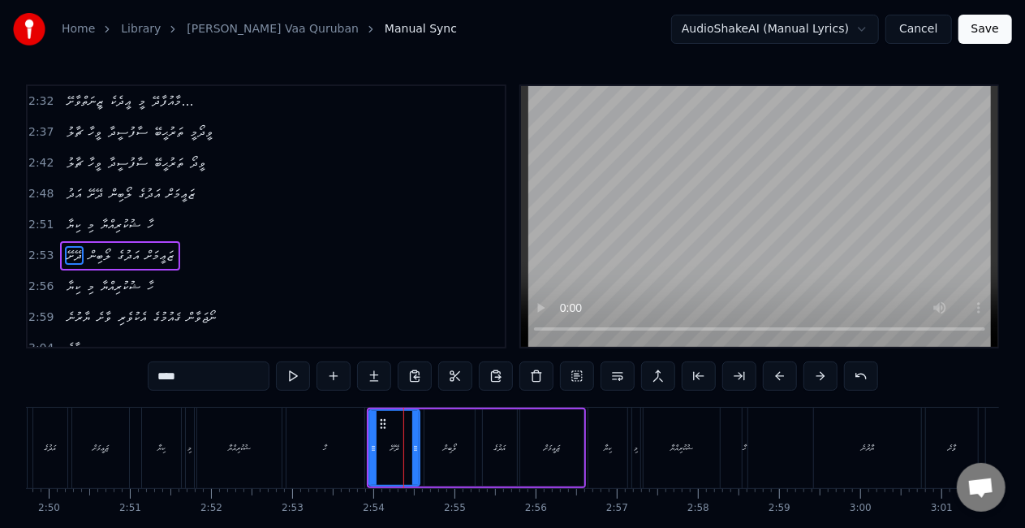
scroll to position [733, 0]
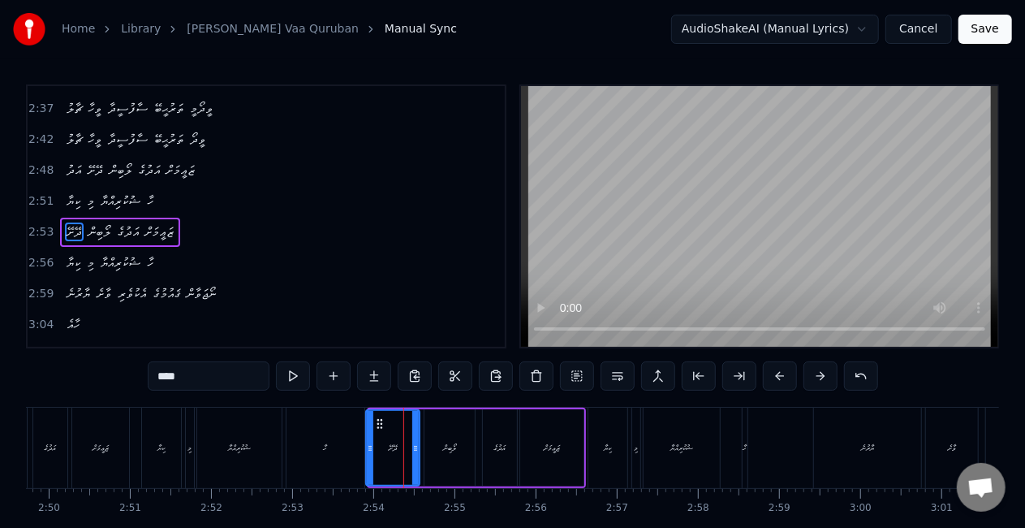
click at [367, 445] on icon at bounding box center [370, 447] width 6 height 13
click at [334, 445] on div "ހާ" at bounding box center [325, 447] width 78 height 80
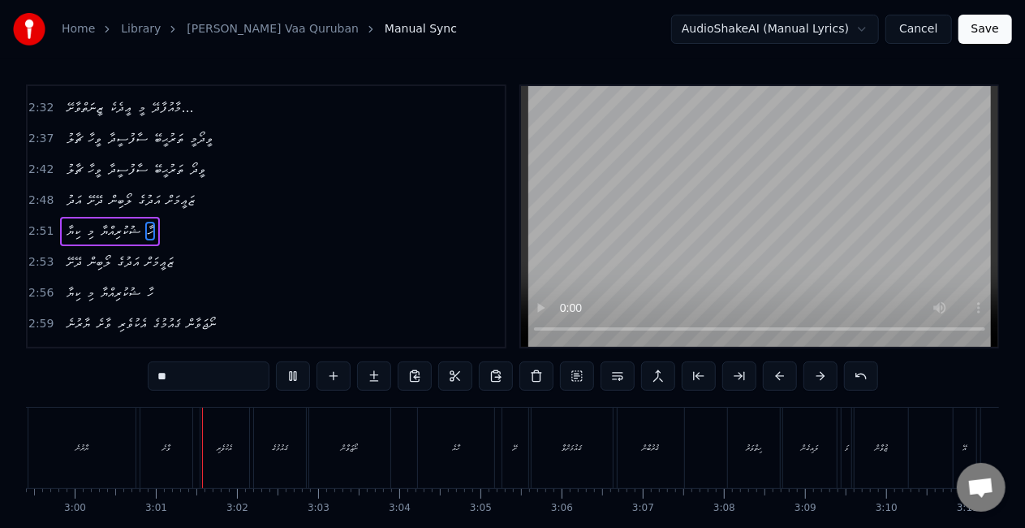
scroll to position [0, 14599]
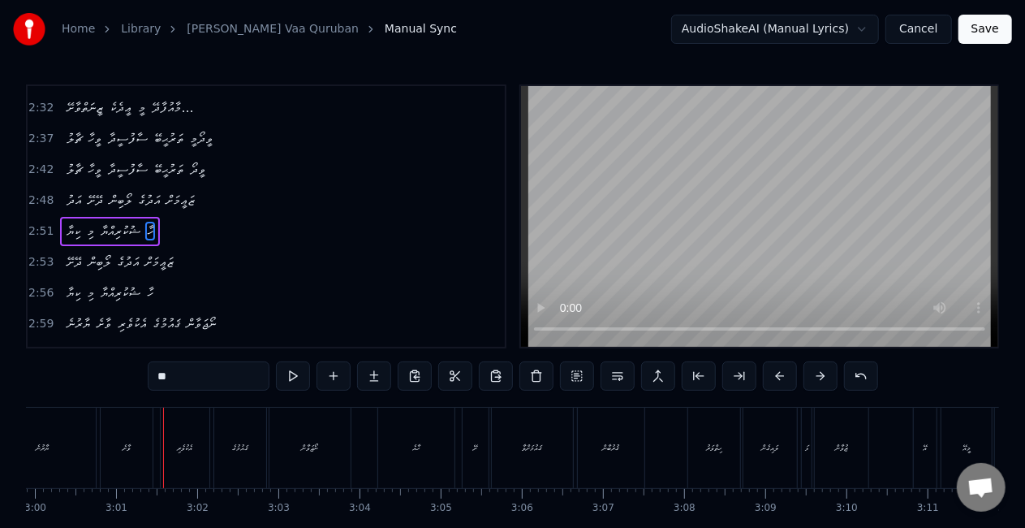
click at [45, 440] on div "ޔާރުނެ" at bounding box center [42, 447] width 107 height 80
type input "******"
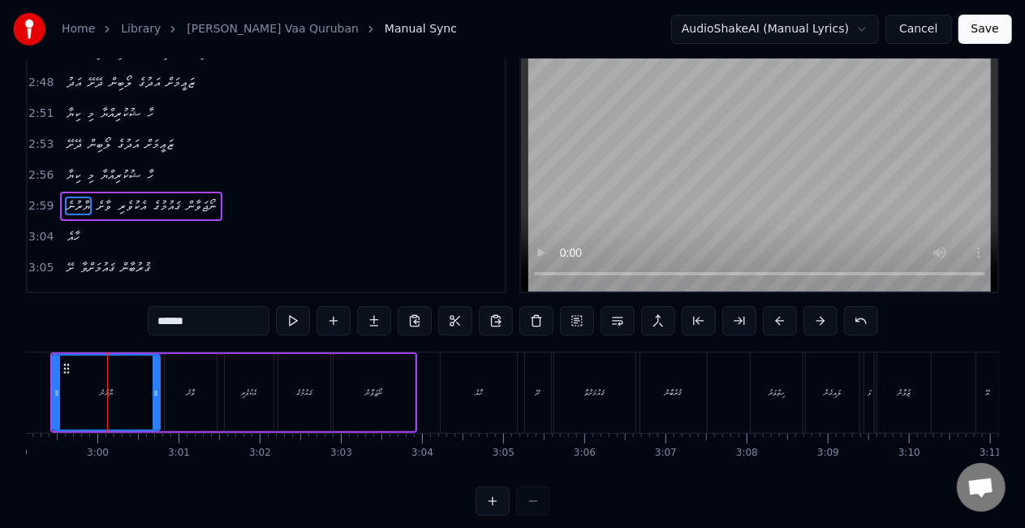
scroll to position [81, 0]
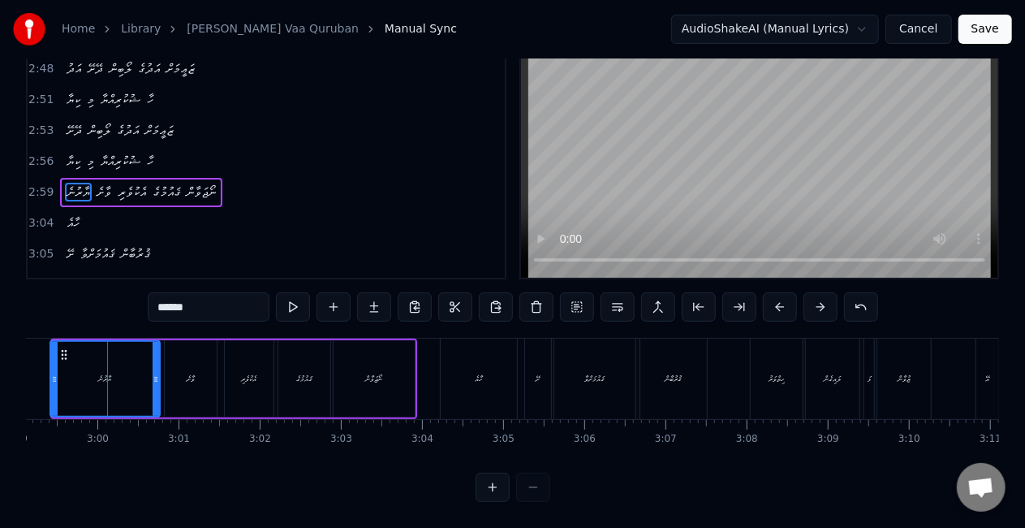
click at [54, 373] on icon at bounding box center [54, 379] width 6 height 13
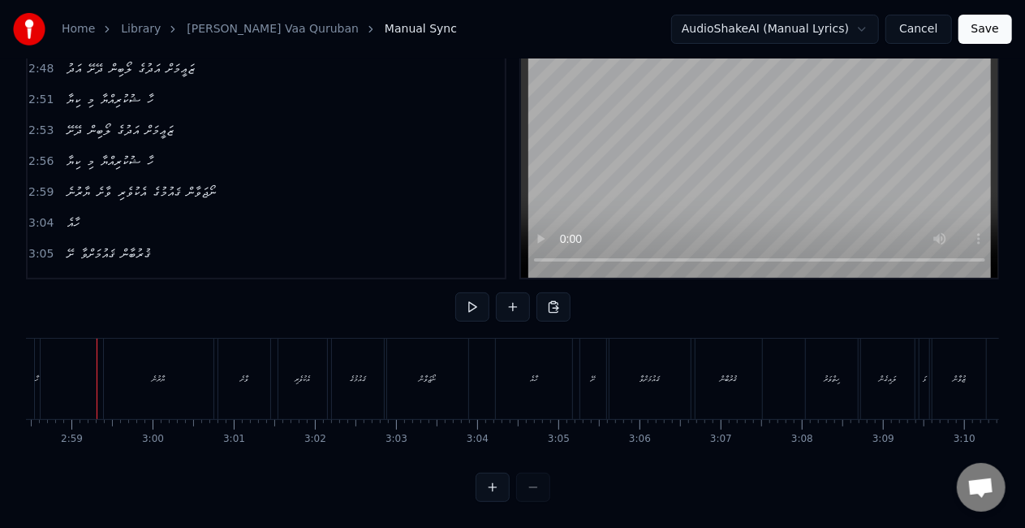
scroll to position [0, 14470]
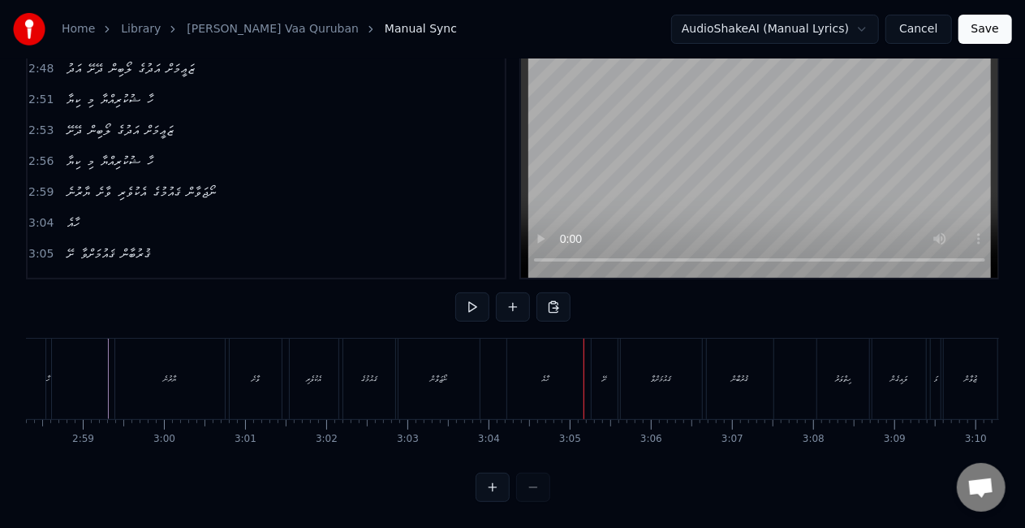
click at [453, 360] on div "ނޯޖަވާން" at bounding box center [438, 378] width 81 height 80
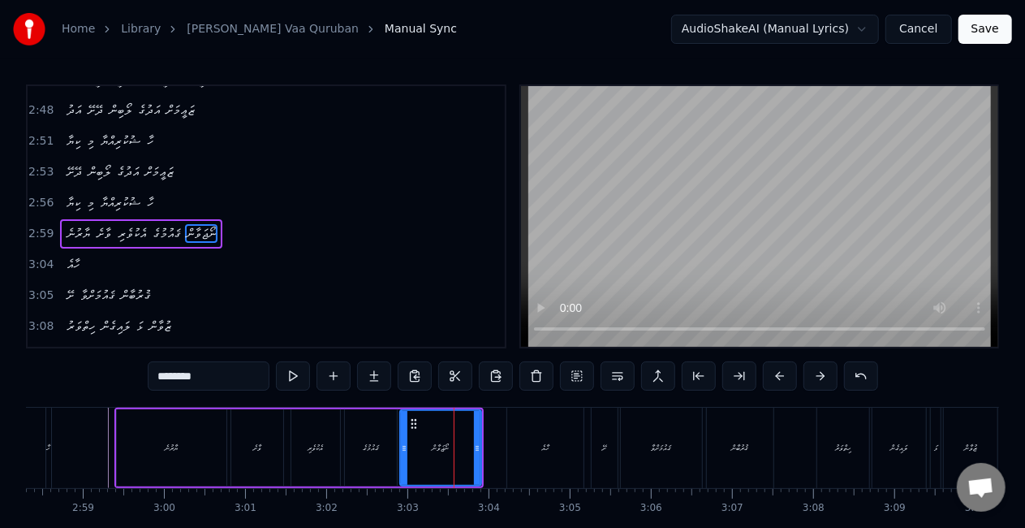
scroll to position [794, 0]
click at [478, 429] on div at bounding box center [479, 448] width 6 height 74
click at [431, 432] on div "ނޯޖަވާން" at bounding box center [442, 448] width 82 height 74
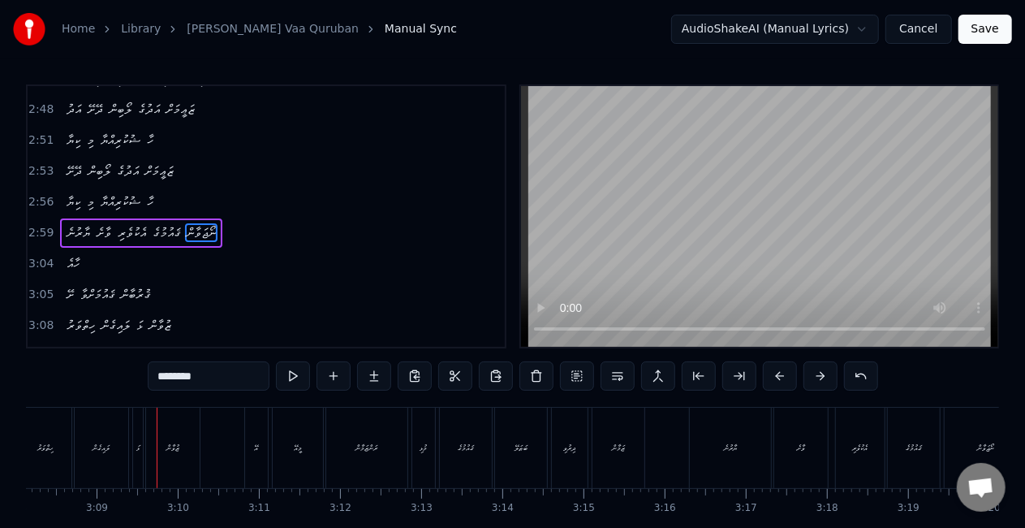
scroll to position [0, 15283]
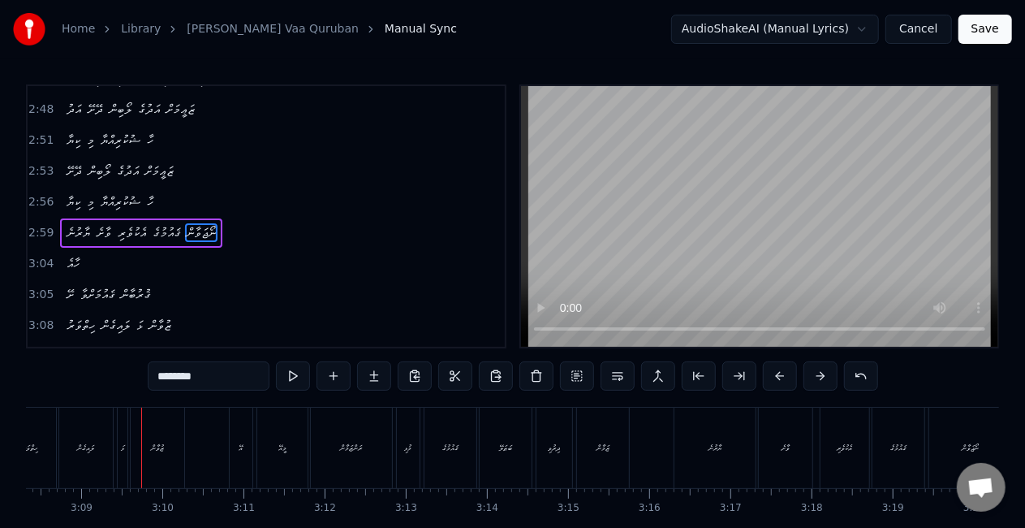
click at [19, 467] on div "Home Library Shey Gaumah Vaa Quruban Manual Sync AudioShakeAI (Manual Lyrics) C…" at bounding box center [512, 285] width 1025 height 571
click at [31, 466] on div "ހިތްވަރު" at bounding box center [30, 447] width 52 height 80
type input "********"
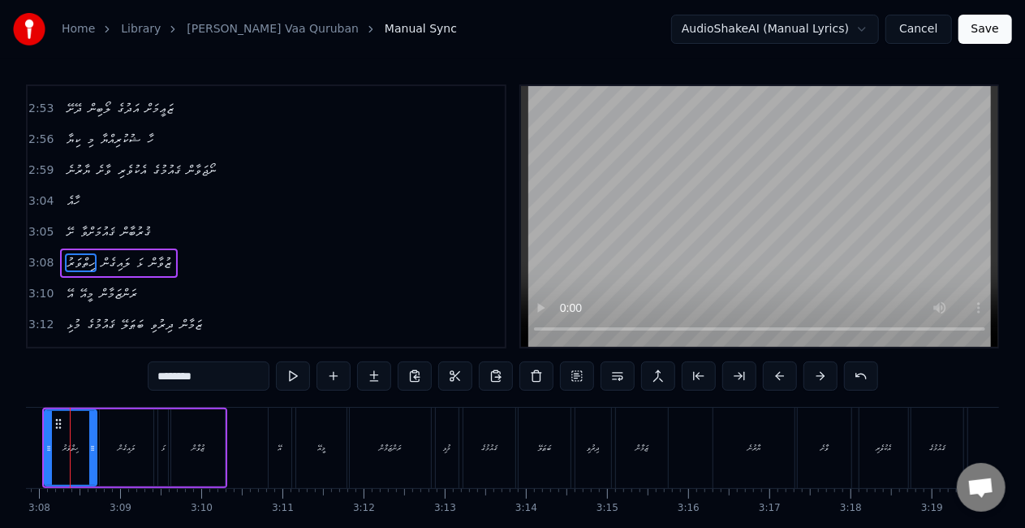
scroll to position [0, 15207]
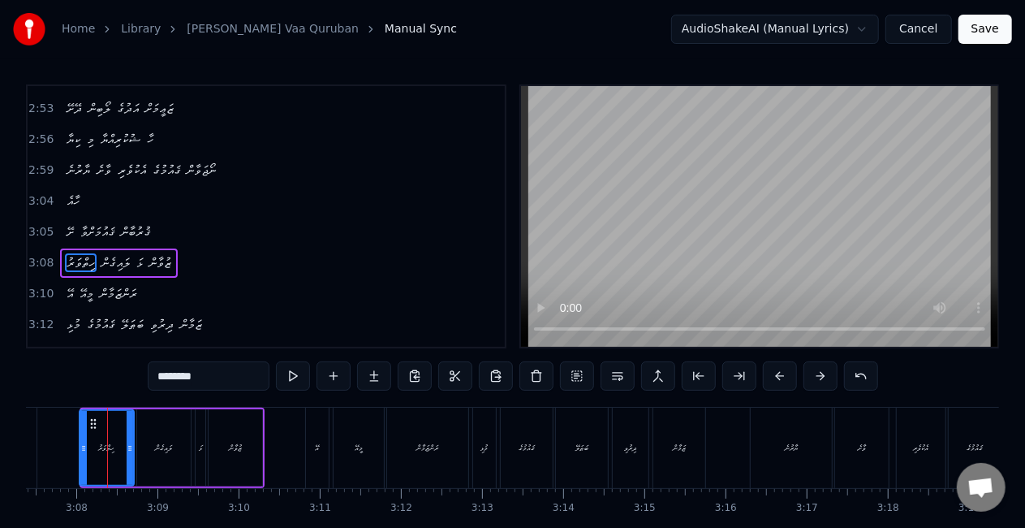
click at [80, 454] on div at bounding box center [83, 448] width 6 height 74
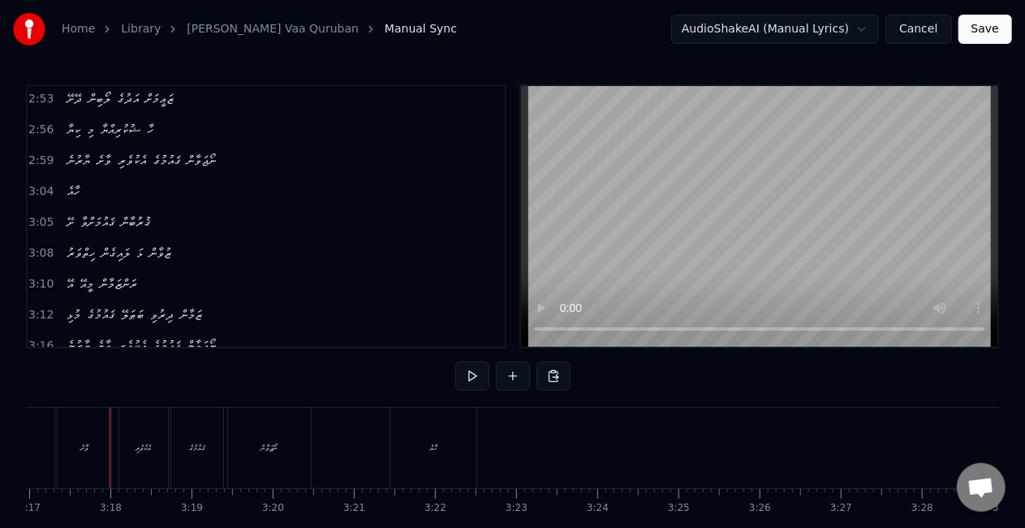
scroll to position [0, 15987]
click at [58, 444] on div "ވާށެ" at bounding box center [82, 447] width 54 height 80
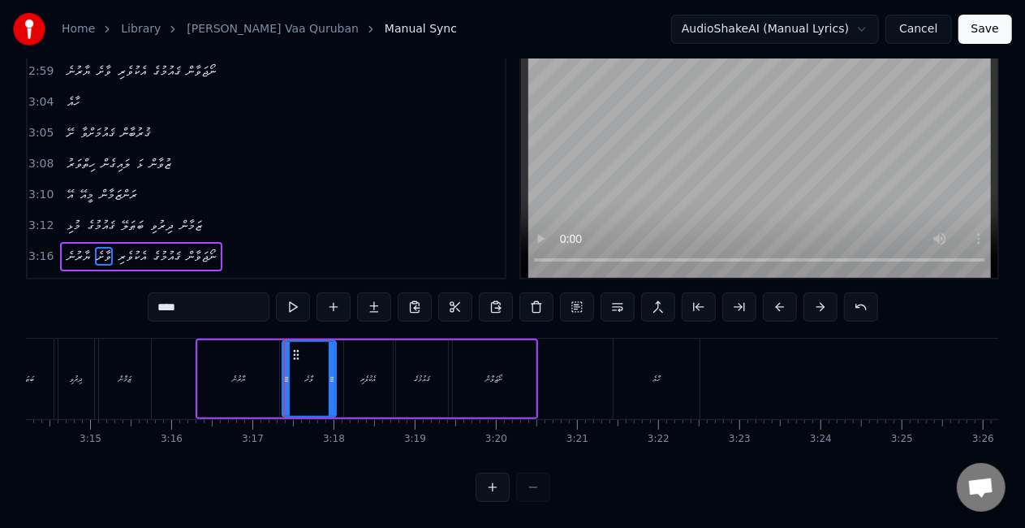
scroll to position [0, 15683]
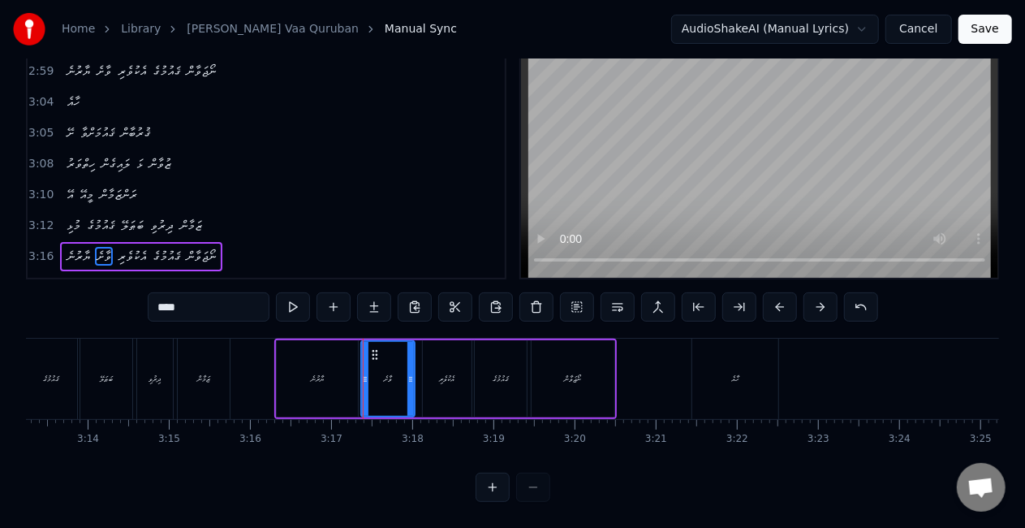
drag, startPoint x: 305, startPoint y: 383, endPoint x: 293, endPoint y: 376, distance: 14.2
click at [302, 381] on div "ޔާރުނެ" at bounding box center [317, 378] width 81 height 77
type input "******"
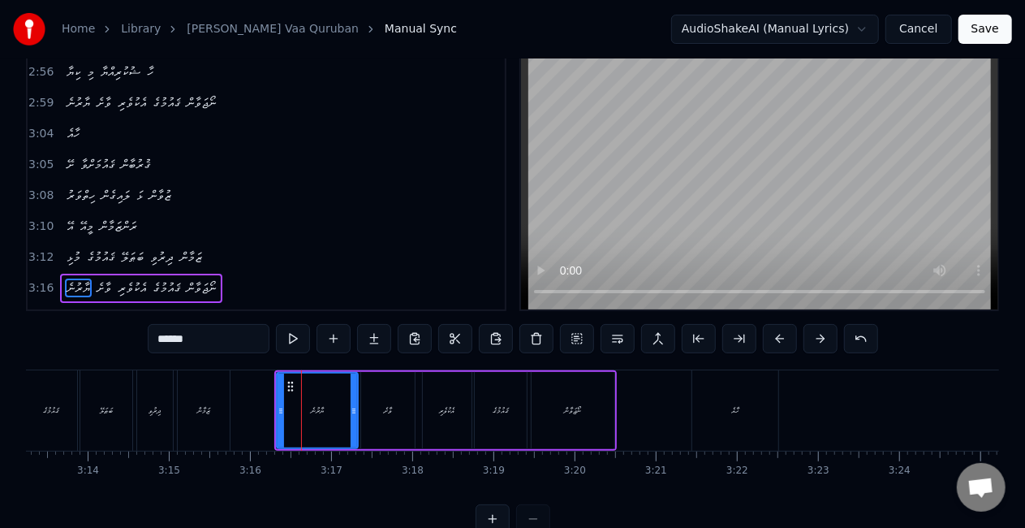
scroll to position [890, 0]
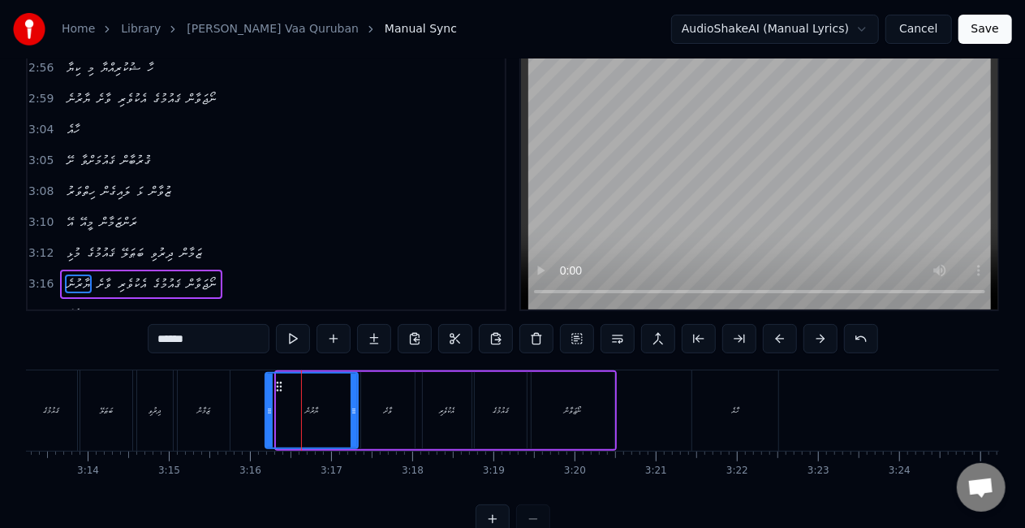
drag, startPoint x: 282, startPoint y: 400, endPoint x: 271, endPoint y: 399, distance: 11.4
click at [271, 399] on div at bounding box center [269, 410] width 6 height 74
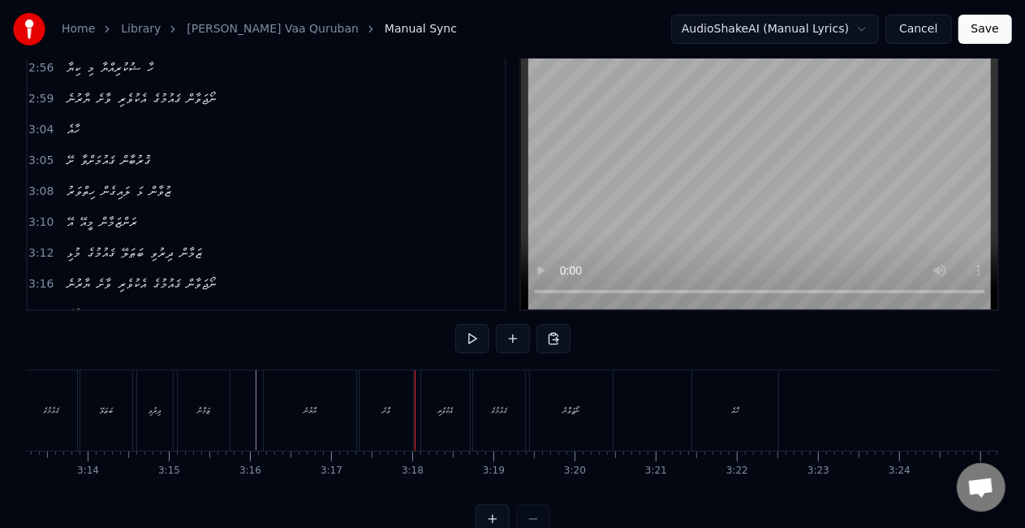
click at [369, 429] on div "ވާށެ" at bounding box center [387, 410] width 54 height 80
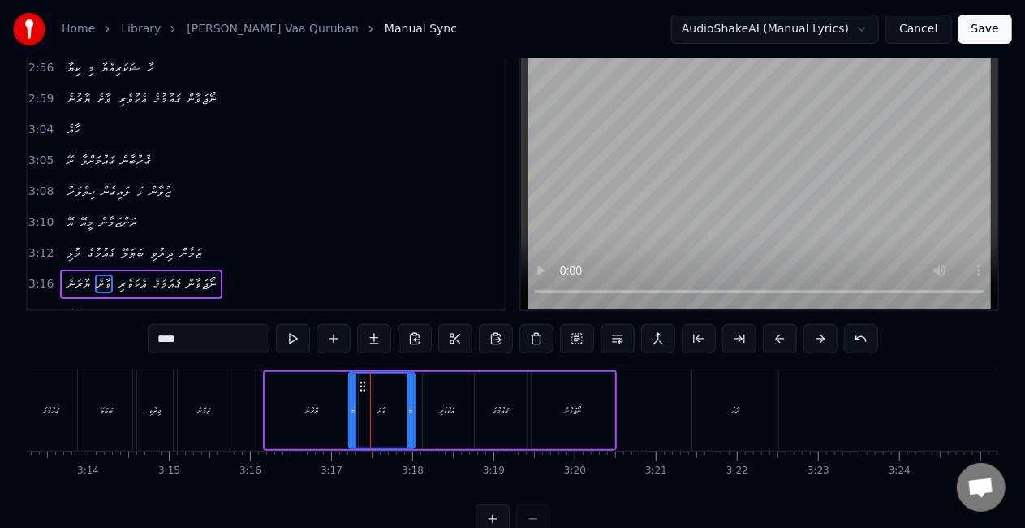
drag, startPoint x: 365, startPoint y: 421, endPoint x: 353, endPoint y: 417, distance: 12.8
click at [353, 417] on div at bounding box center [353, 410] width 6 height 74
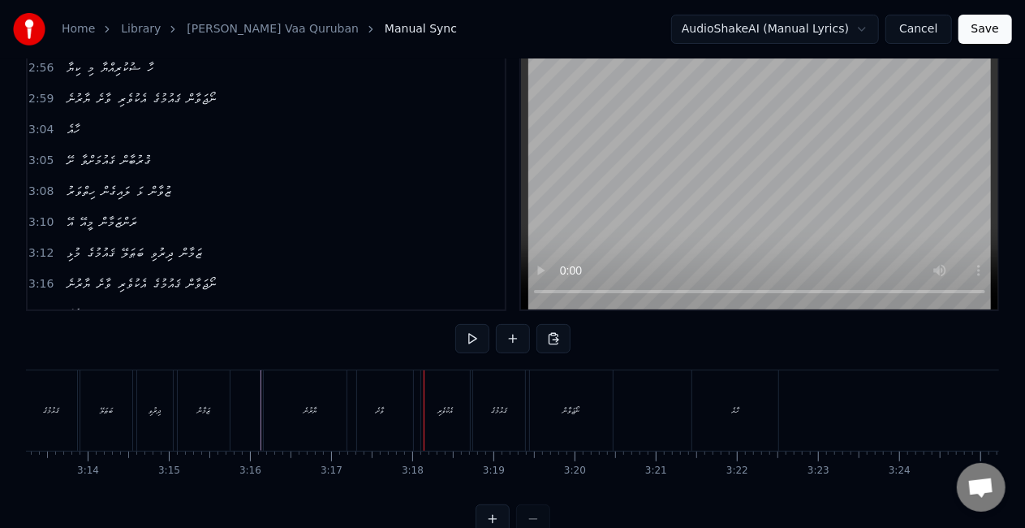
click at [372, 398] on div "ވާށެ" at bounding box center [380, 410] width 66 height 80
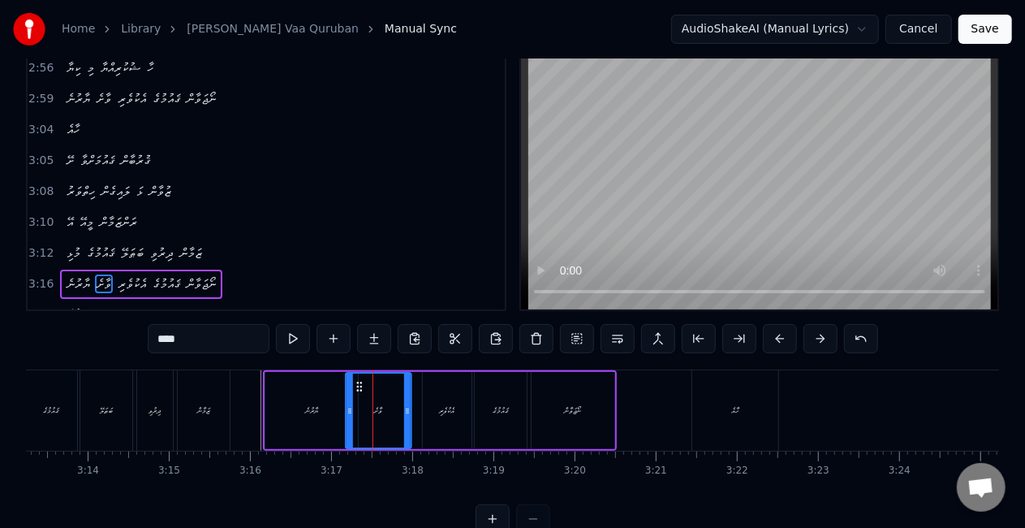
click at [356, 383] on icon at bounding box center [359, 386] width 13 height 13
click at [272, 400] on div "ޔާރުނެ" at bounding box center [311, 410] width 93 height 77
type input "******"
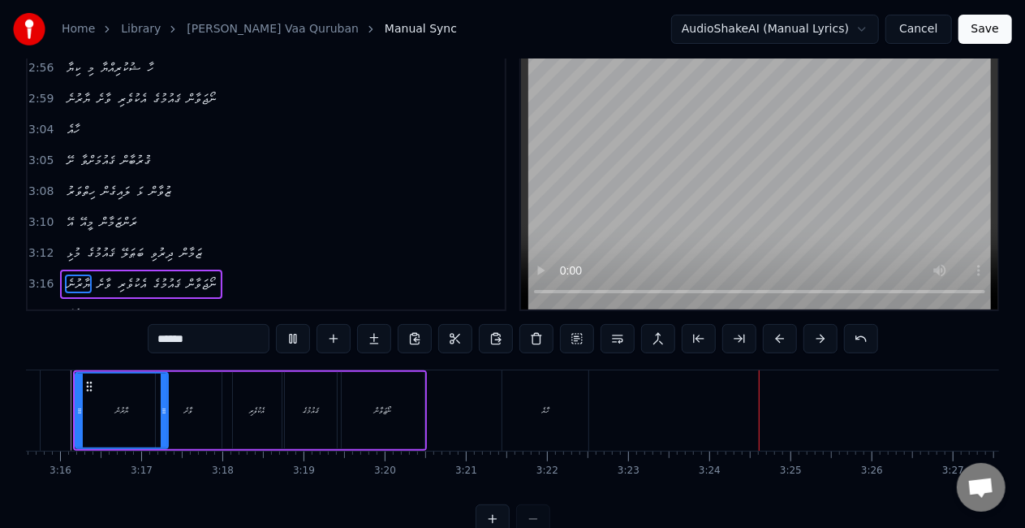
click at [982, 21] on button "Save" at bounding box center [985, 29] width 54 height 29
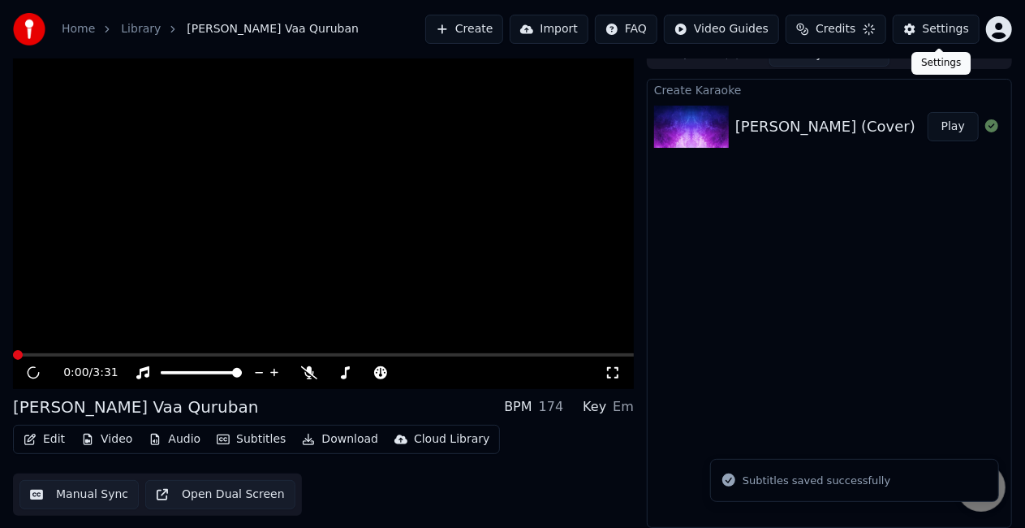
scroll to position [18, 0]
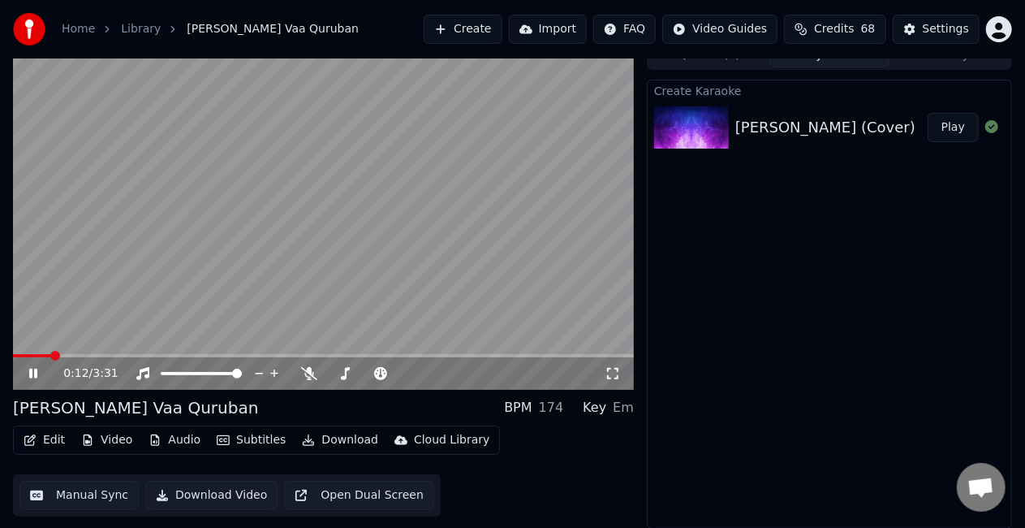
click at [80, 355] on span at bounding box center [323, 355] width 621 height 3
click at [152, 326] on video at bounding box center [323, 215] width 621 height 349
click at [101, 352] on video at bounding box center [323, 215] width 621 height 349
click at [96, 355] on span at bounding box center [65, 355] width 104 height 3
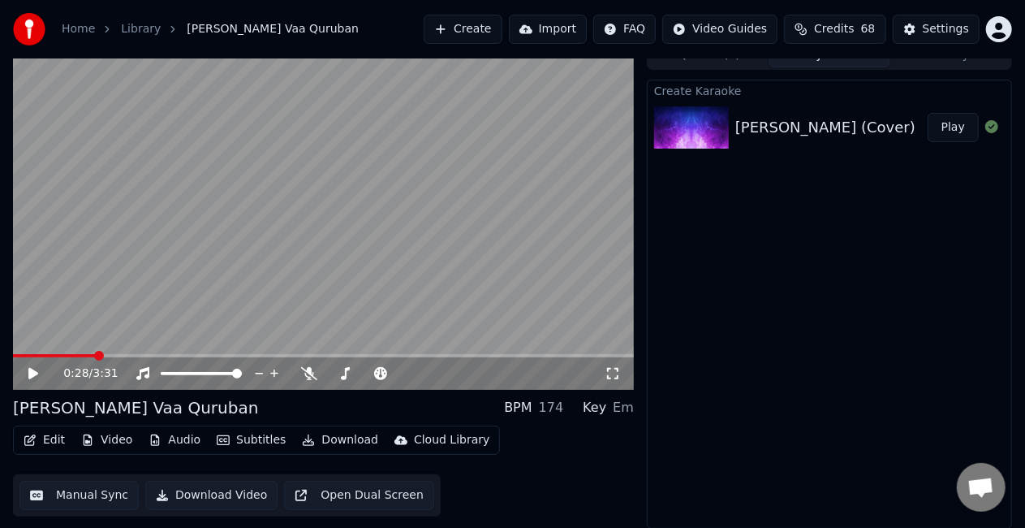
click at [109, 339] on video at bounding box center [323, 215] width 621 height 349
click at [75, 352] on video at bounding box center [323, 215] width 621 height 349
click at [65, 355] on span at bounding box center [39, 355] width 53 height 3
click at [84, 333] on video at bounding box center [323, 215] width 621 height 349
click at [71, 493] on button "Manual Sync" at bounding box center [78, 494] width 119 height 29
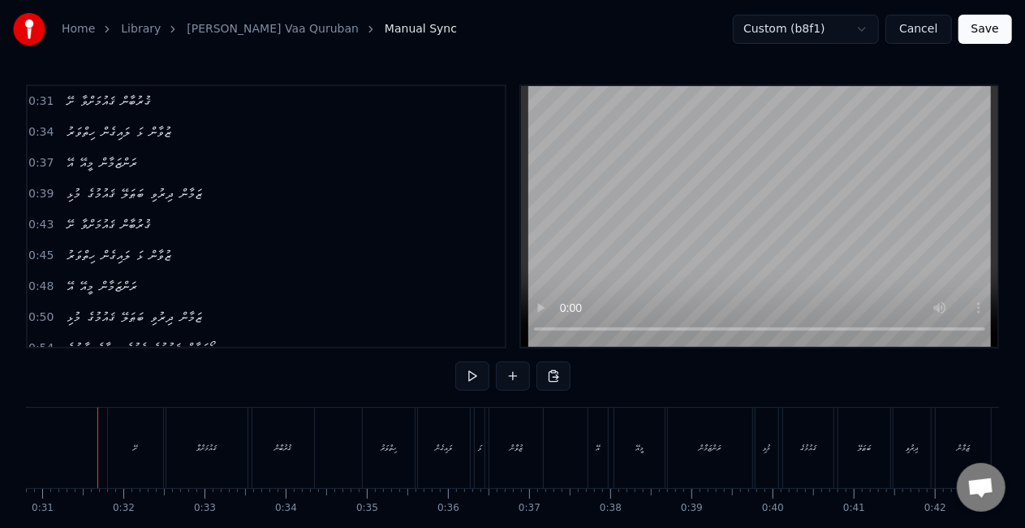
scroll to position [0, 2490]
click at [162, 430] on div "ށޭ" at bounding box center [145, 447] width 55 height 80
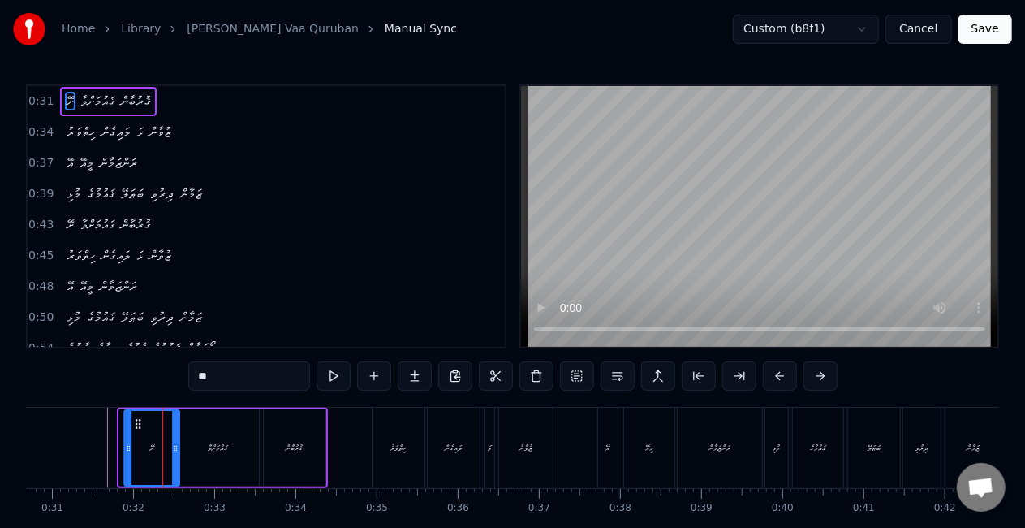
click at [136, 422] on icon at bounding box center [137, 423] width 13 height 13
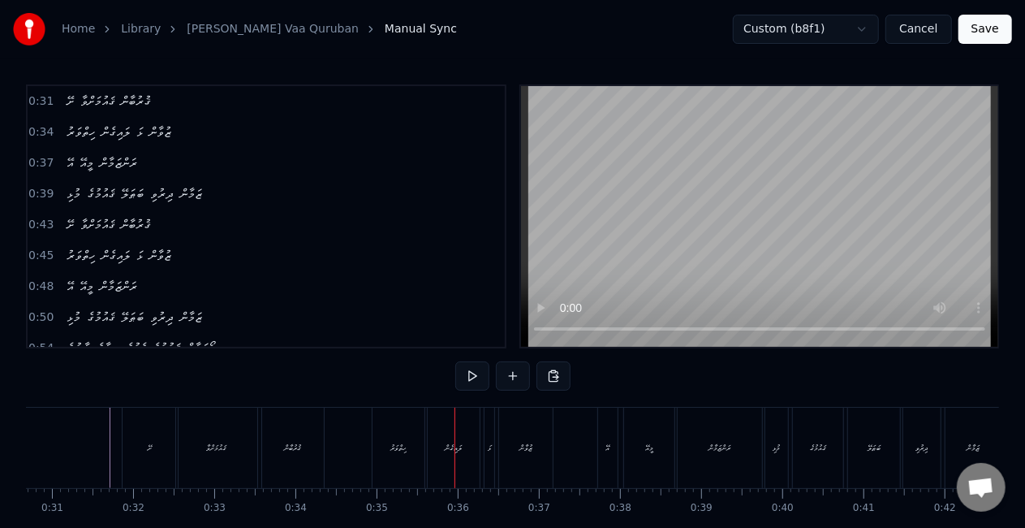
click at [394, 435] on div "ހިތްވަރު" at bounding box center [399, 447] width 52 height 80
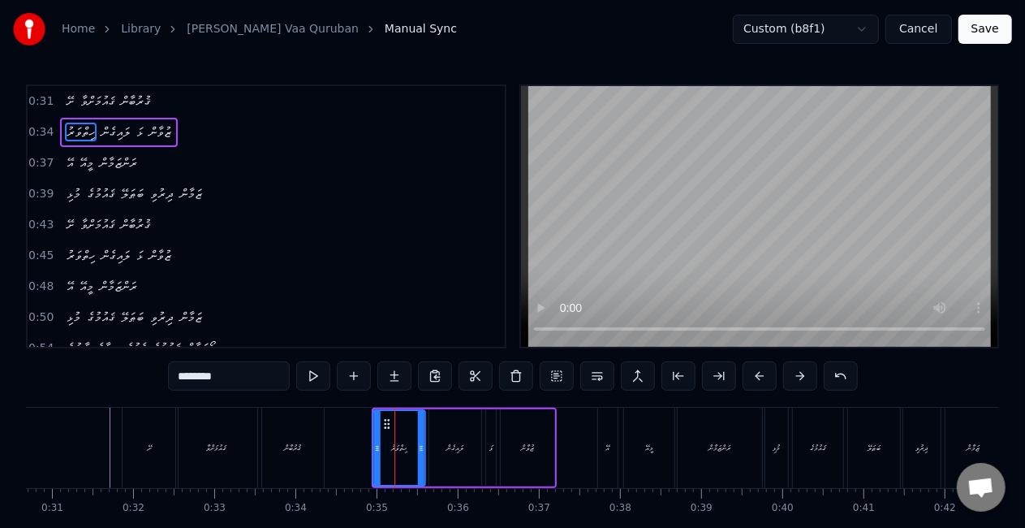
click at [385, 424] on circle at bounding box center [385, 423] width 1 height 1
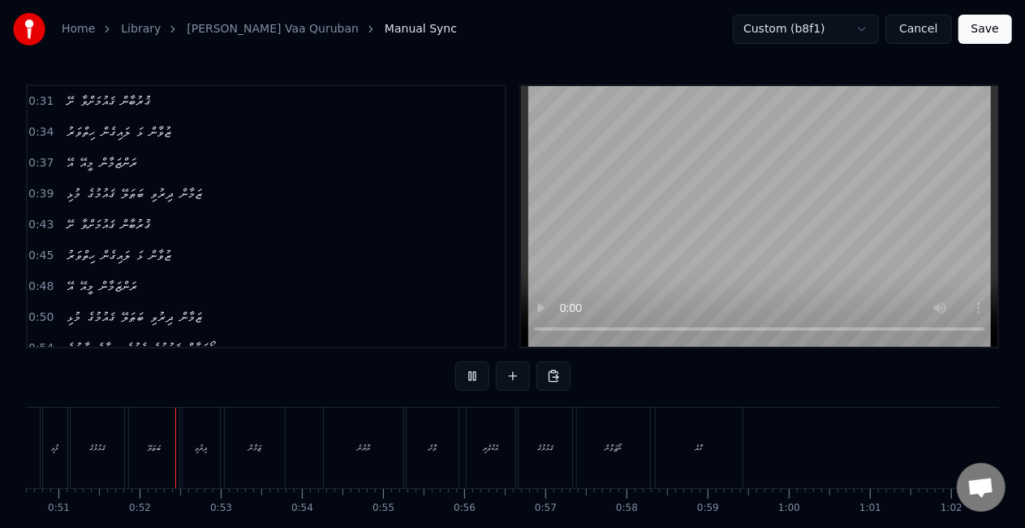
scroll to position [0, 4123]
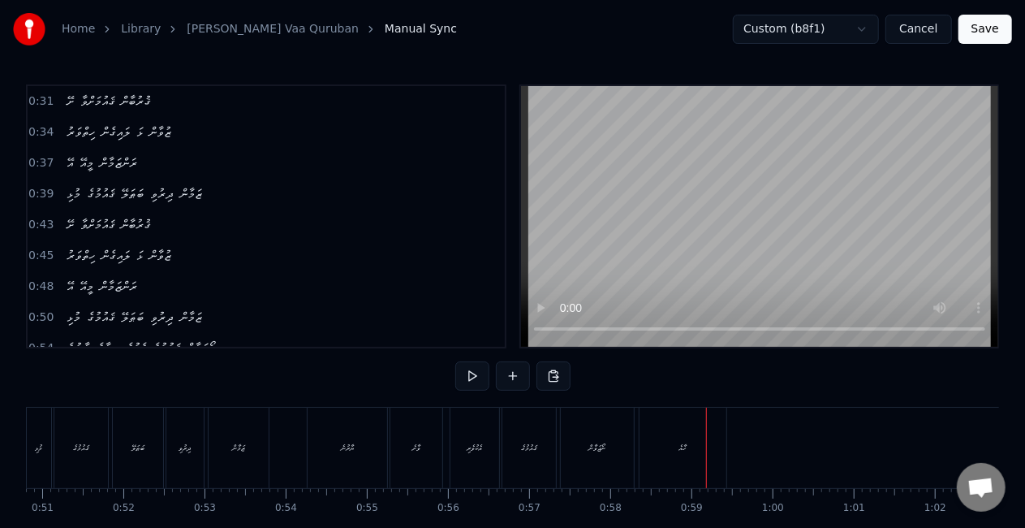
click at [664, 452] on div "ހާއެ" at bounding box center [683, 447] width 87 height 80
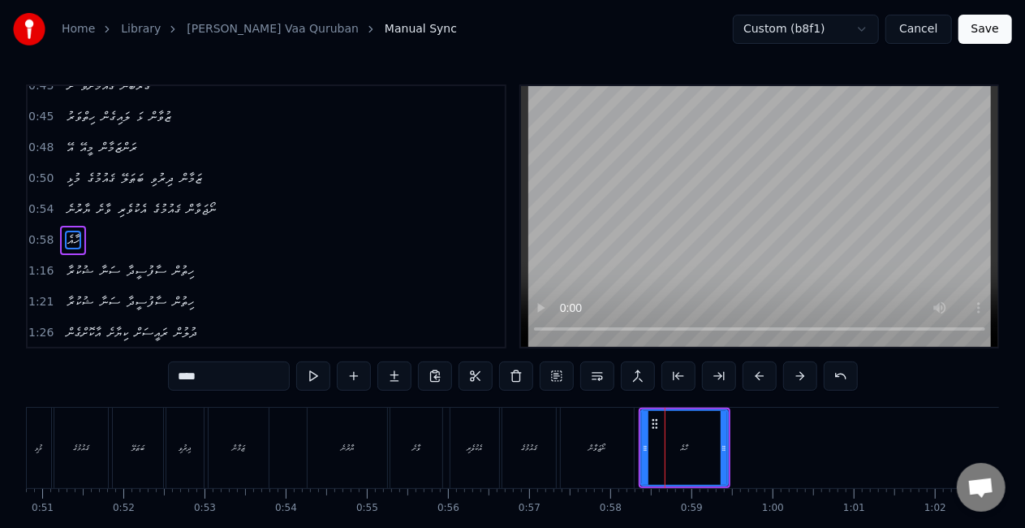
scroll to position [157, 0]
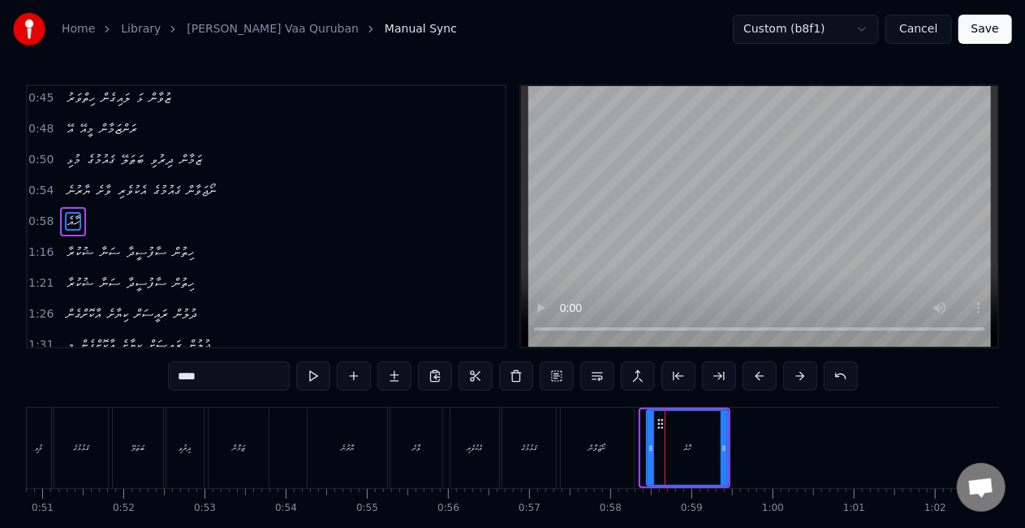
click at [650, 446] on icon at bounding box center [651, 447] width 6 height 13
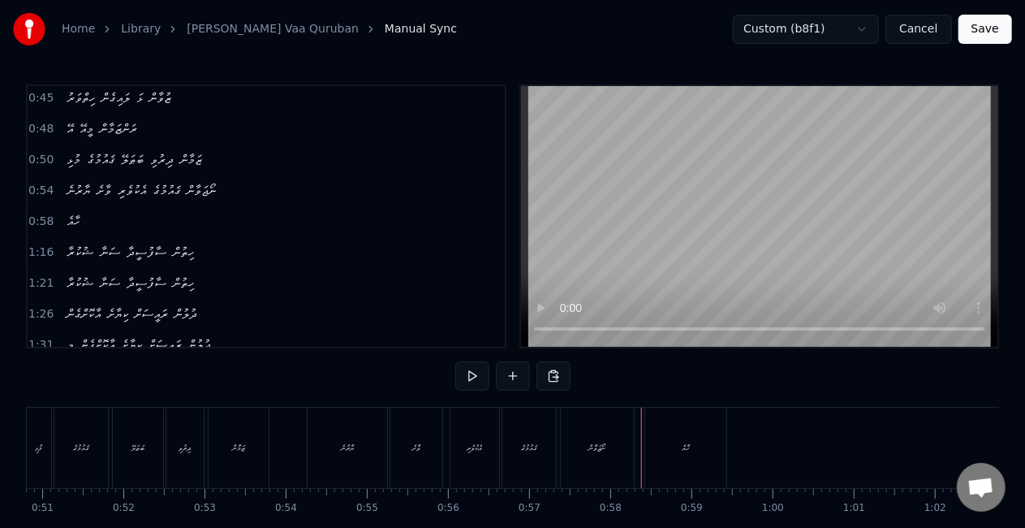
click at [661, 440] on div "ހާއެ" at bounding box center [685, 447] width 81 height 80
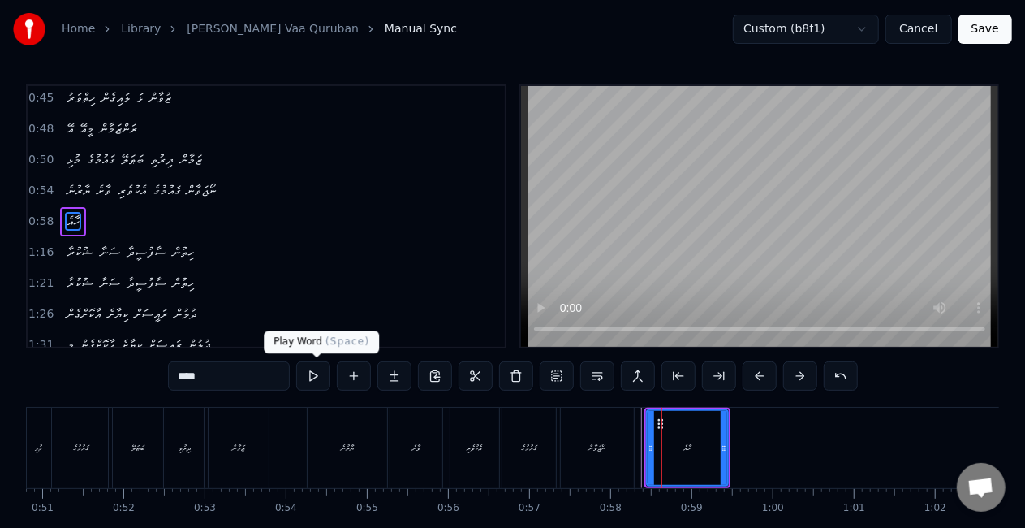
click at [318, 379] on button at bounding box center [313, 375] width 34 height 29
click at [318, 378] on button at bounding box center [313, 375] width 34 height 29
click at [665, 446] on div "ހާއެ" at bounding box center [688, 448] width 80 height 74
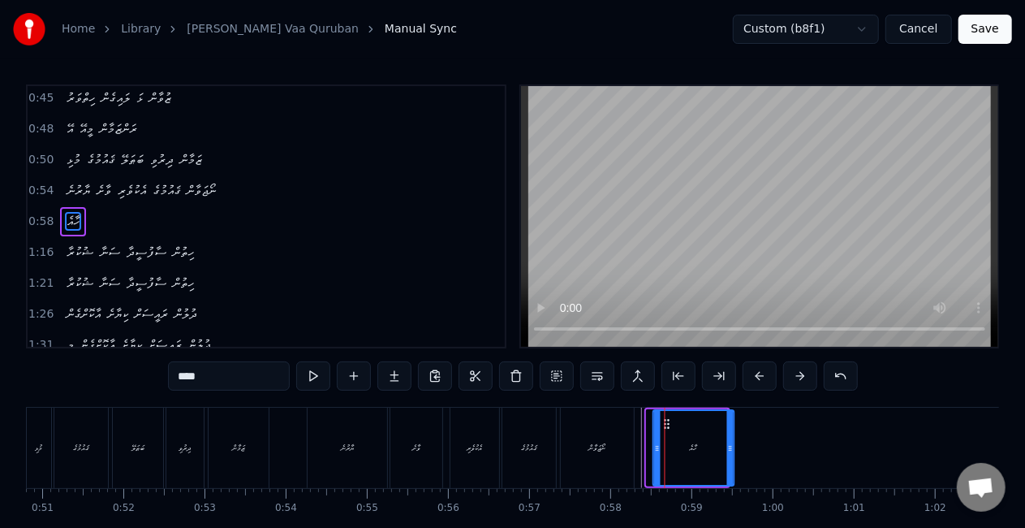
click at [665, 423] on icon at bounding box center [667, 423] width 13 height 13
click at [649, 441] on icon at bounding box center [651, 447] width 6 height 13
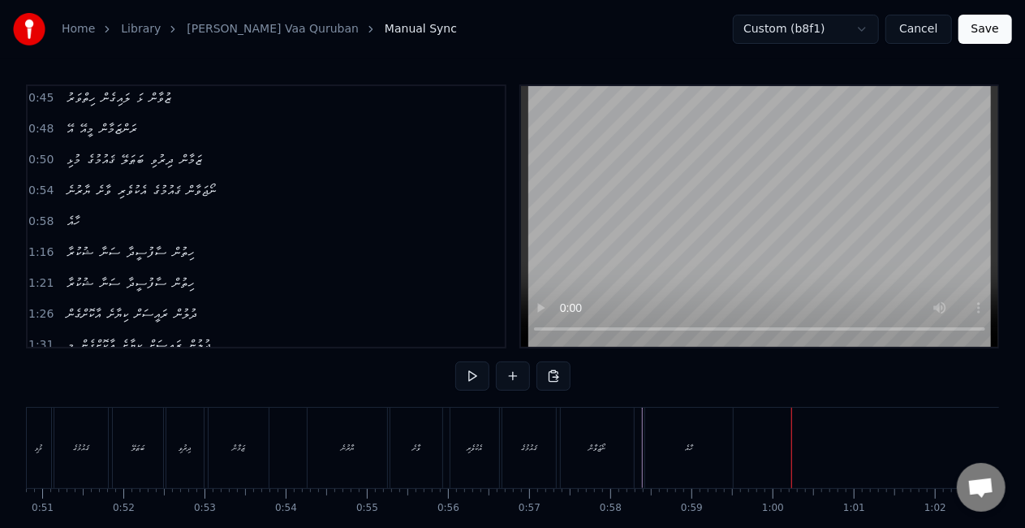
click at [690, 446] on div "ހާއެ" at bounding box center [689, 447] width 8 height 12
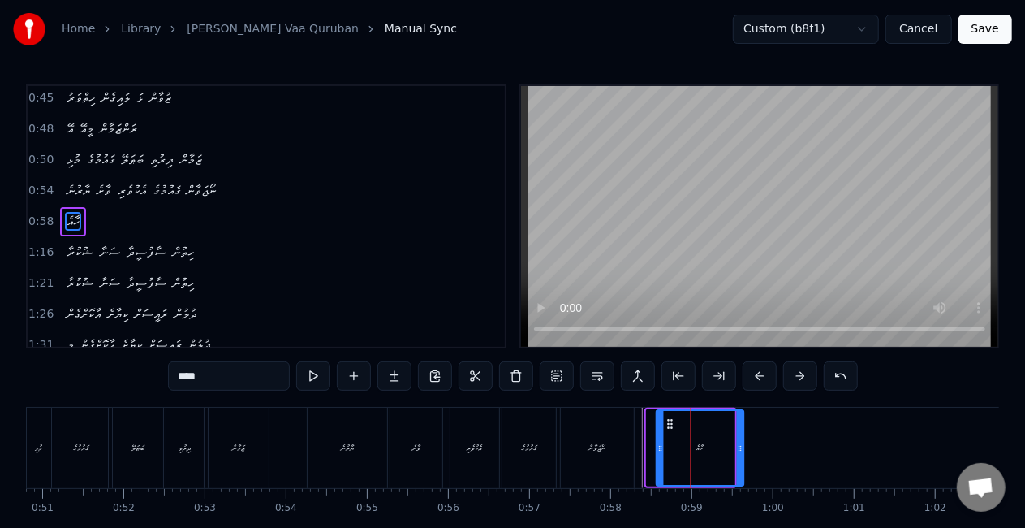
drag, startPoint x: 657, startPoint y: 420, endPoint x: 667, endPoint y: 424, distance: 10.3
click at [667, 424] on icon at bounding box center [670, 423] width 13 height 13
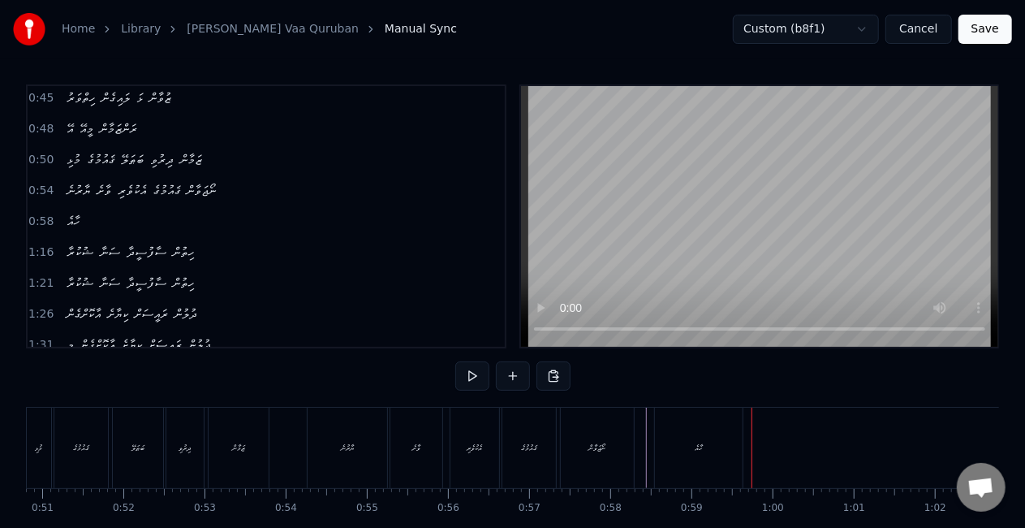
click at [705, 442] on div "ހާއެ" at bounding box center [699, 447] width 88 height 80
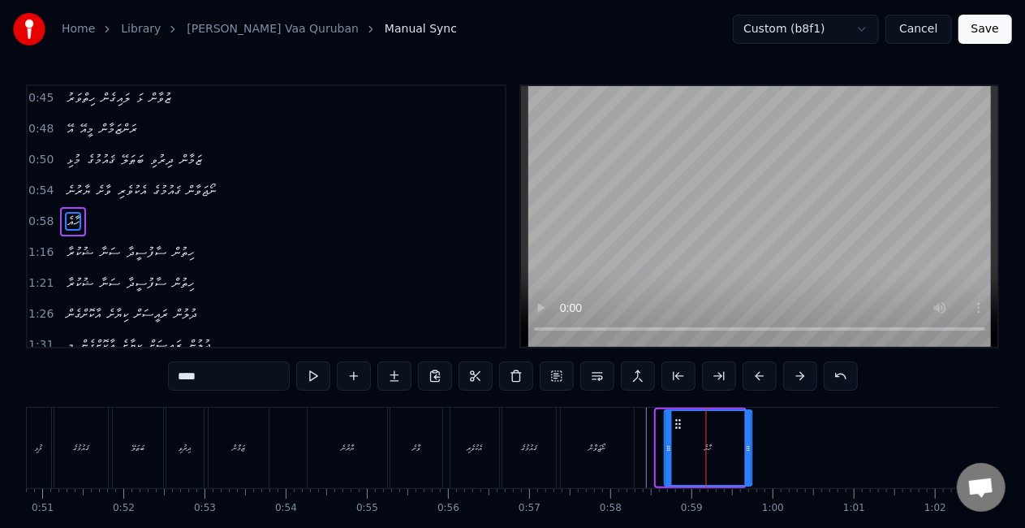
drag, startPoint x: 670, startPoint y: 422, endPoint x: 678, endPoint y: 425, distance: 8.7
click at [678, 425] on icon at bounding box center [678, 423] width 13 height 13
drag, startPoint x: 665, startPoint y: 454, endPoint x: 643, endPoint y: 451, distance: 22.2
click at [643, 451] on div at bounding box center [643, 448] width 6 height 74
click at [649, 451] on div "ހާއެ" at bounding box center [695, 448] width 111 height 74
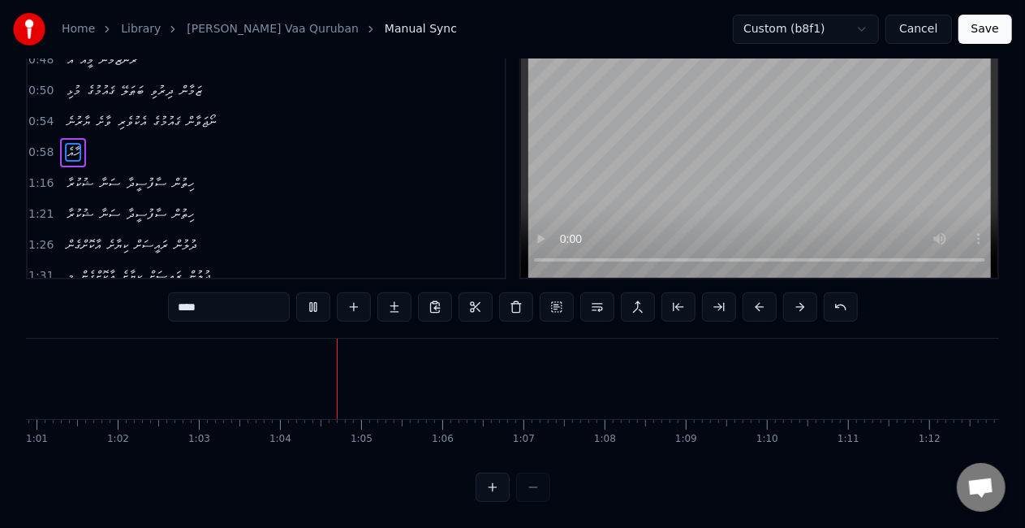
scroll to position [0, 4950]
click at [981, 23] on button "Save" at bounding box center [985, 29] width 54 height 29
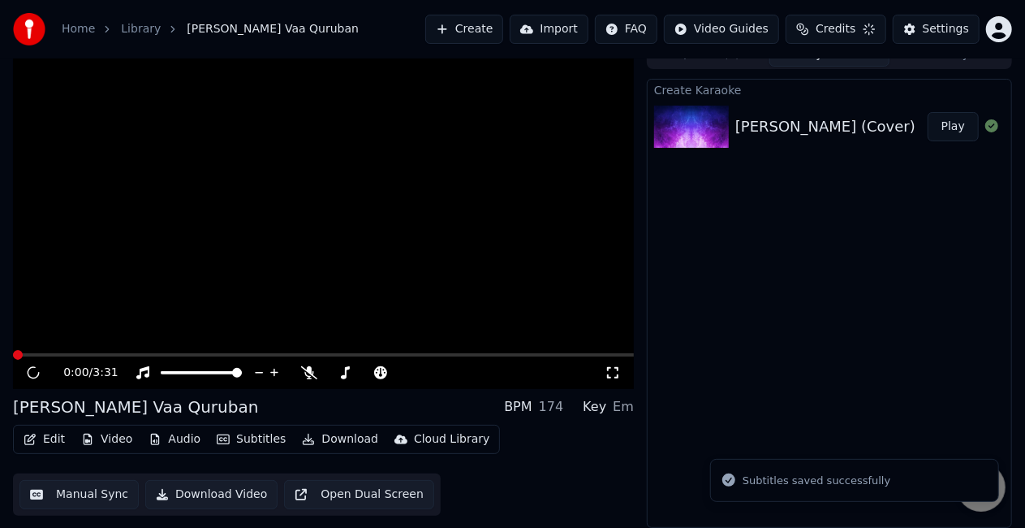
scroll to position [18, 0]
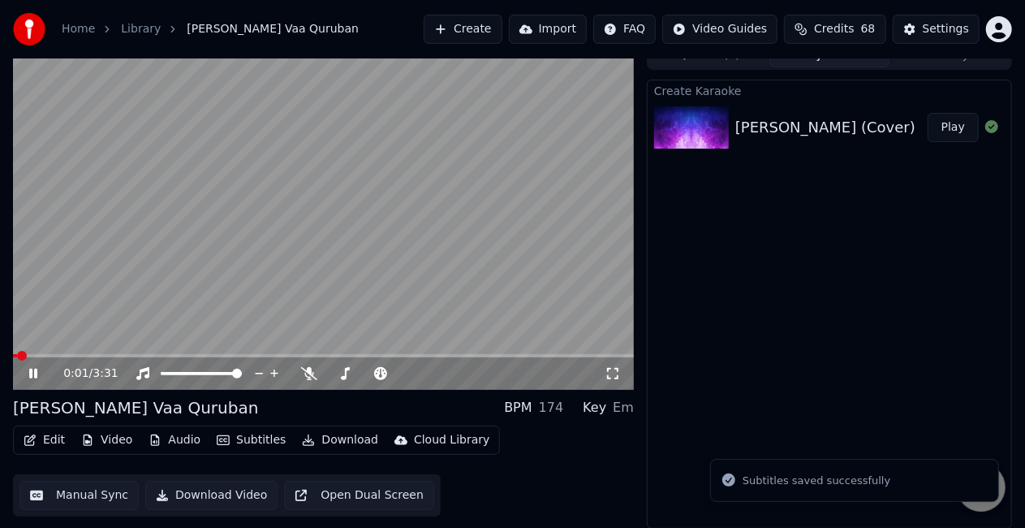
click at [49, 355] on span at bounding box center [323, 355] width 621 height 3
click at [81, 357] on span at bounding box center [323, 355] width 621 height 3
click at [58, 350] on video at bounding box center [323, 215] width 621 height 349
click at [58, 354] on span at bounding box center [73, 355] width 120 height 3
click at [177, 209] on video at bounding box center [323, 215] width 621 height 349
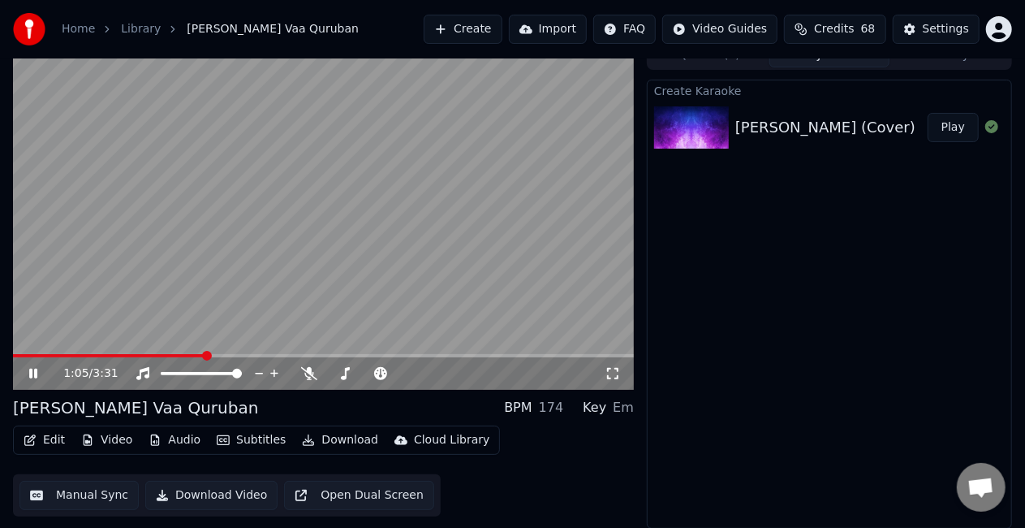
click at [416, 254] on video at bounding box center [323, 215] width 621 height 349
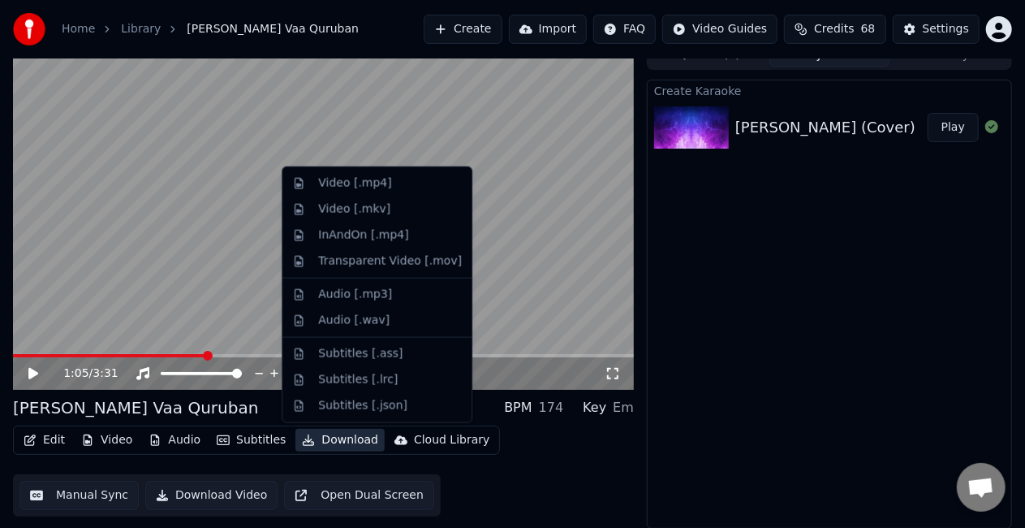
click at [319, 440] on button "Download" at bounding box center [339, 440] width 89 height 23
click at [391, 179] on div "Video [.mp4]" at bounding box center [390, 183] width 144 height 16
